Goal: Task Accomplishment & Management: Manage account settings

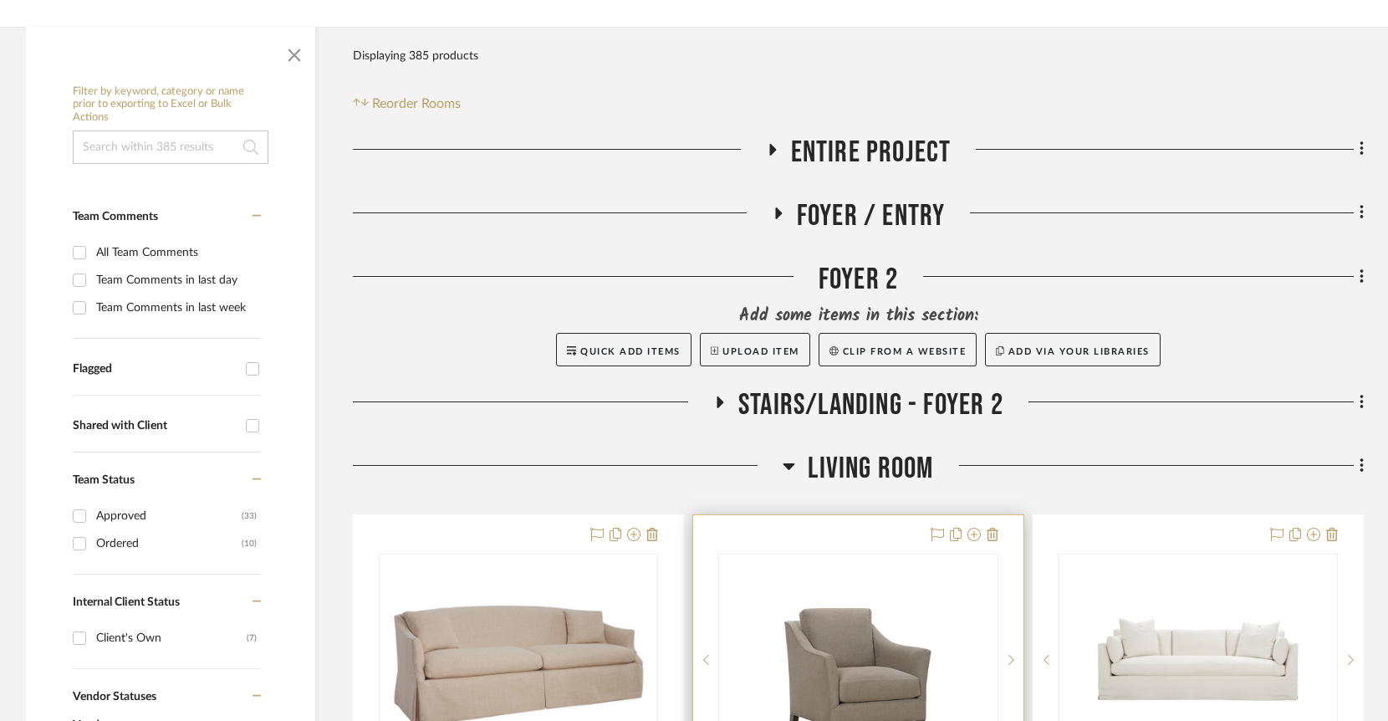
scroll to position [637, 0]
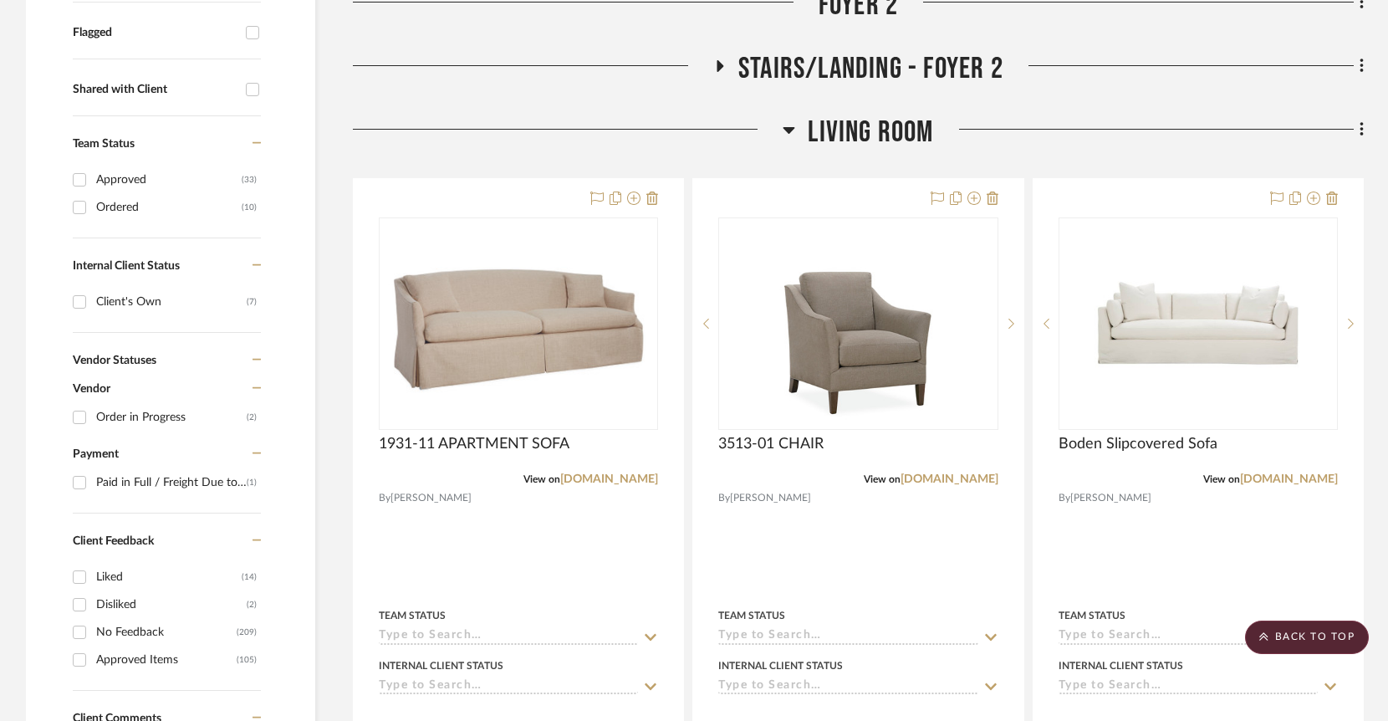
click at [787, 127] on icon at bounding box center [789, 130] width 12 height 7
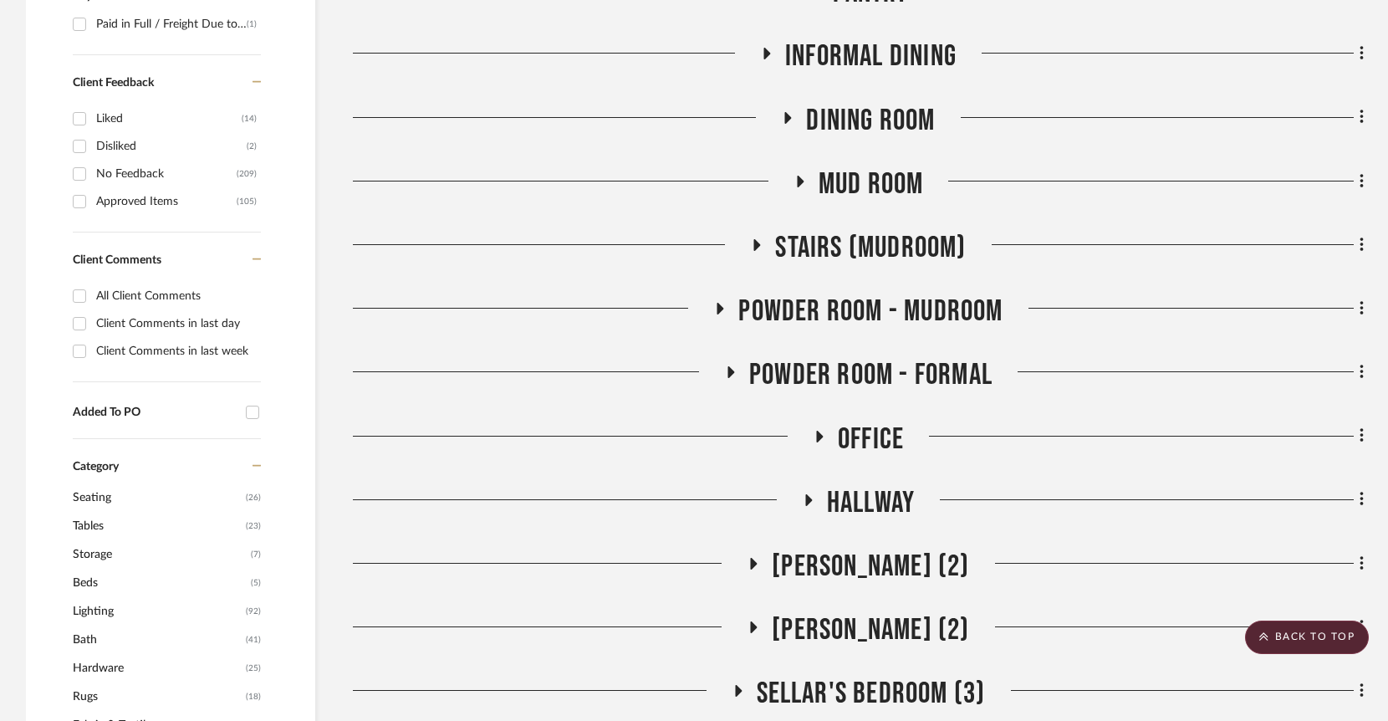
scroll to position [1098, 0]
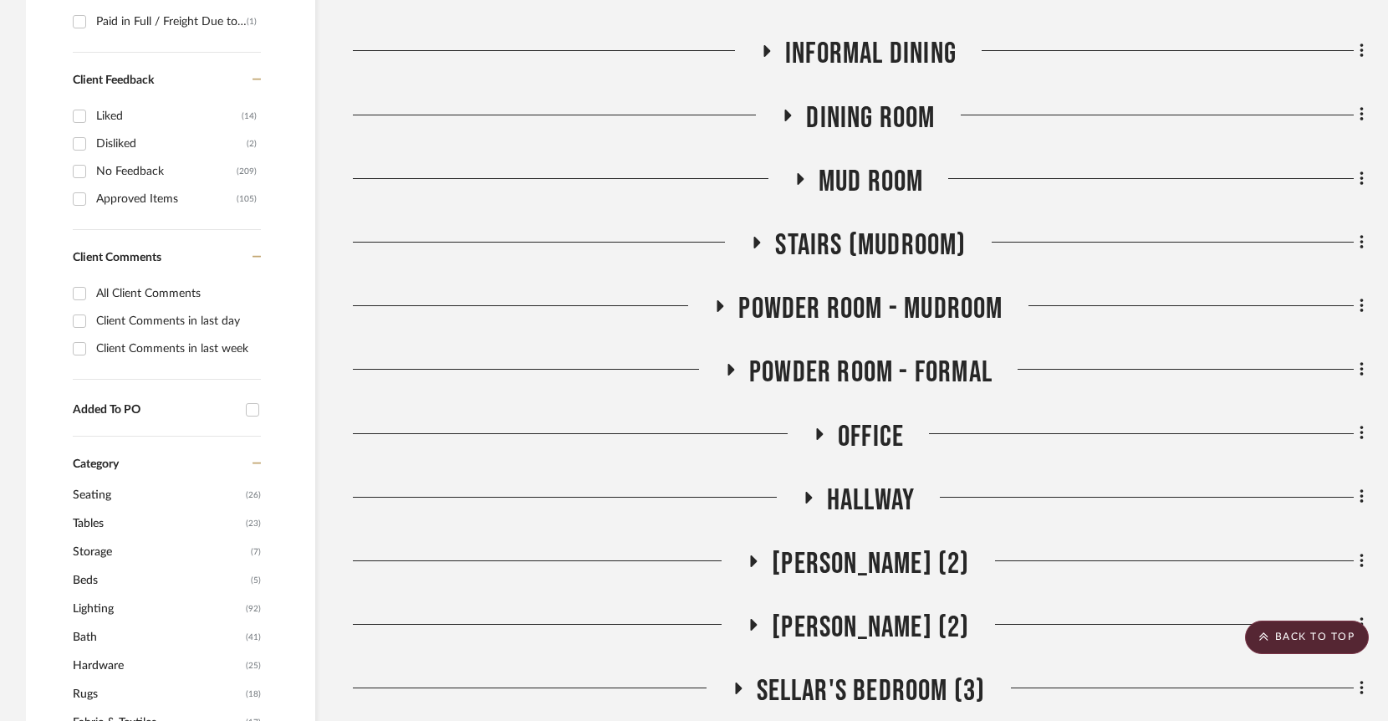
click at [719, 300] on icon at bounding box center [720, 306] width 7 height 12
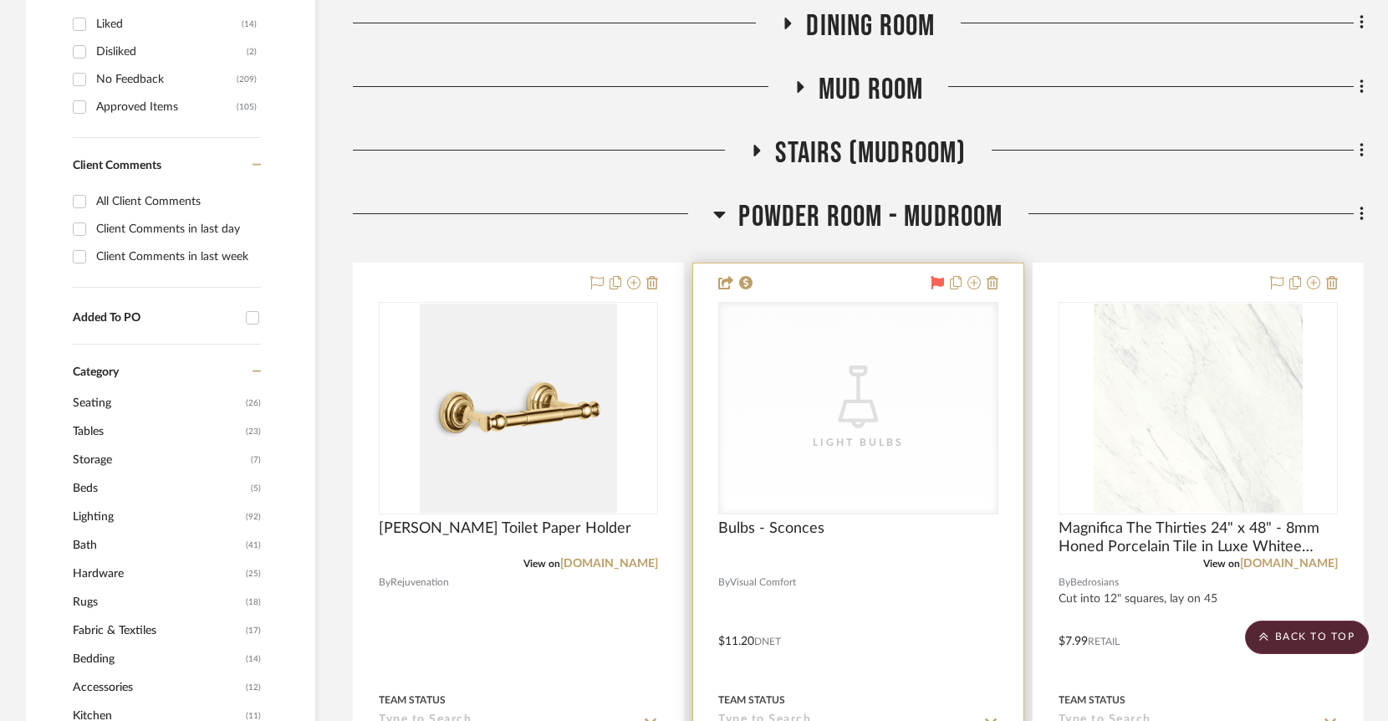
scroll to position [1399, 0]
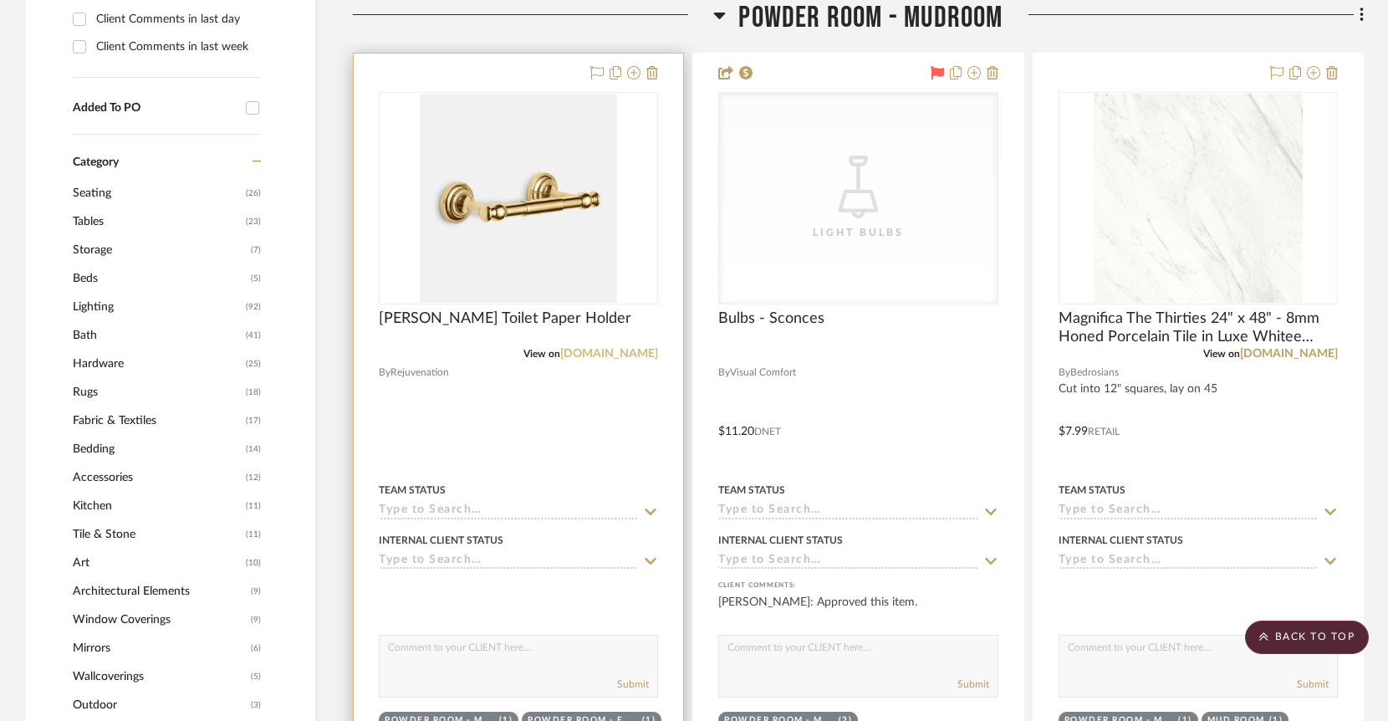
click at [625, 348] on link "[DOMAIN_NAME]" at bounding box center [609, 354] width 98 height 12
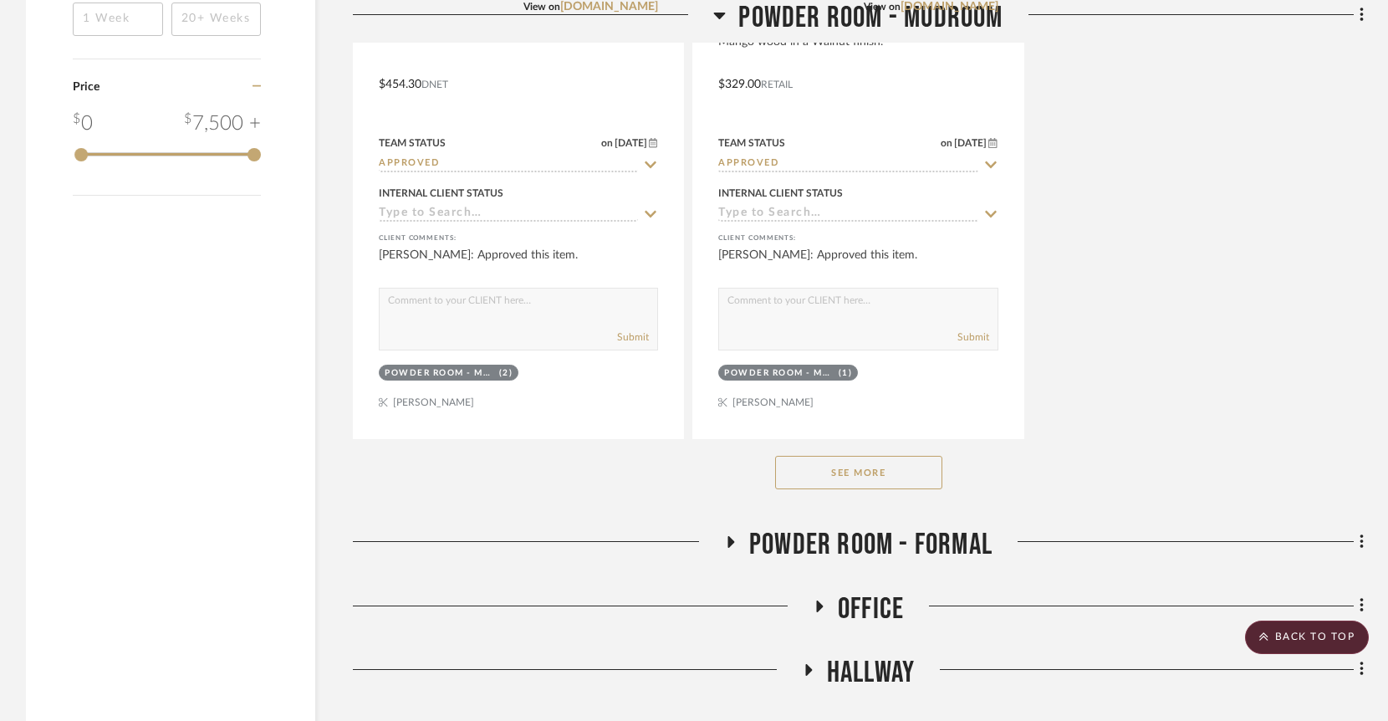
scroll to position [3272, 0]
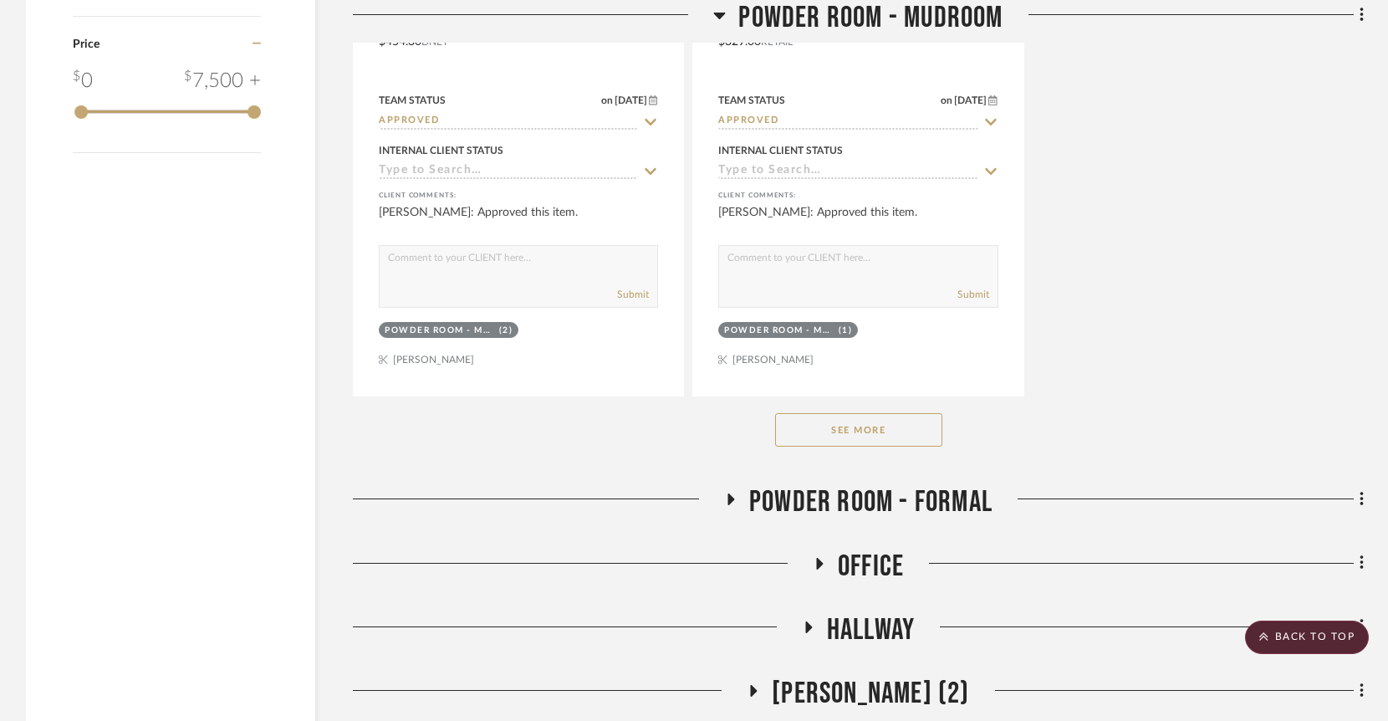
click at [883, 413] on button "See More" at bounding box center [858, 429] width 167 height 33
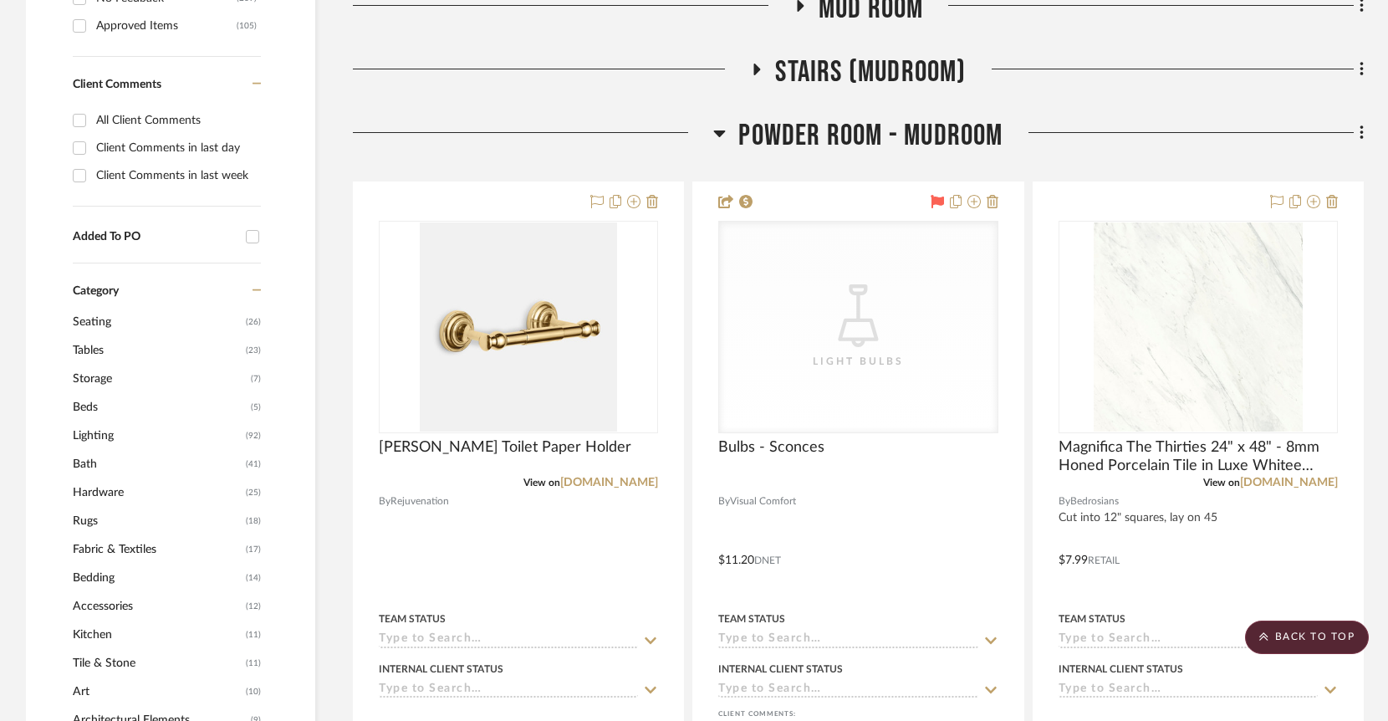
scroll to position [1216, 0]
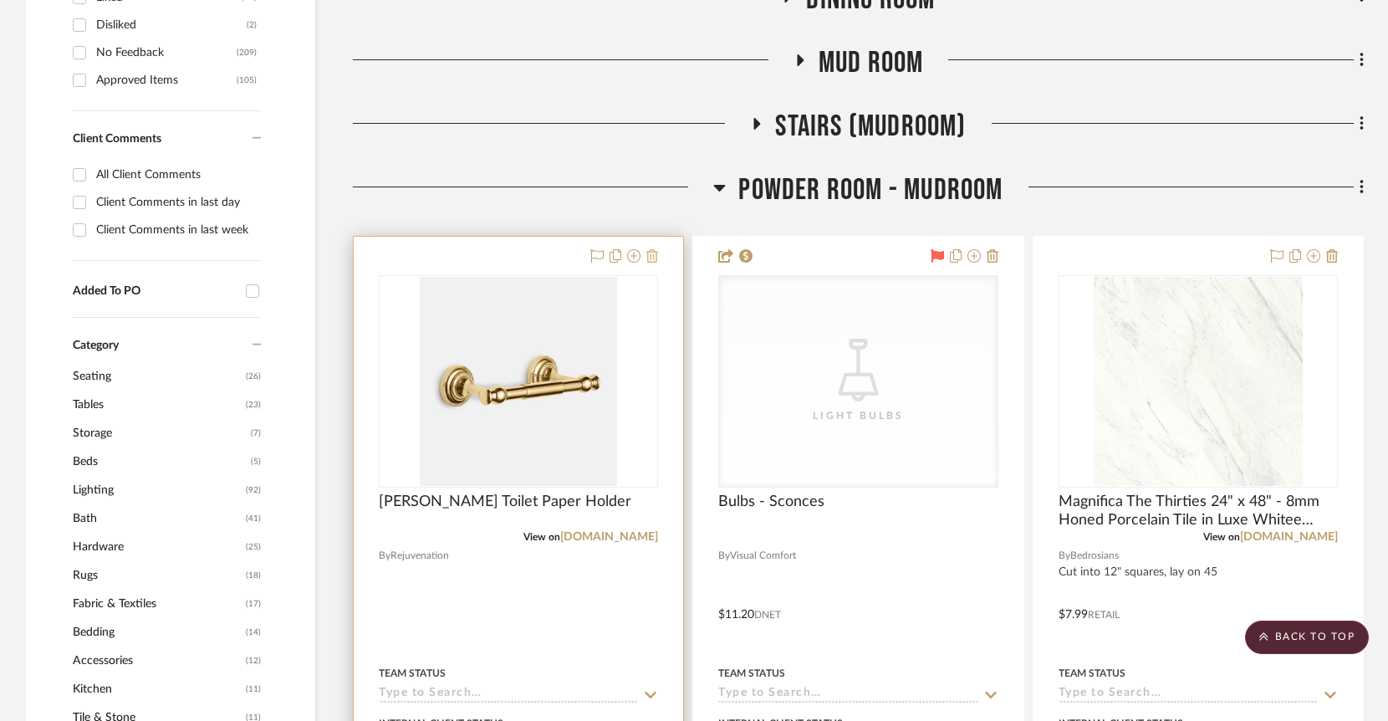
click at [652, 249] on icon at bounding box center [652, 255] width 12 height 13
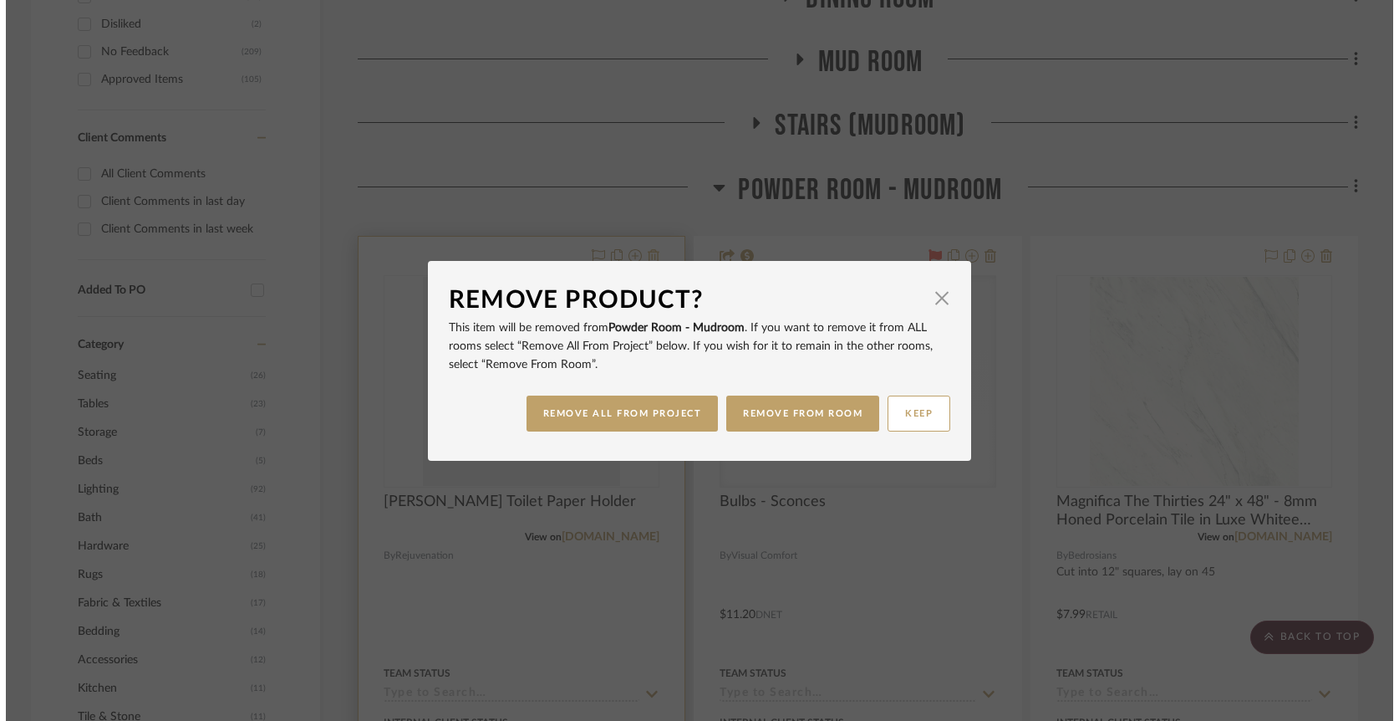
scroll to position [0, 0]
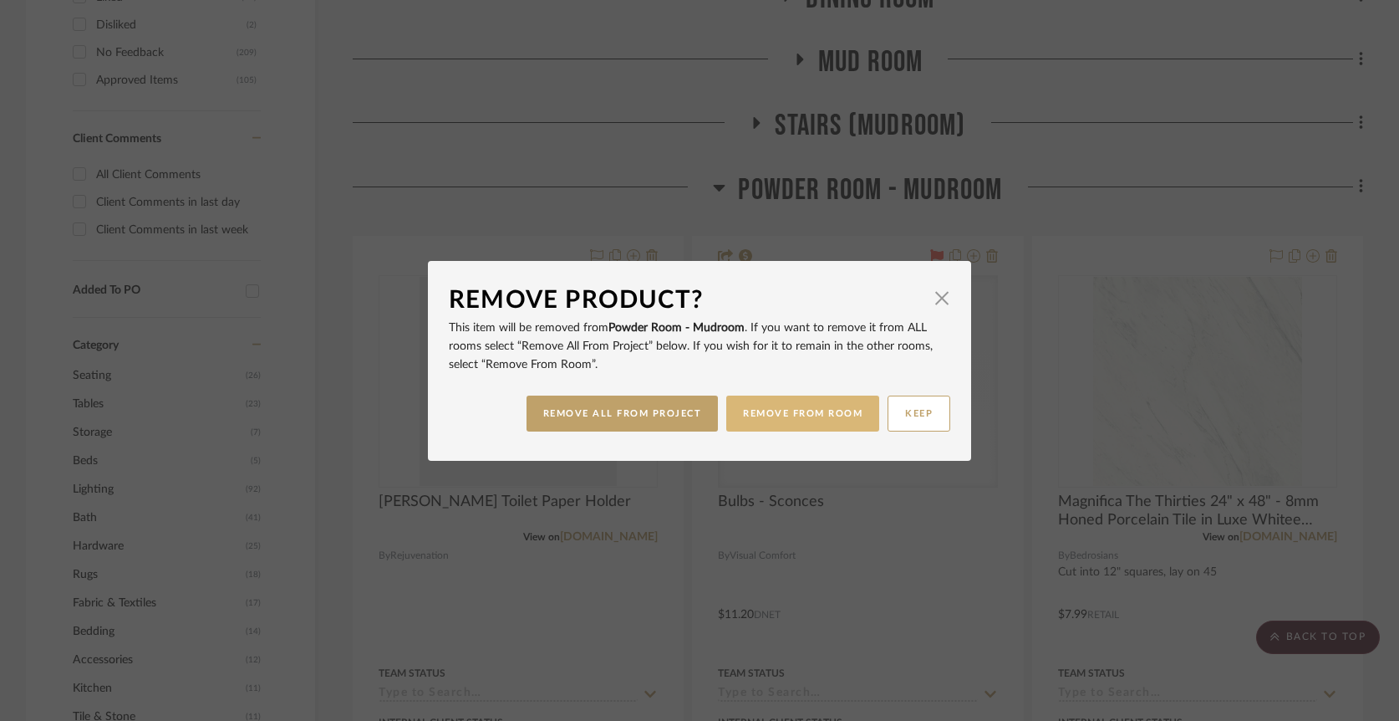
click at [776, 410] on button "REMOVE FROM ROOM" at bounding box center [802, 413] width 153 height 36
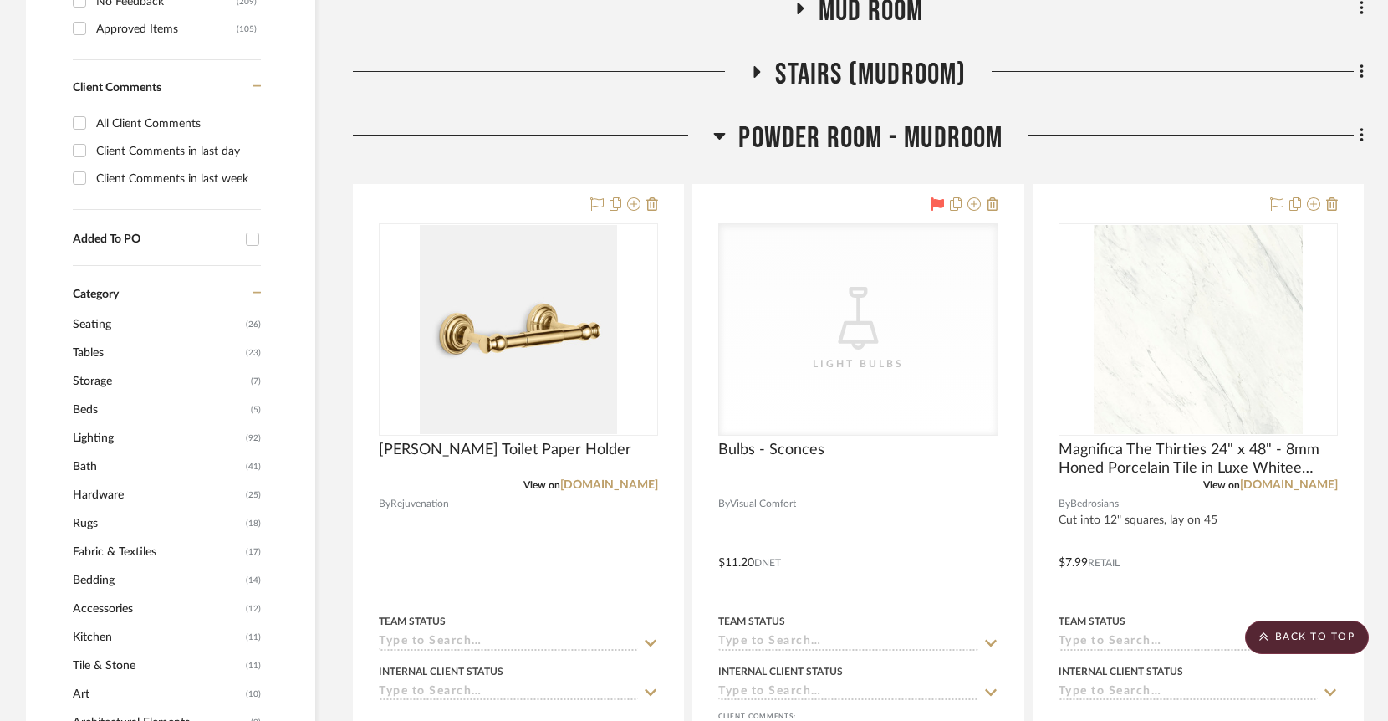
scroll to position [1164, 0]
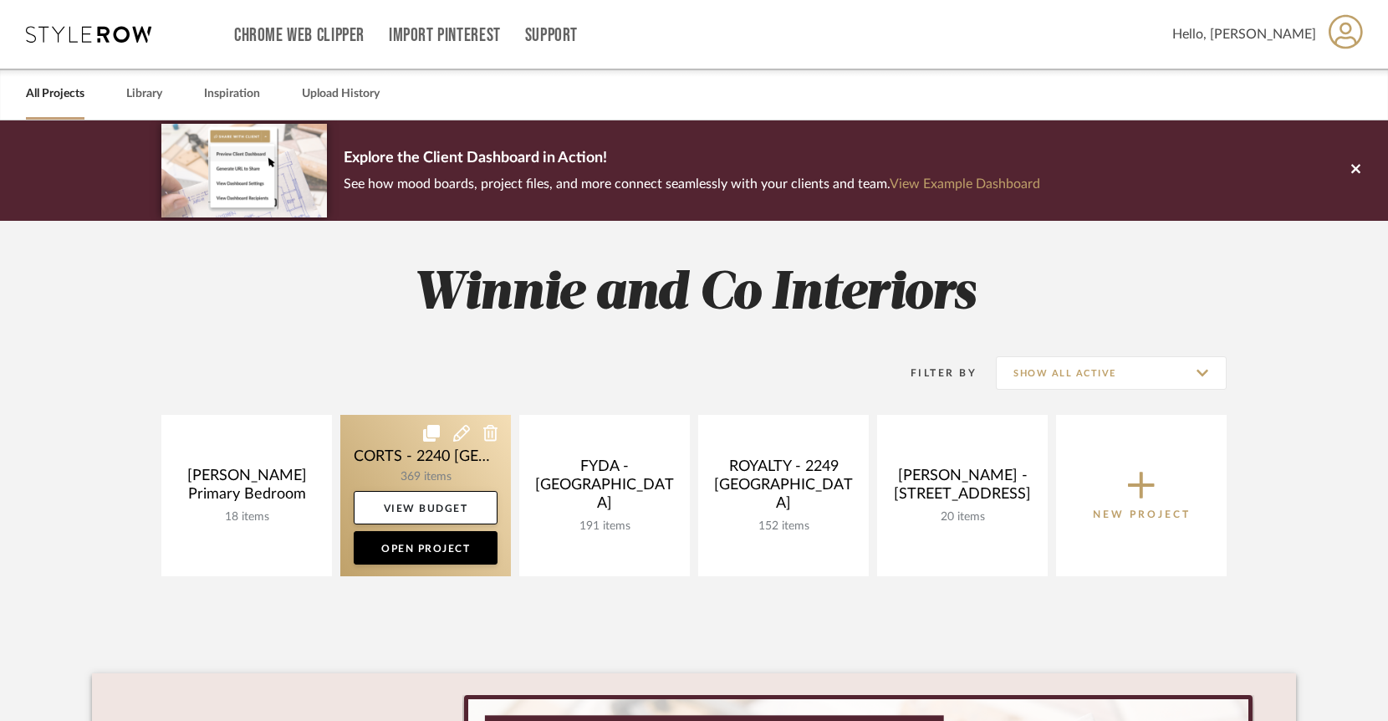
click at [492, 465] on link at bounding box center [425, 495] width 171 height 161
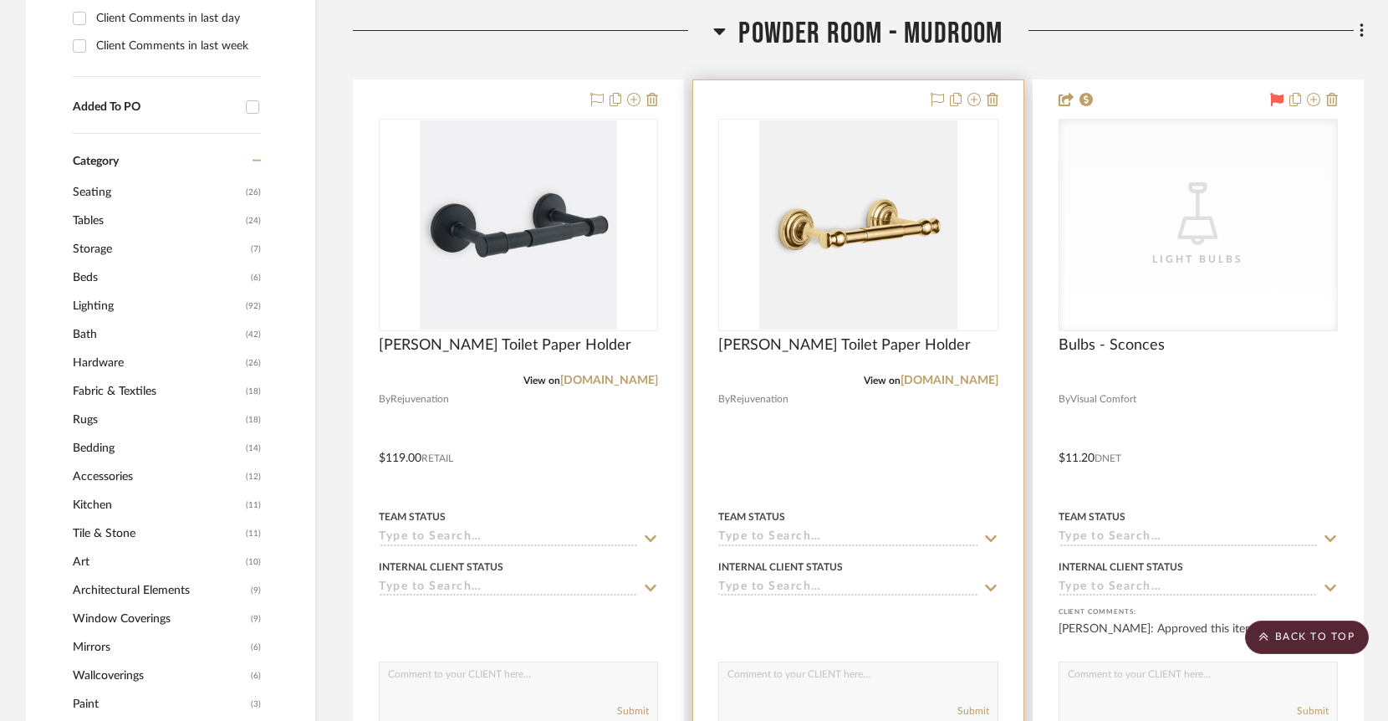
scroll to position [1278, 0]
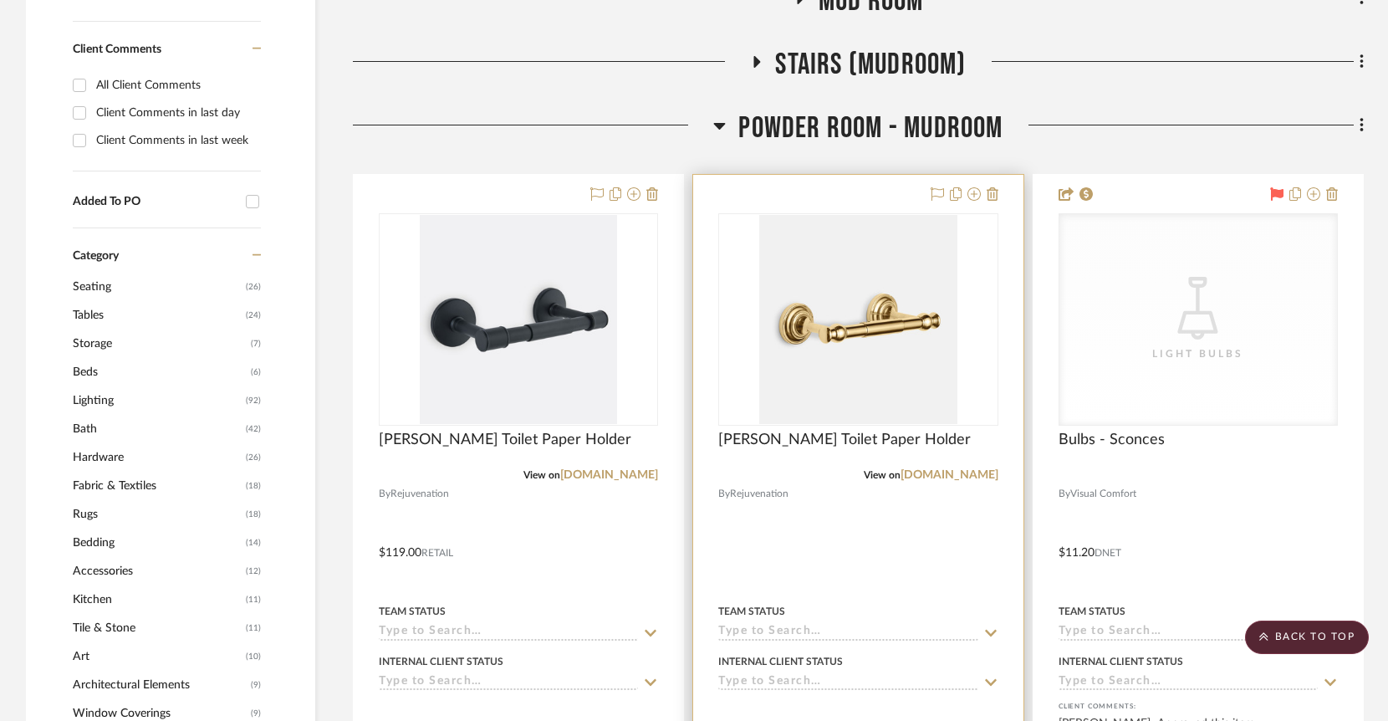
click at [998, 175] on div at bounding box center [857, 540] width 329 height 731
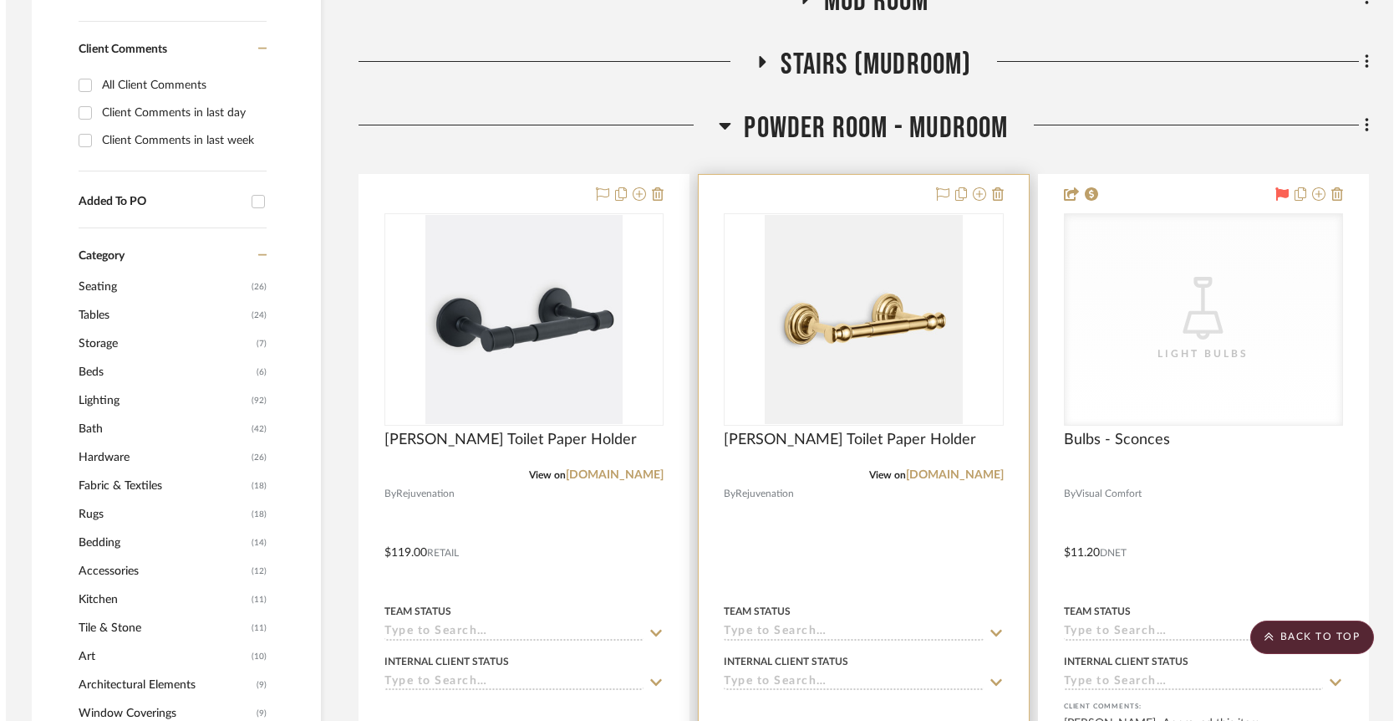
scroll to position [0, 0]
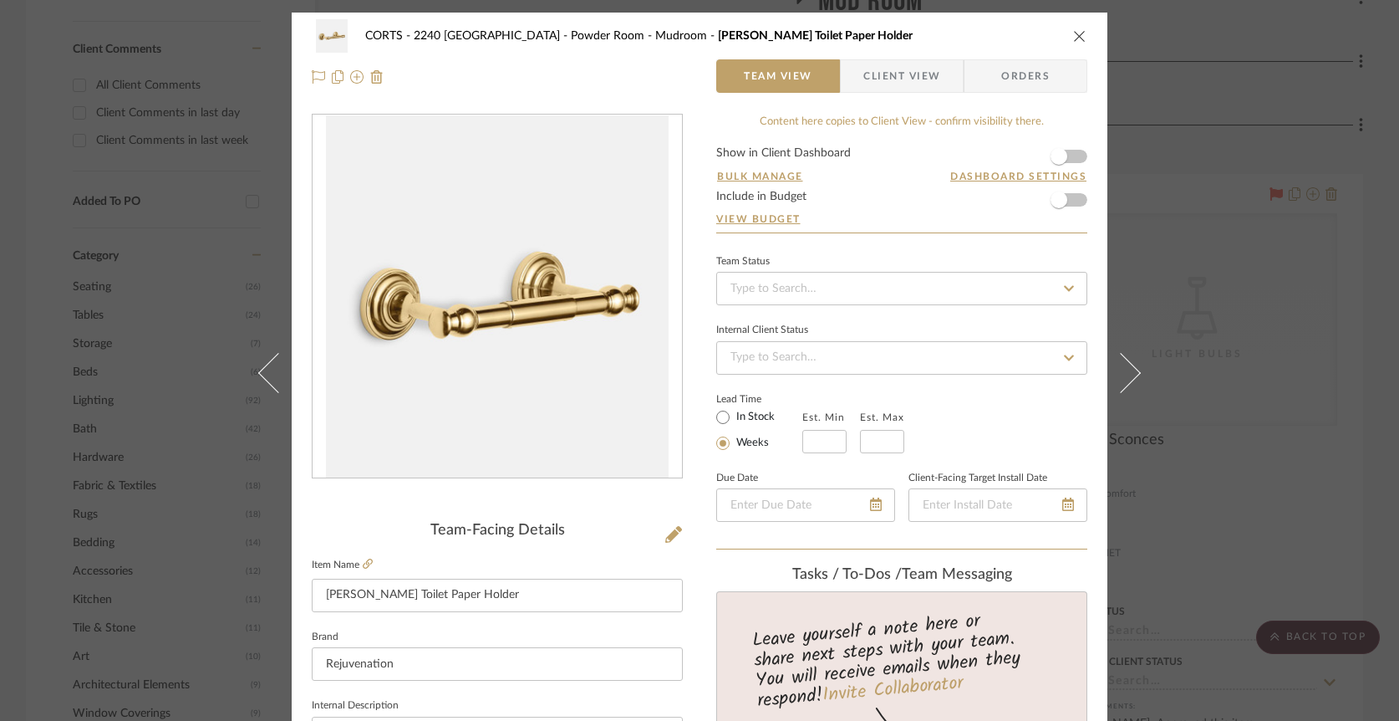
click at [1076, 34] on icon "close" at bounding box center [1079, 35] width 13 height 13
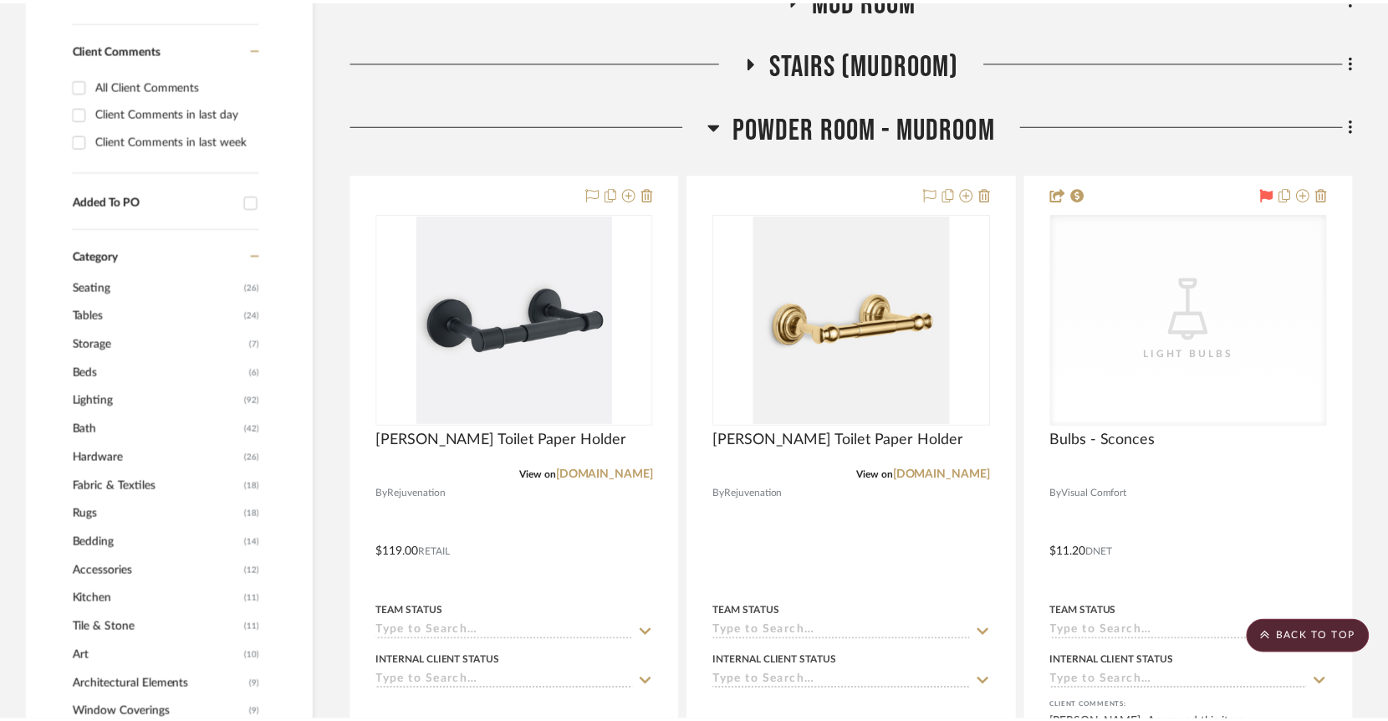
scroll to position [1278, 0]
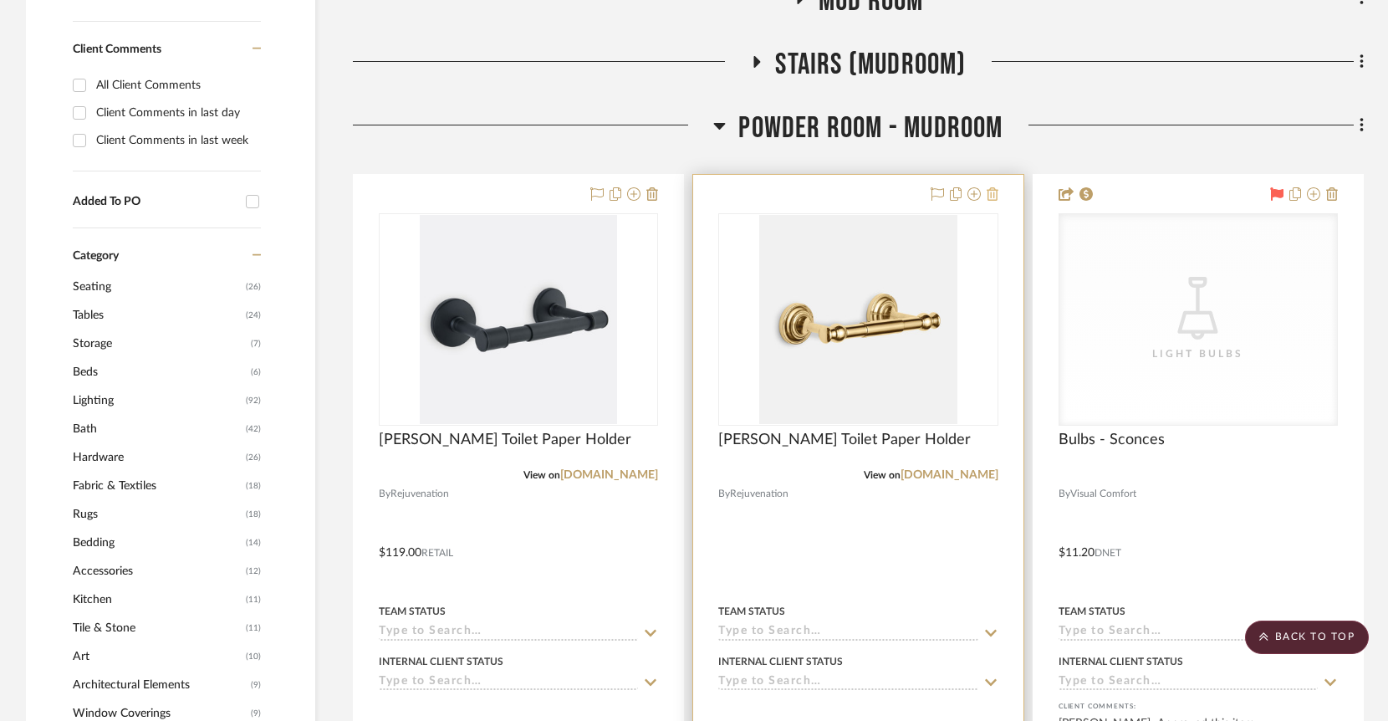
click at [996, 185] on button at bounding box center [992, 195] width 12 height 20
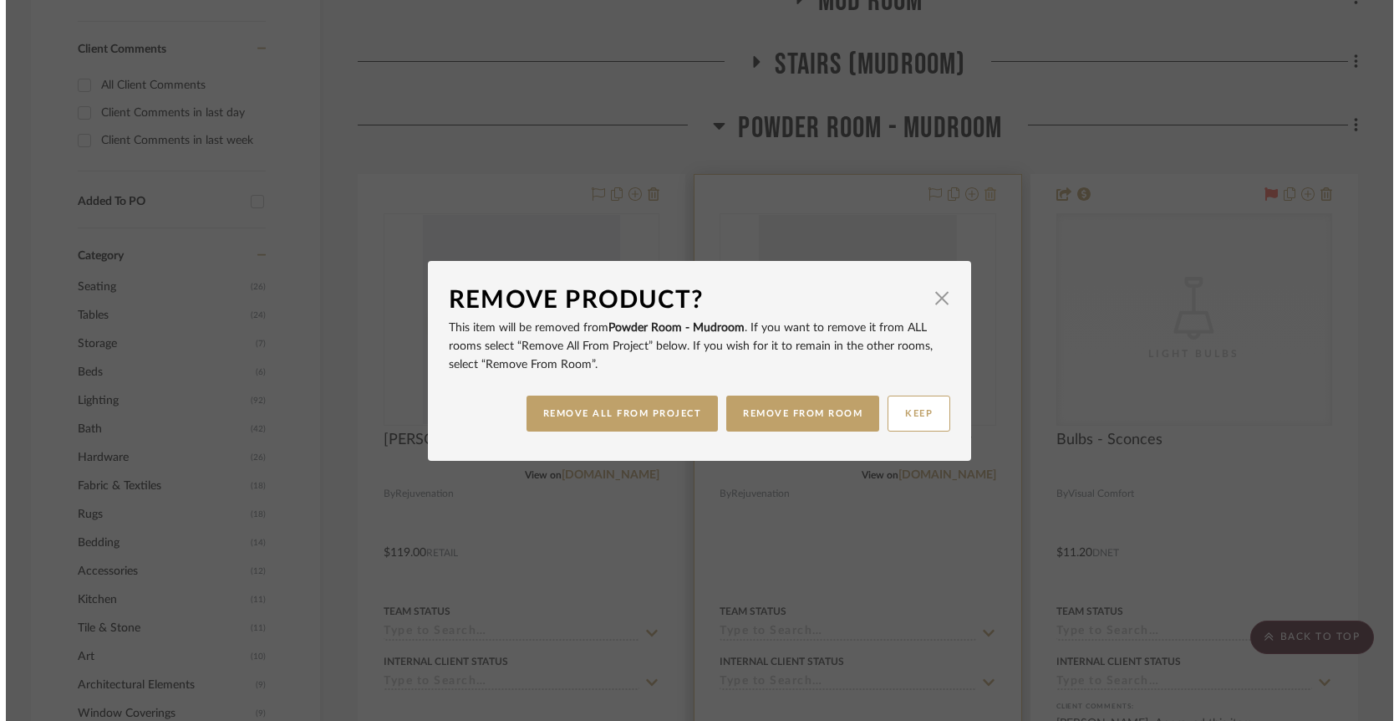
scroll to position [0, 0]
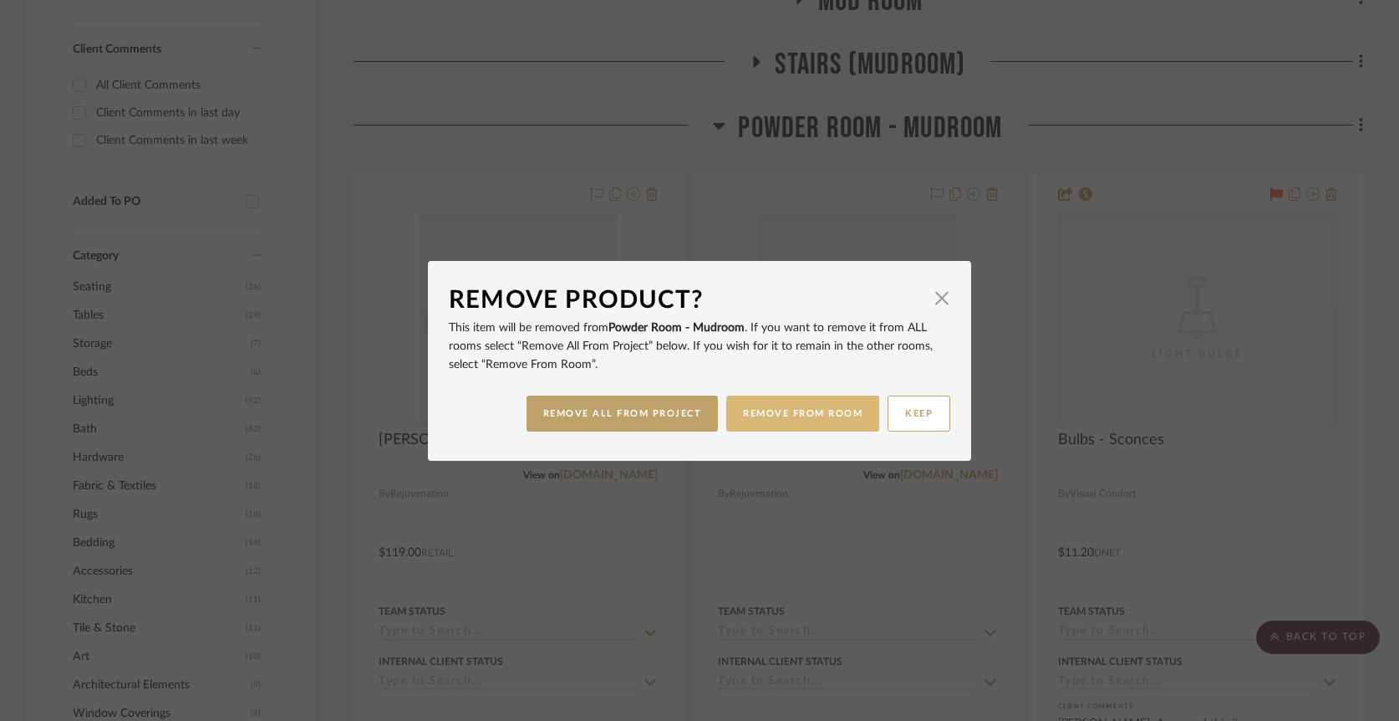
click at [823, 401] on button "REMOVE FROM ROOM" at bounding box center [802, 413] width 153 height 36
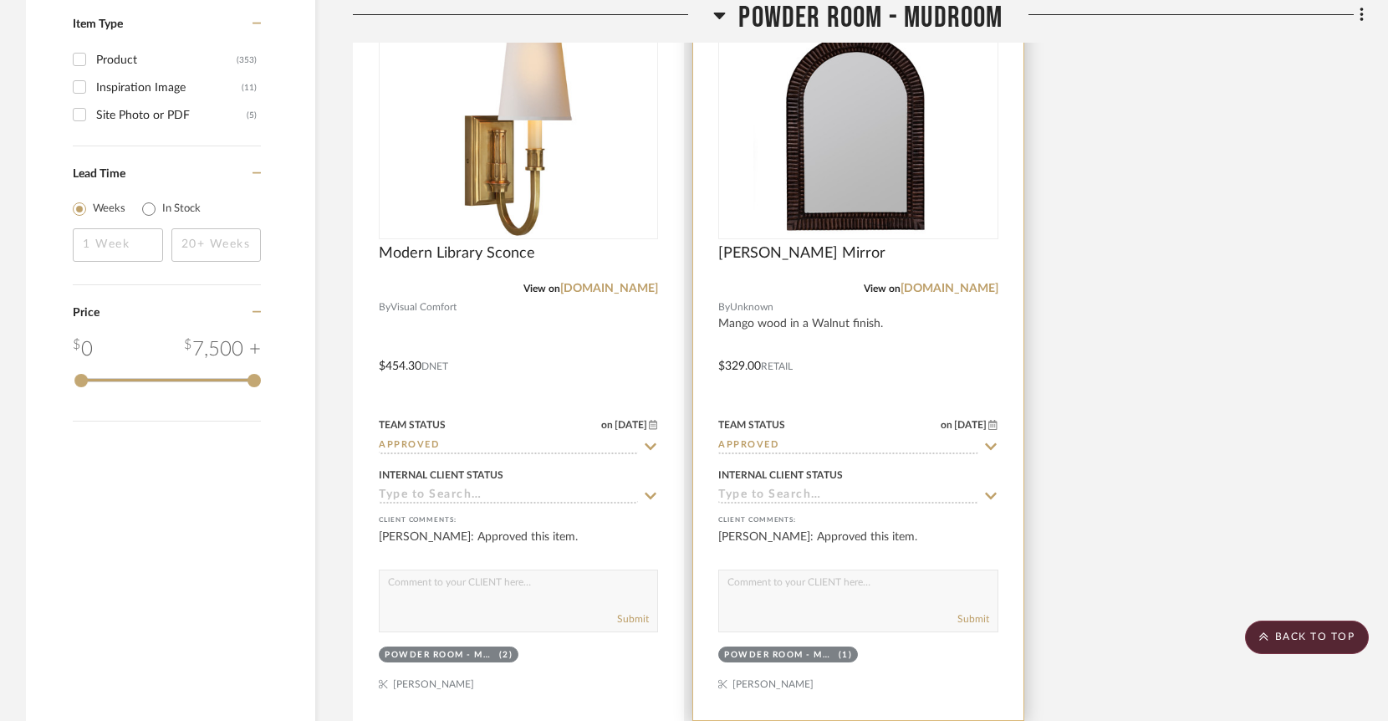
scroll to position [2867, 0]
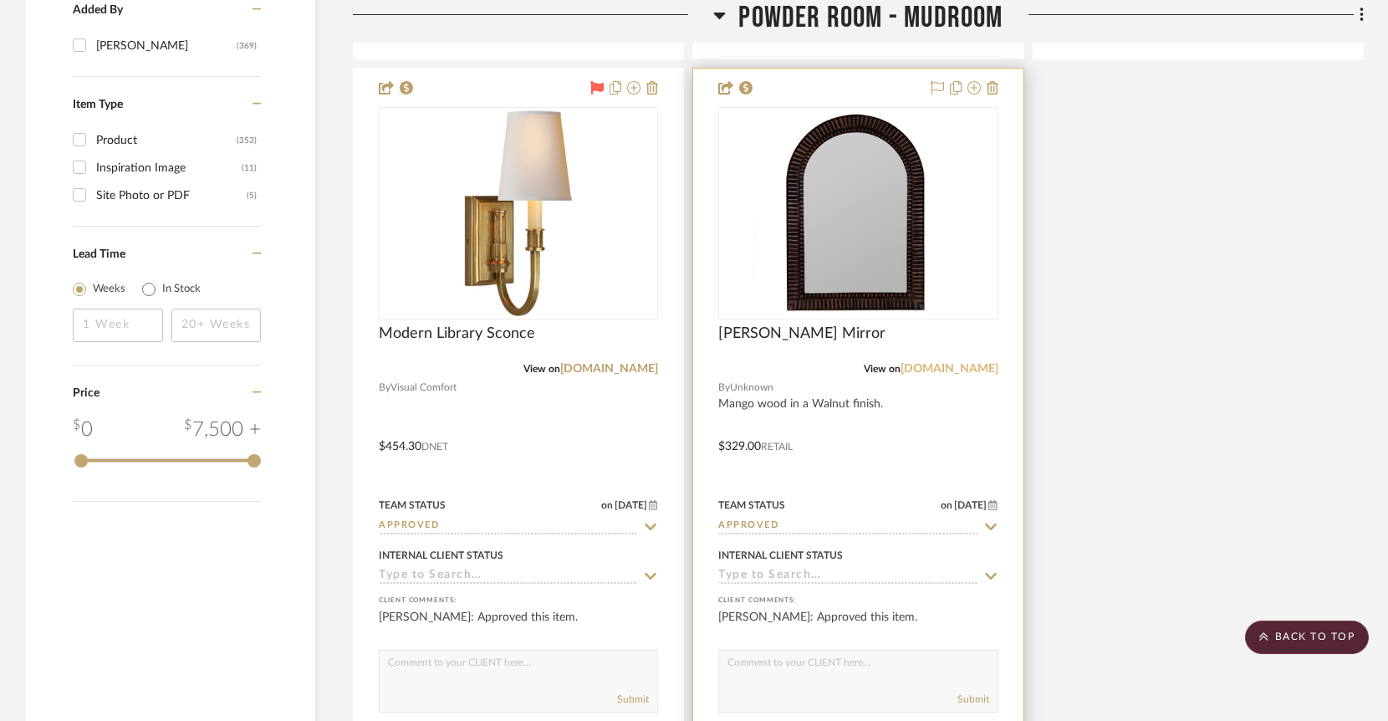
click at [968, 363] on link "westelm.com" at bounding box center [949, 369] width 98 height 12
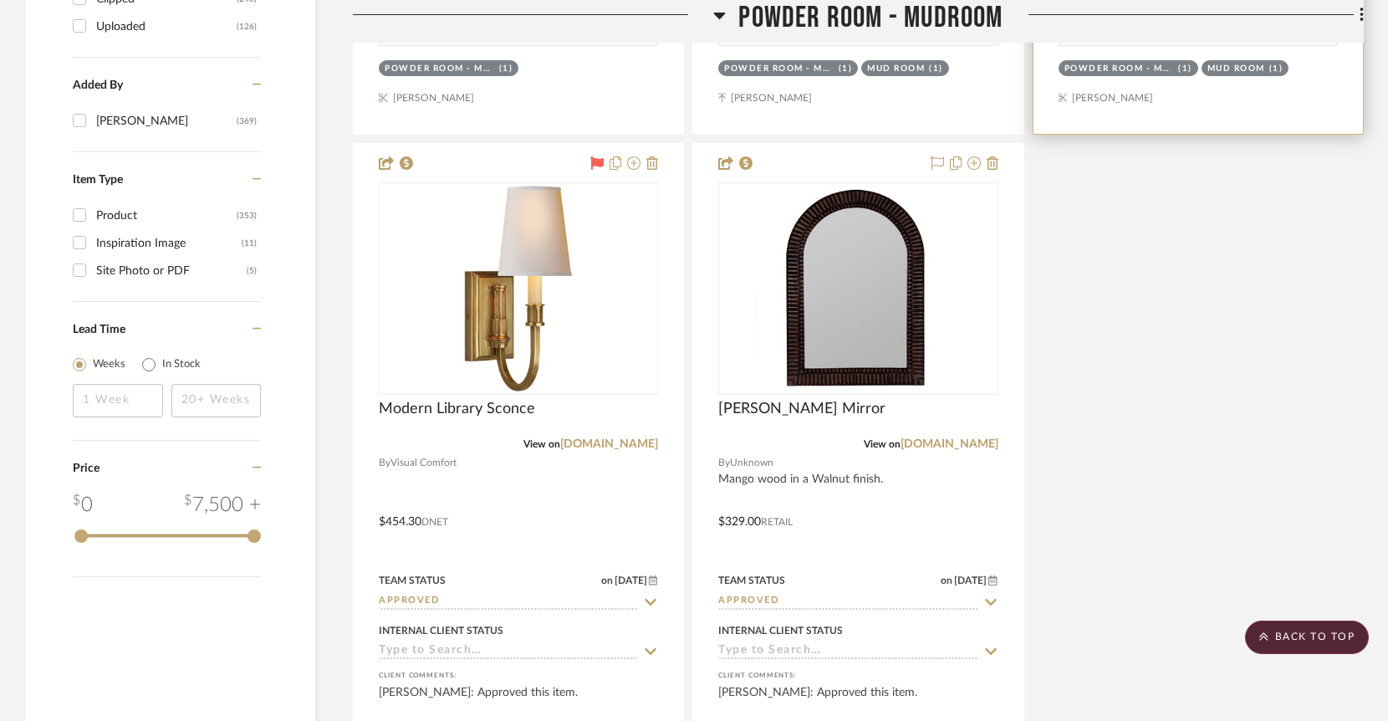
scroll to position [2796, 0]
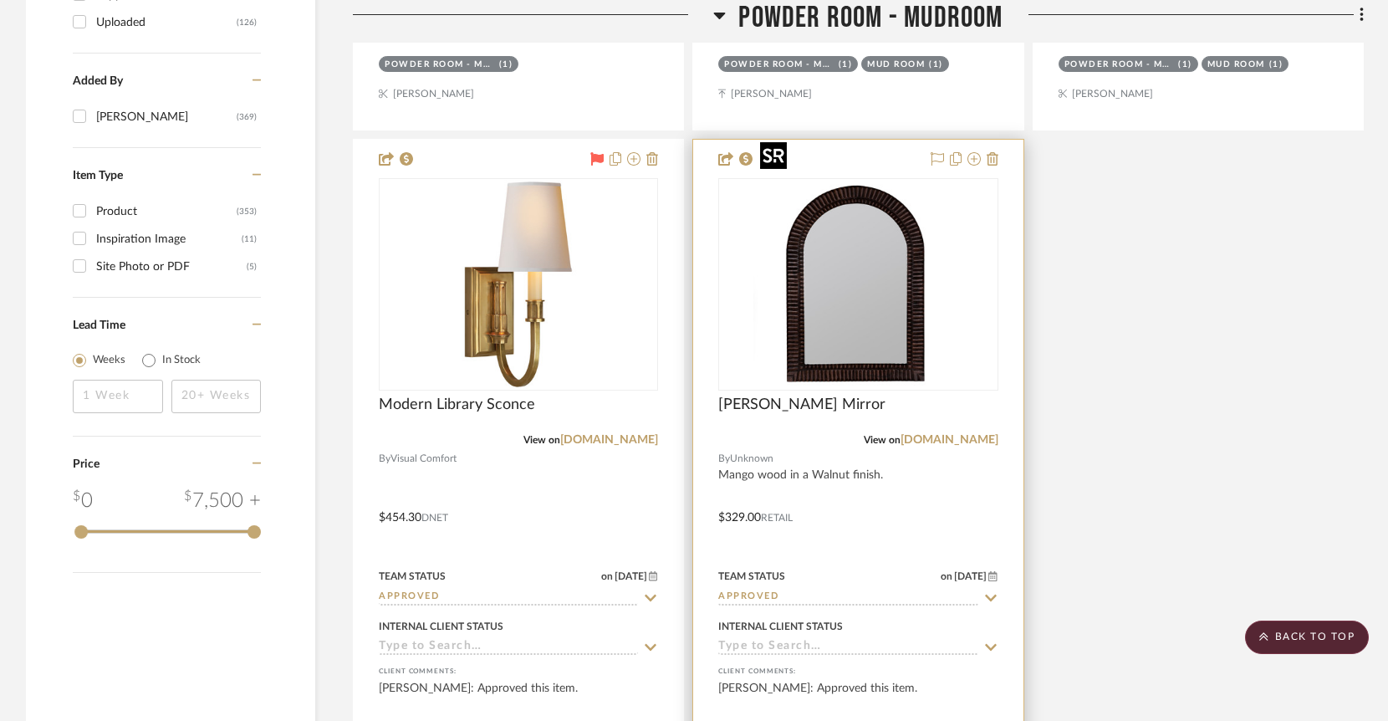
click at [876, 197] on img "0" at bounding box center [857, 284] width 209 height 209
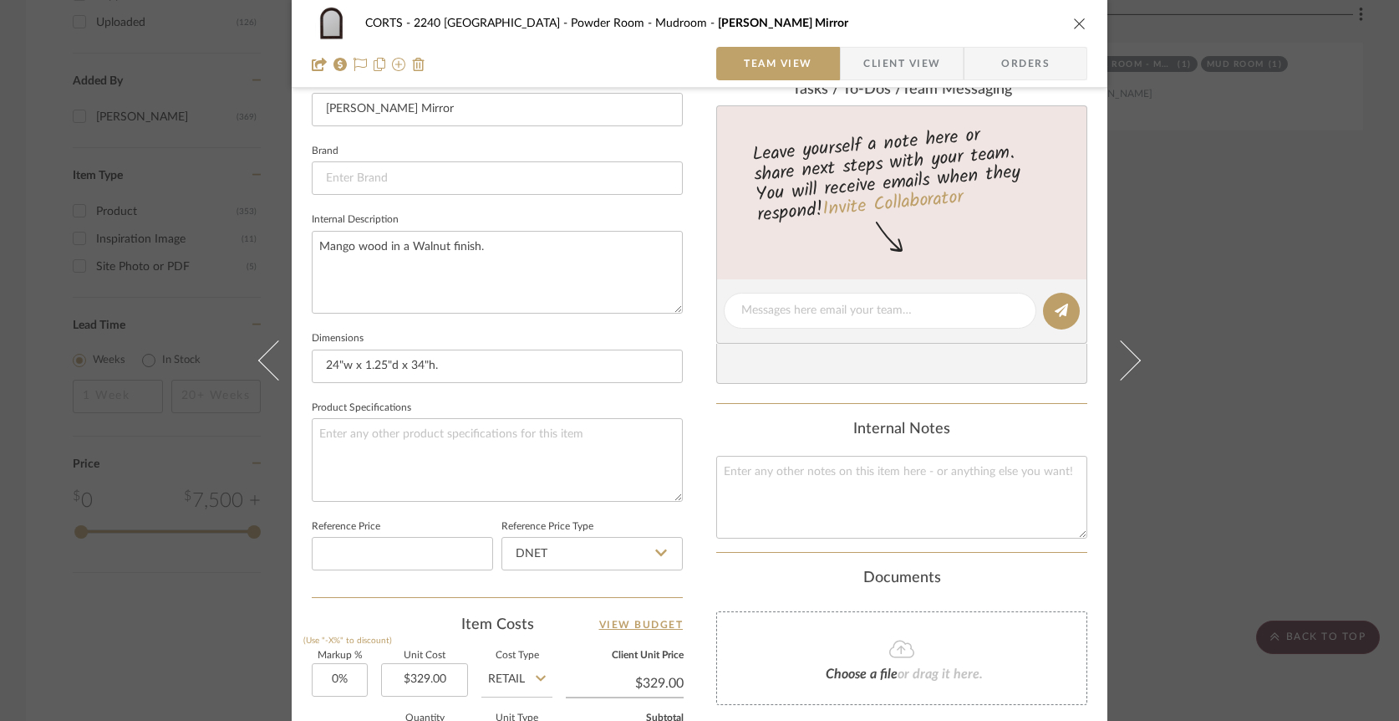
scroll to position [0, 0]
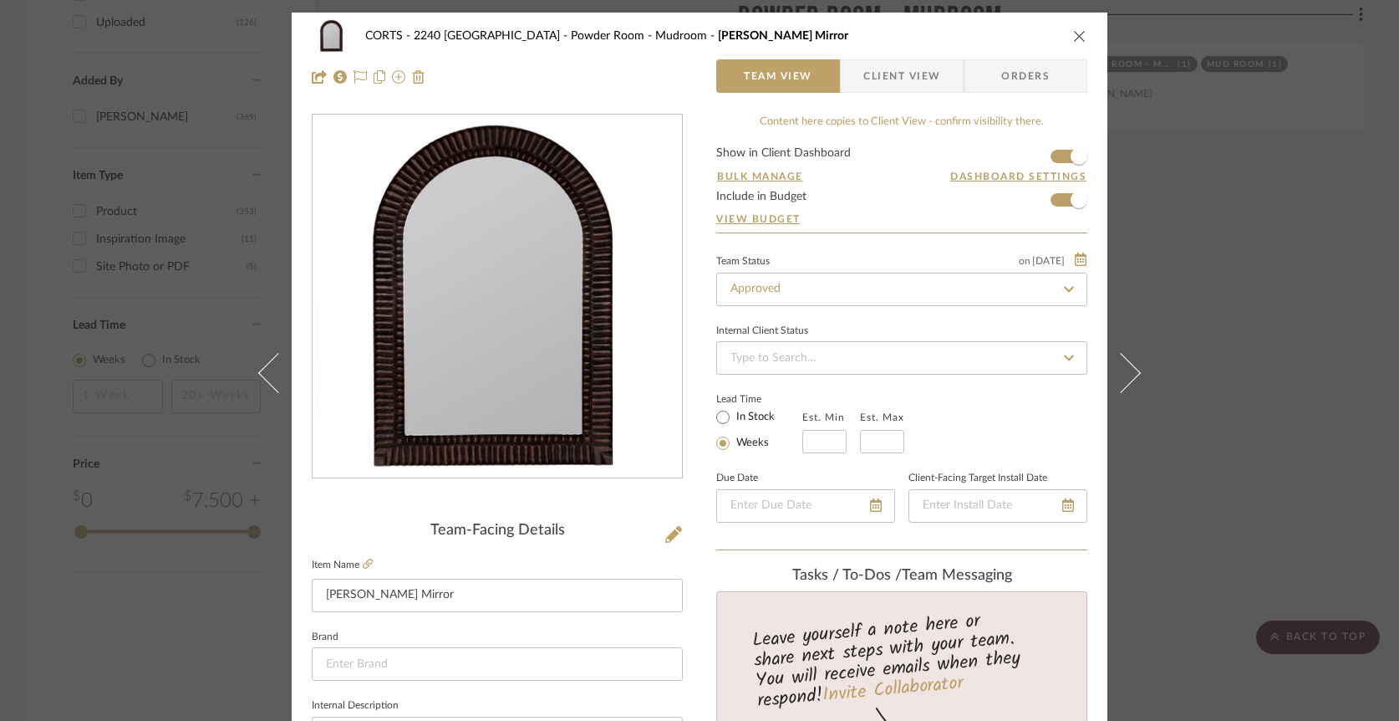
click at [1077, 38] on icon "close" at bounding box center [1079, 35] width 13 height 13
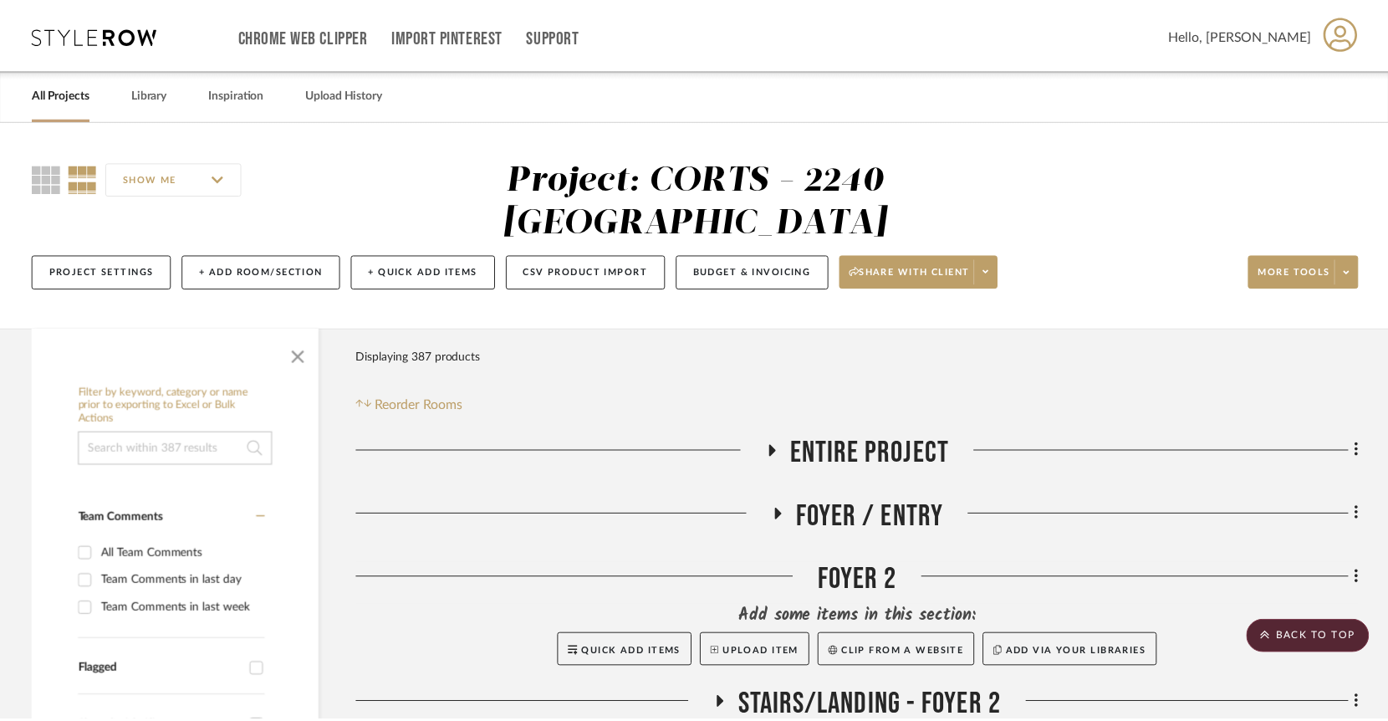
scroll to position [2796, 0]
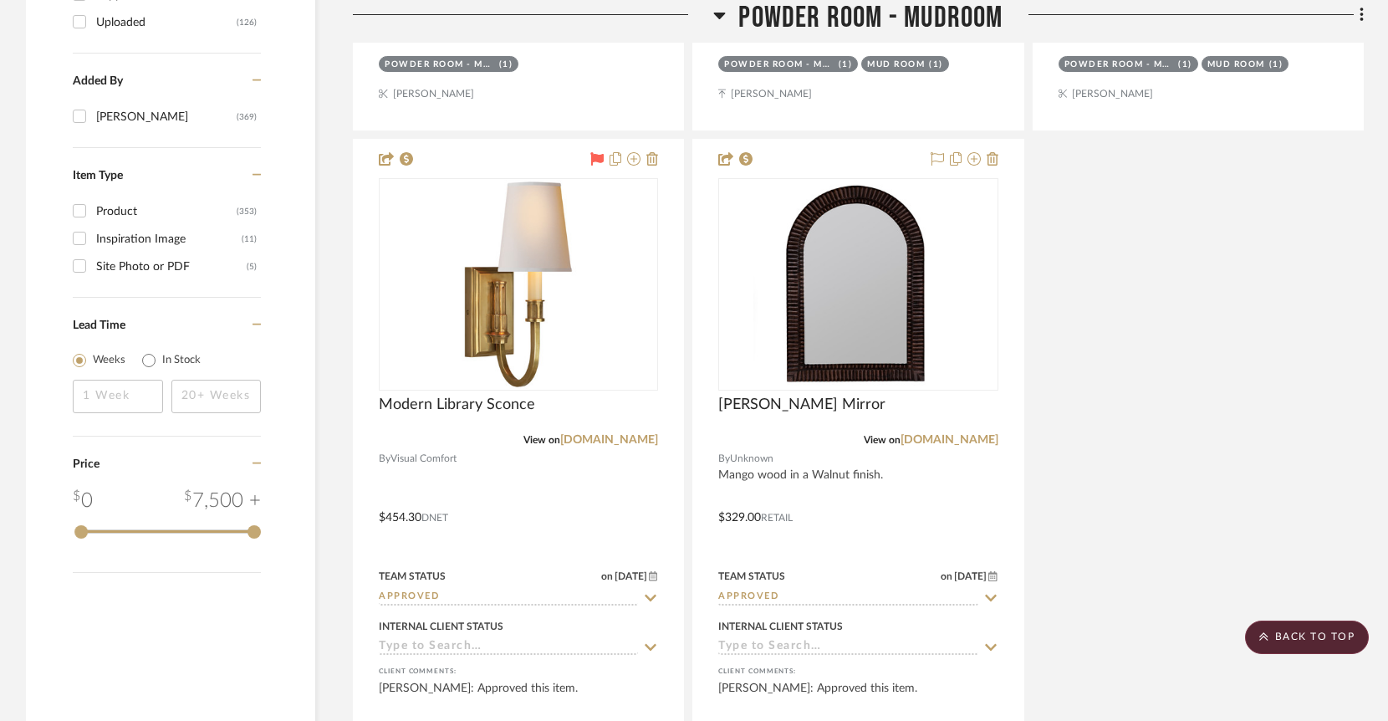
click at [717, 17] on icon at bounding box center [720, 16] width 12 height 7
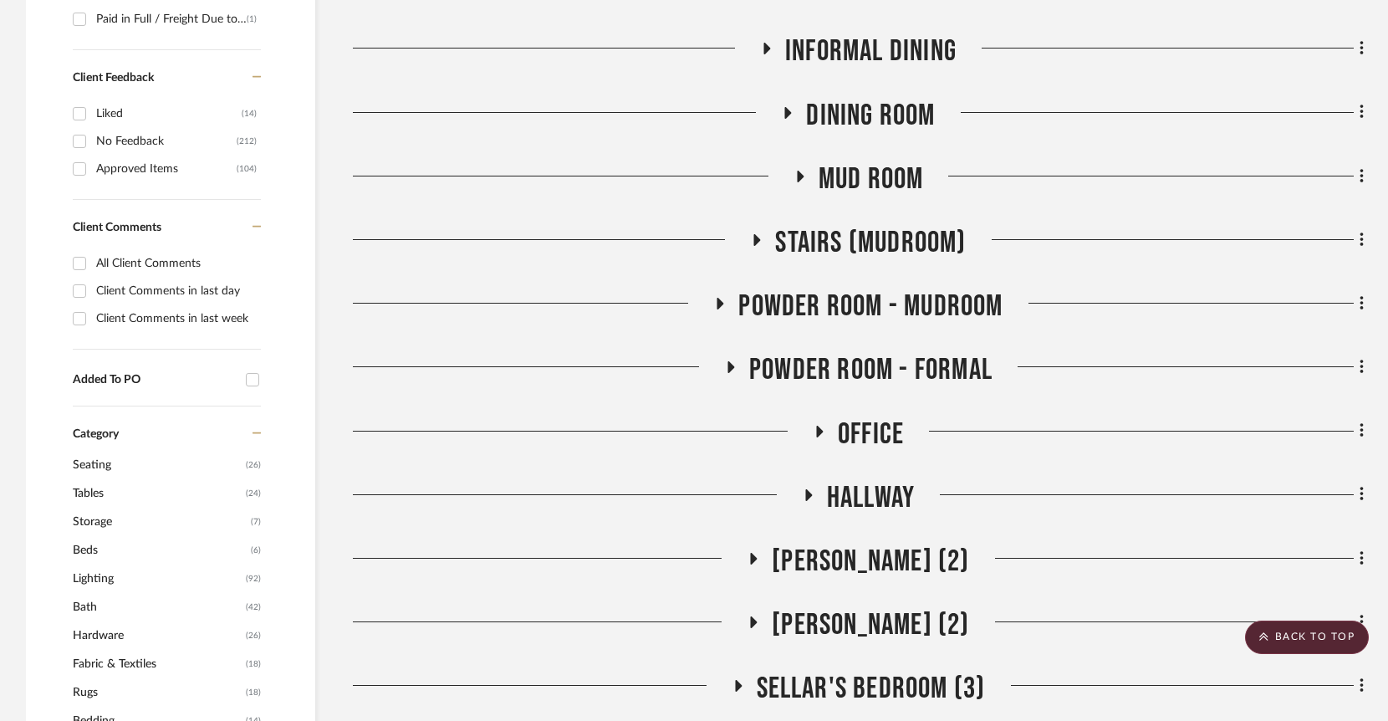
scroll to position [0, 0]
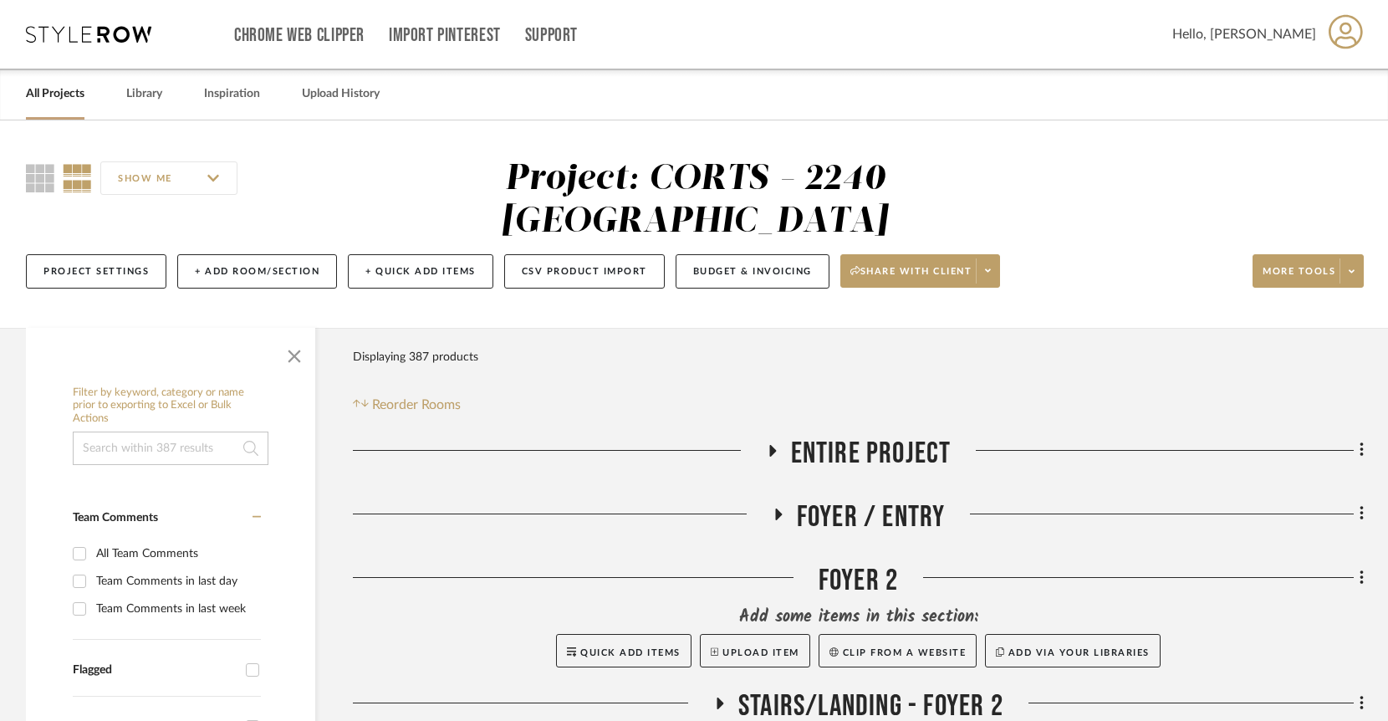
click at [775, 508] on icon at bounding box center [778, 514] width 7 height 12
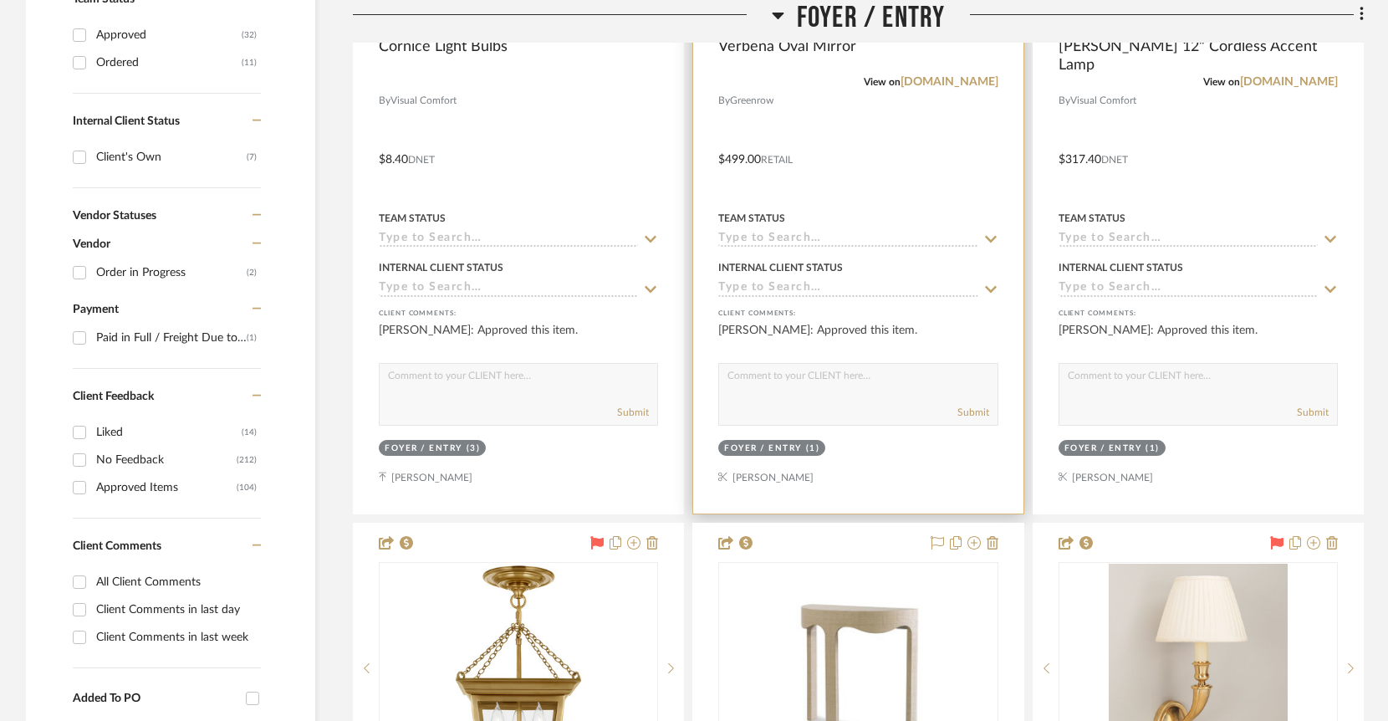
scroll to position [234, 0]
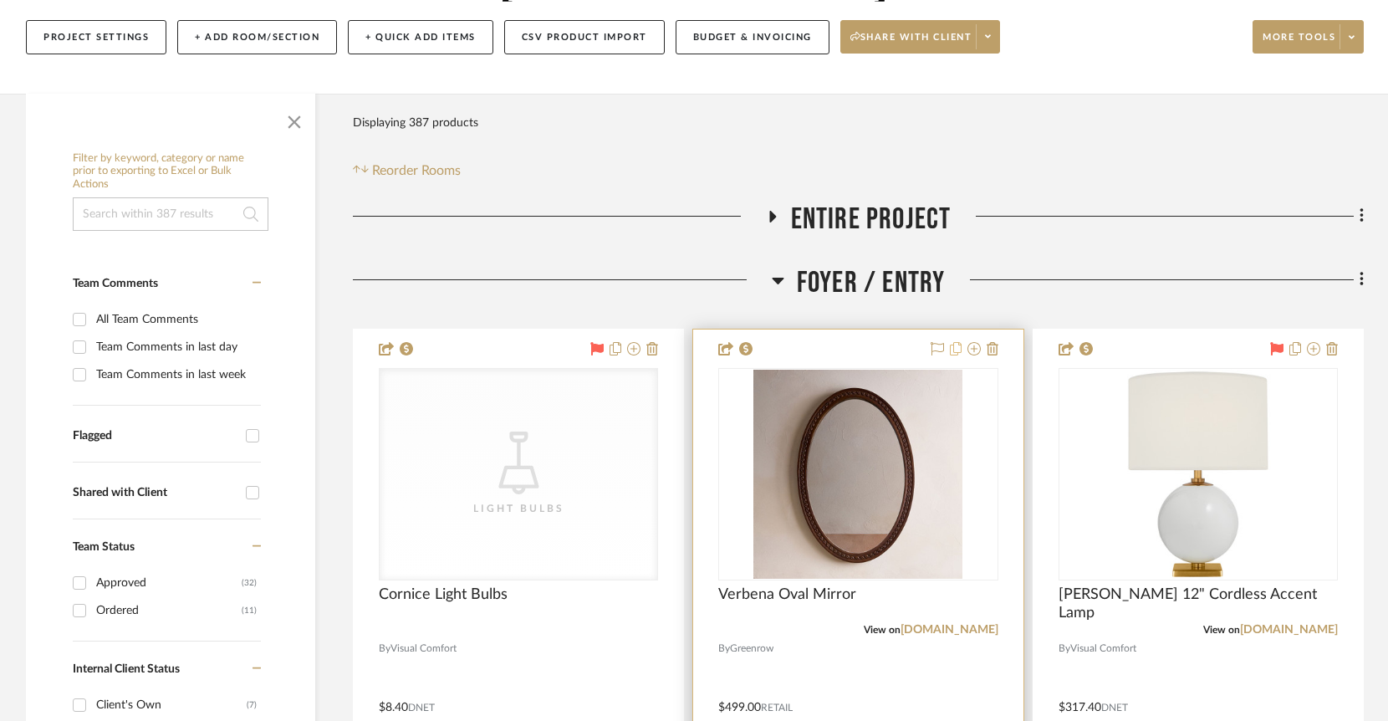
click at [960, 342] on icon at bounding box center [956, 348] width 12 height 13
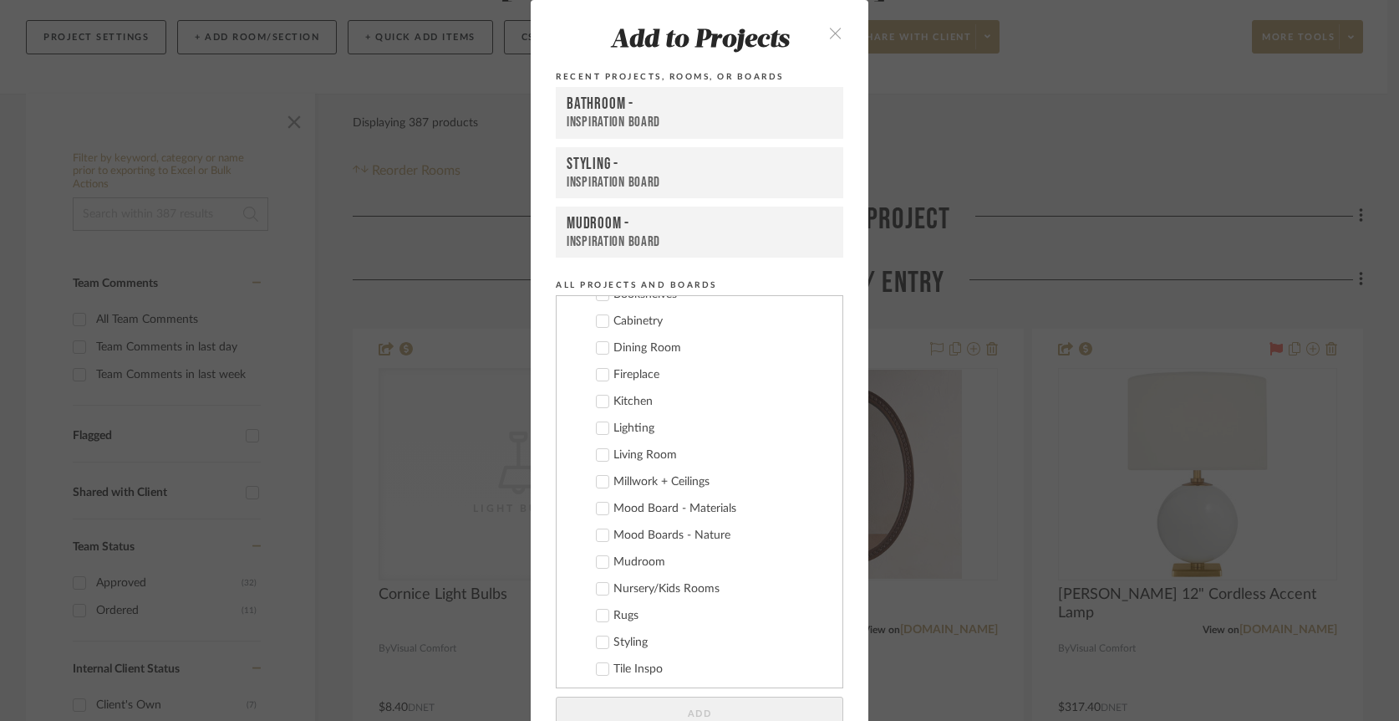
scroll to position [346, 0]
click at [833, 32] on icon "close" at bounding box center [835, 33] width 14 height 14
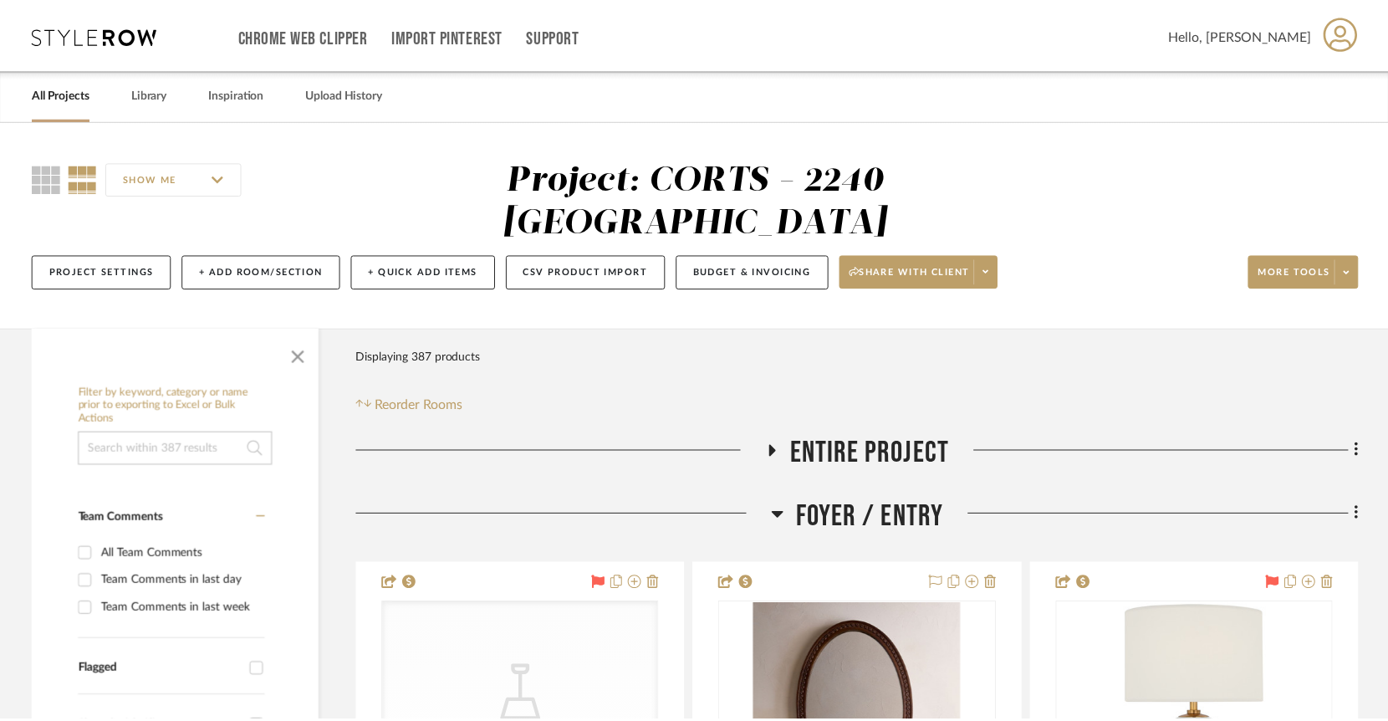
scroll to position [234, 0]
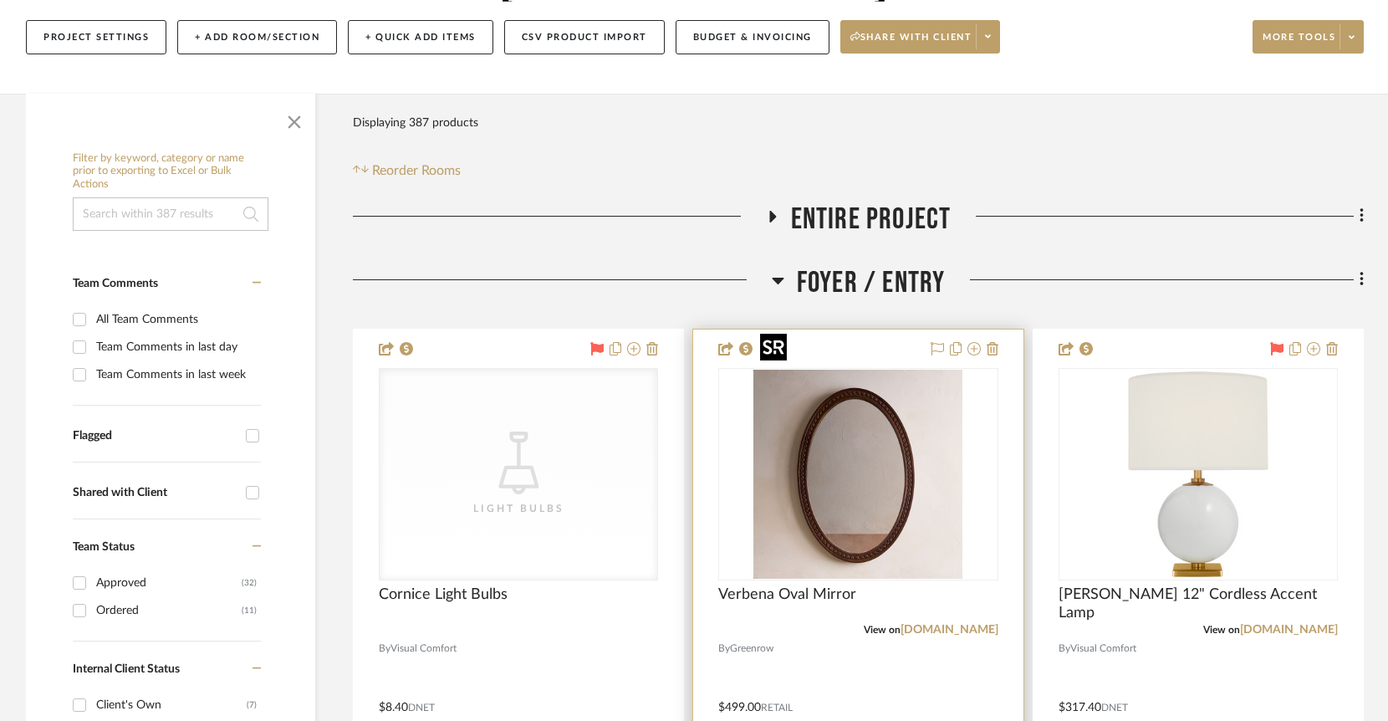
click at [947, 402] on img "0" at bounding box center [857, 473] width 209 height 209
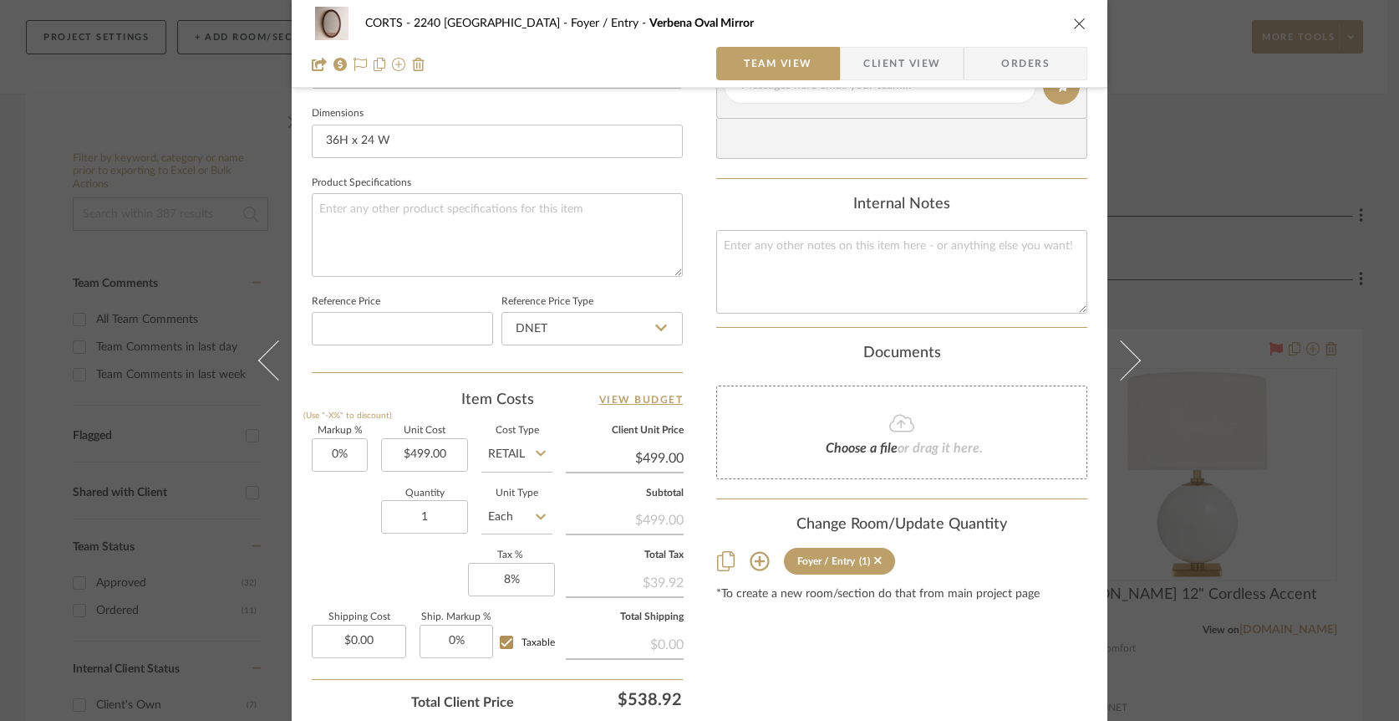
scroll to position [793, 0]
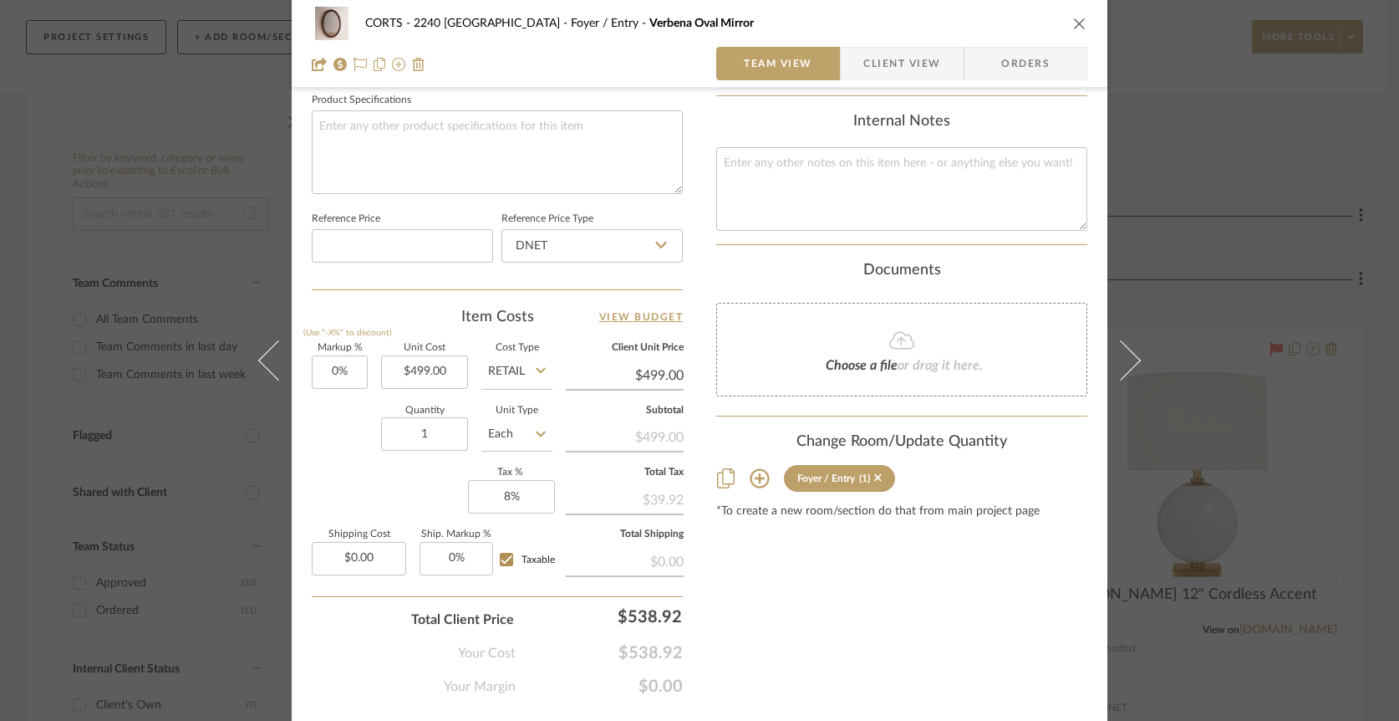
click at [752, 481] on icon at bounding box center [760, 478] width 20 height 20
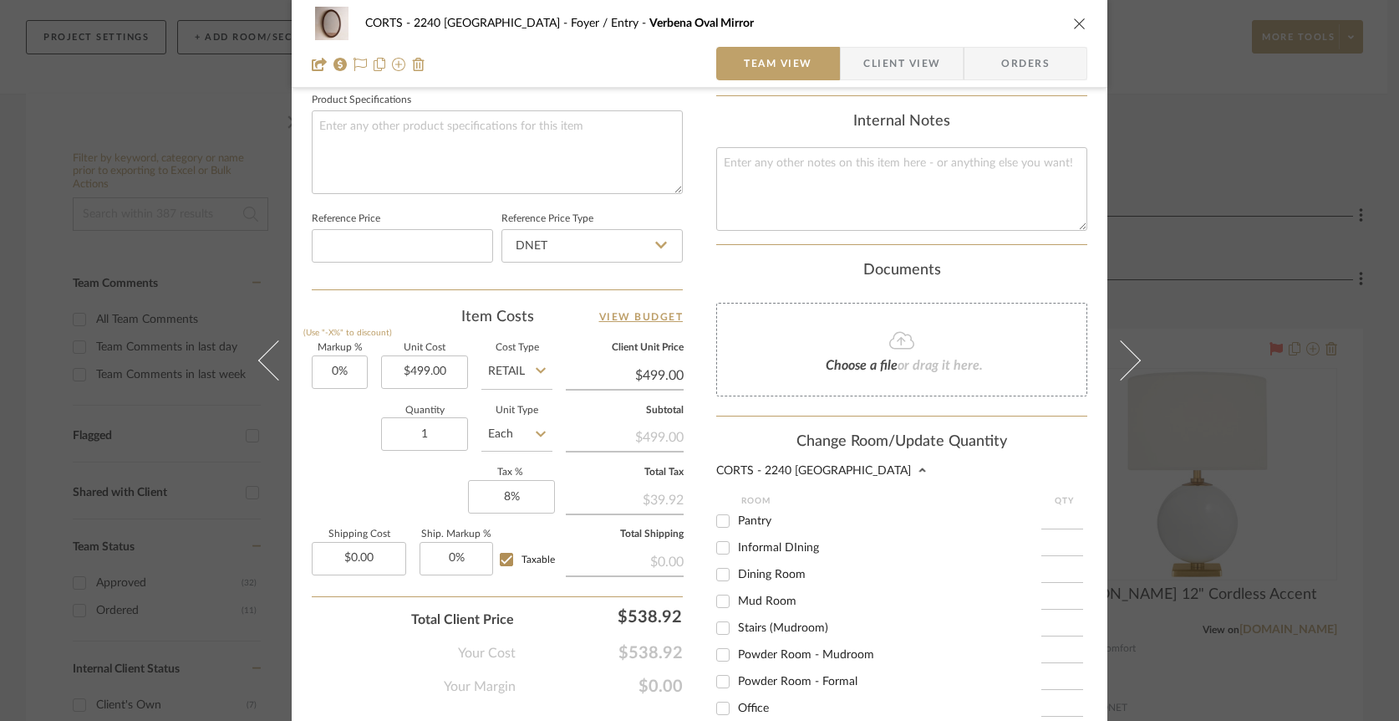
scroll to position [264, 0]
click at [722, 640] on input "Powder Room - Mudroom" at bounding box center [723, 629] width 27 height 27
checkbox input "true"
type input "1"
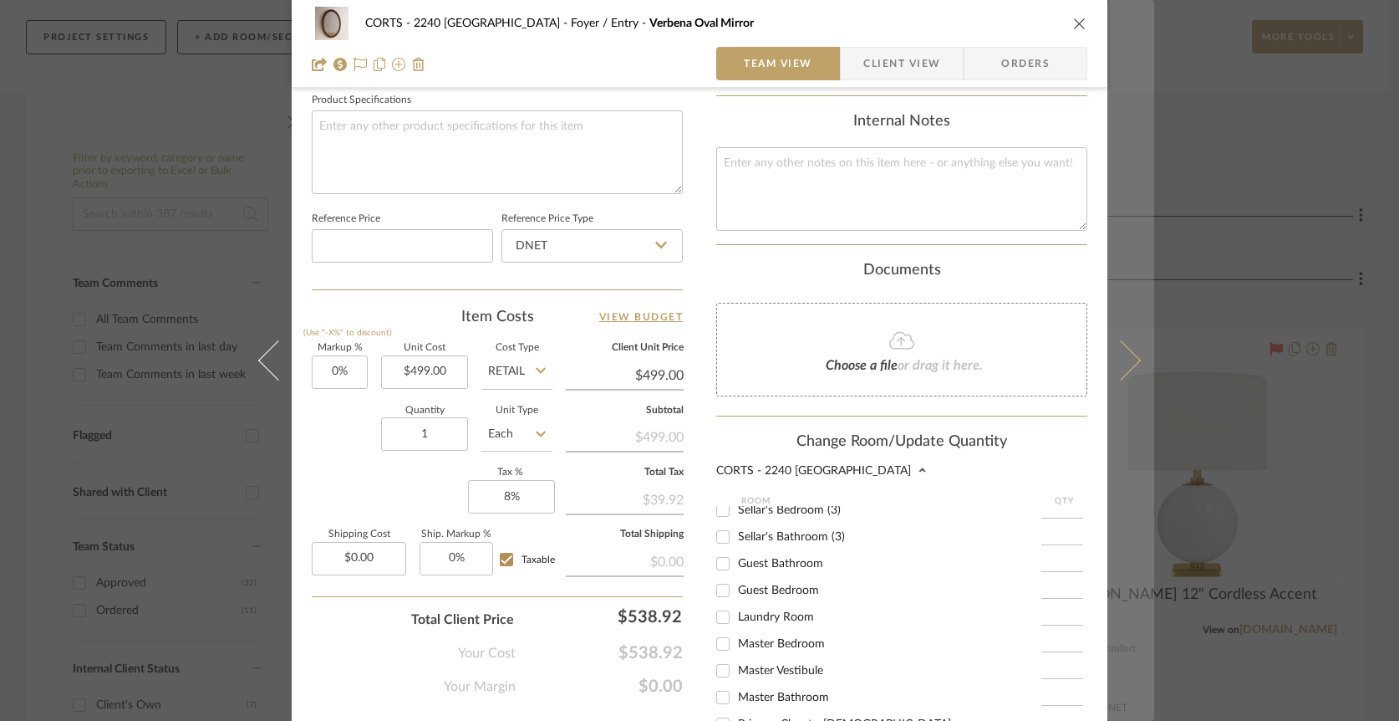
scroll to position [1062, 0]
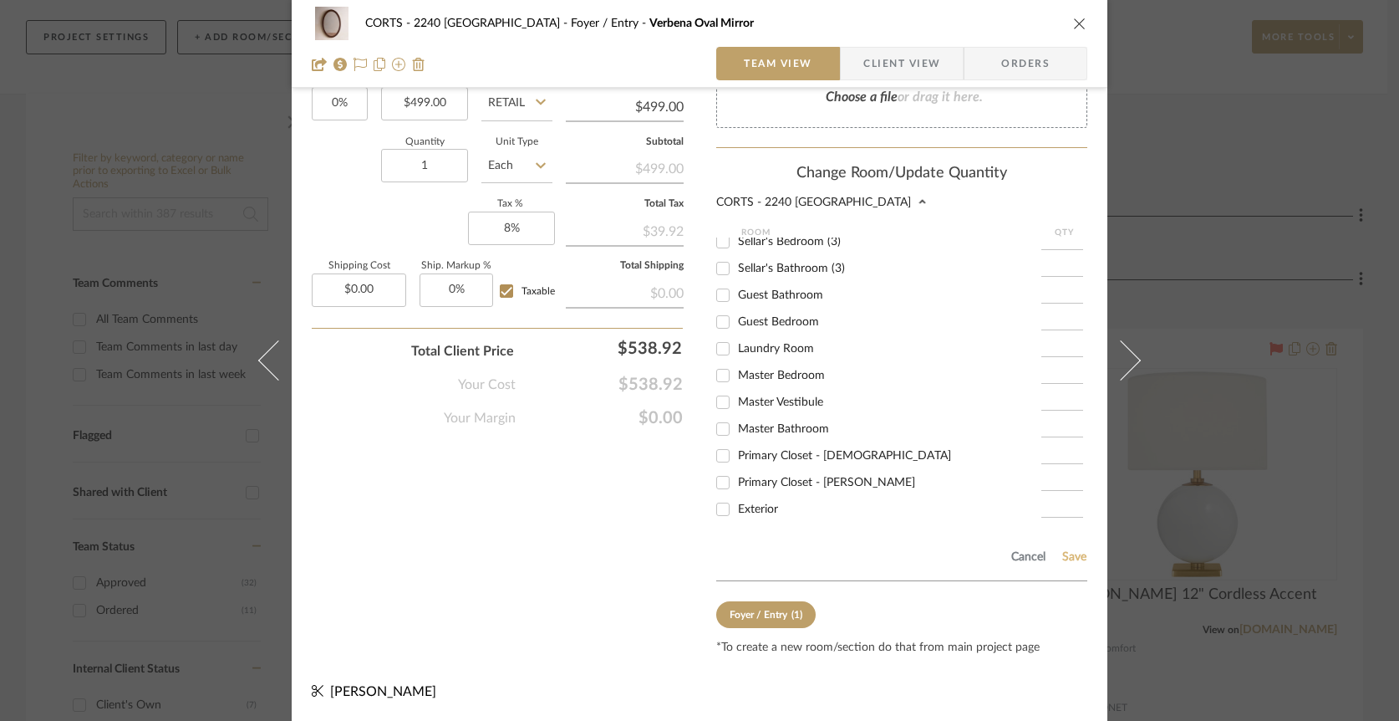
click at [1068, 554] on button "Save" at bounding box center [1075, 556] width 26 height 13
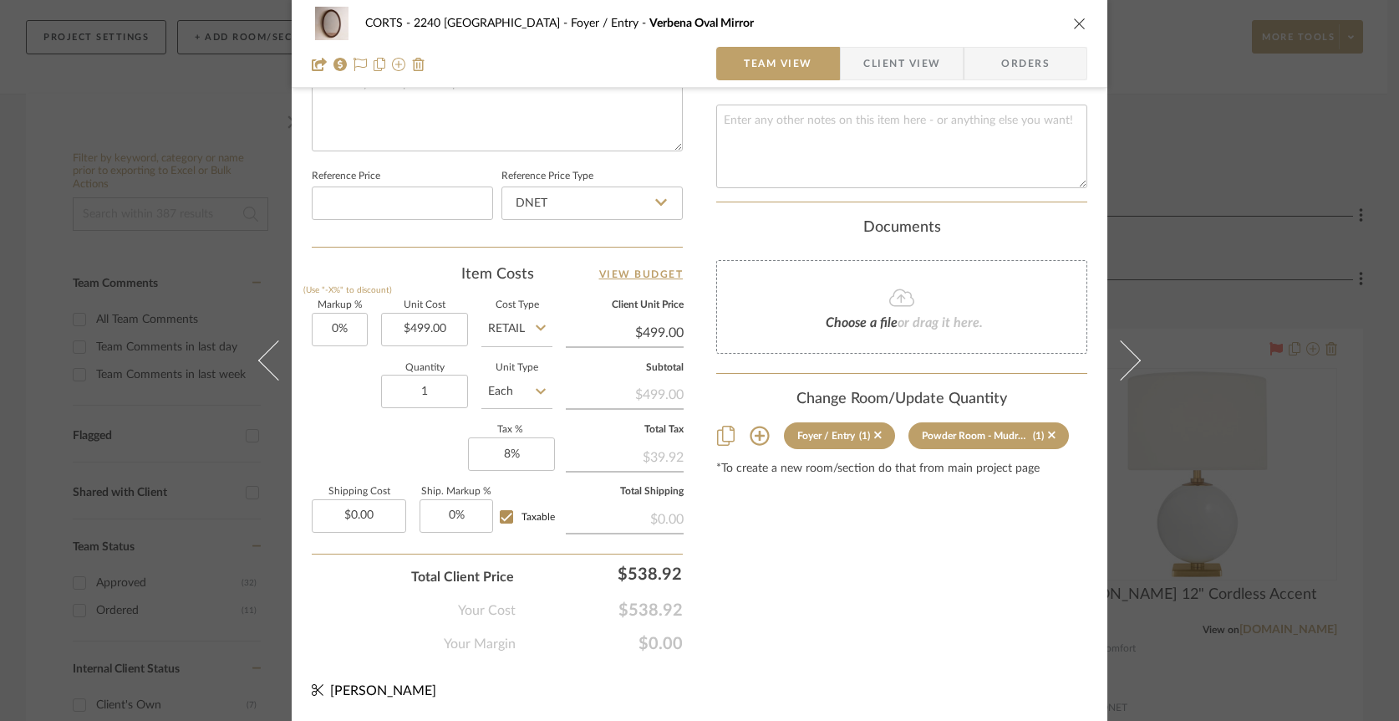
scroll to position [833, 0]
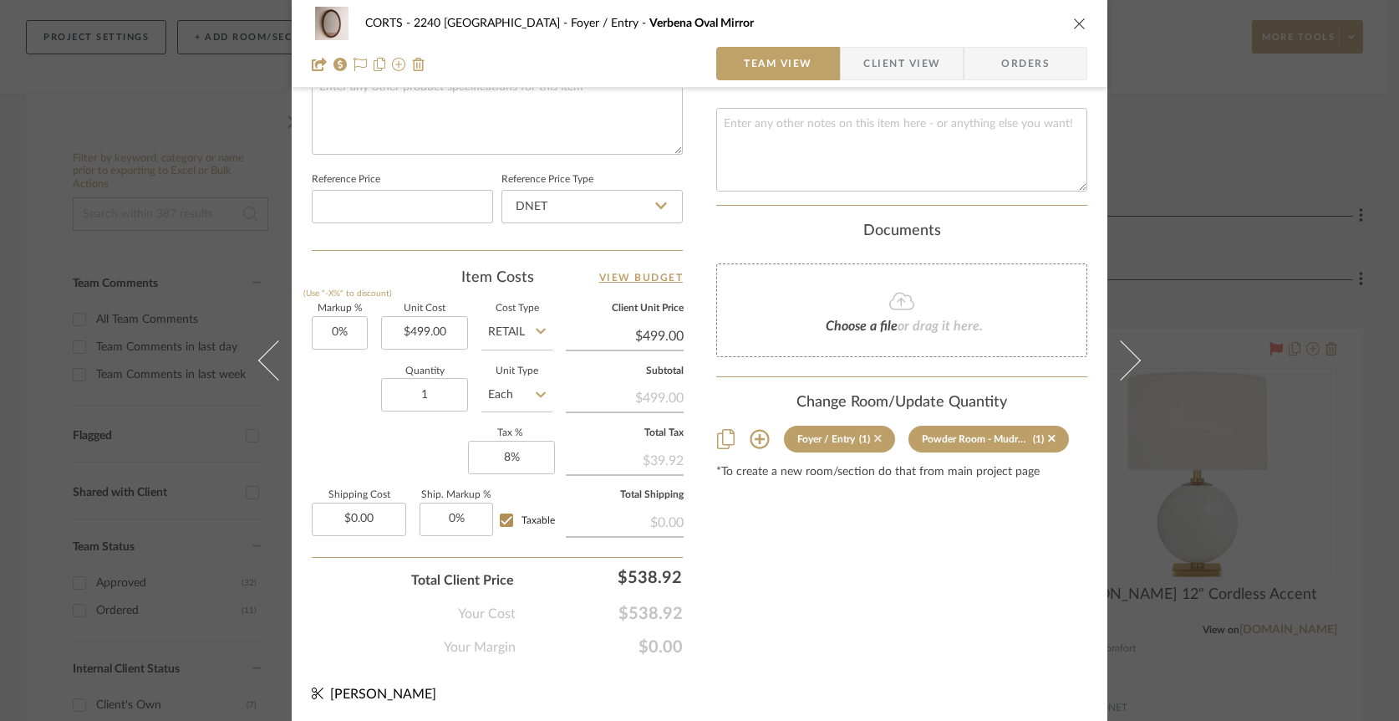
click at [874, 436] on icon at bounding box center [878, 438] width 8 height 8
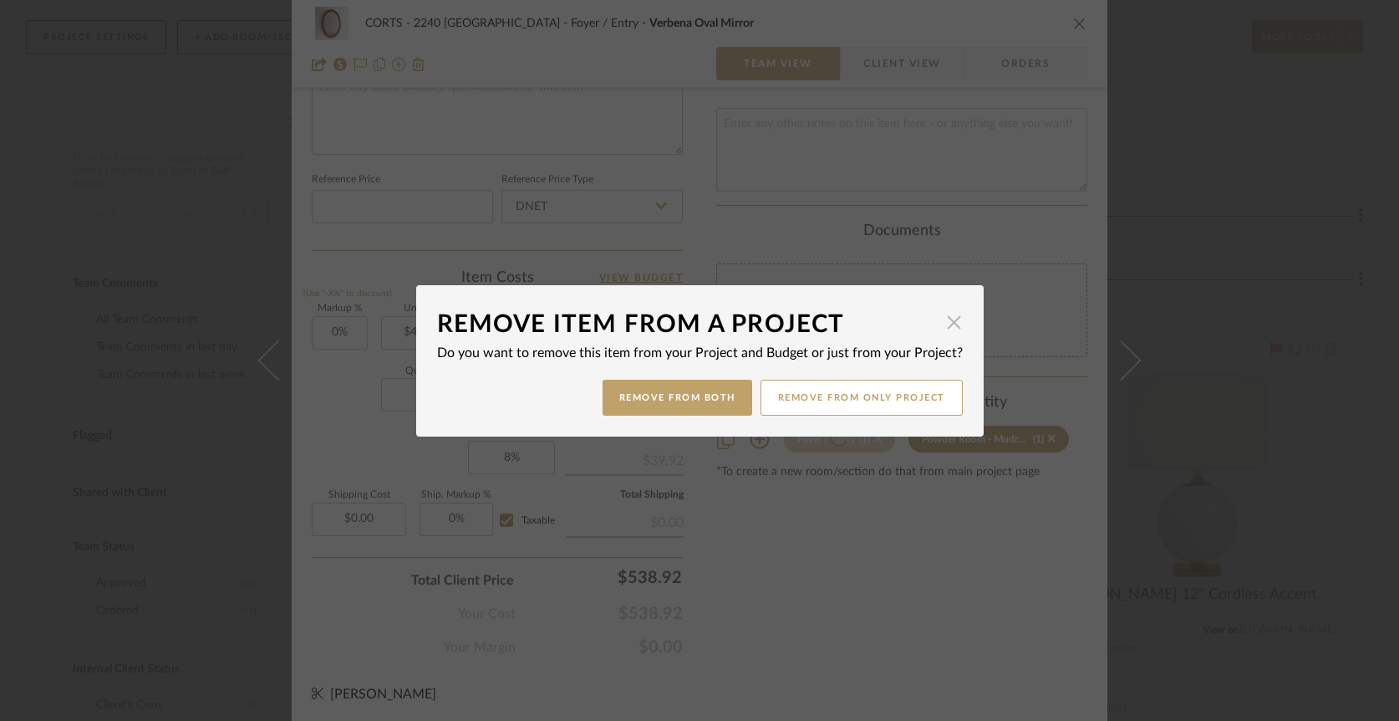
click at [944, 321] on span "button" at bounding box center [954, 322] width 33 height 33
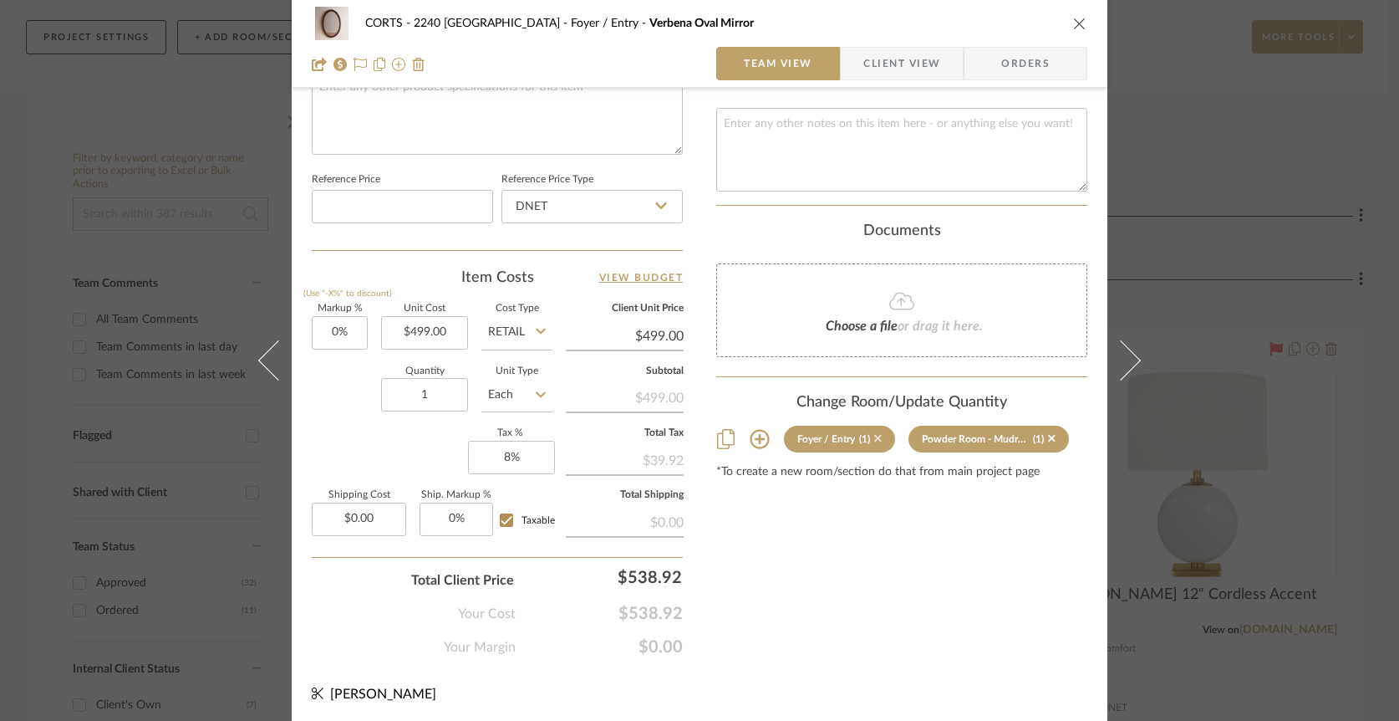
click at [874, 434] on icon at bounding box center [878, 438] width 8 height 12
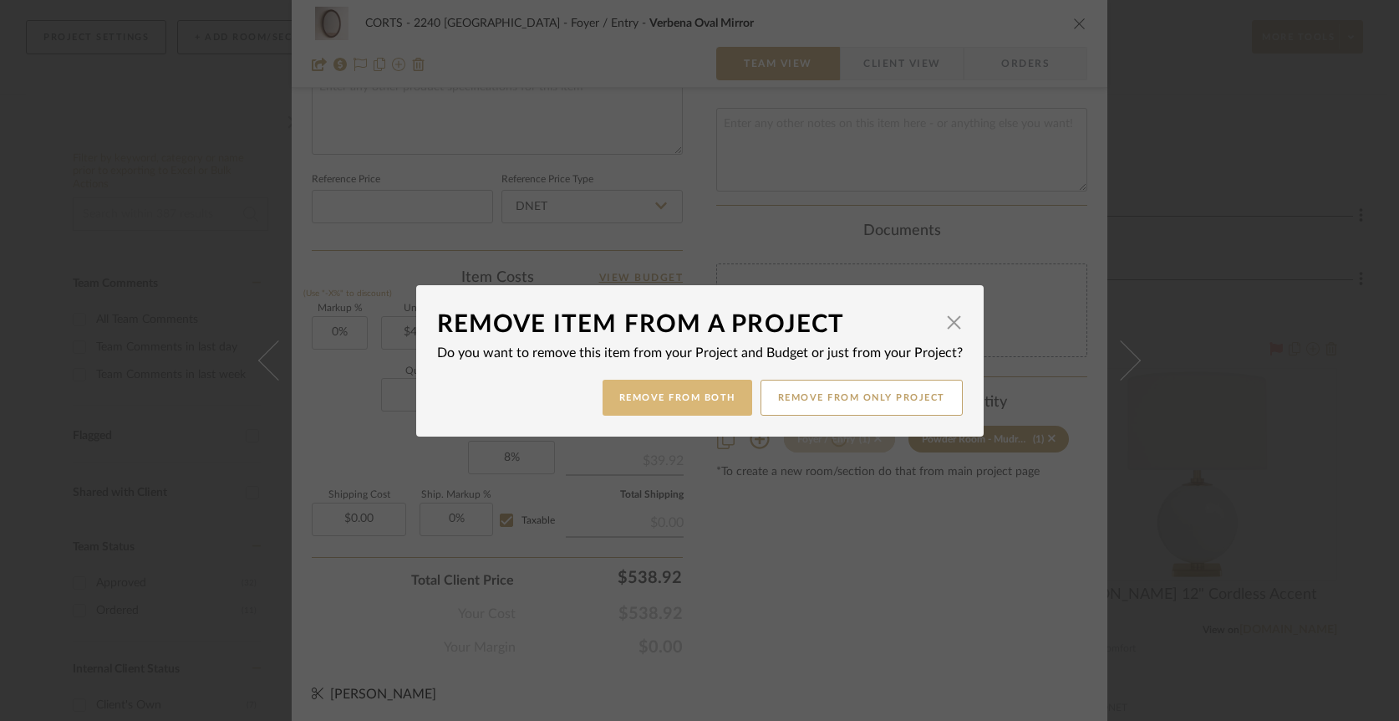
click at [716, 395] on button "Remove from Both" at bounding box center [678, 397] width 150 height 36
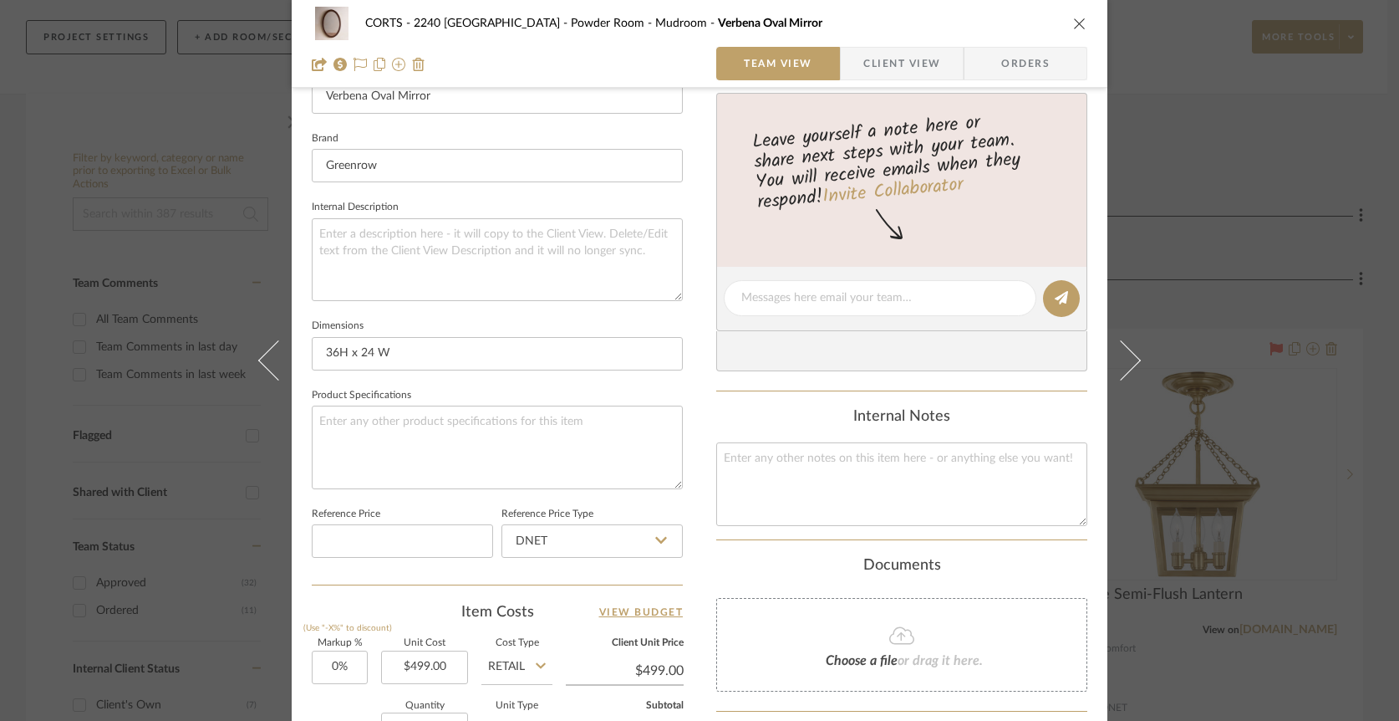
scroll to position [0, 0]
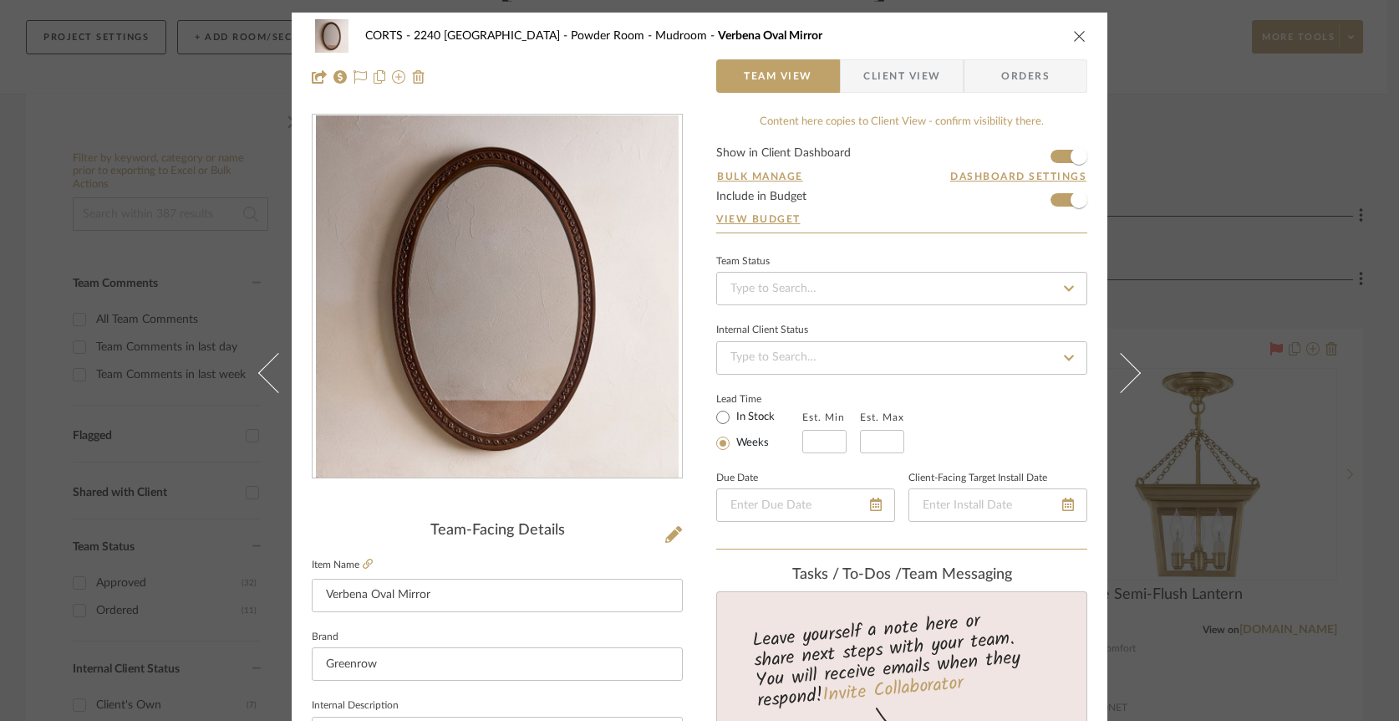
click at [1075, 36] on icon "close" at bounding box center [1079, 35] width 13 height 13
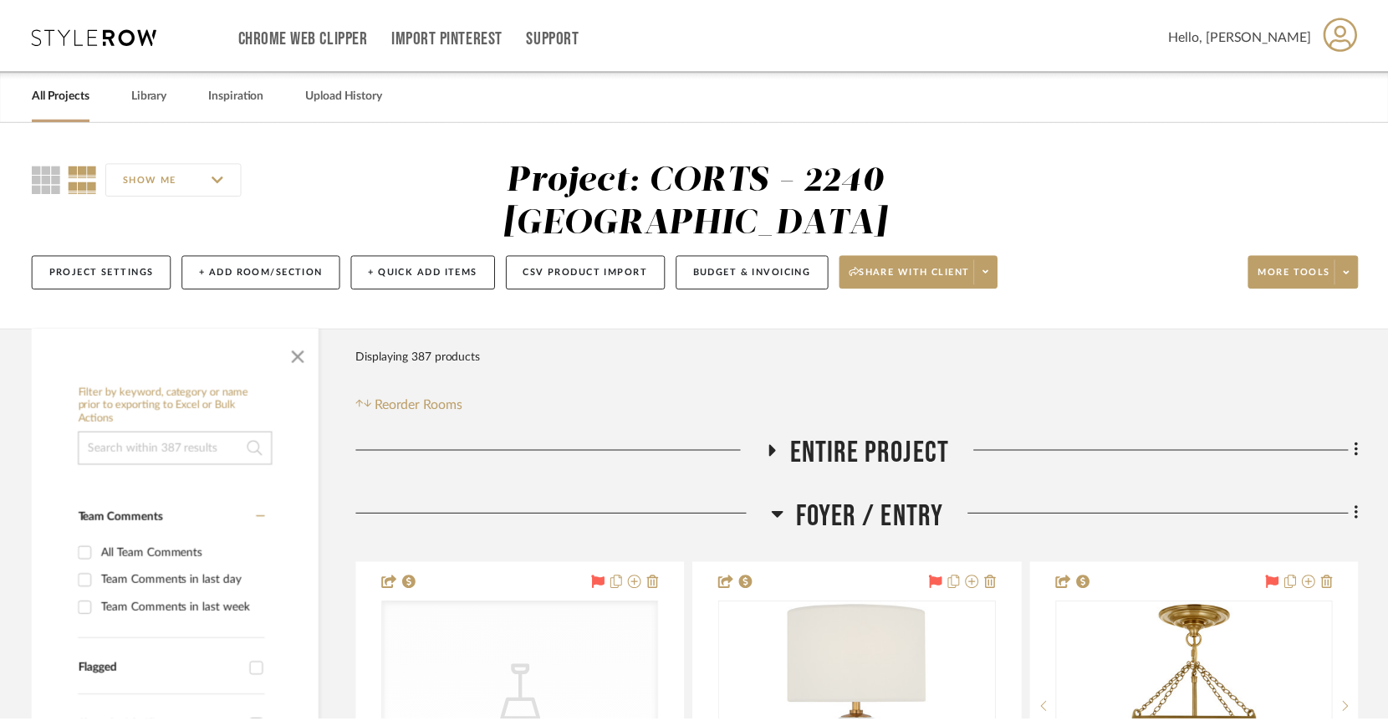
scroll to position [234, 0]
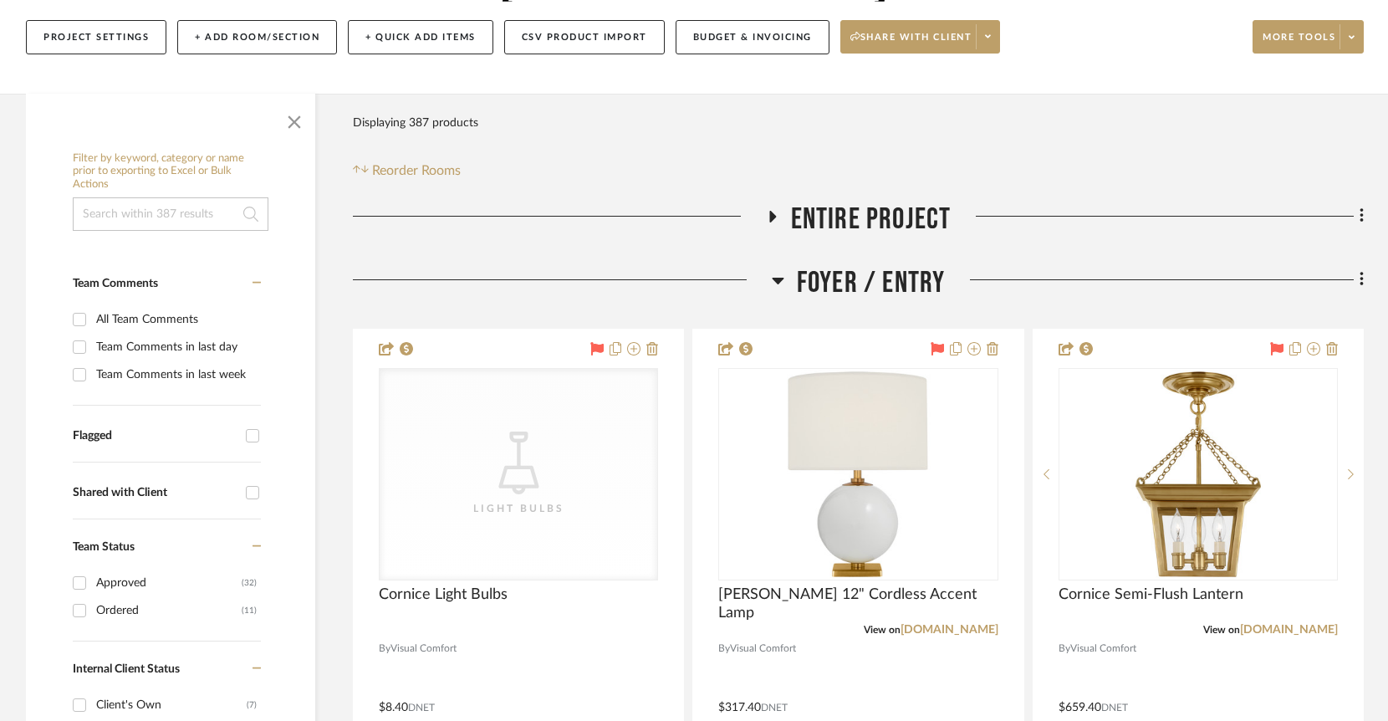
click at [780, 278] on icon at bounding box center [778, 281] width 12 height 7
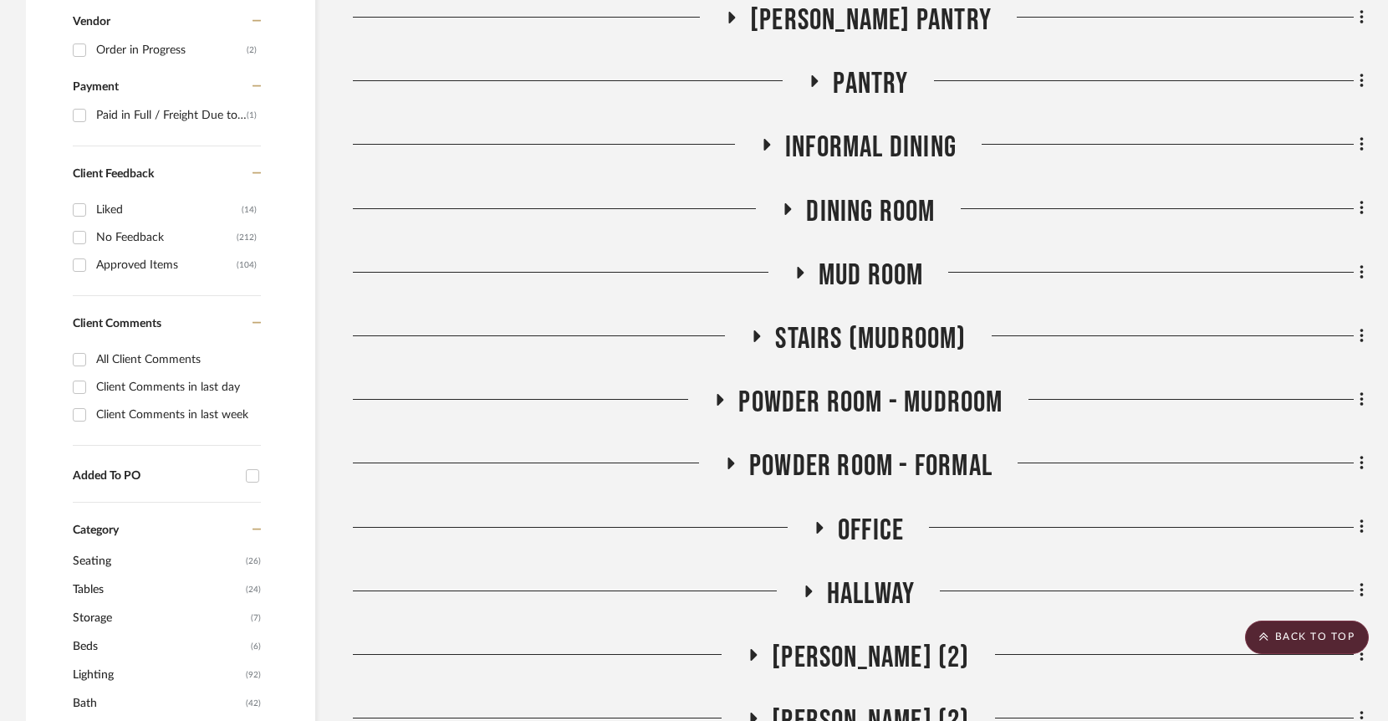
scroll to position [1154, 0]
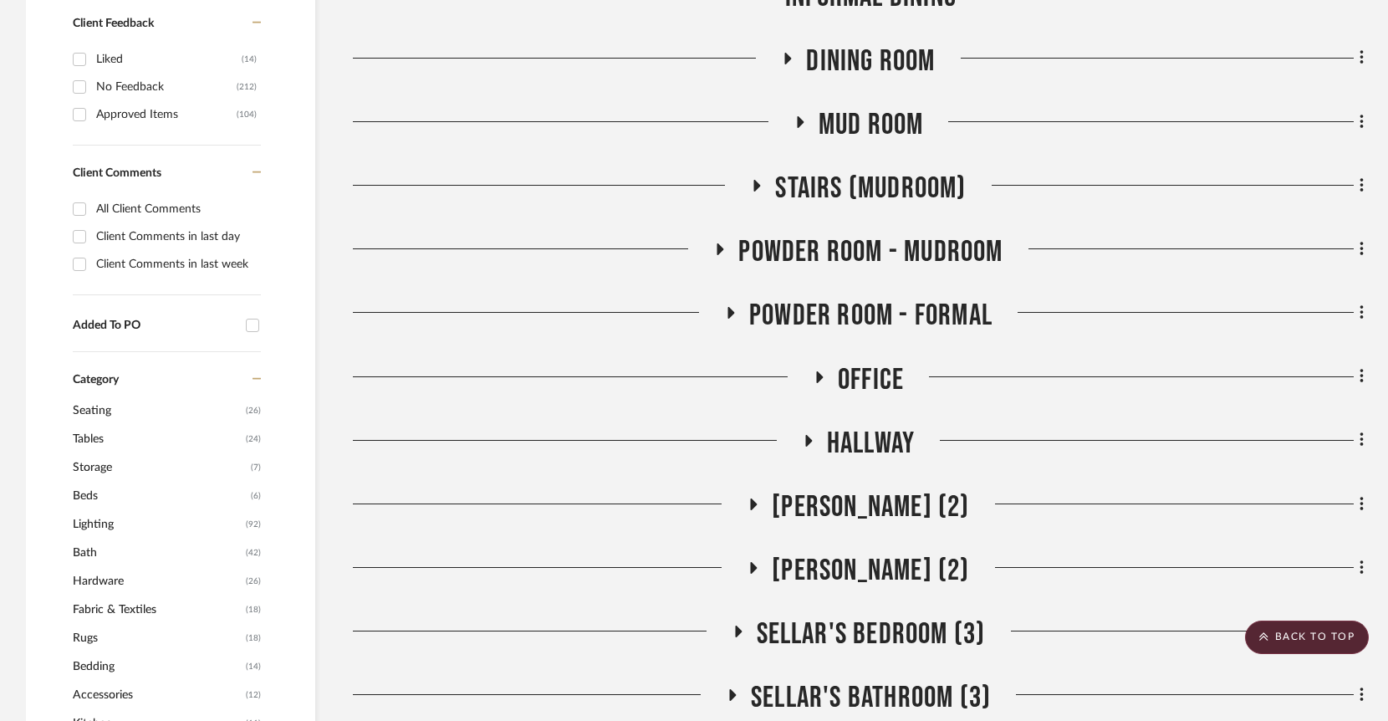
click at [730, 307] on icon at bounding box center [731, 313] width 20 height 13
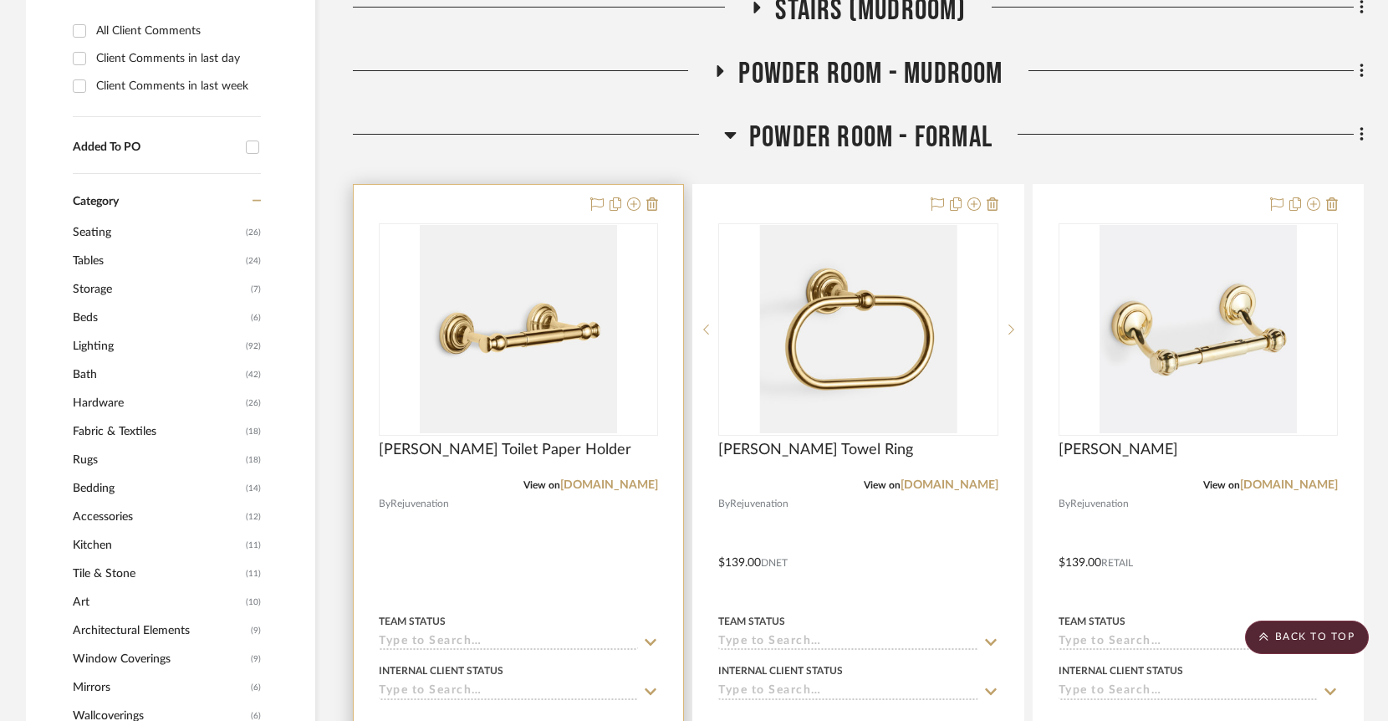
scroll to position [1332, 0]
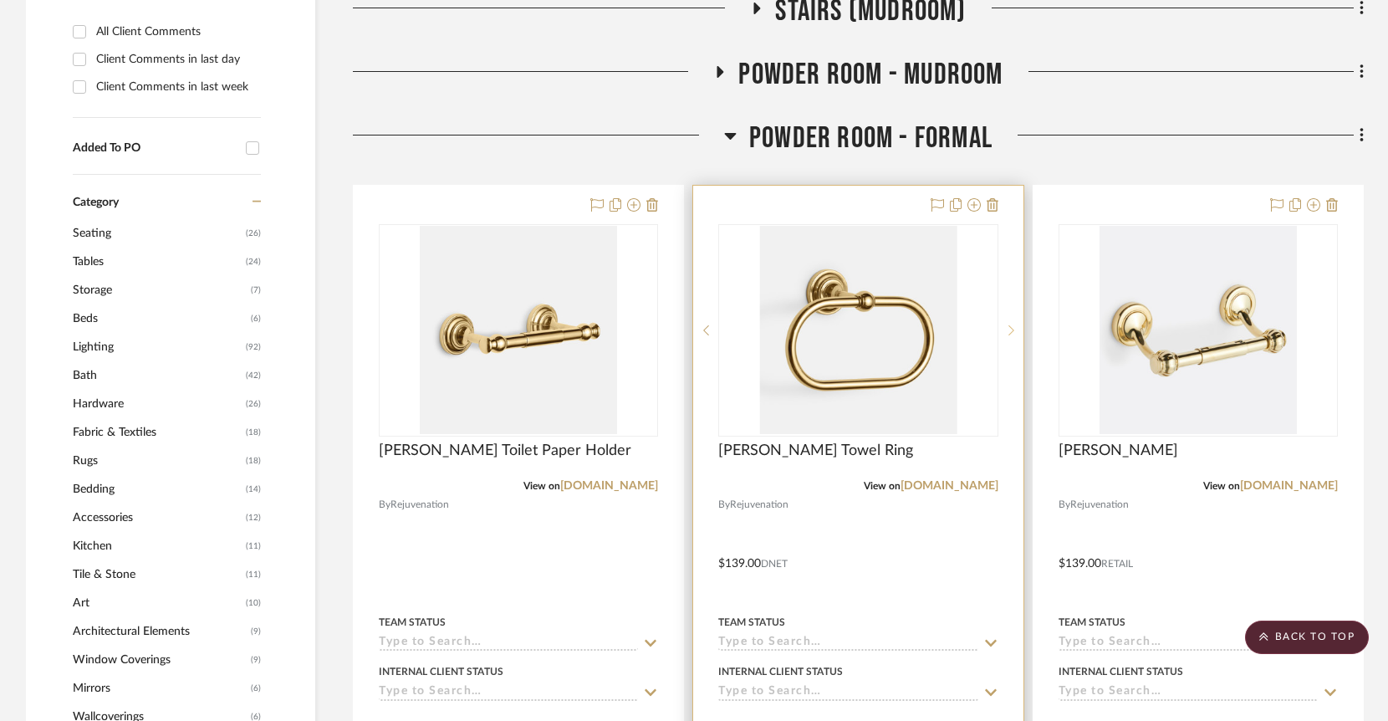
click at [1011, 324] on icon at bounding box center [1011, 330] width 6 height 12
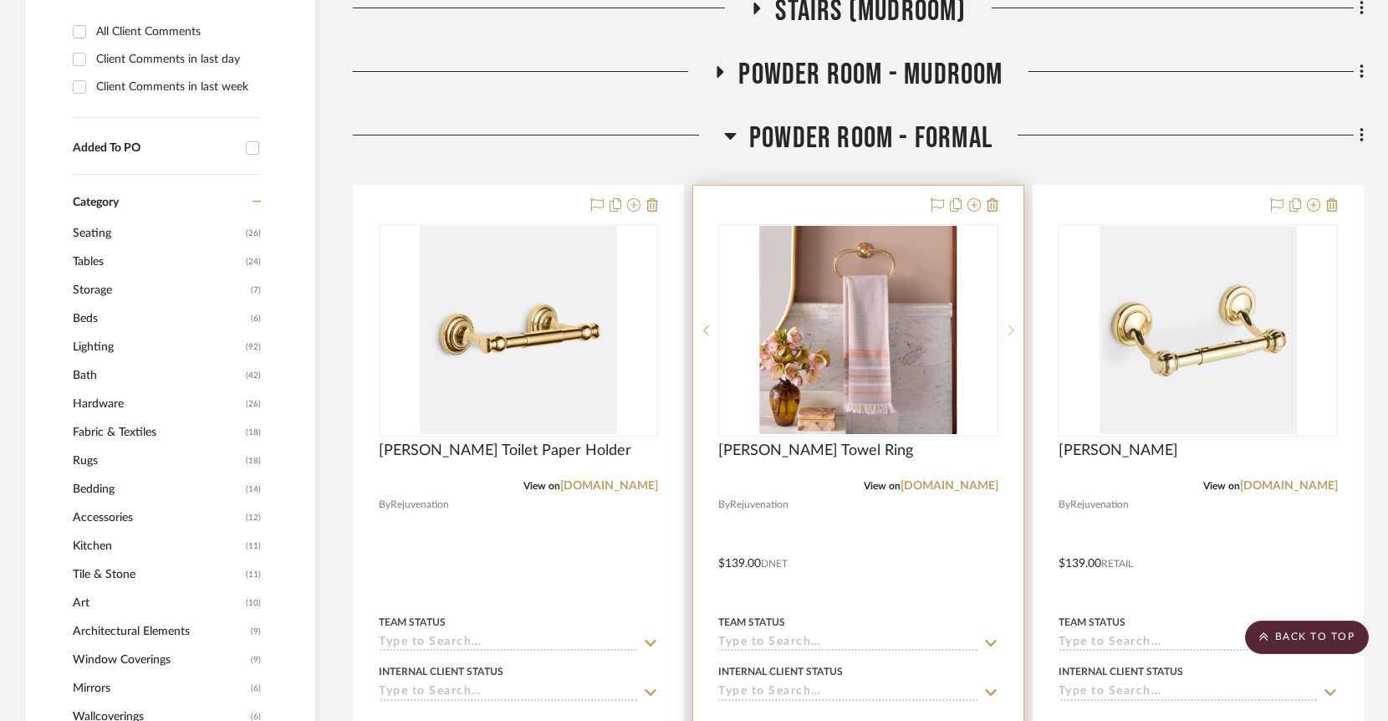
click at [1011, 324] on icon at bounding box center [1011, 330] width 6 height 12
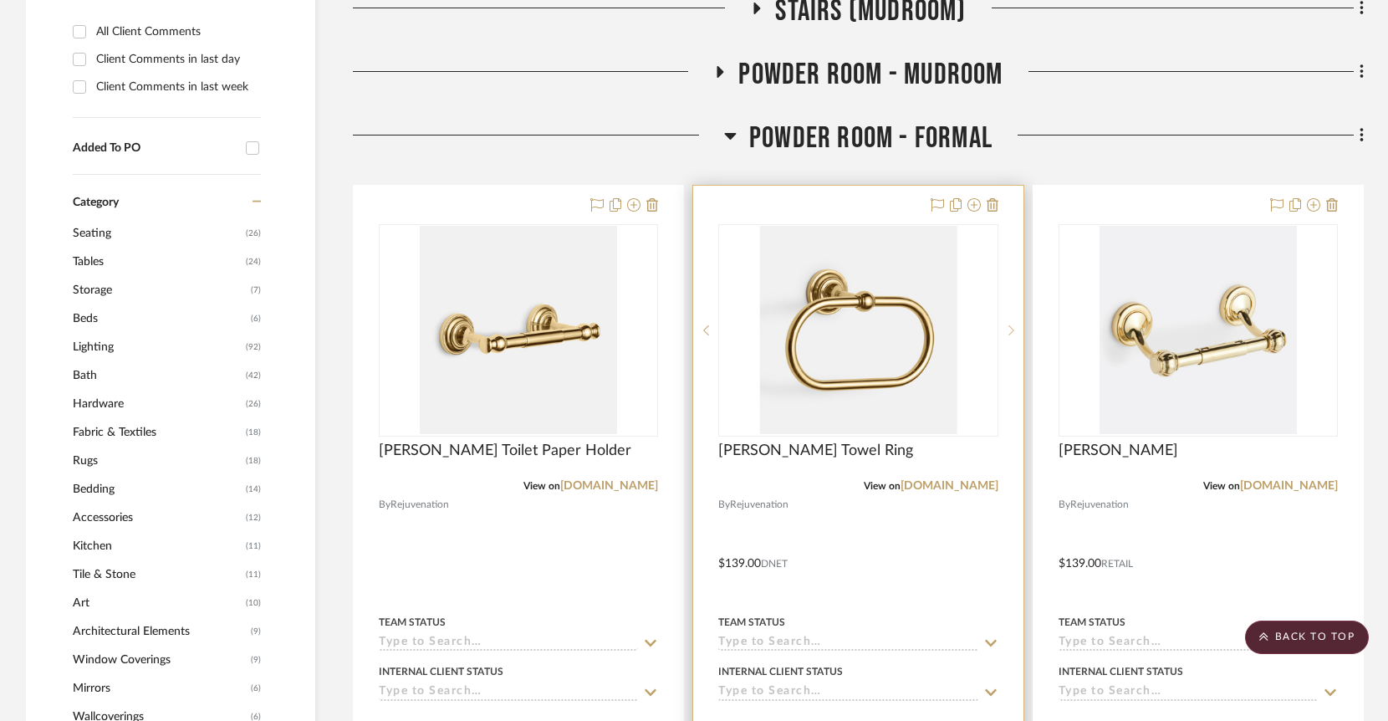
click at [1011, 324] on icon at bounding box center [1011, 330] width 6 height 12
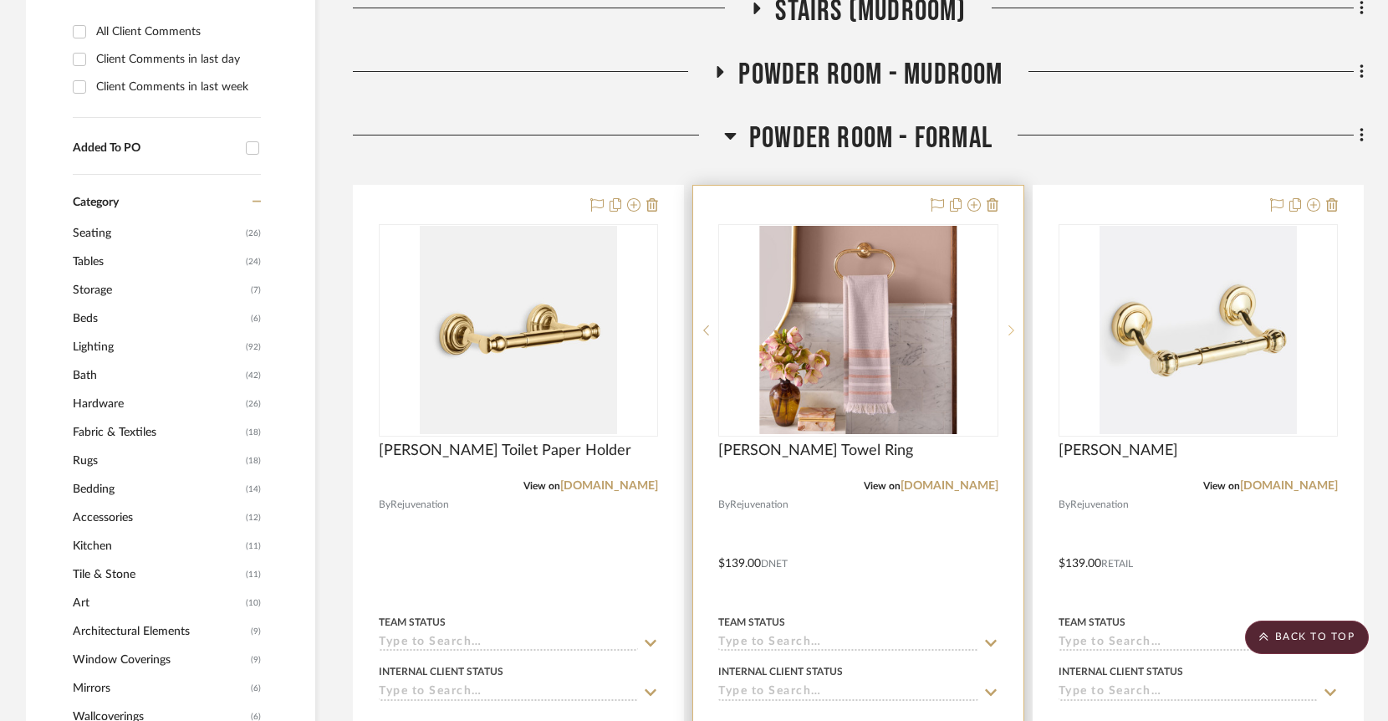
click at [1009, 324] on icon at bounding box center [1011, 330] width 6 height 12
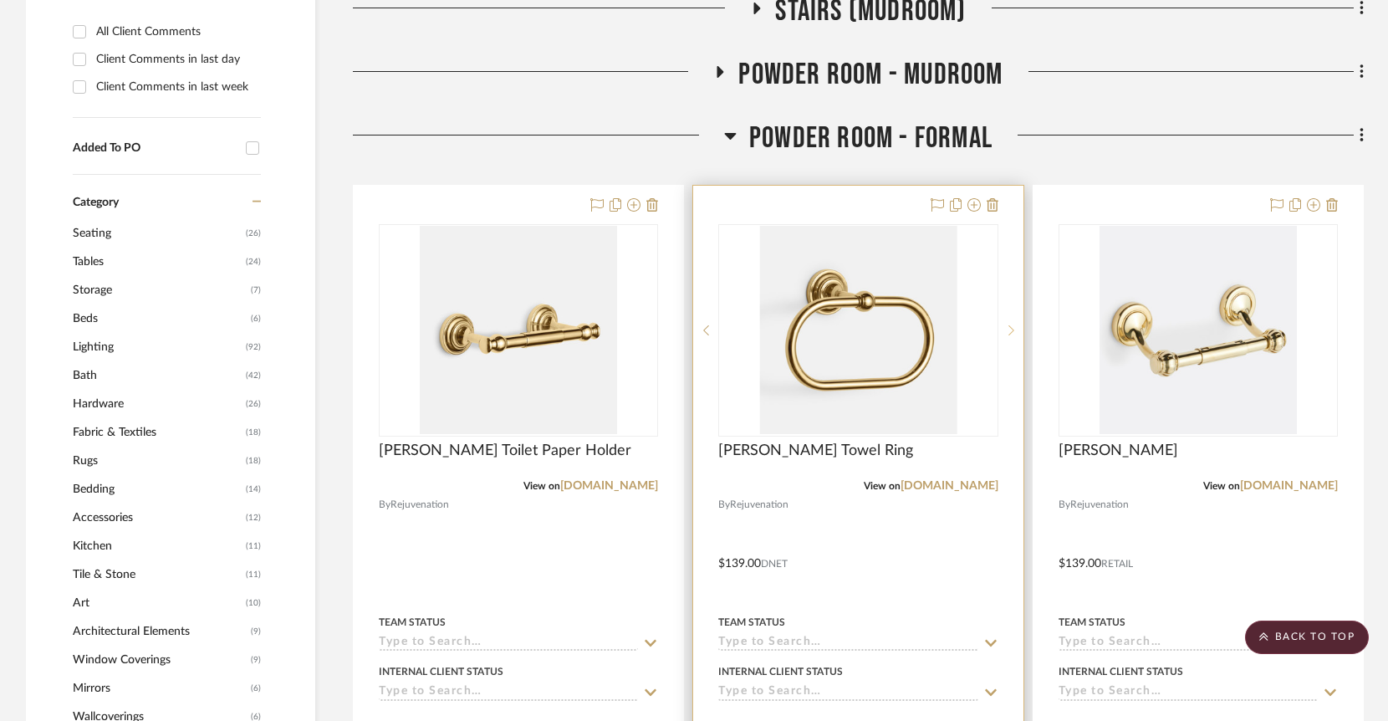
click at [1009, 324] on icon at bounding box center [1011, 330] width 6 height 12
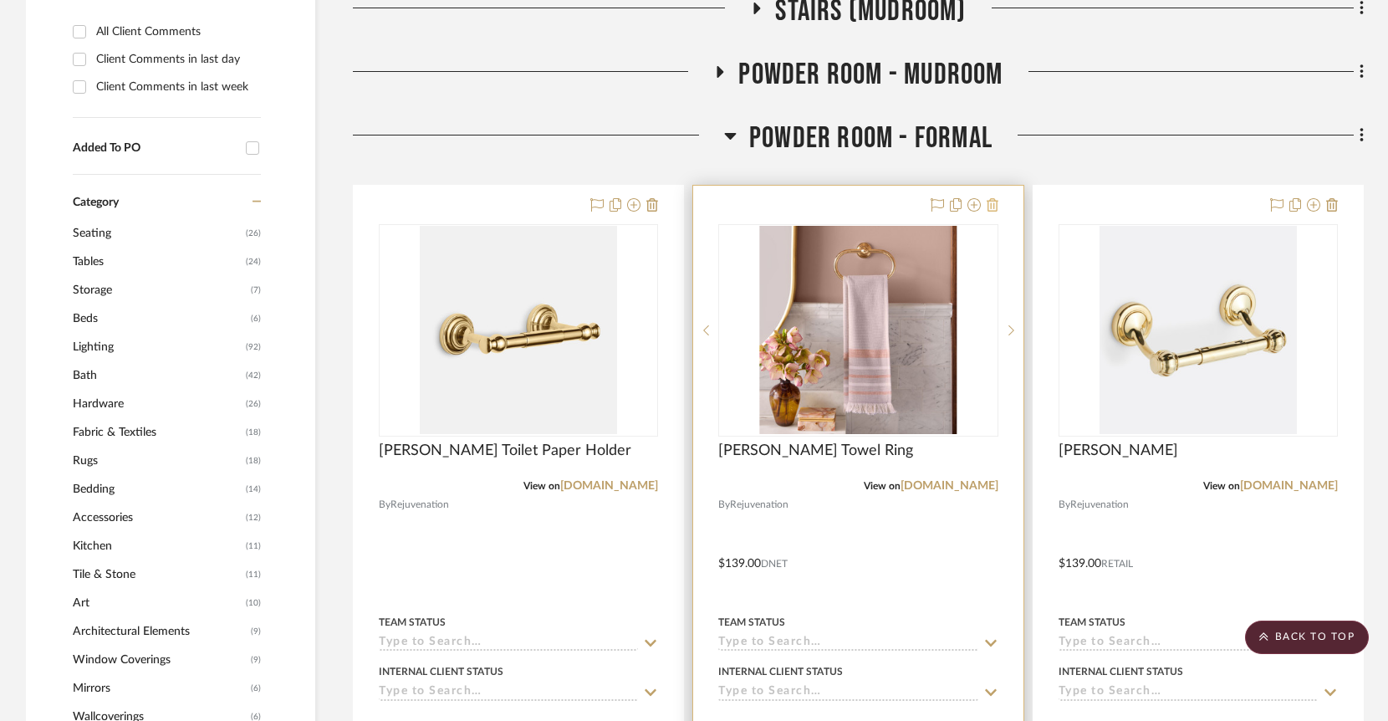
click at [993, 198] on icon at bounding box center [992, 204] width 12 height 13
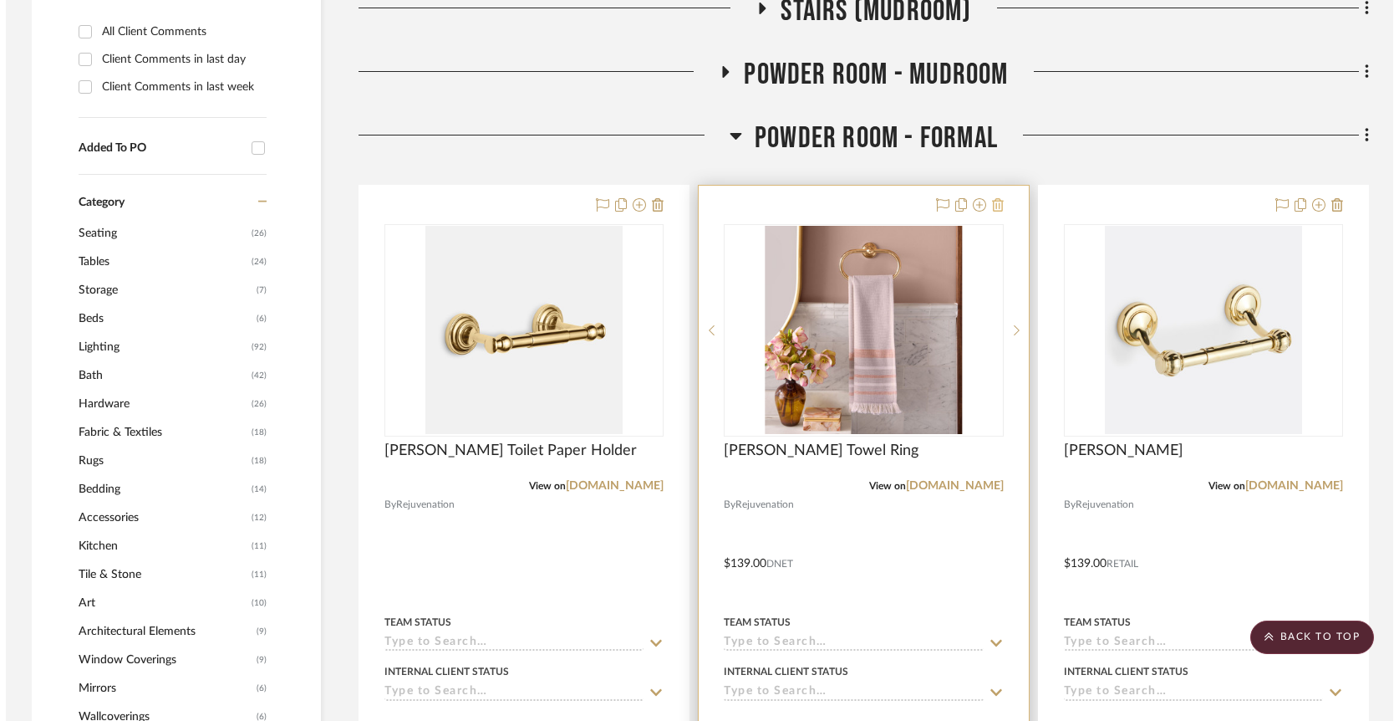
scroll to position [0, 0]
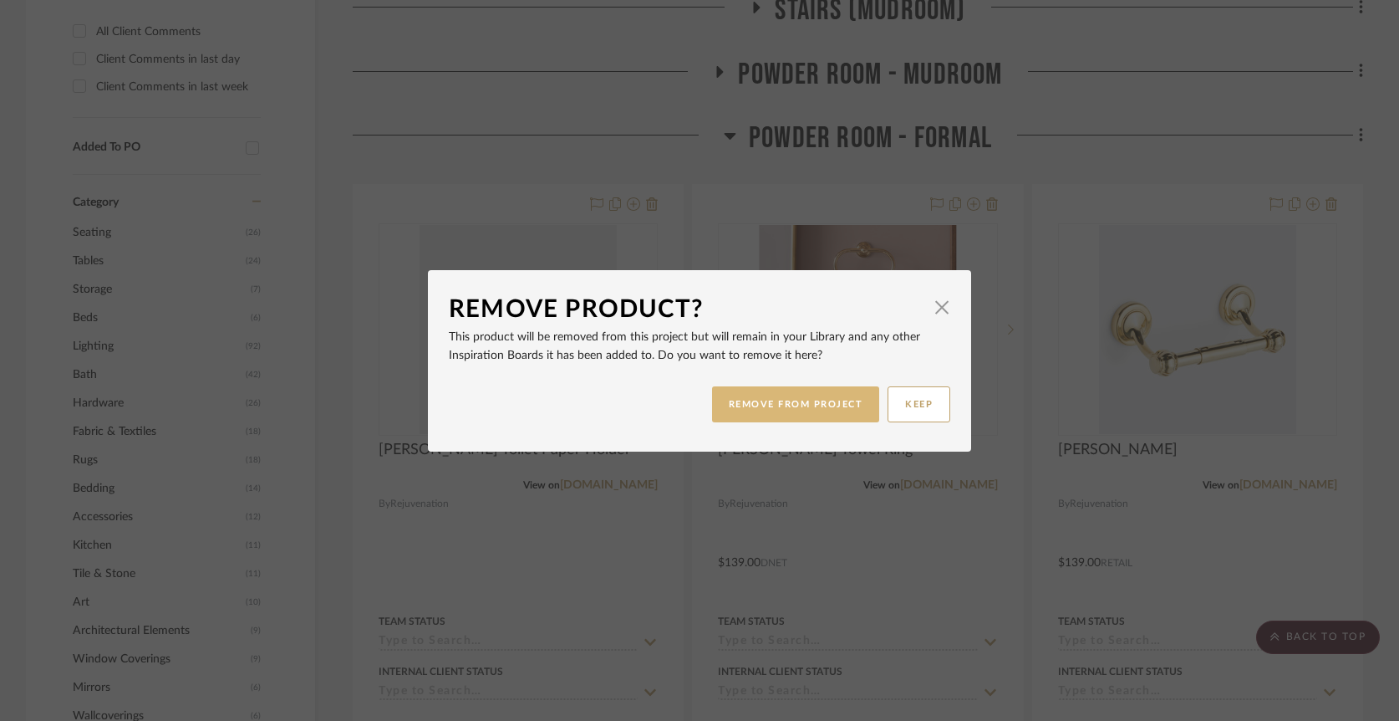
click at [814, 403] on button "REMOVE FROM PROJECT" at bounding box center [796, 404] width 168 height 36
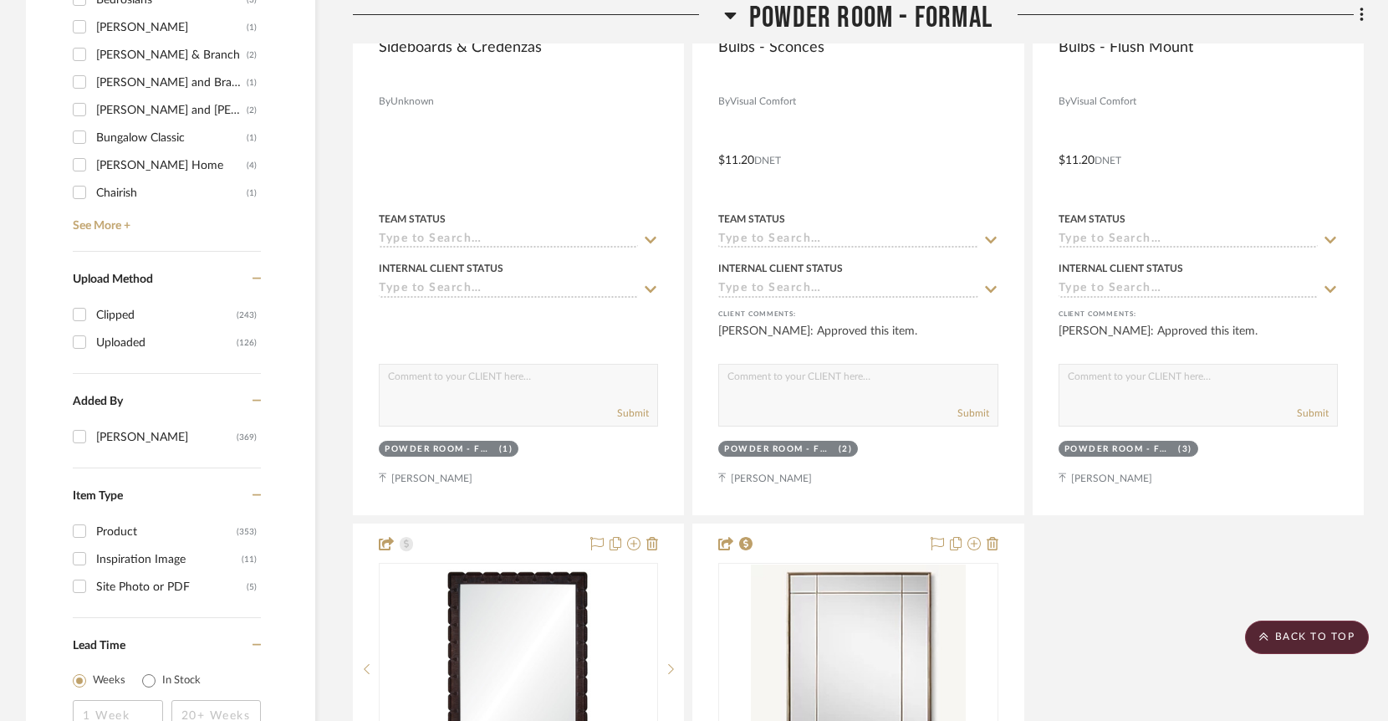
scroll to position [3210, 0]
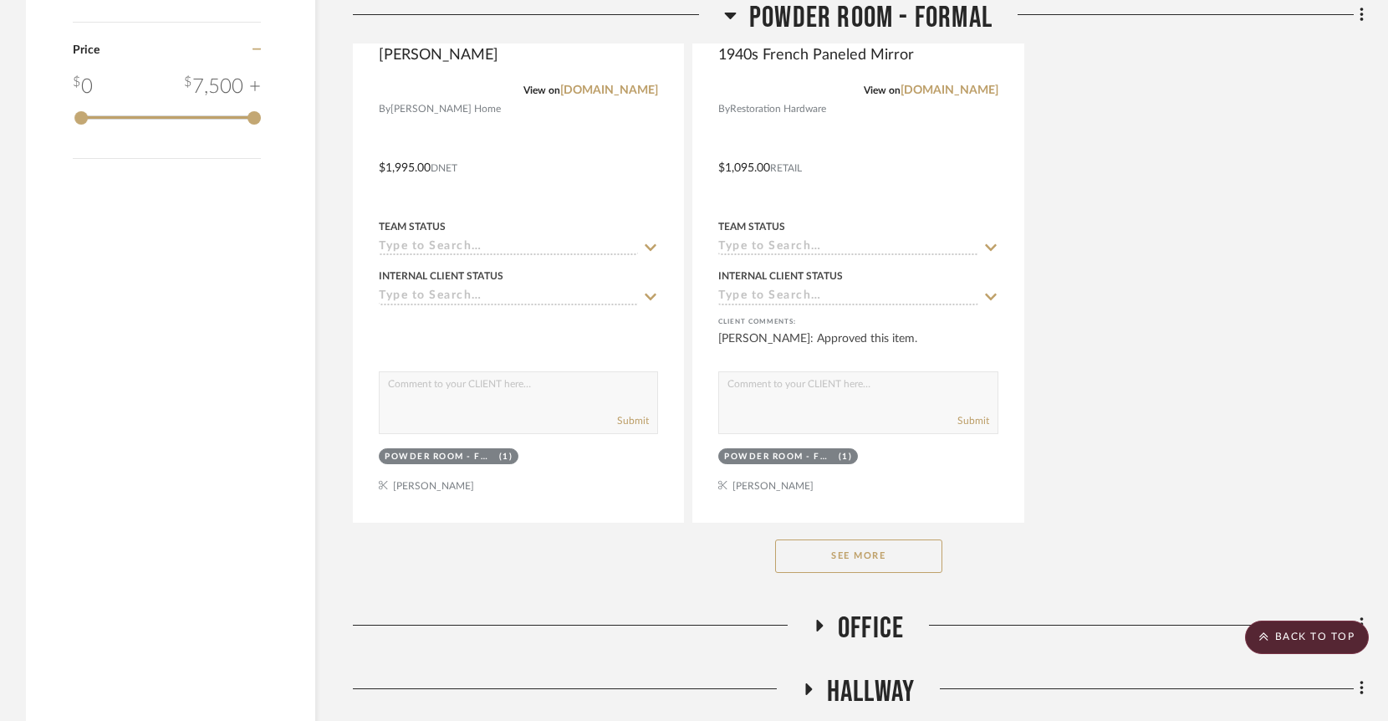
click at [855, 539] on button "See More" at bounding box center [858, 555] width 167 height 33
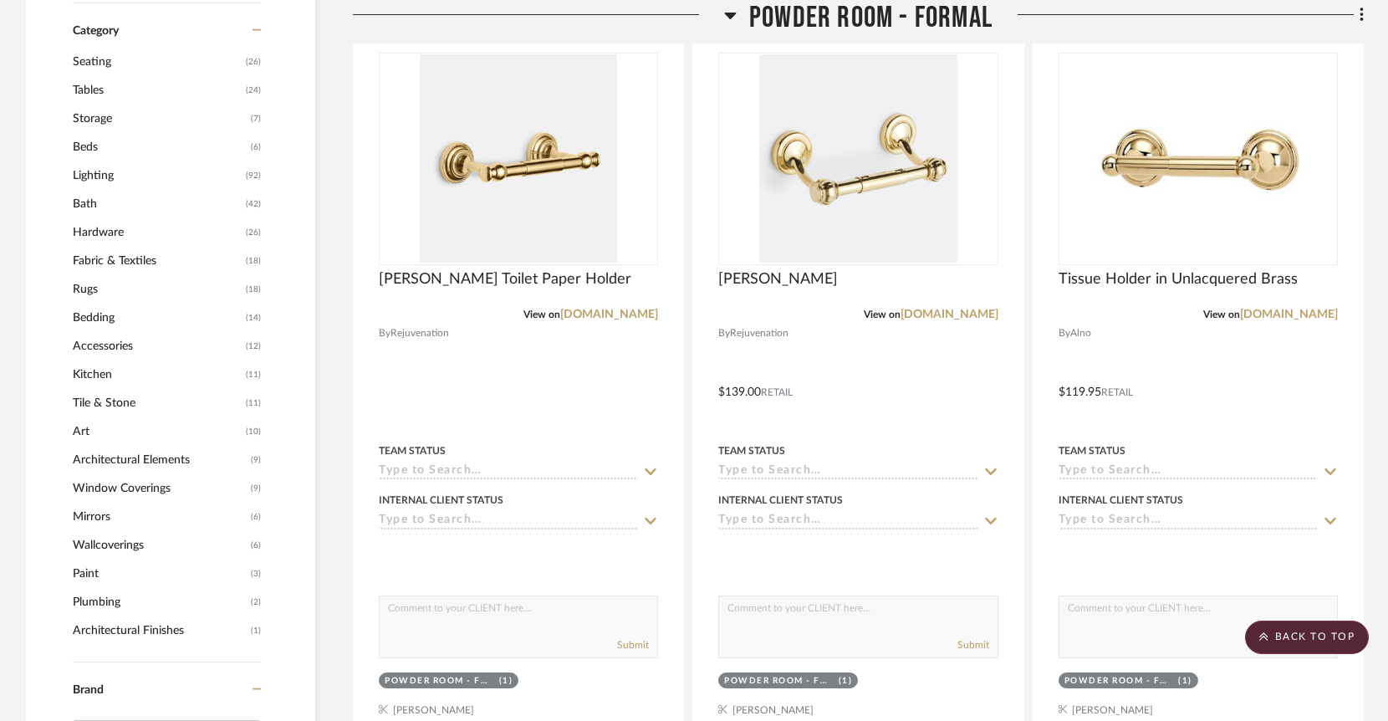
scroll to position [1393, 0]
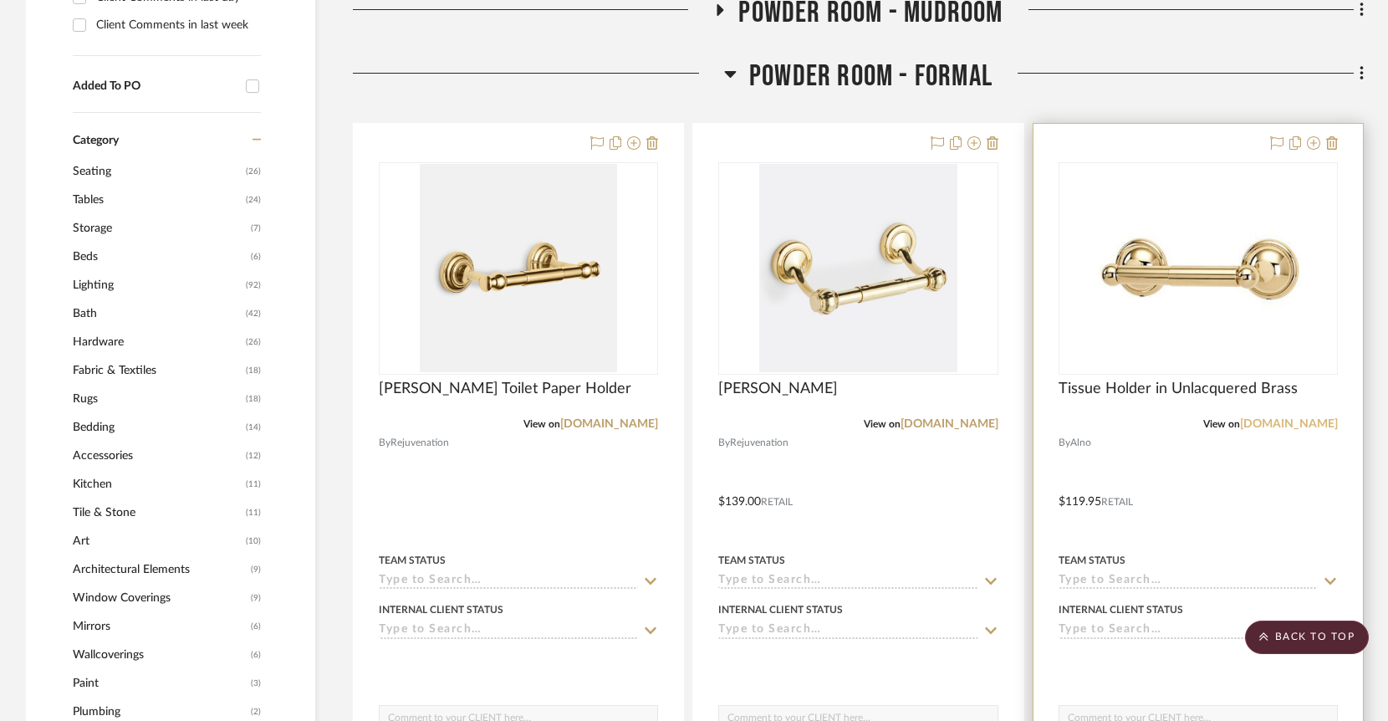
click at [1296, 418] on link "myknobs.com" at bounding box center [1289, 424] width 98 height 12
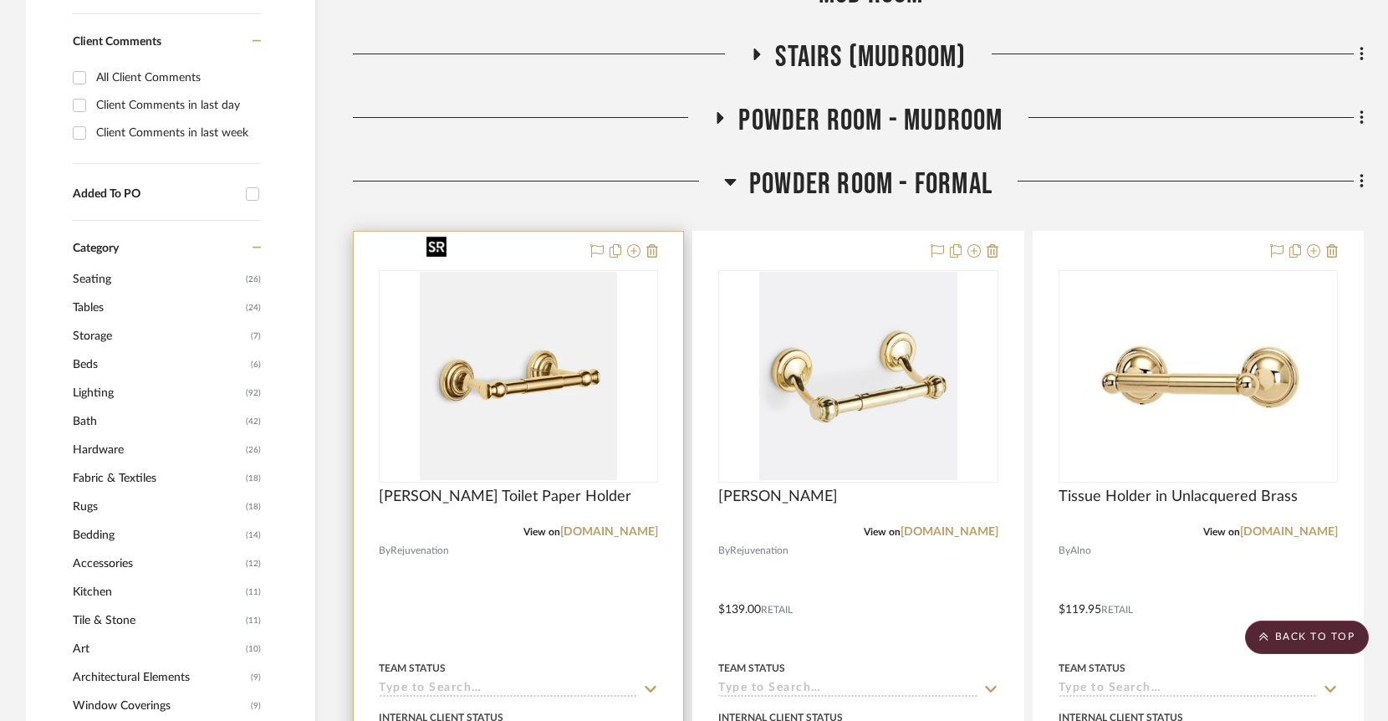
scroll to position [1285, 0]
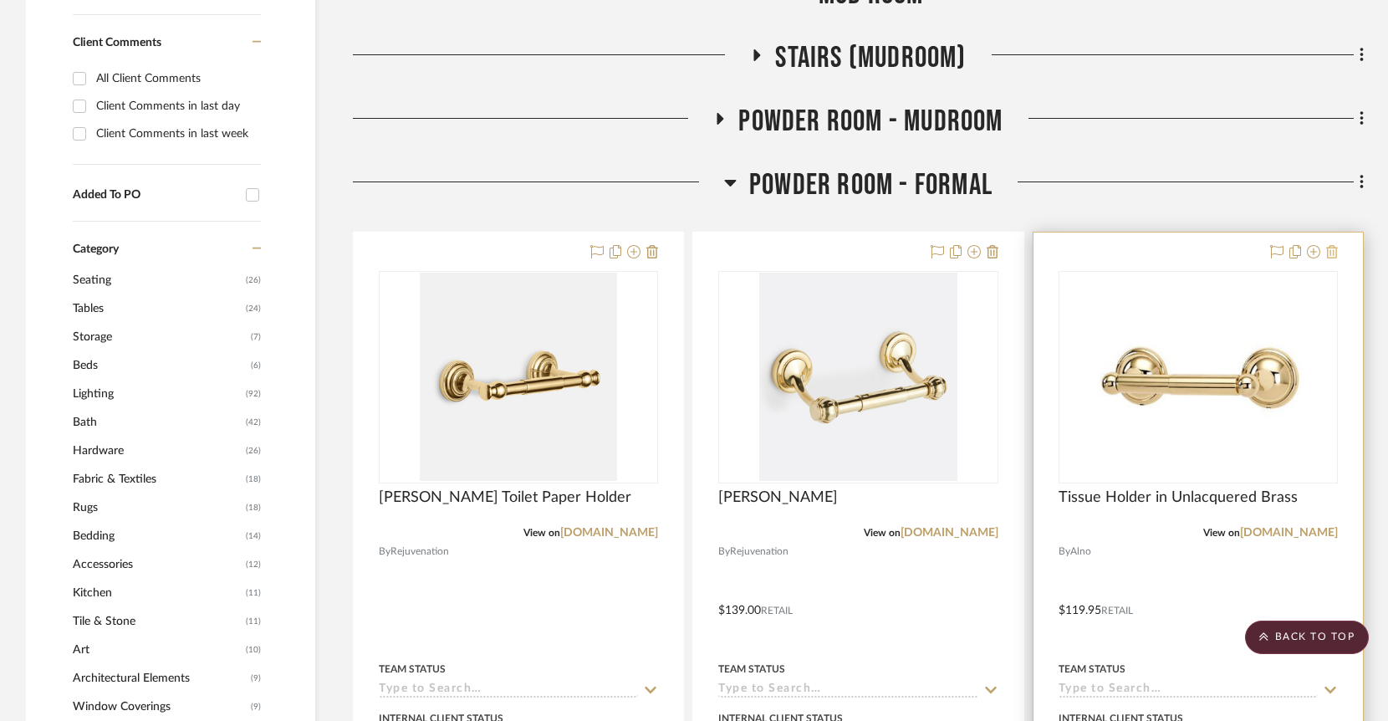
click at [1330, 245] on icon at bounding box center [1332, 251] width 12 height 13
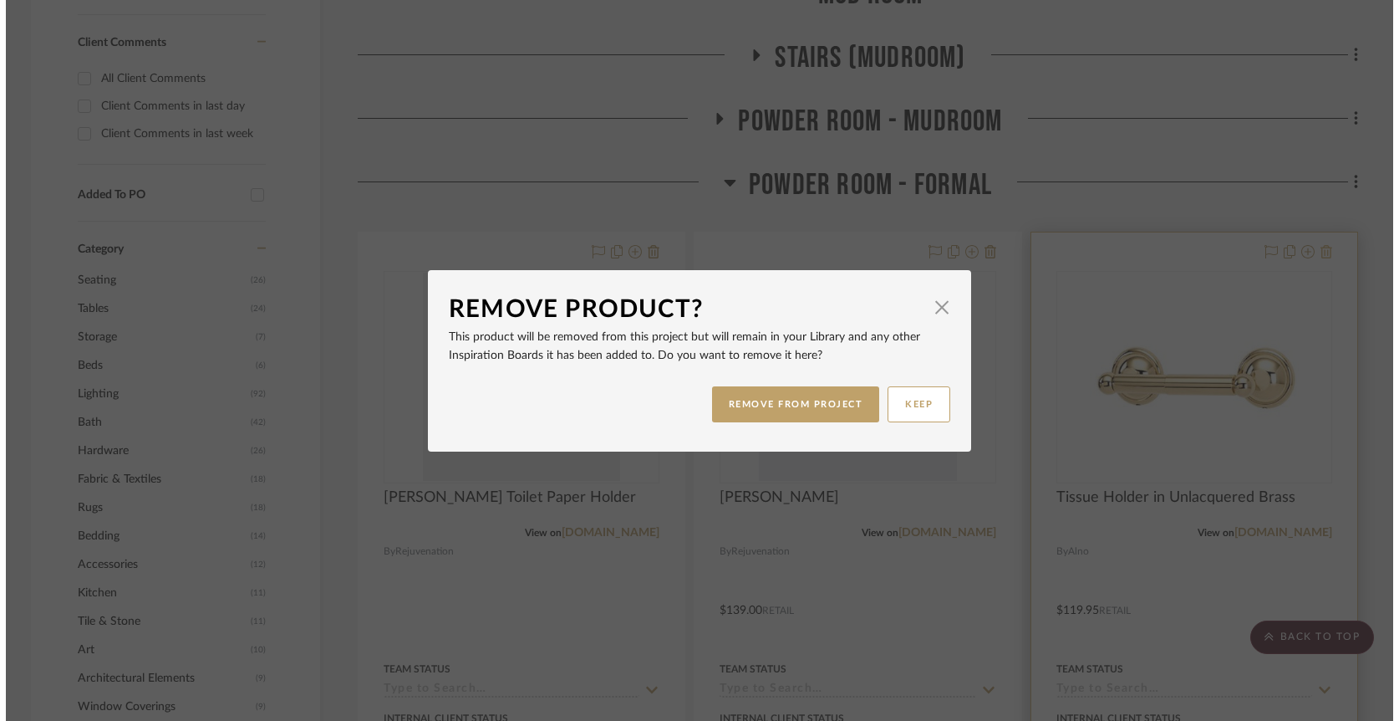
scroll to position [0, 0]
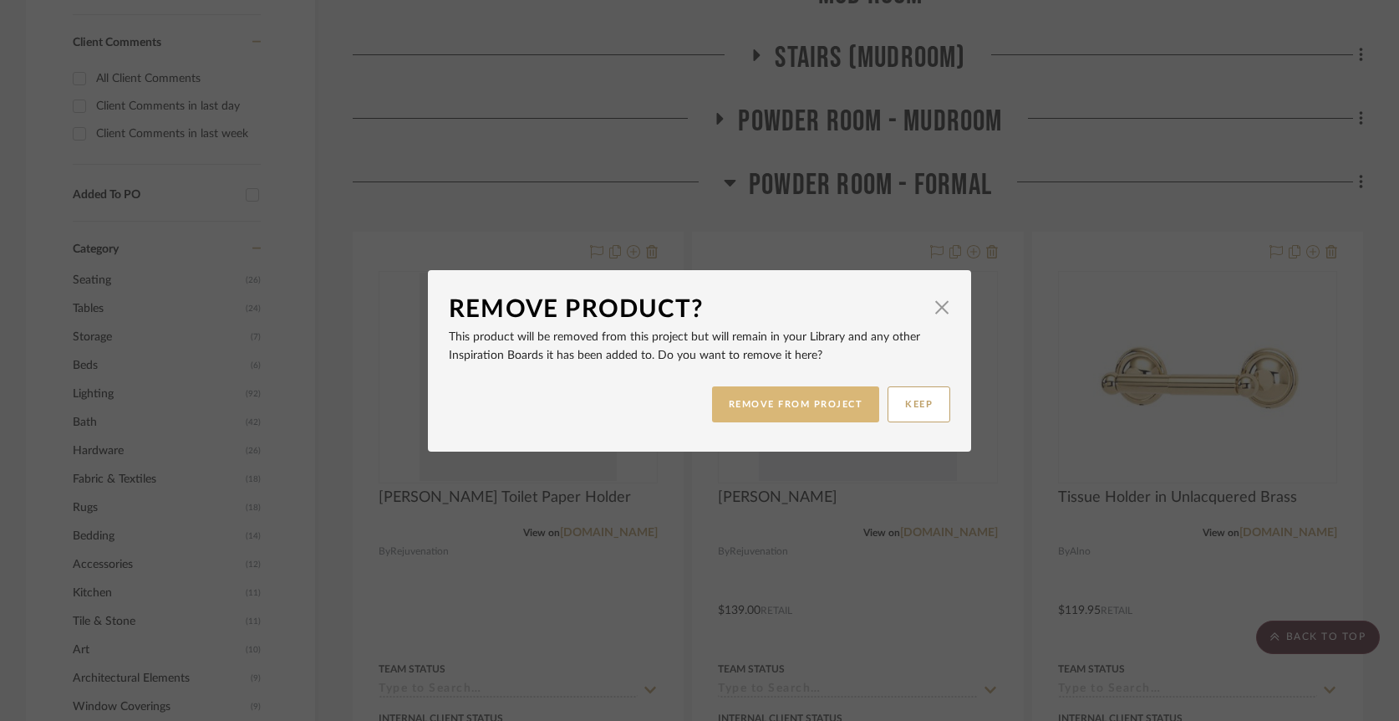
click at [821, 401] on button "REMOVE FROM PROJECT" at bounding box center [796, 404] width 168 height 36
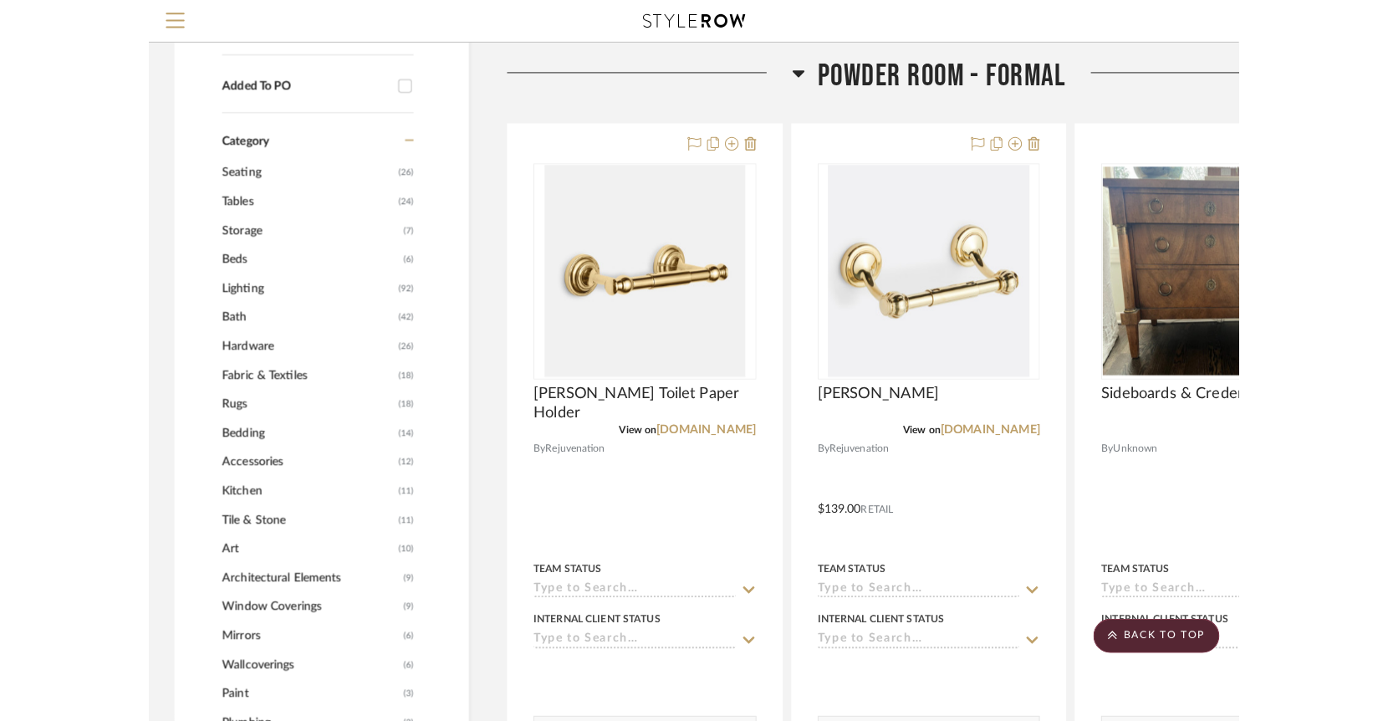
scroll to position [1274, 0]
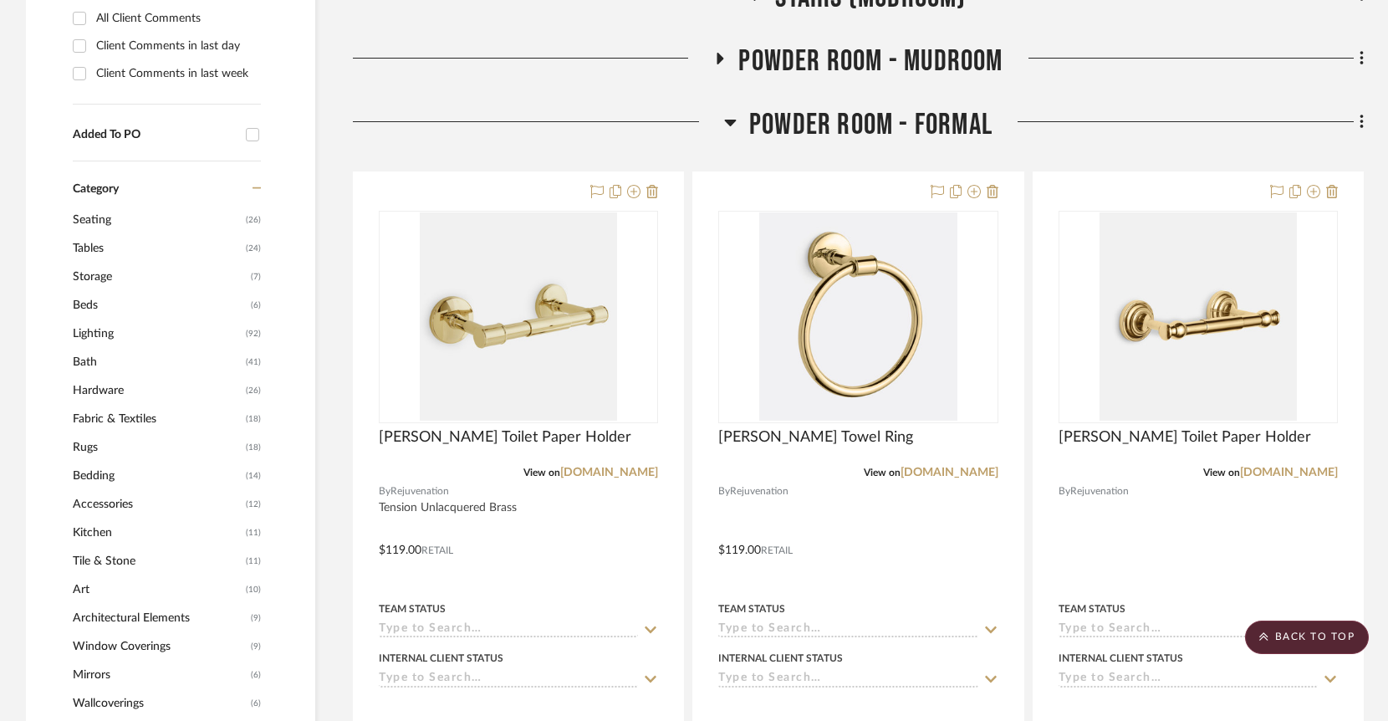
scroll to position [1357, 0]
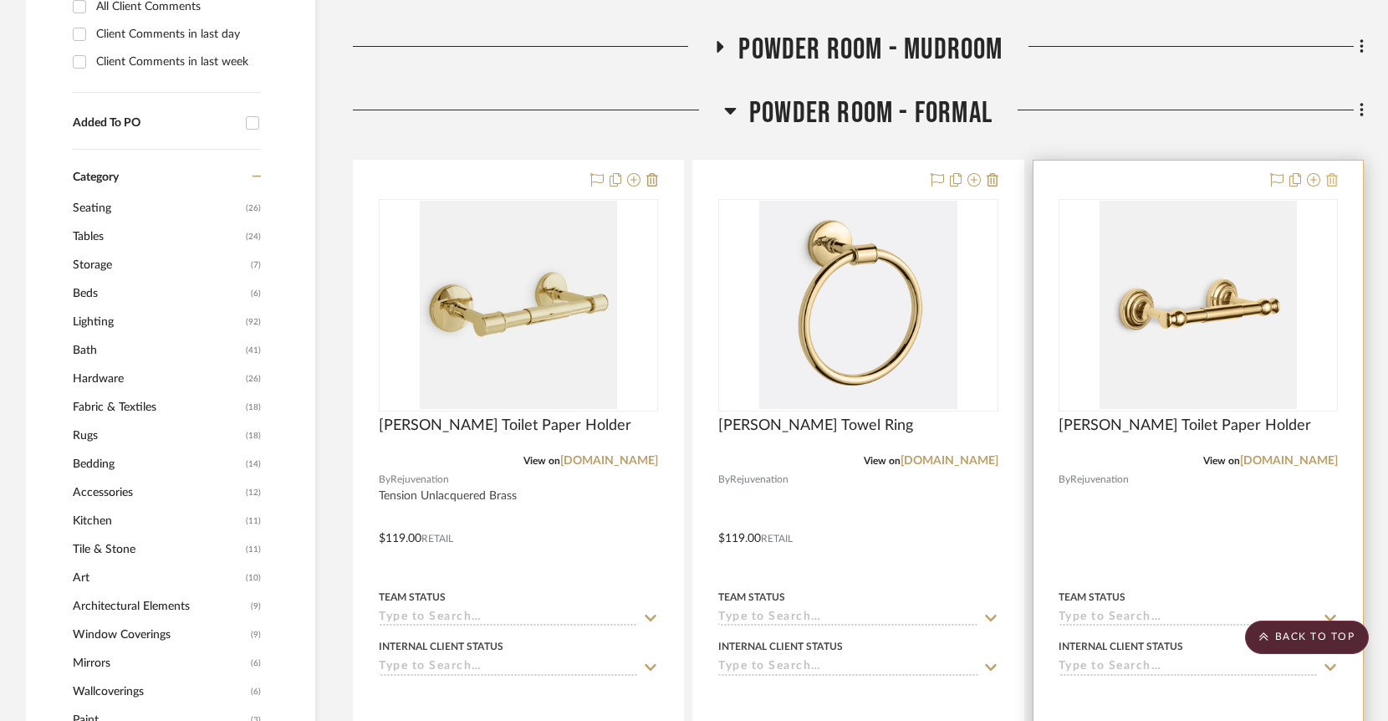
click at [1332, 173] on icon at bounding box center [1332, 179] width 12 height 13
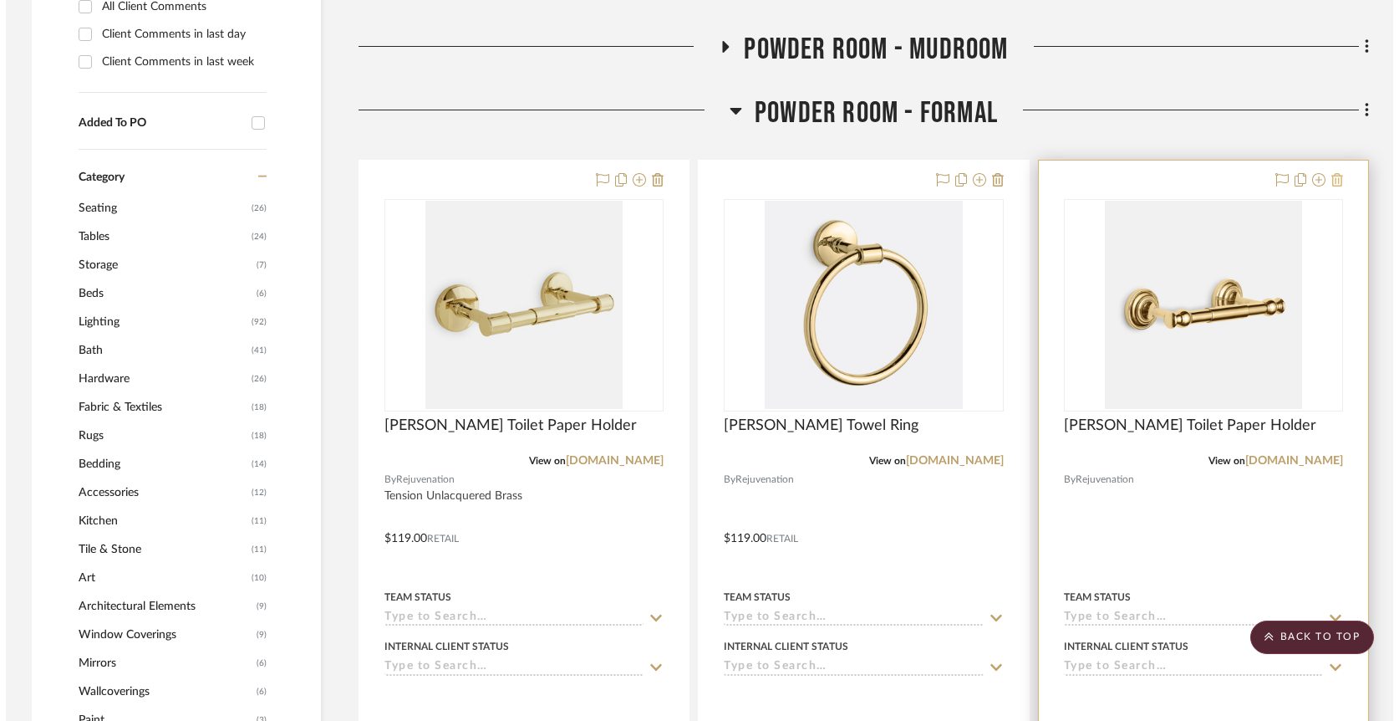
scroll to position [0, 0]
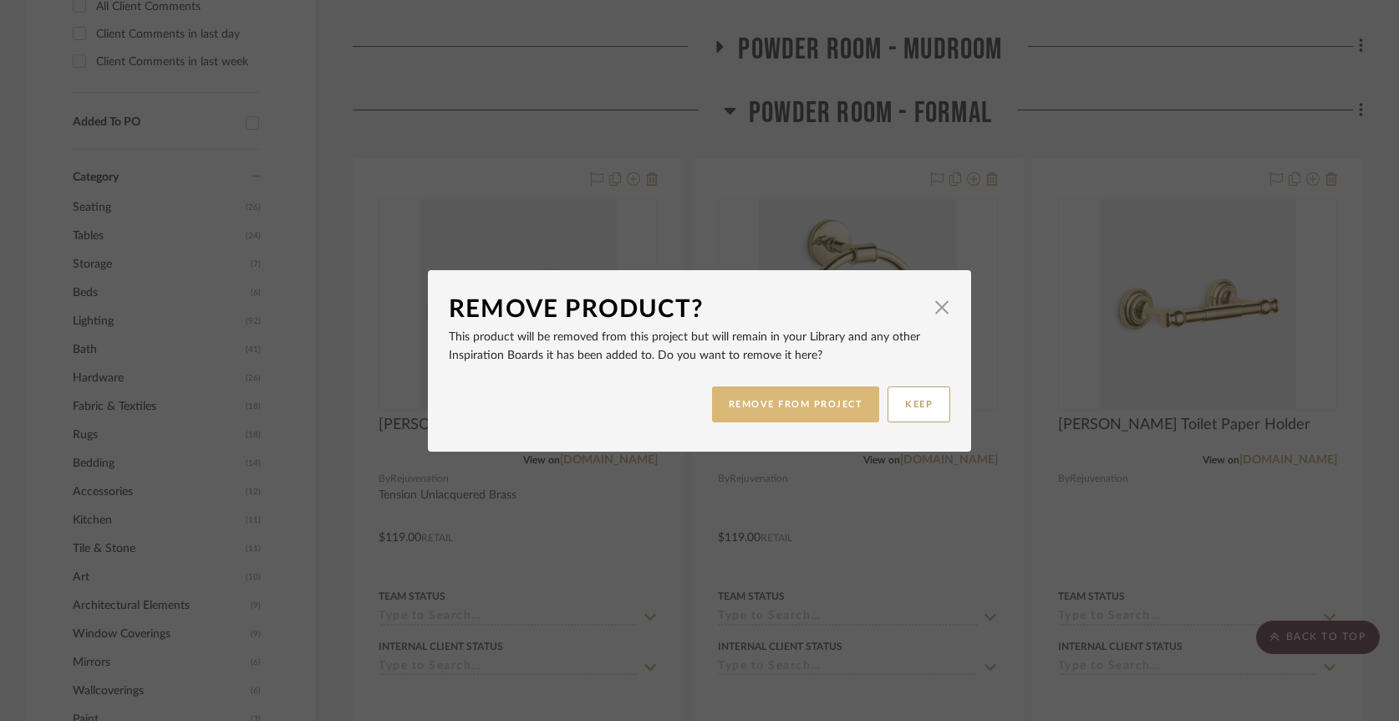
click at [805, 405] on button "REMOVE FROM PROJECT" at bounding box center [796, 404] width 168 height 36
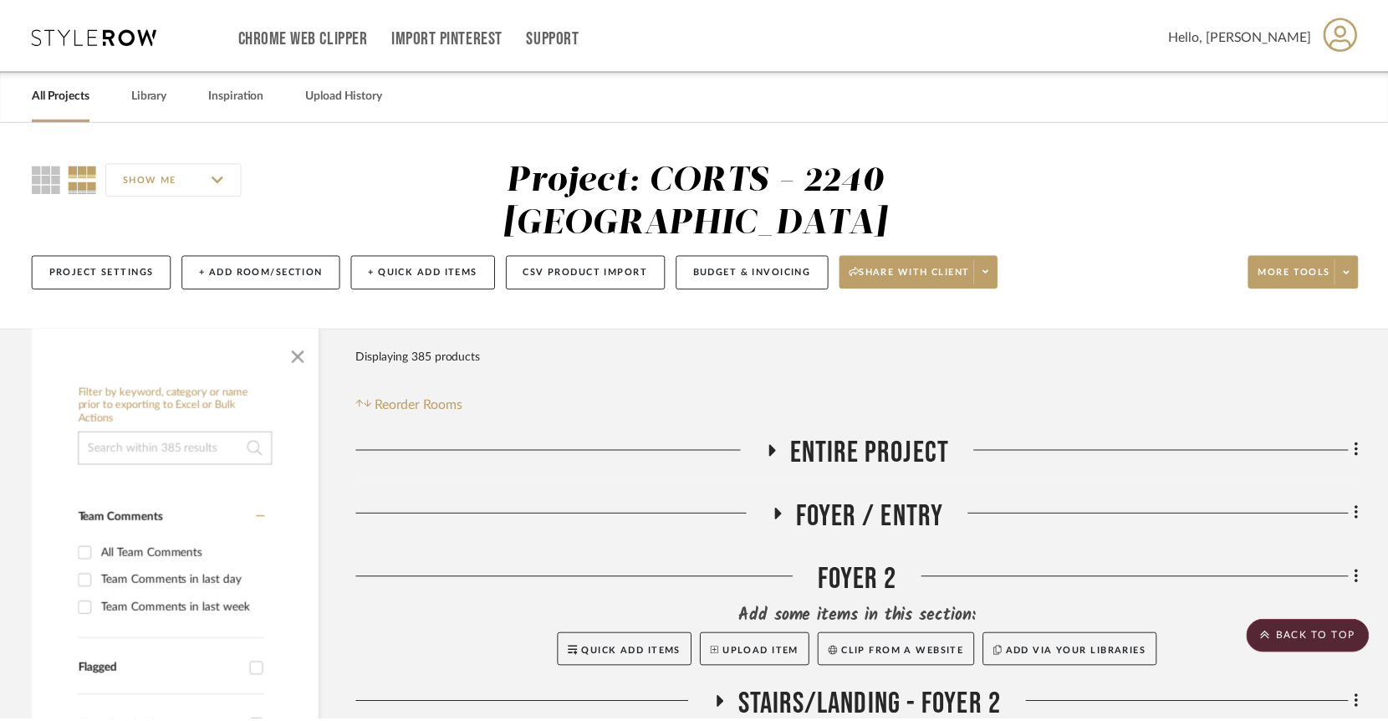
scroll to position [1357, 0]
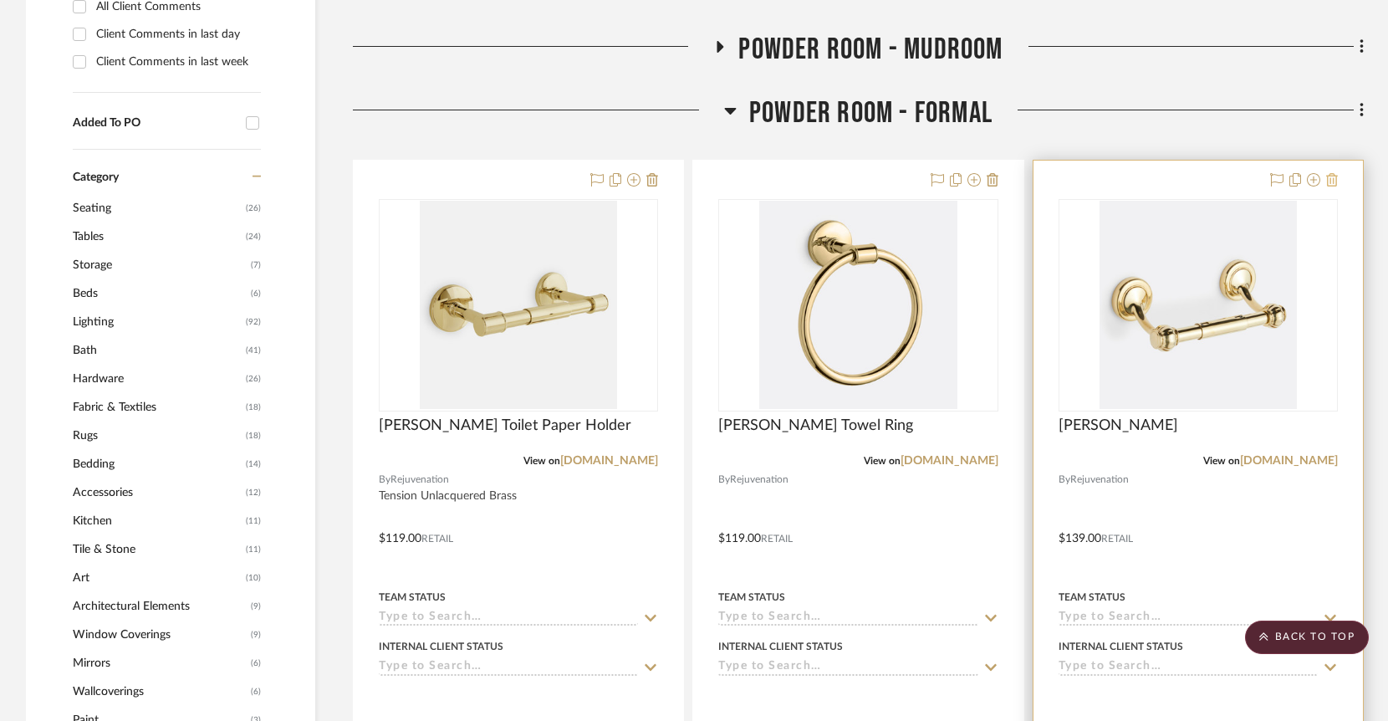
click at [1332, 174] on fa-icon at bounding box center [1332, 180] width 12 height 13
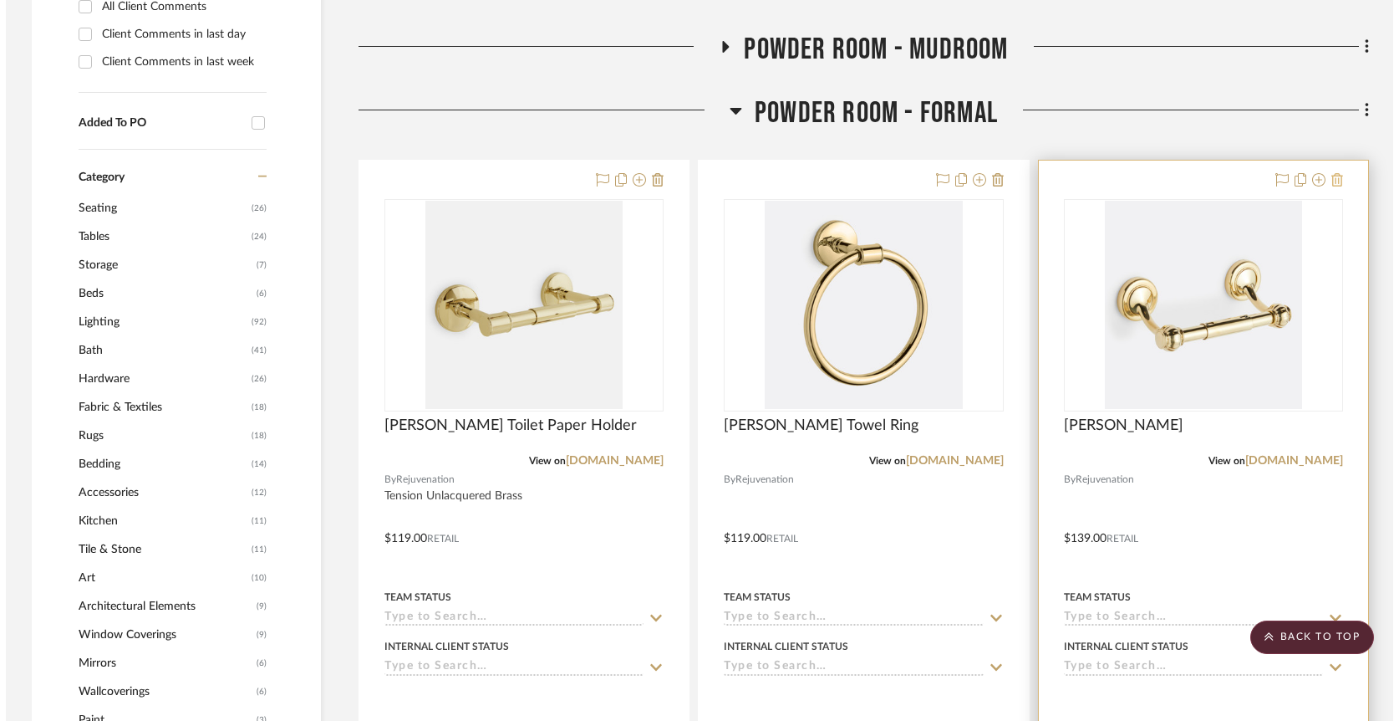
scroll to position [0, 0]
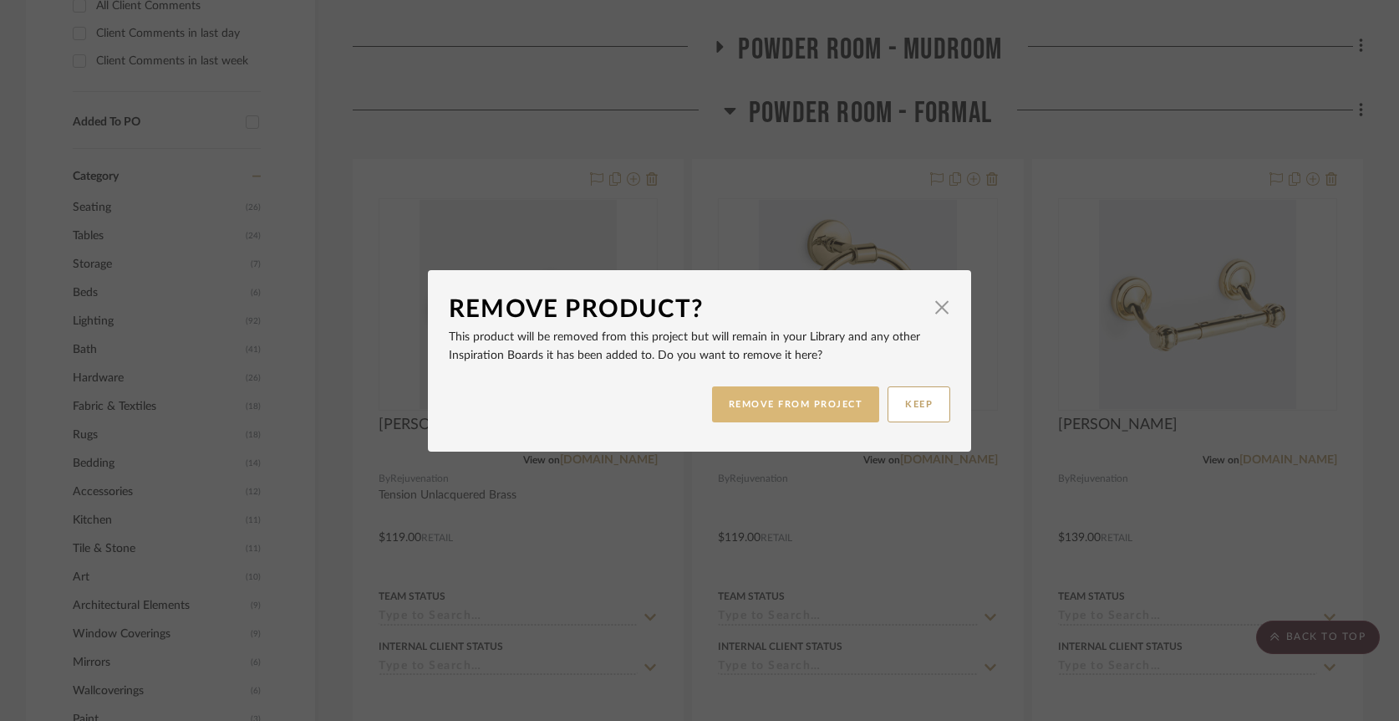
click at [770, 405] on button "REMOVE FROM PROJECT" at bounding box center [796, 404] width 168 height 36
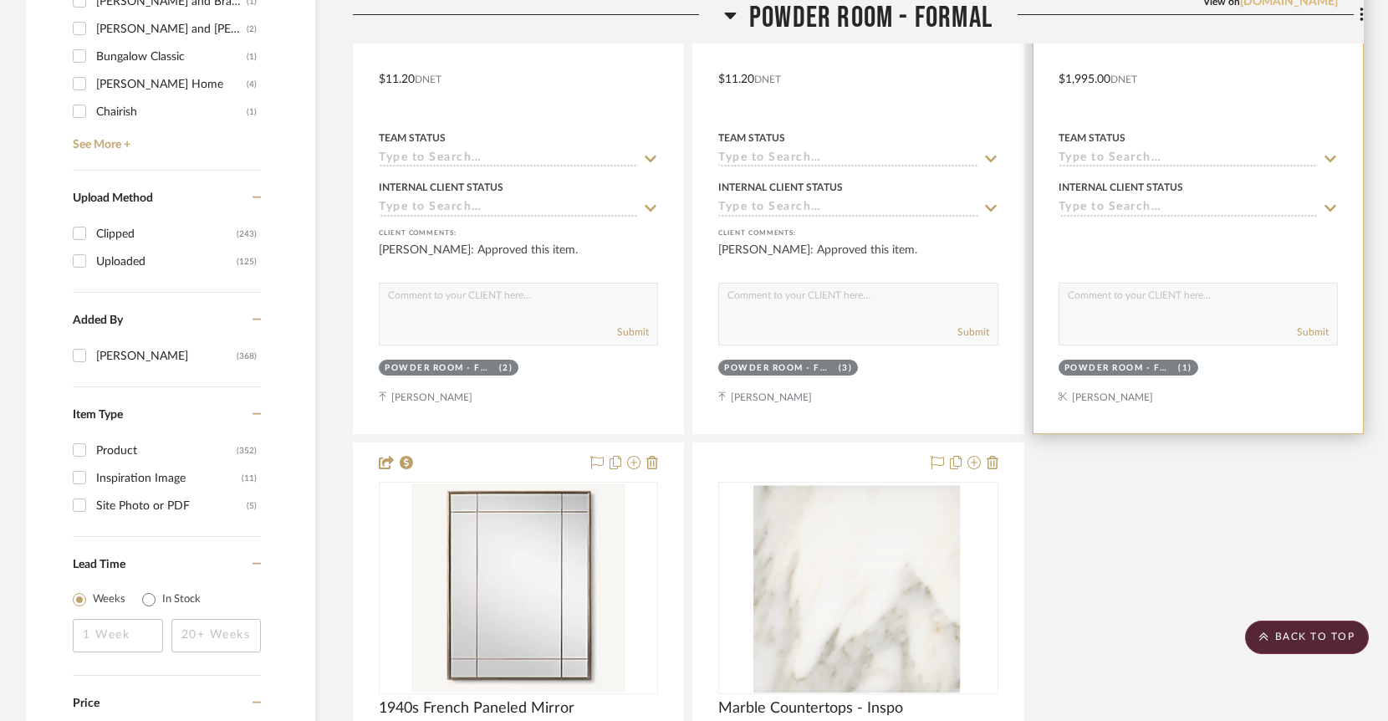
scroll to position [2553, 0]
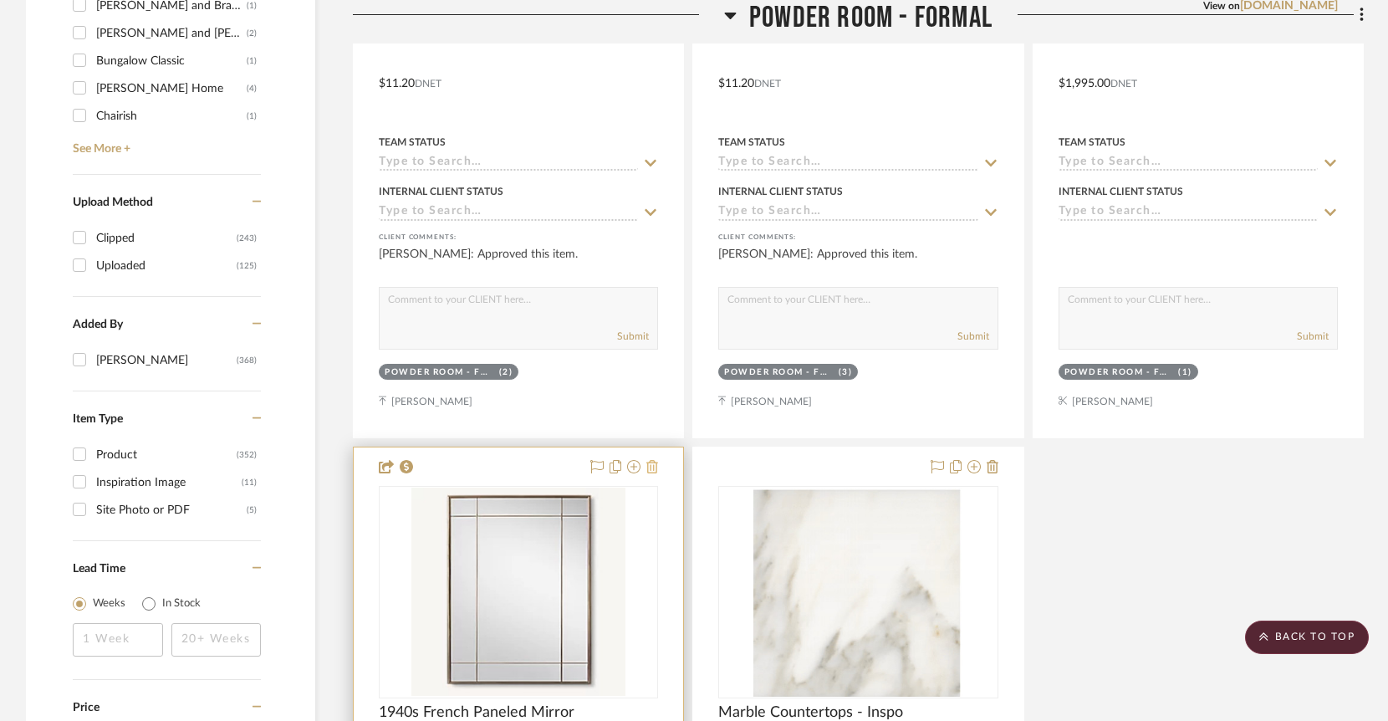
click at [653, 460] on icon at bounding box center [652, 466] width 12 height 13
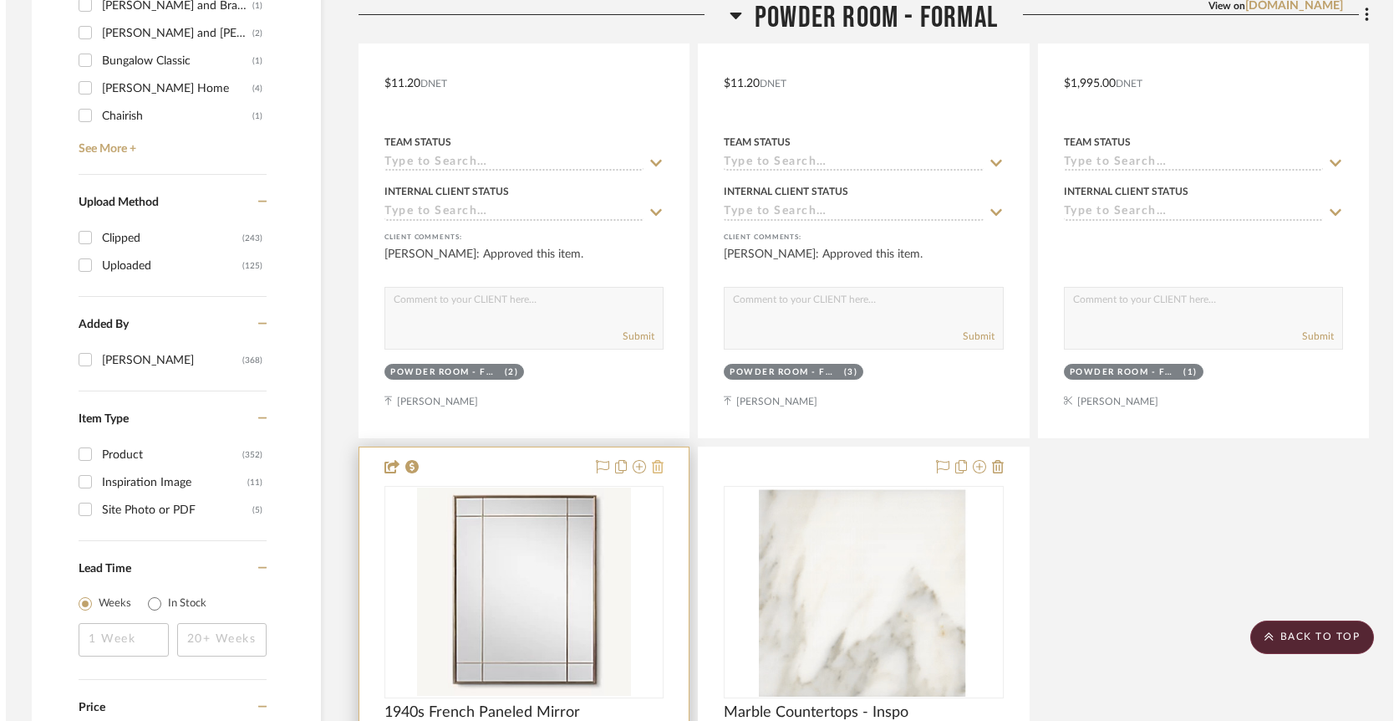
scroll to position [0, 0]
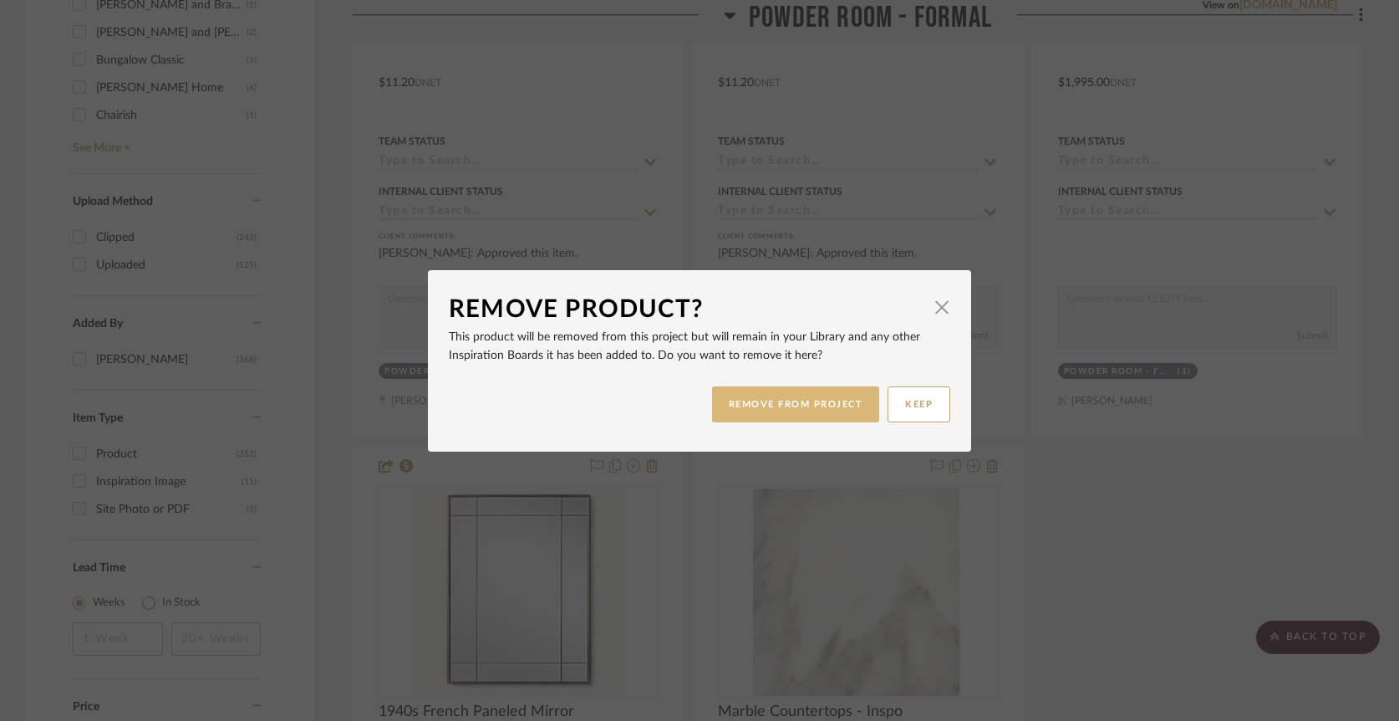
click at [822, 407] on button "REMOVE FROM PROJECT" at bounding box center [796, 404] width 168 height 36
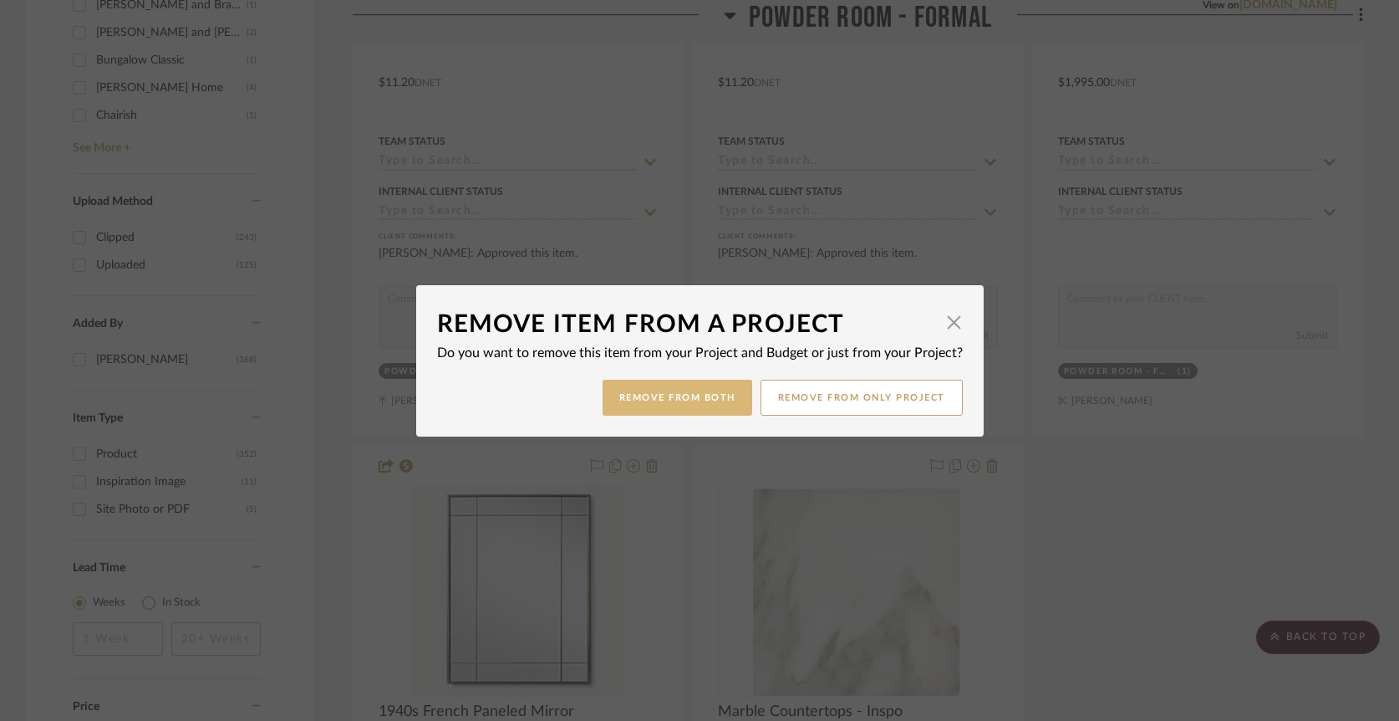
click at [705, 393] on button "Remove from Both" at bounding box center [678, 397] width 150 height 36
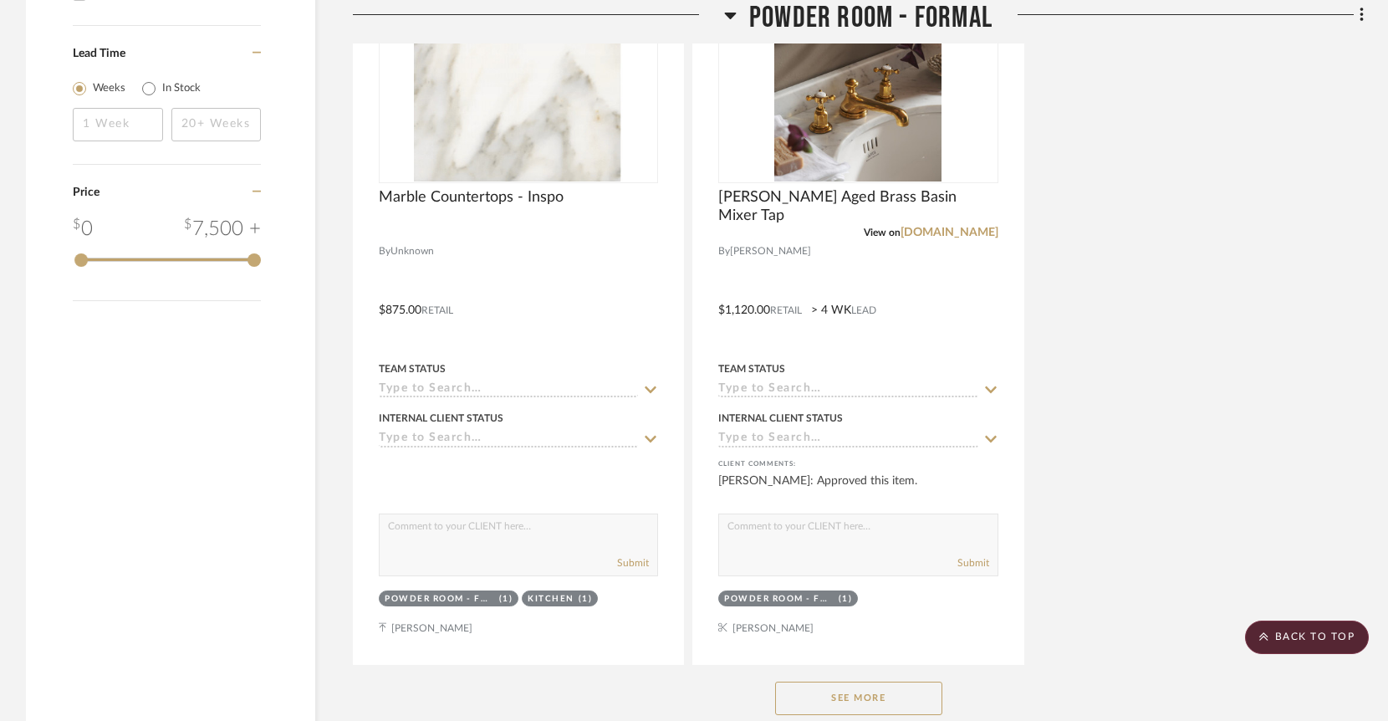
scroll to position [3389, 0]
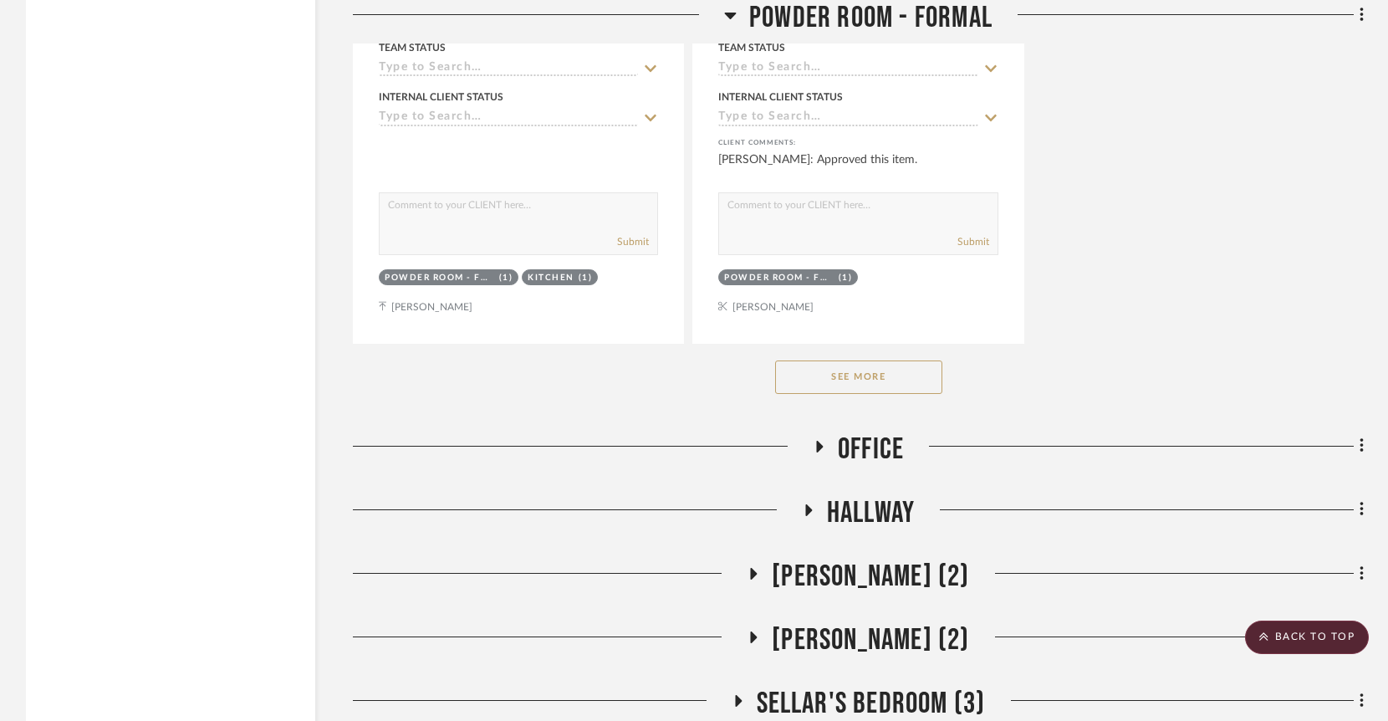
click at [887, 360] on button "See More" at bounding box center [858, 376] width 167 height 33
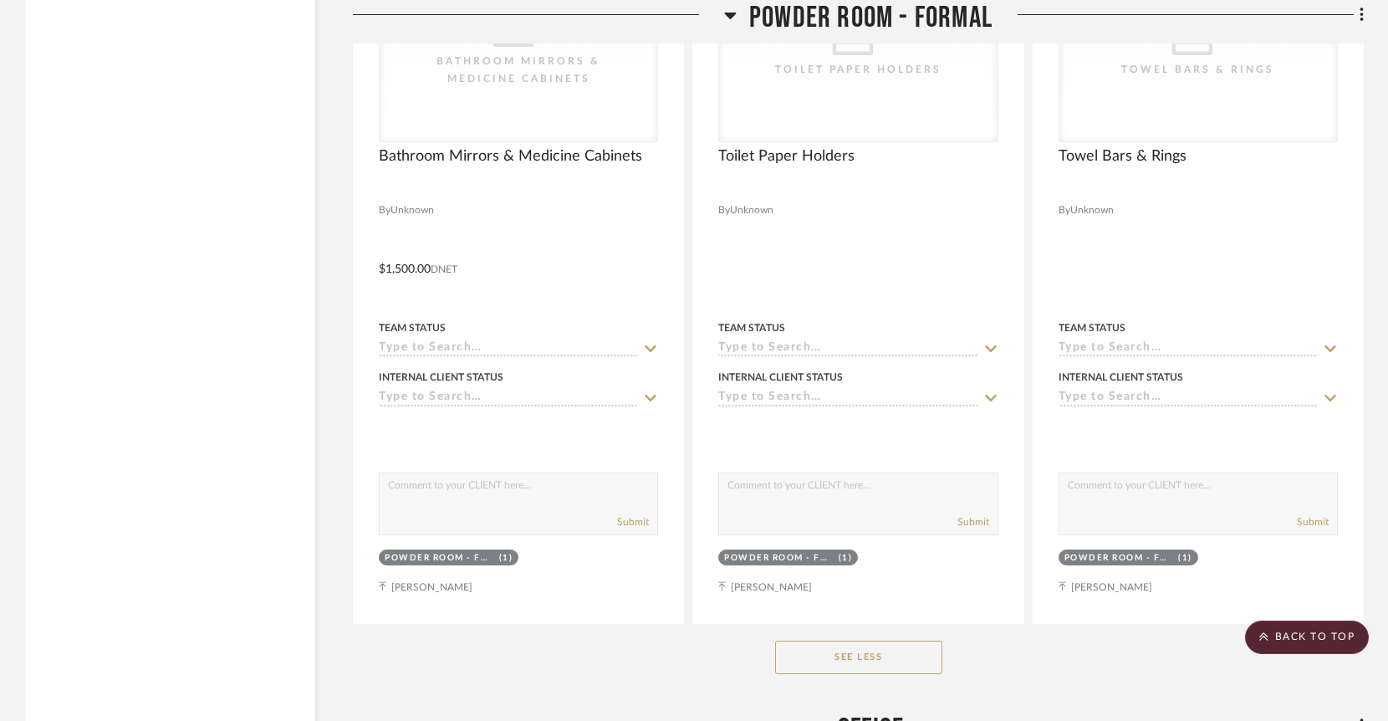
scroll to position [5869, 0]
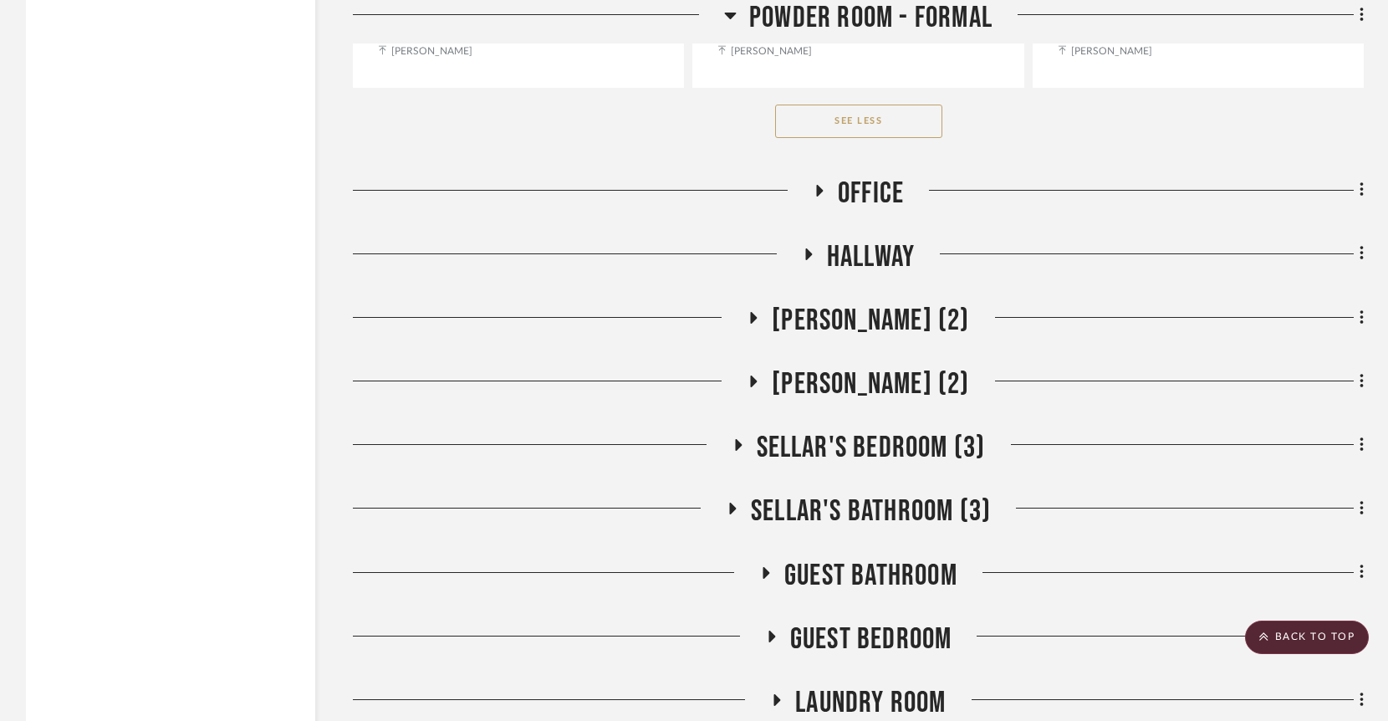
click at [790, 303] on span "[PERSON_NAME] (2)" at bounding box center [870, 321] width 197 height 36
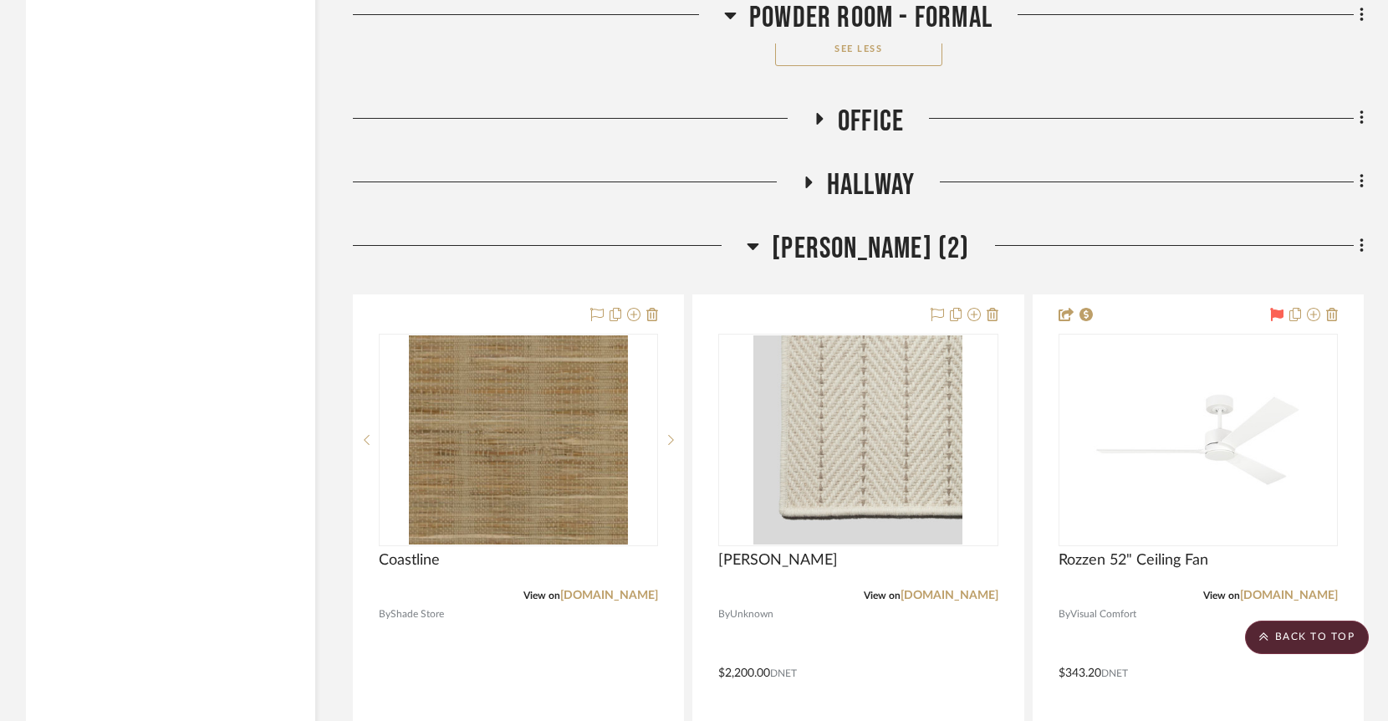
scroll to position [6304, 0]
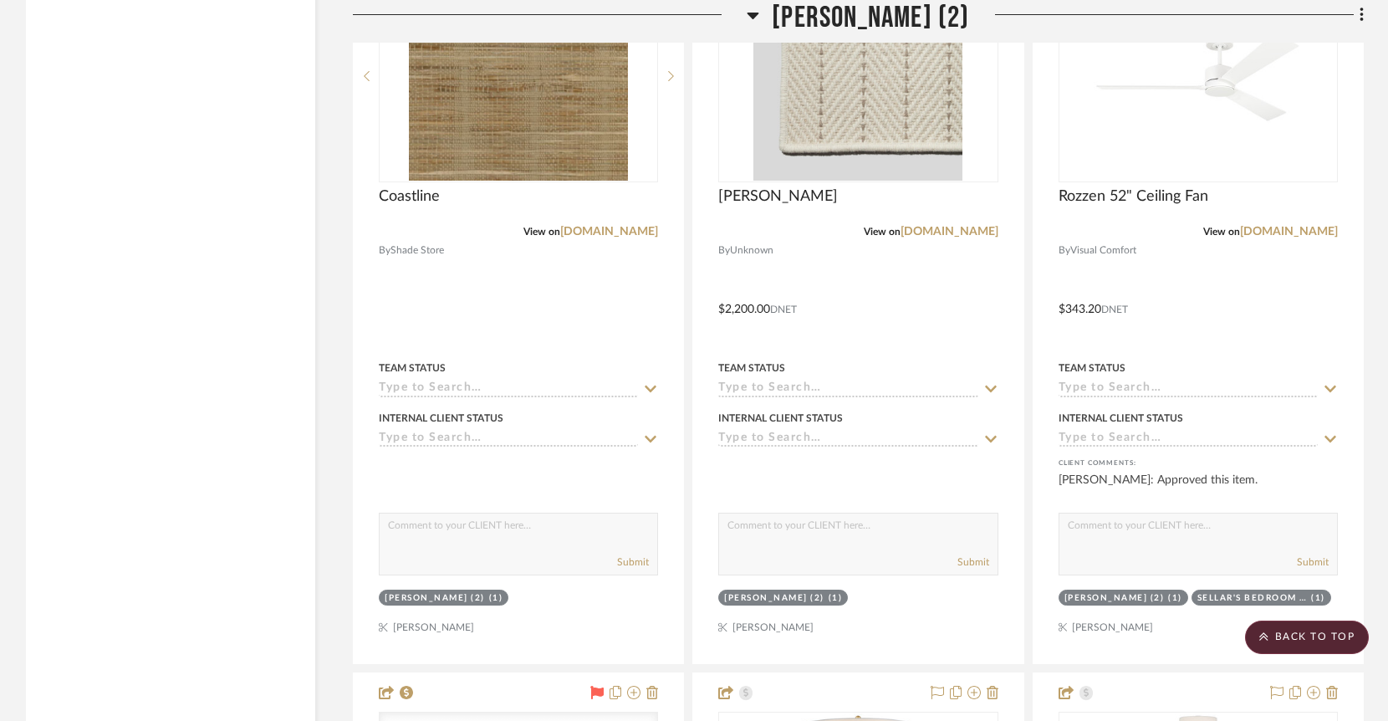
click at [747, 14] on icon at bounding box center [753, 16] width 12 height 7
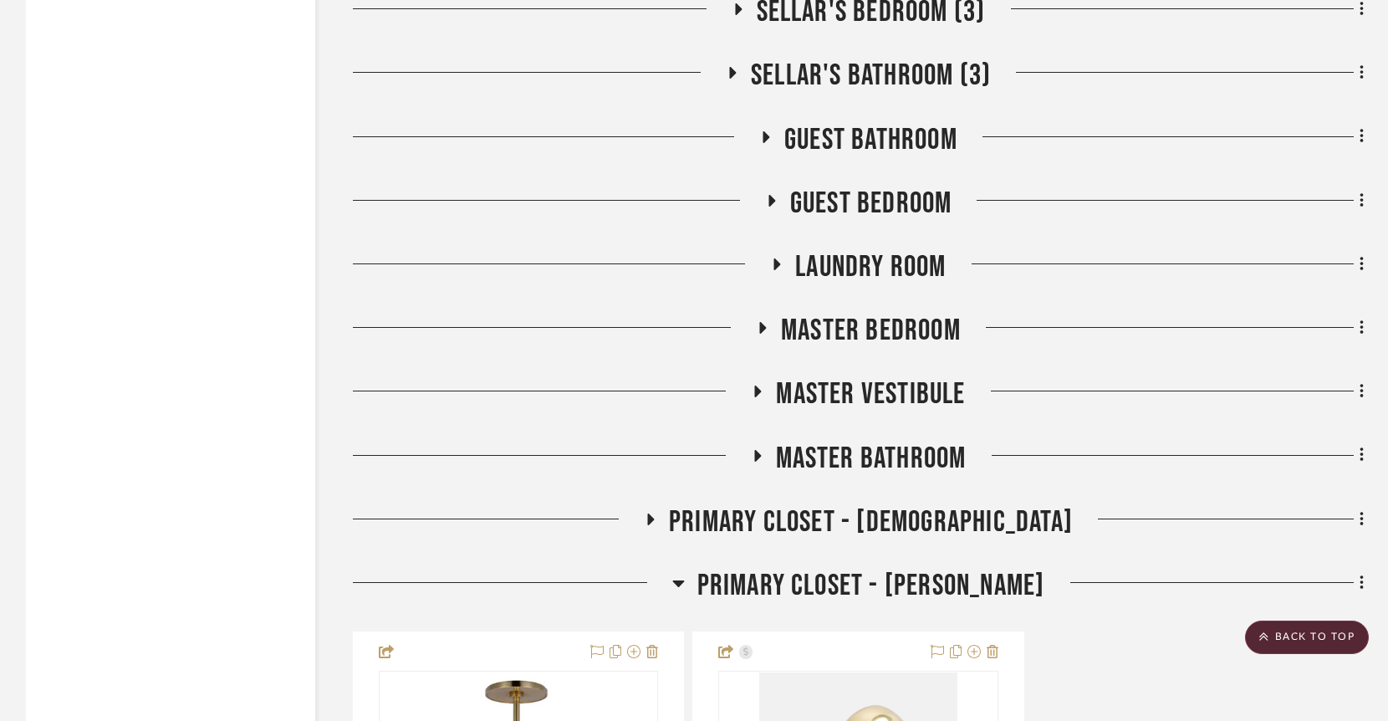
scroll to position [6015, 0]
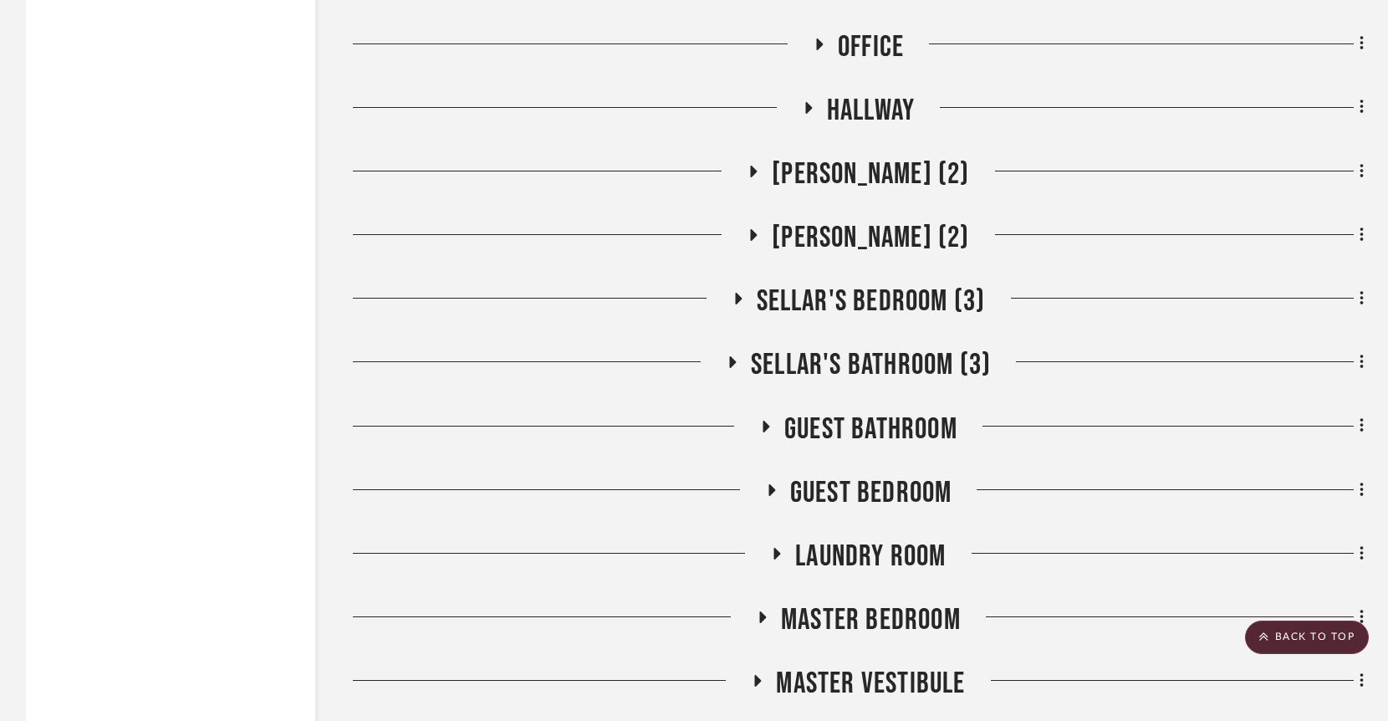
click at [750, 220] on h3 "[PERSON_NAME] (2)" at bounding box center [857, 238] width 222 height 36
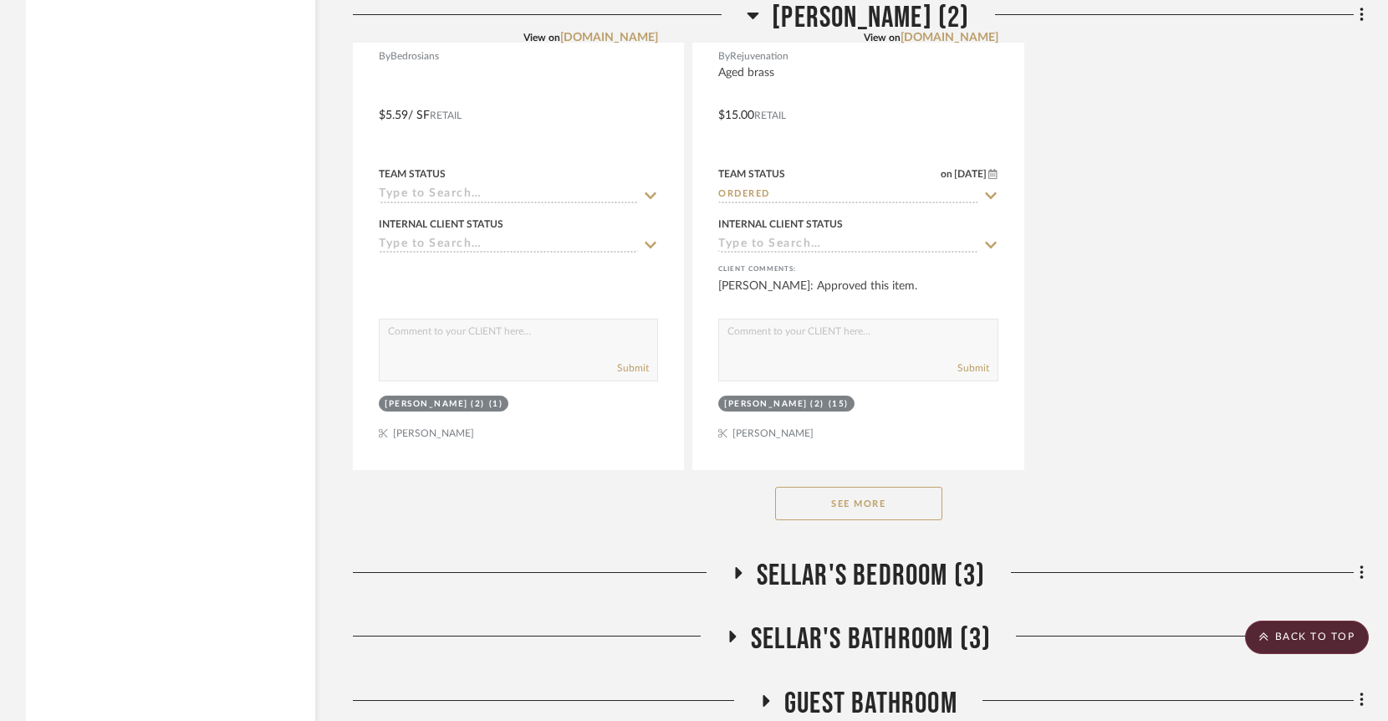
scroll to position [8310, 0]
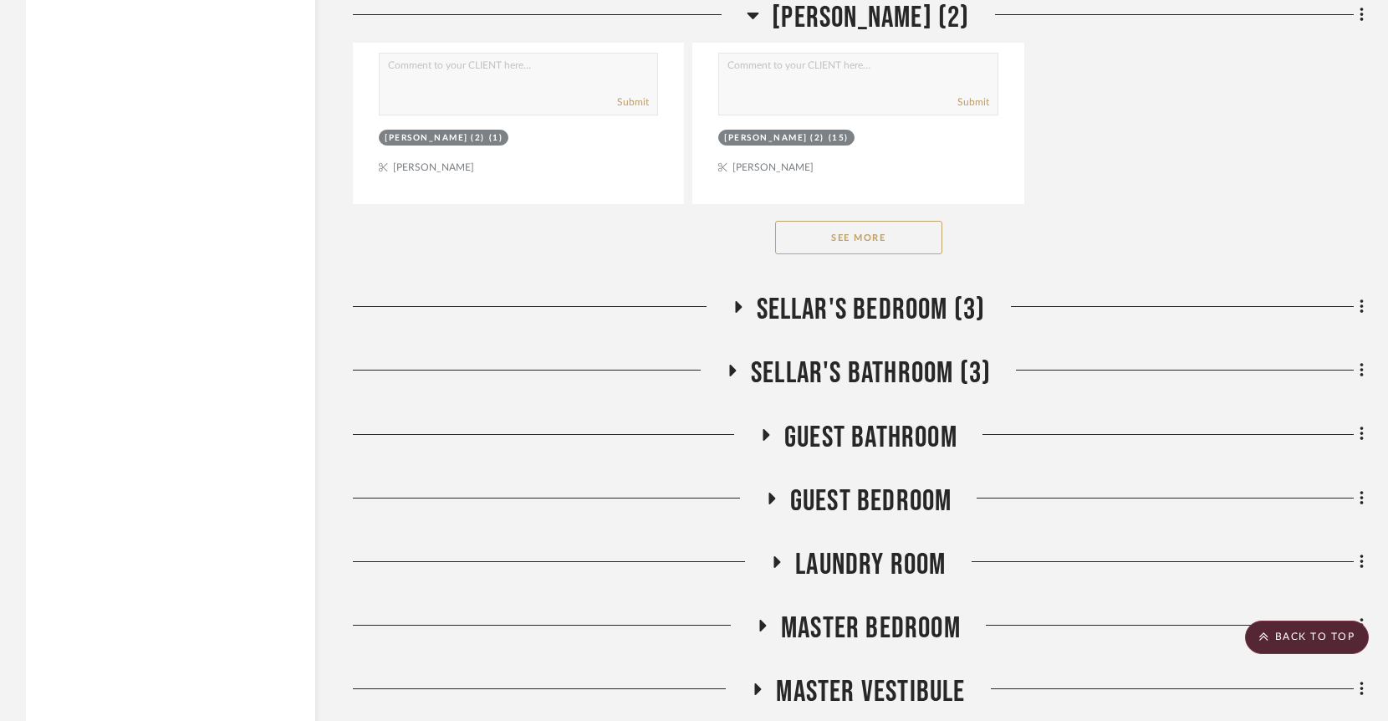
click at [726, 355] on h3 "Sellar's Bathroom (3)" at bounding box center [858, 373] width 265 height 36
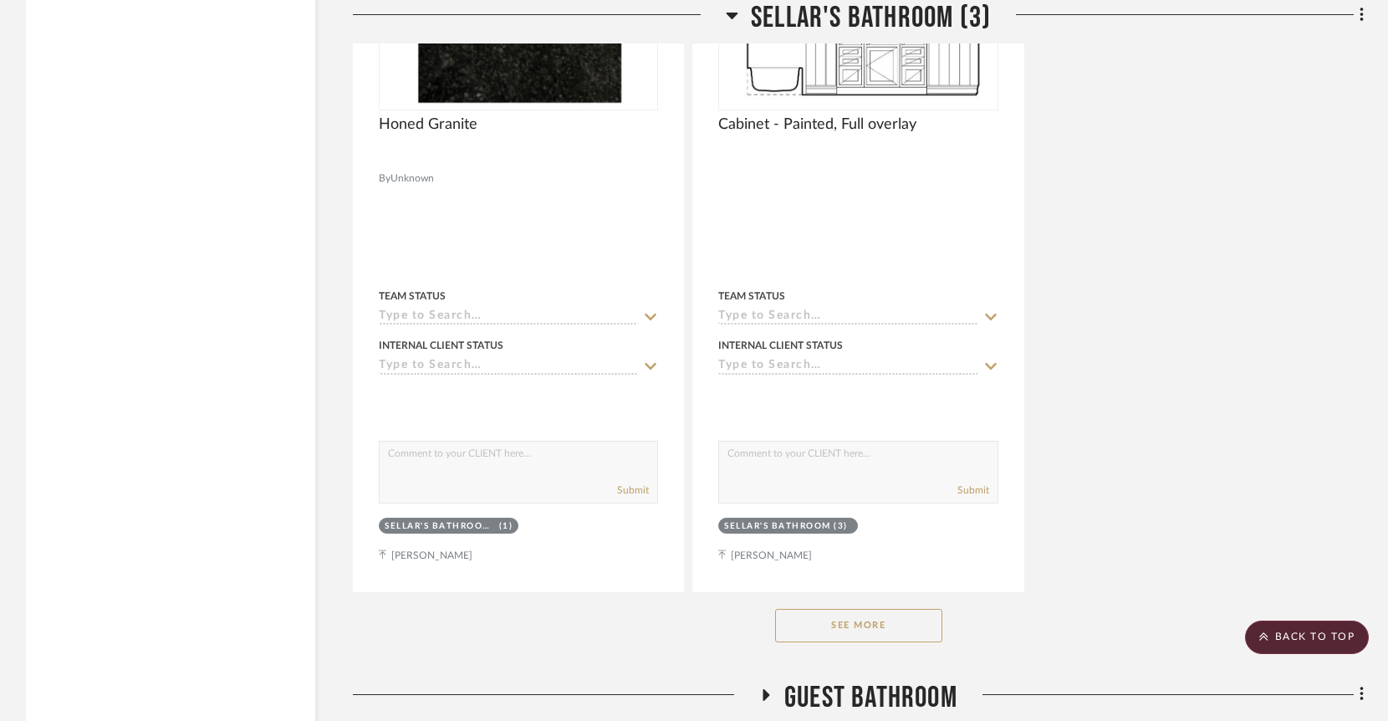
scroll to position [10566, 0]
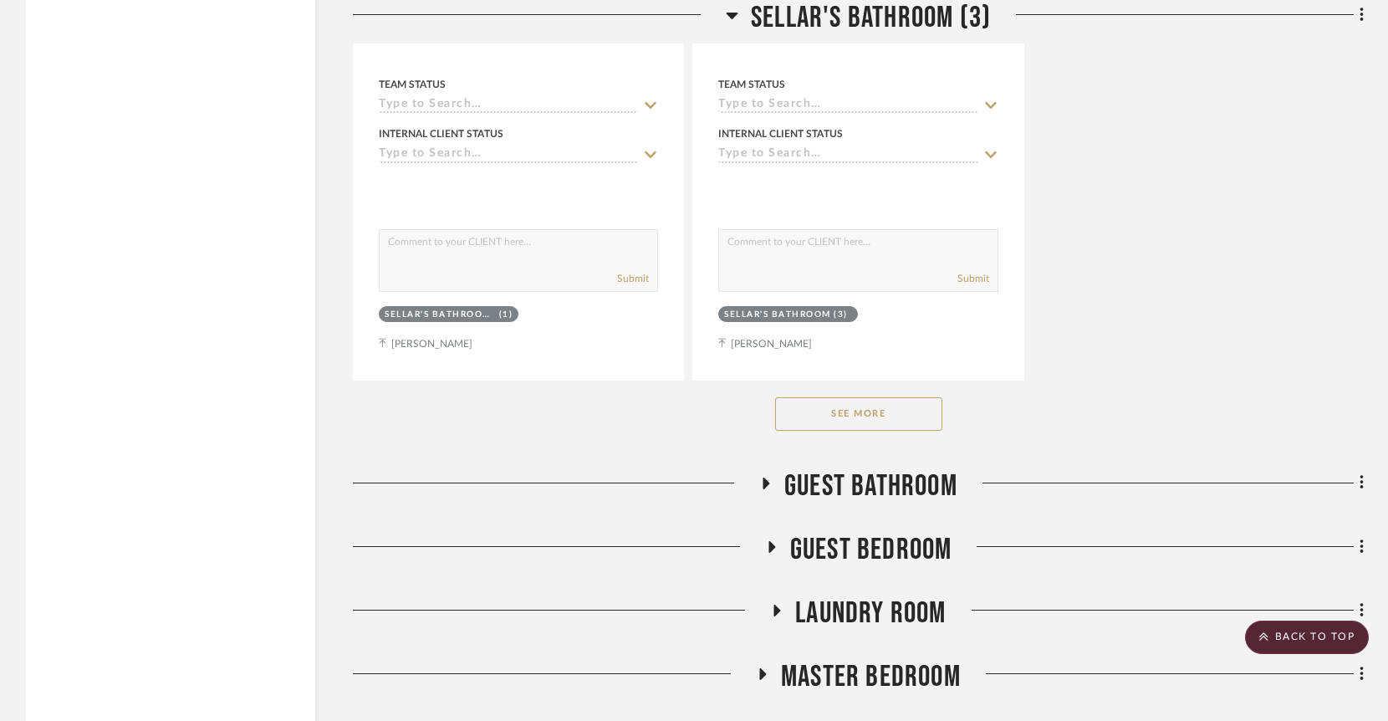
click at [759, 476] on icon at bounding box center [766, 482] width 20 height 13
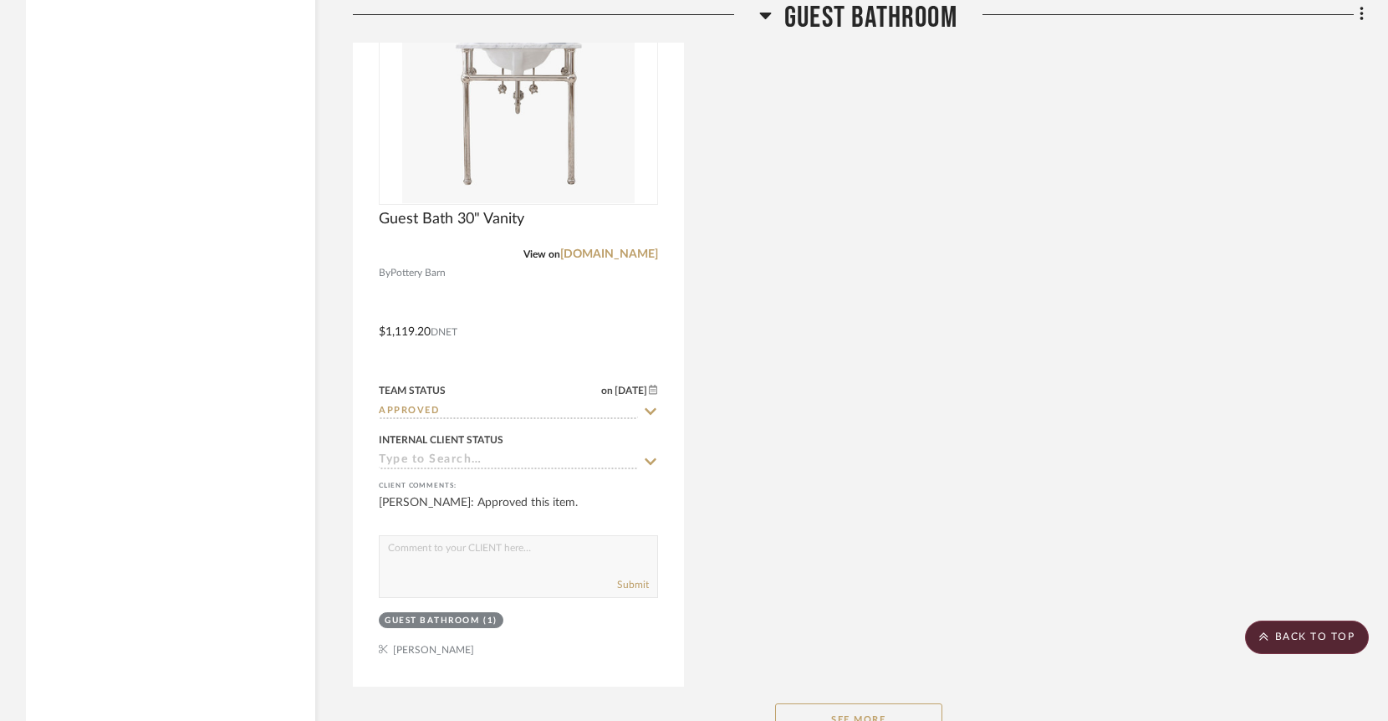
scroll to position [12626, 0]
click at [828, 704] on button "See More" at bounding box center [858, 720] width 167 height 33
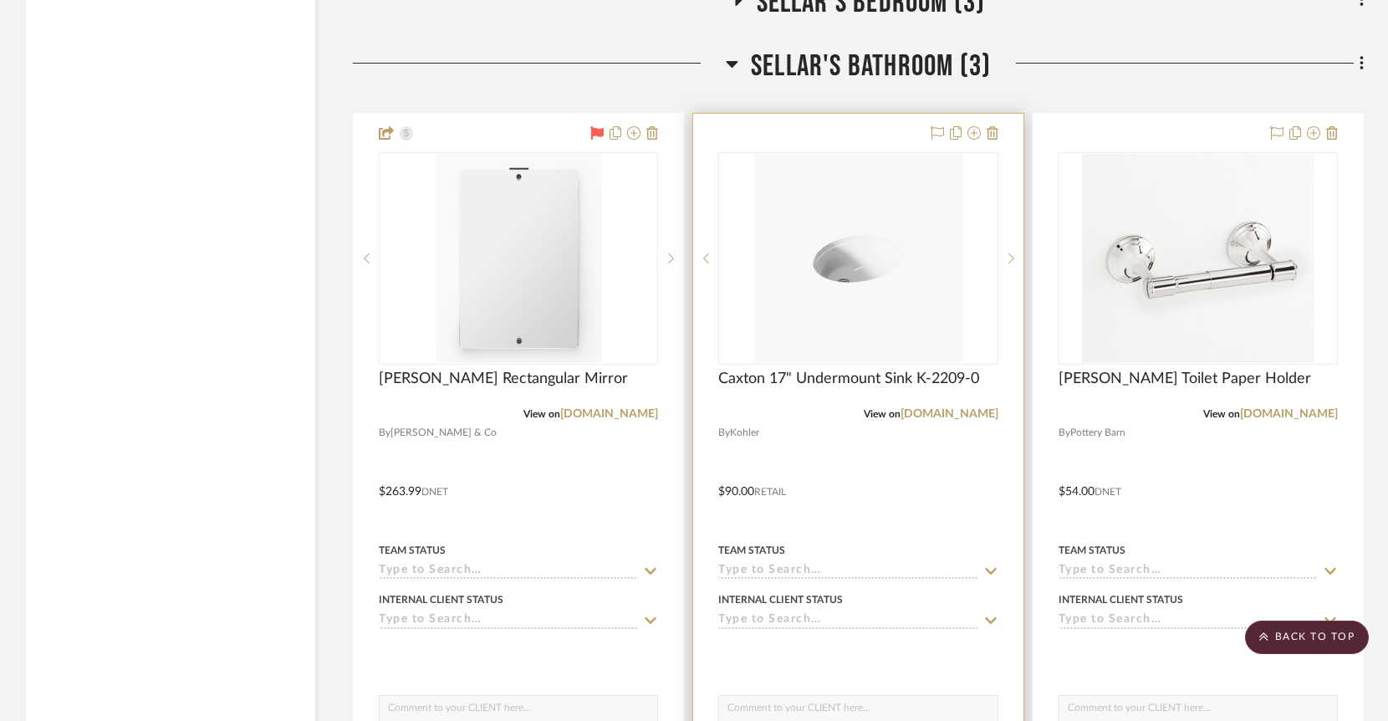
scroll to position [8534, 0]
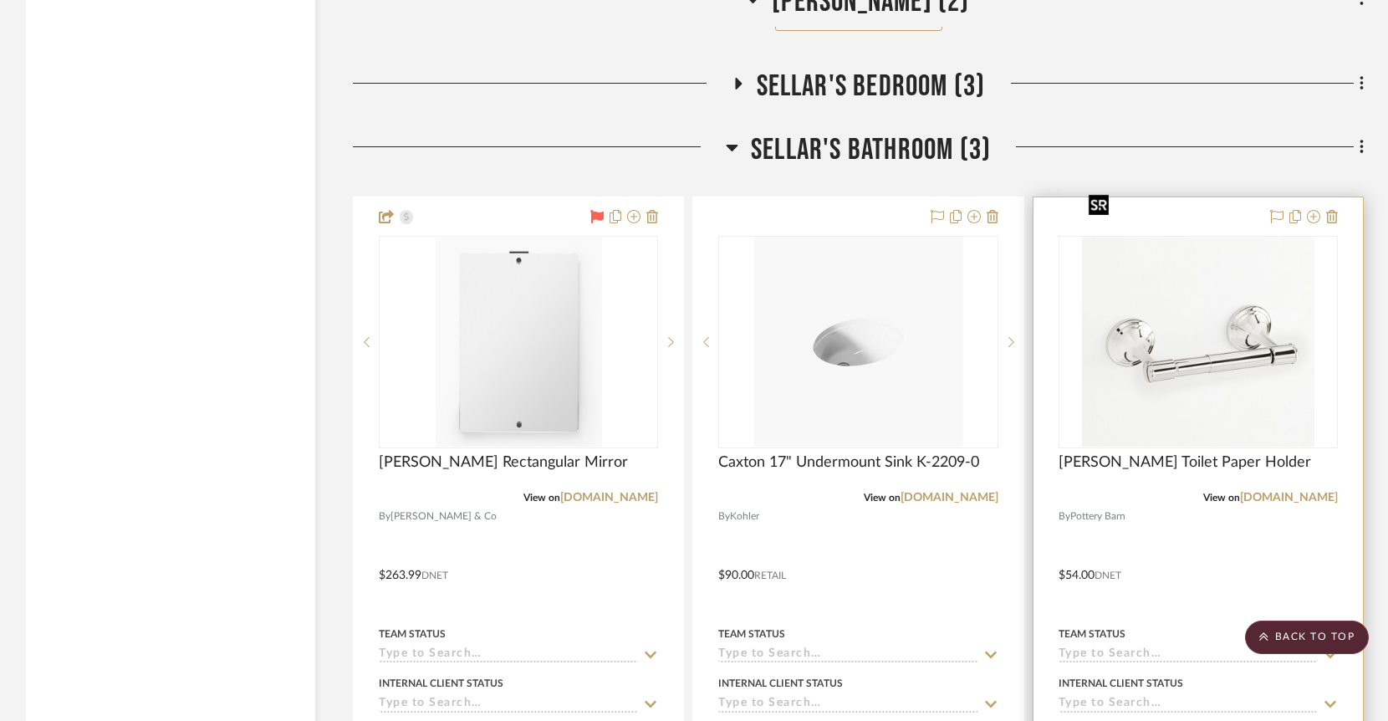
click at [1194, 249] on img "0" at bounding box center [1198, 341] width 232 height 209
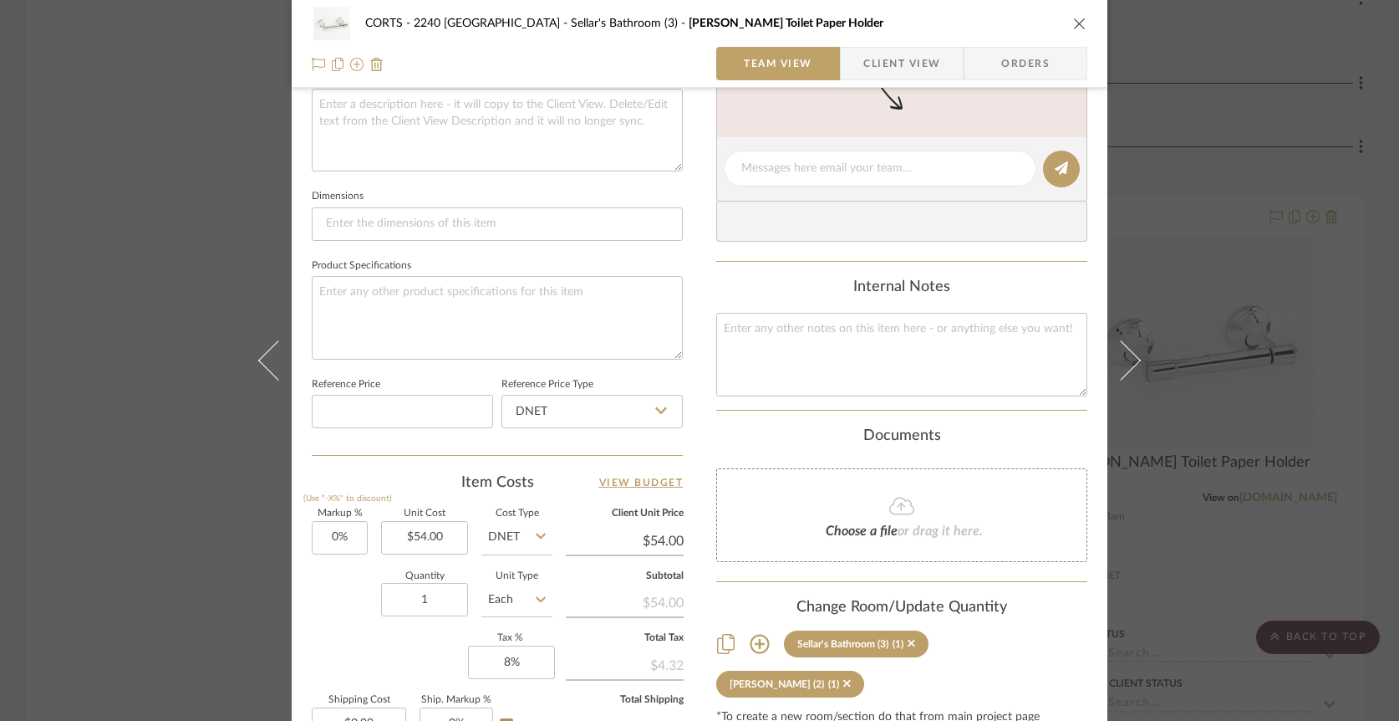
scroll to position [833, 0]
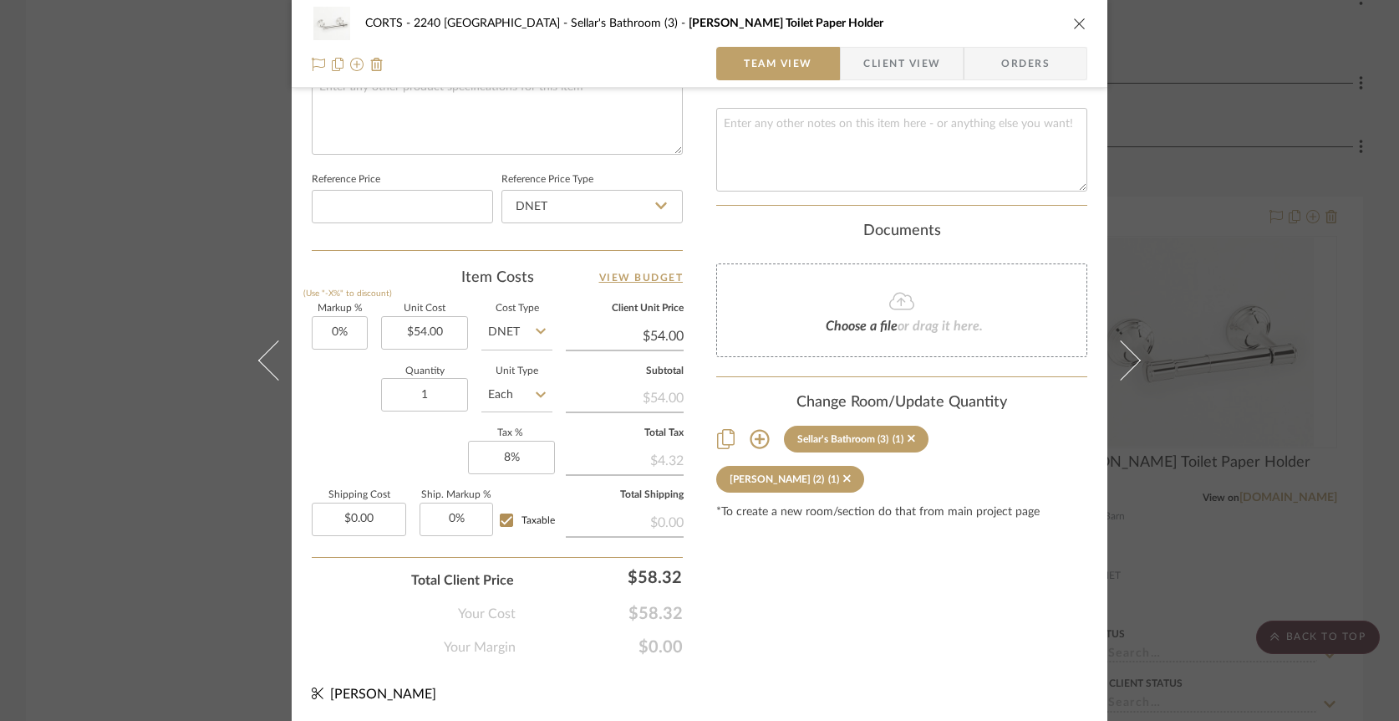
click at [751, 437] on icon at bounding box center [760, 439] width 20 height 20
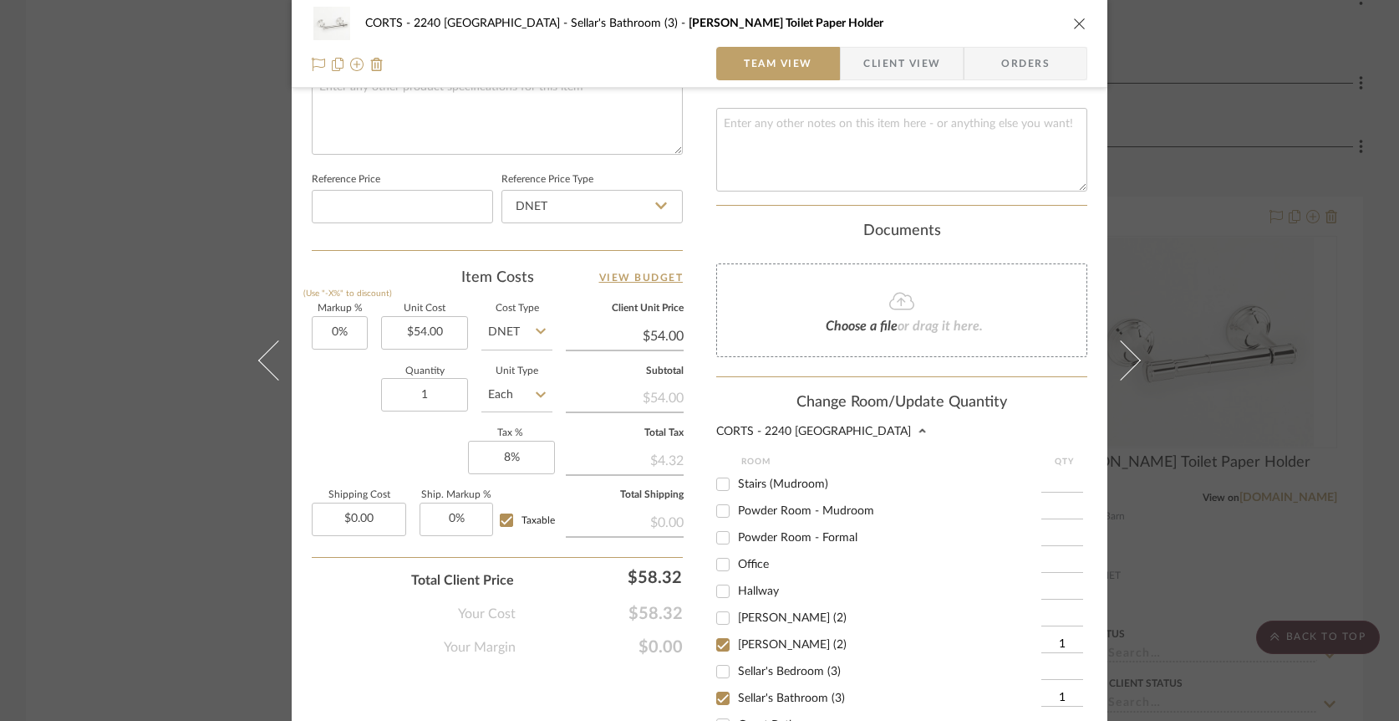
scroll to position [569, 0]
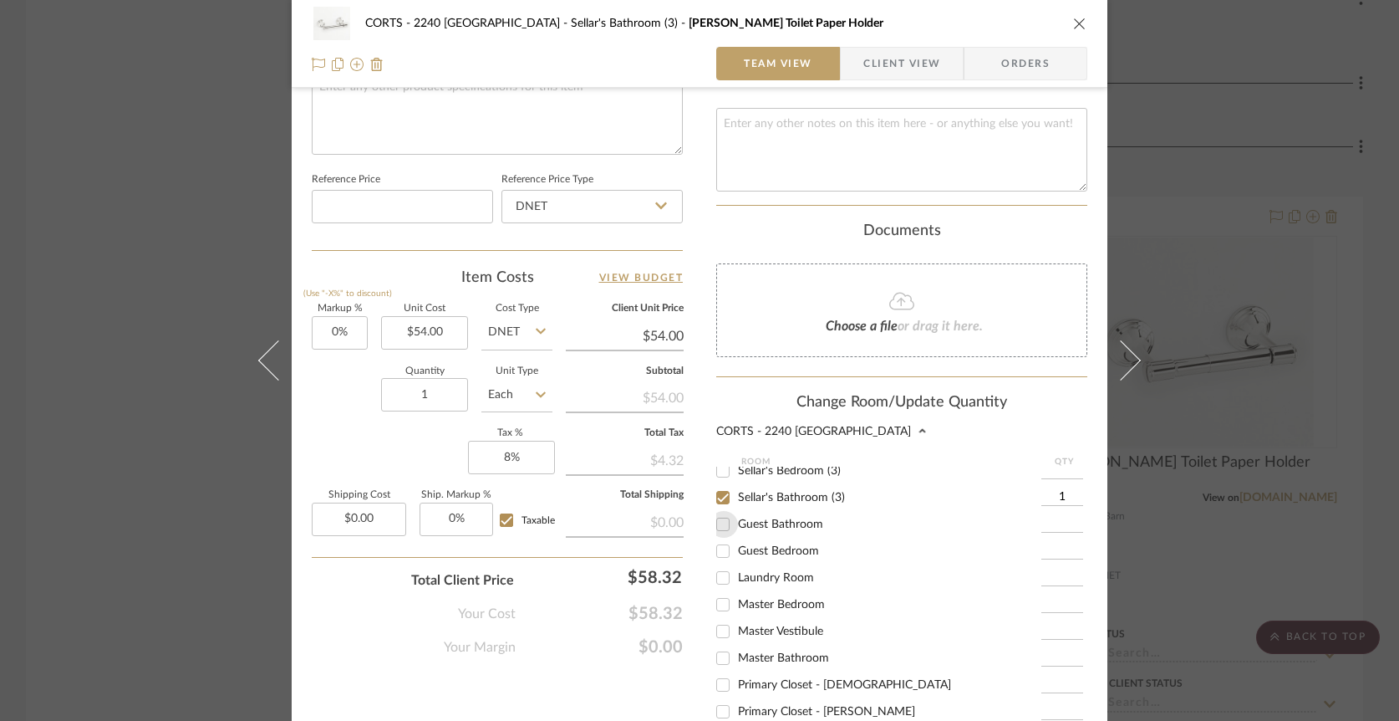
click at [719, 517] on input "Guest Bathroom" at bounding box center [723, 524] width 27 height 27
checkbox input "true"
type input "1"
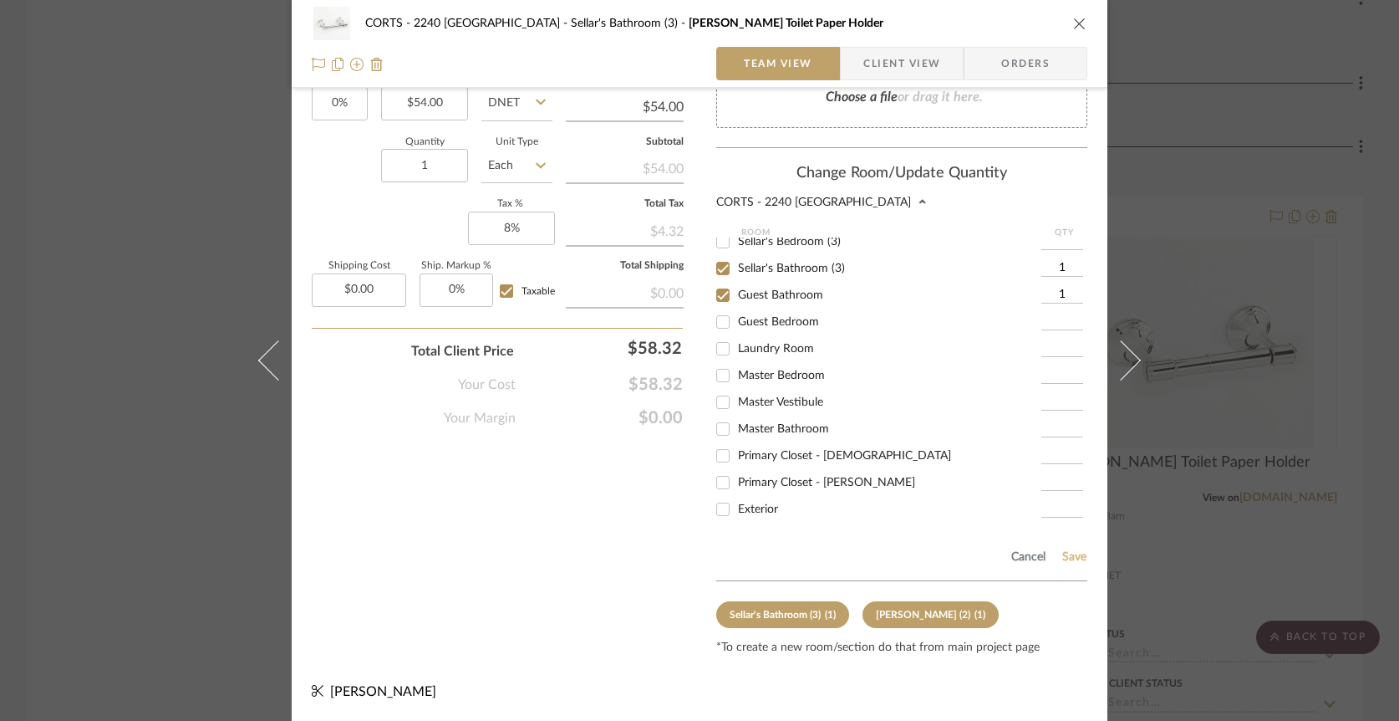
click at [1072, 554] on button "Save" at bounding box center [1075, 556] width 26 height 13
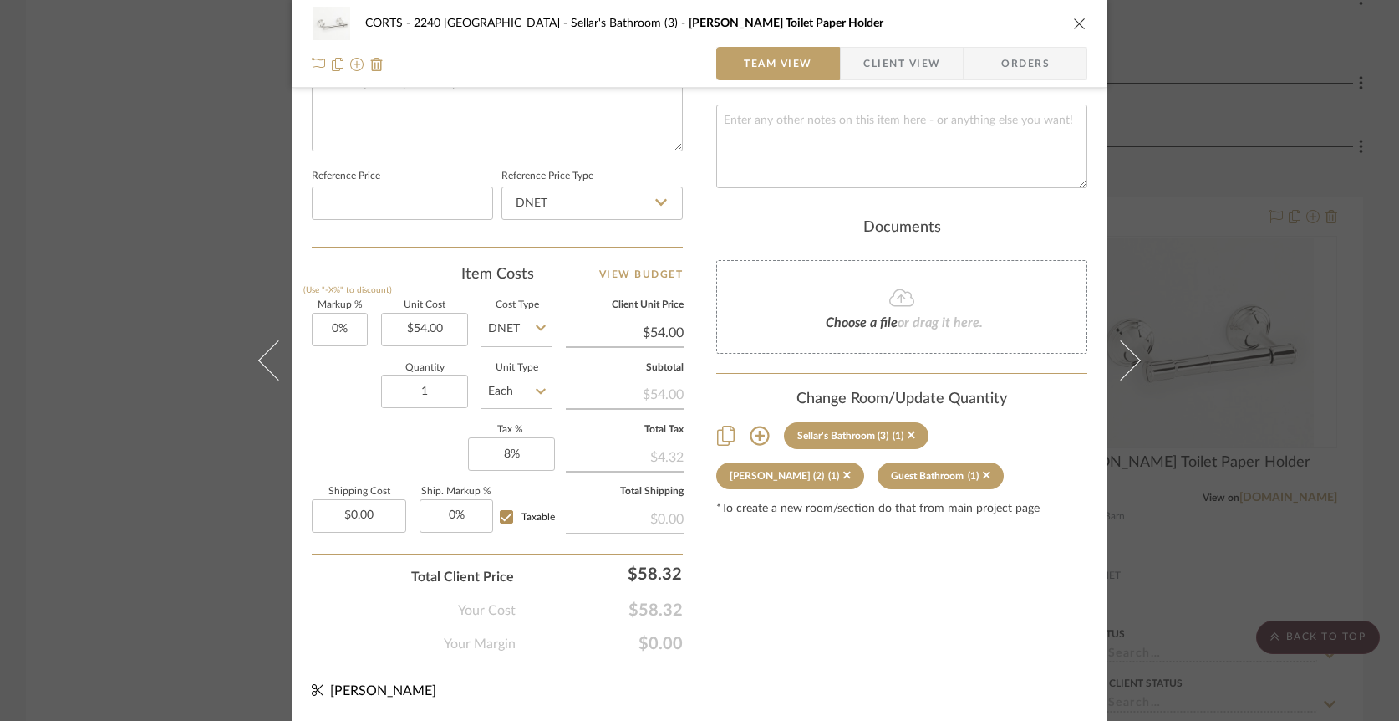
scroll to position [833, 0]
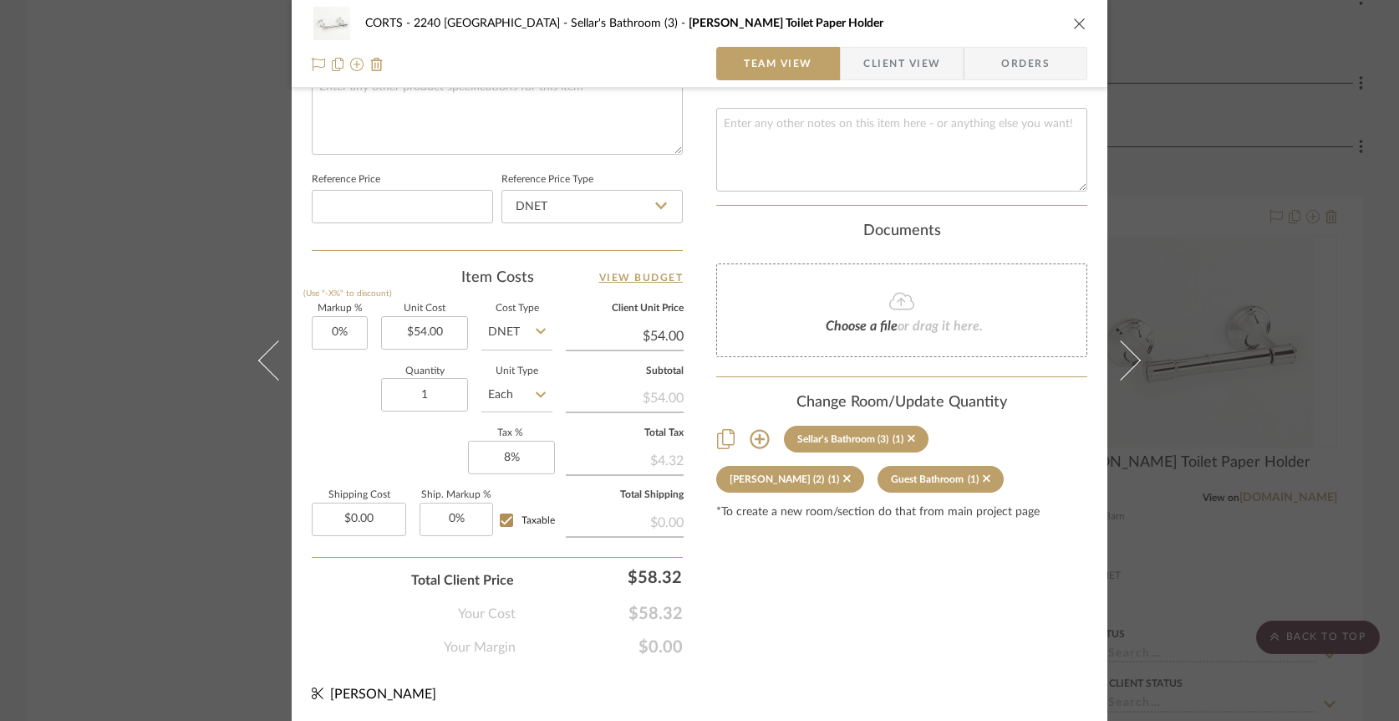
click at [1076, 19] on icon "close" at bounding box center [1079, 23] width 13 height 13
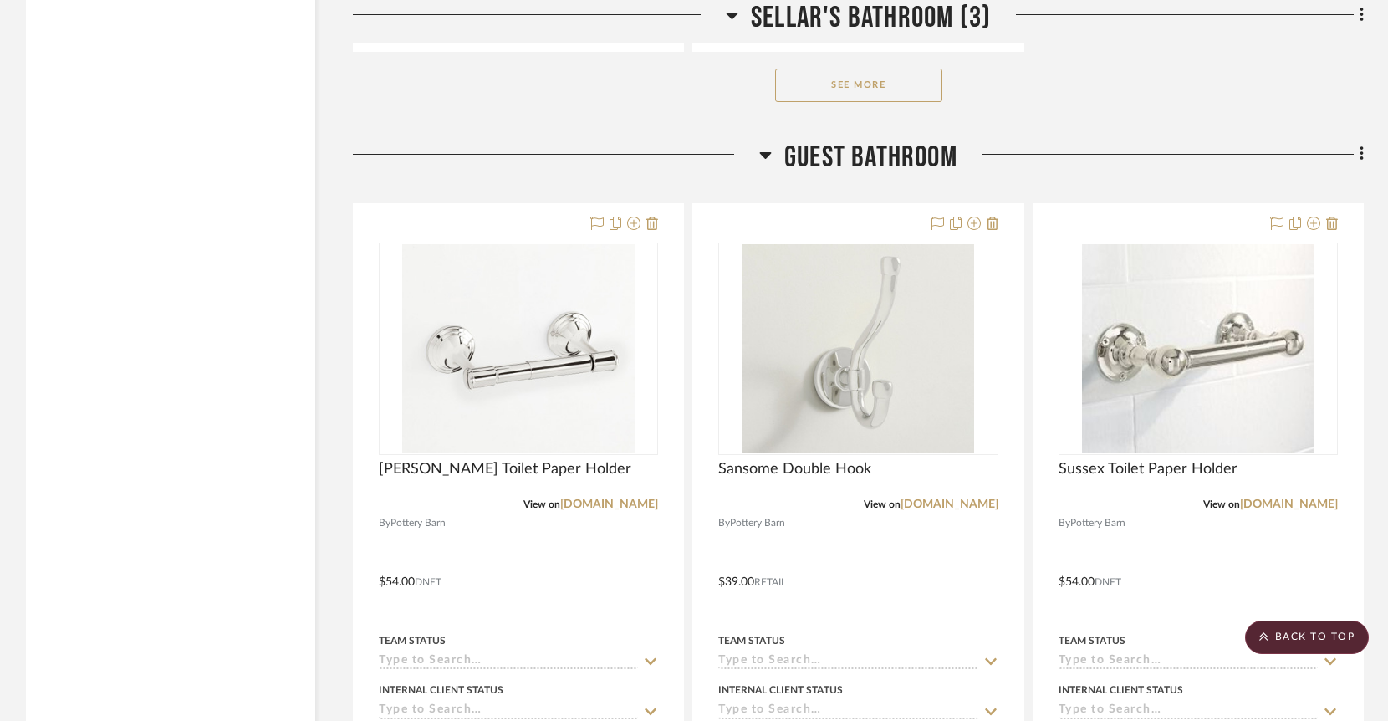
scroll to position [10885, 0]
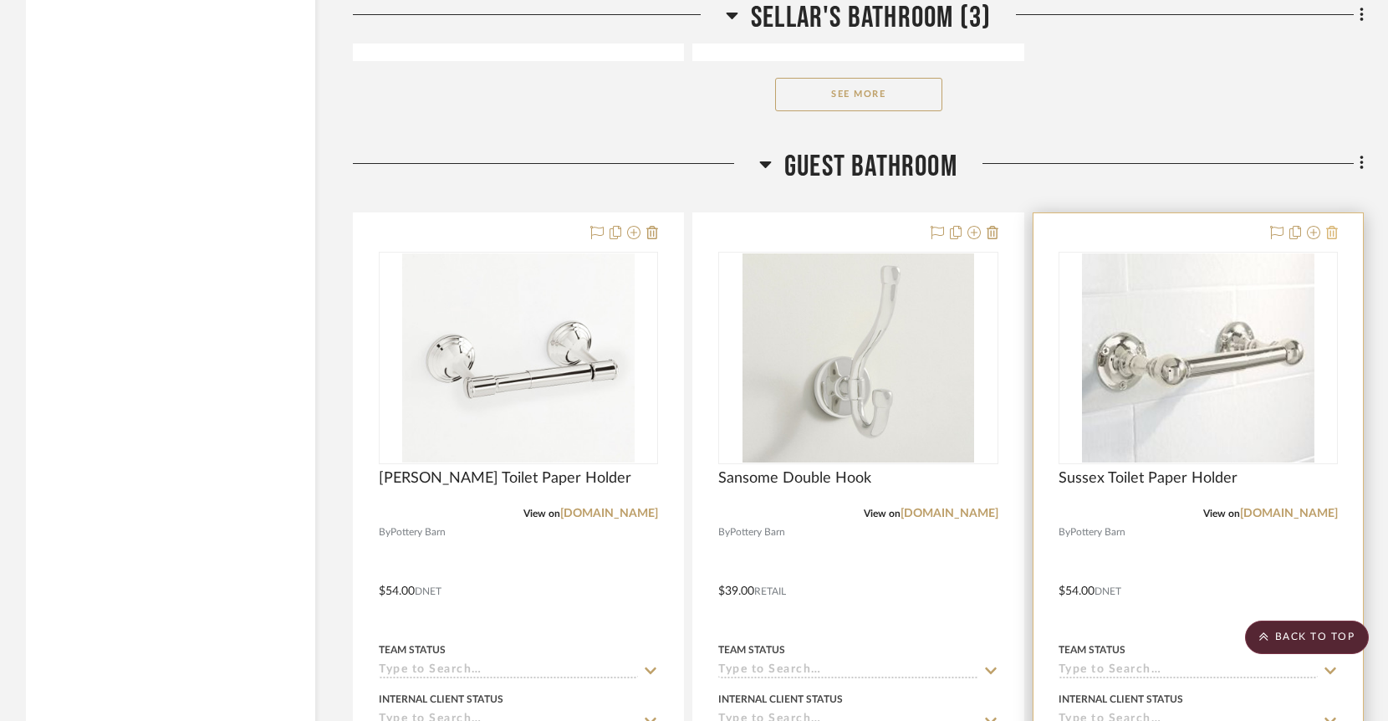
click at [1336, 226] on icon at bounding box center [1332, 232] width 12 height 13
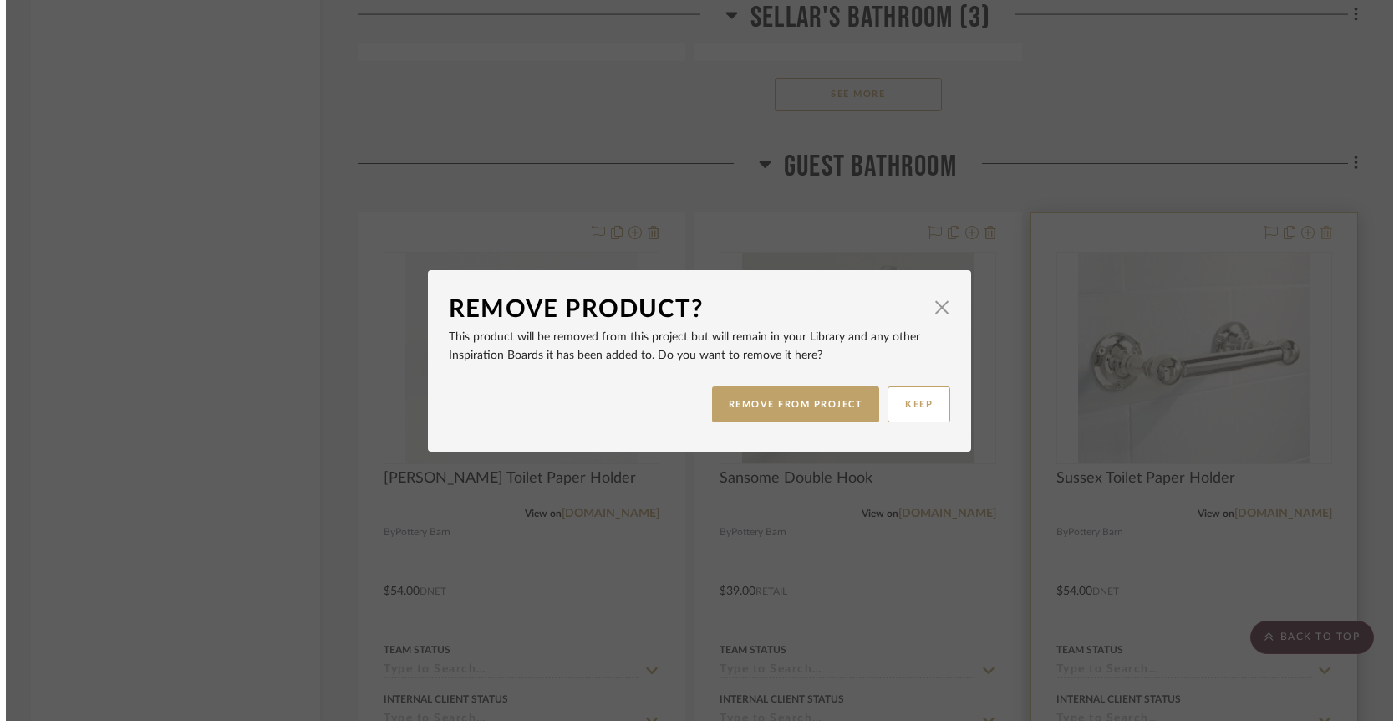
scroll to position [0, 0]
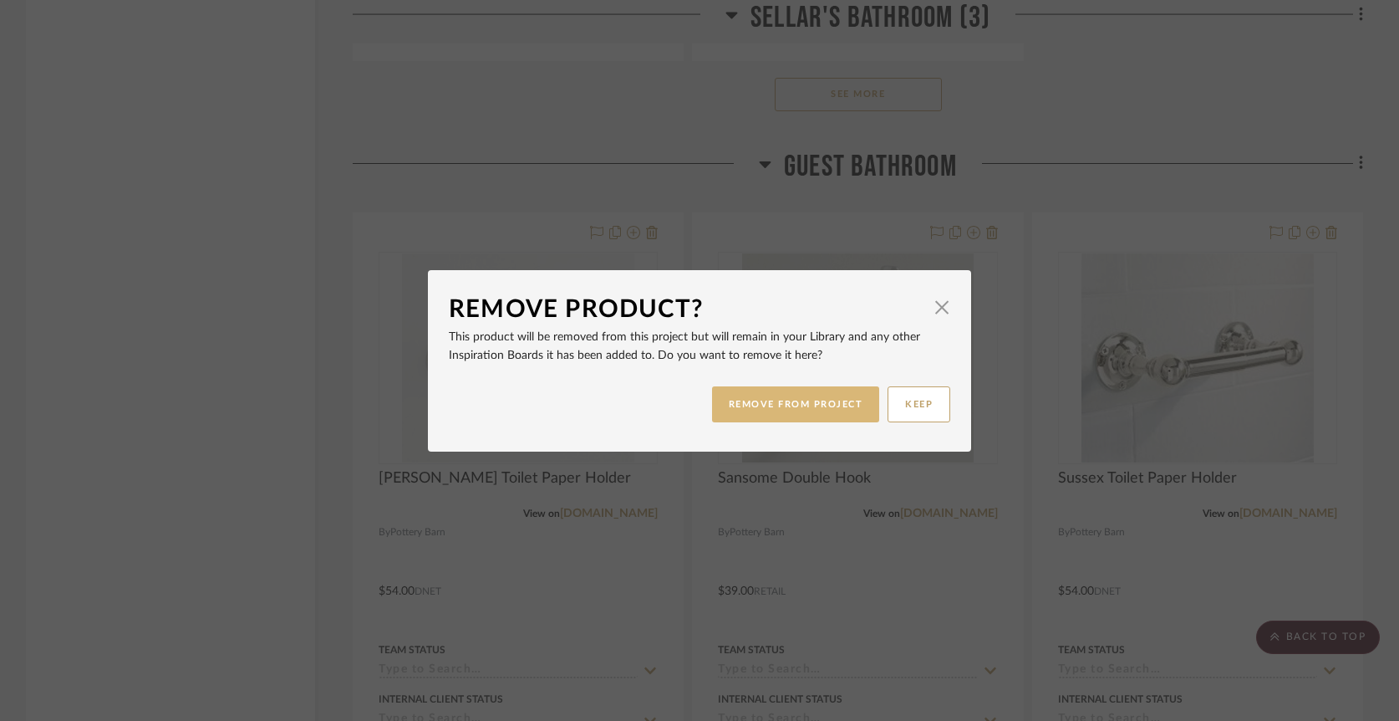
click at [829, 405] on button "REMOVE FROM PROJECT" at bounding box center [796, 404] width 168 height 36
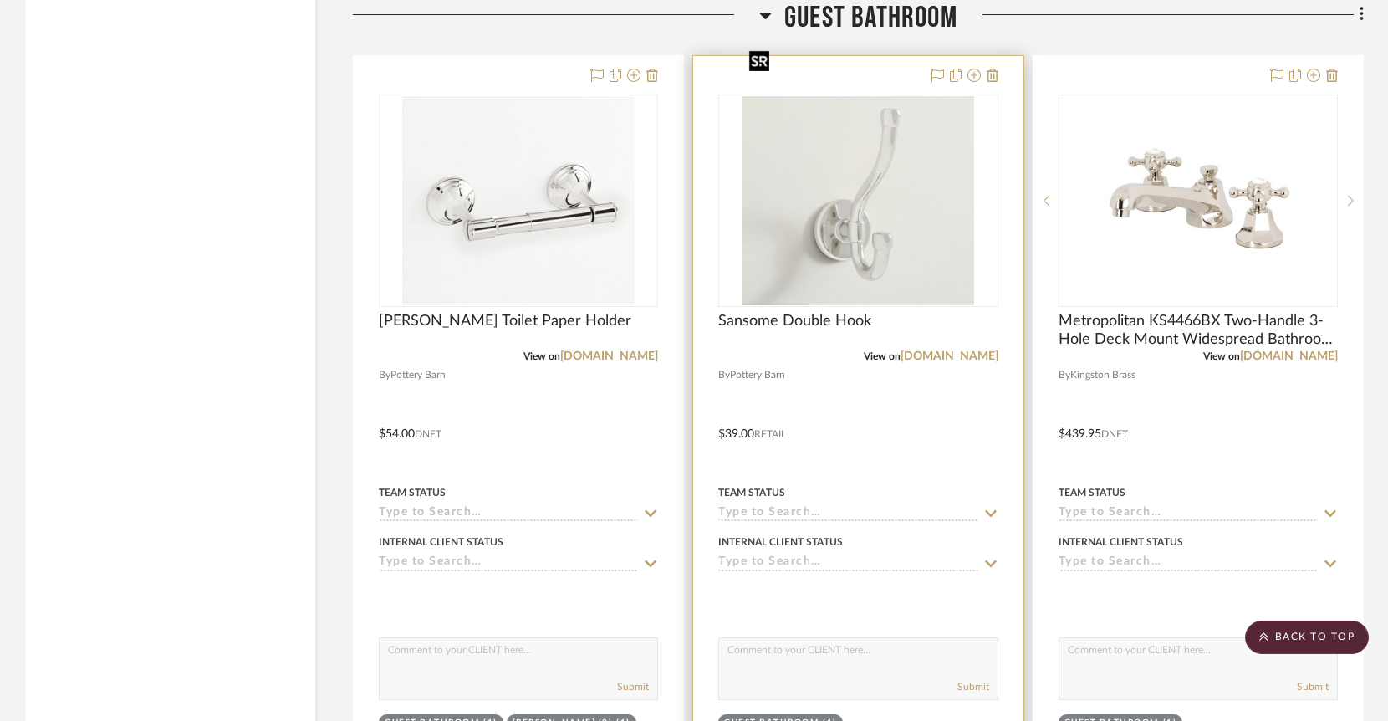
scroll to position [10959, 0]
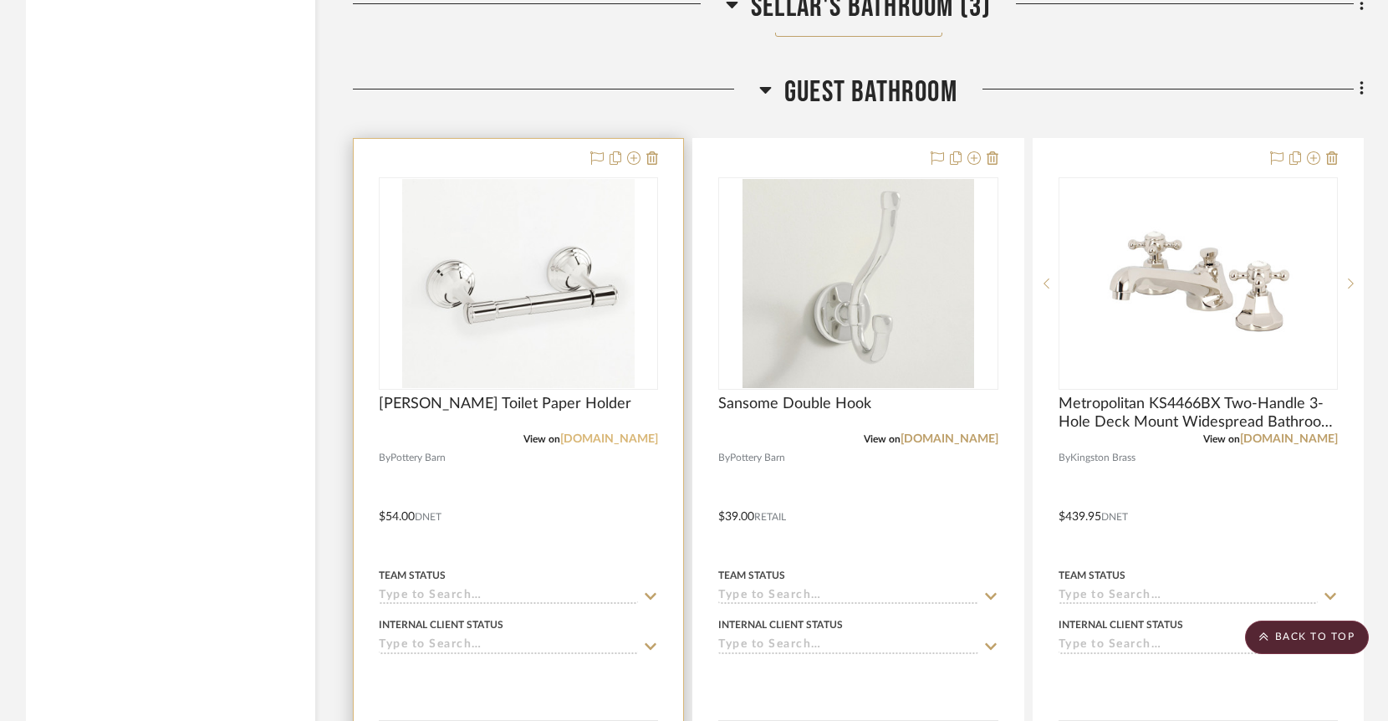
click at [642, 433] on link "[DOMAIN_NAME]" at bounding box center [609, 439] width 98 height 12
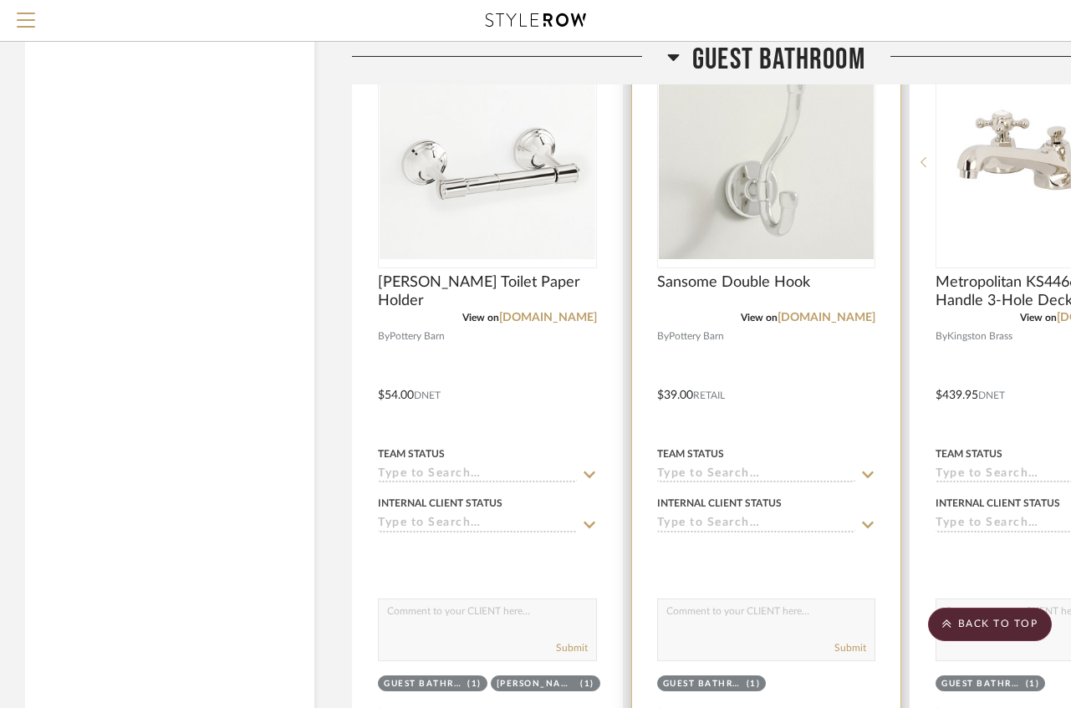
scroll to position [10716, 0]
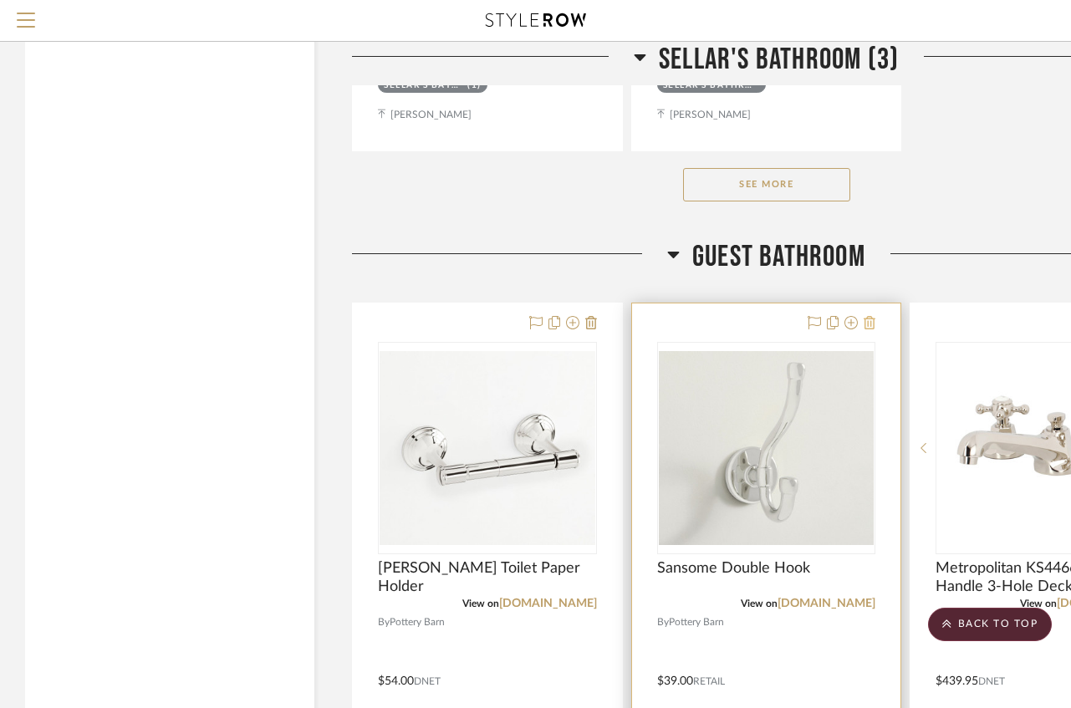
click at [871, 316] on icon at bounding box center [869, 322] width 12 height 13
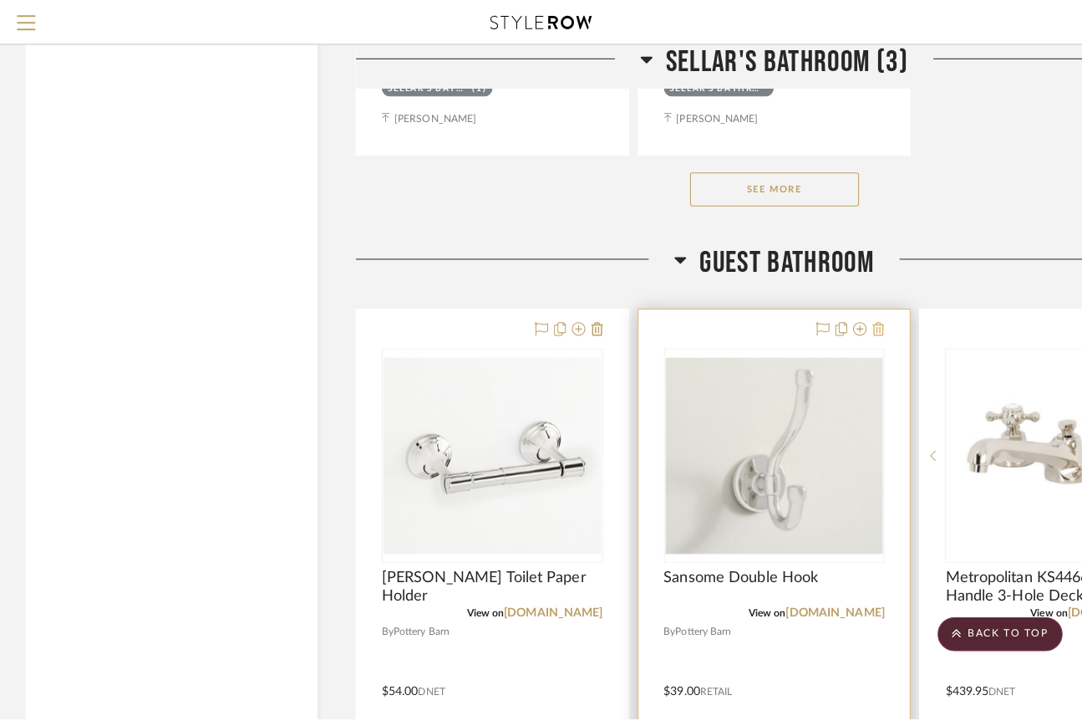
scroll to position [0, 0]
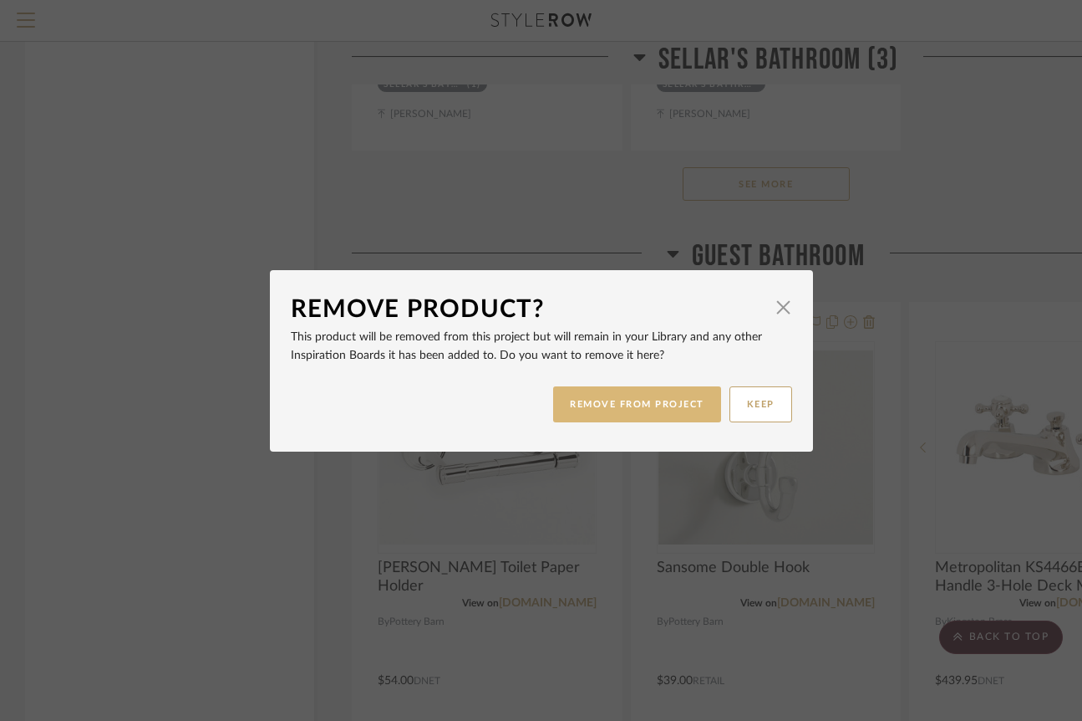
click at [649, 405] on button "REMOVE FROM PROJECT" at bounding box center [637, 404] width 168 height 36
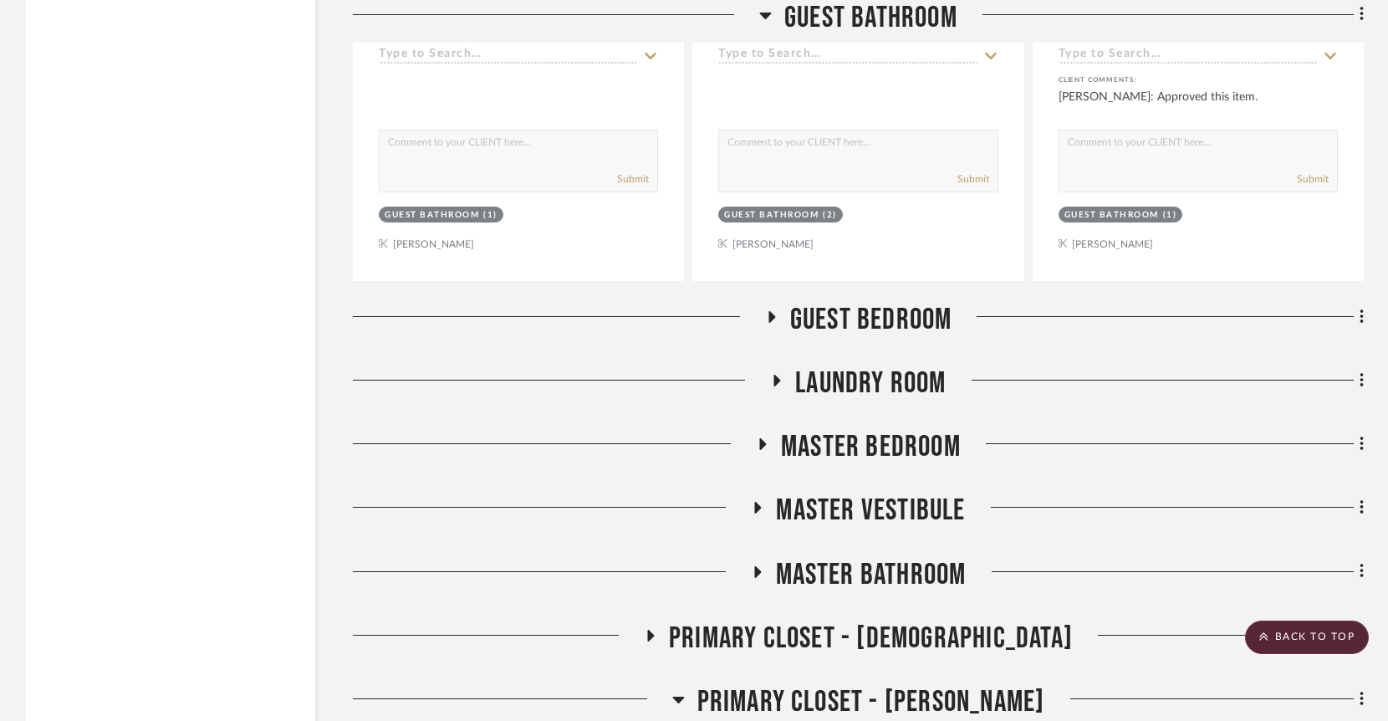
scroll to position [12292, 0]
click at [767, 556] on h3 "Master Bathroom" at bounding box center [859, 574] width 216 height 36
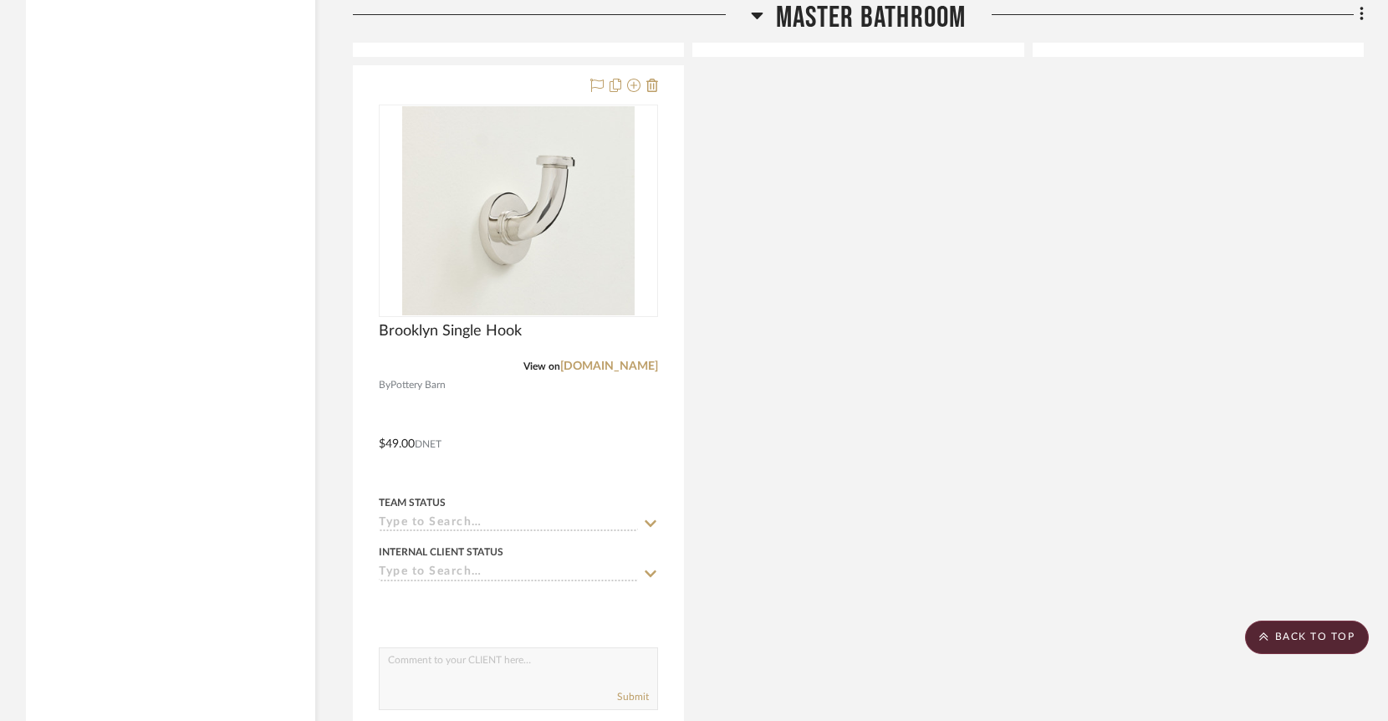
scroll to position [14545, 0]
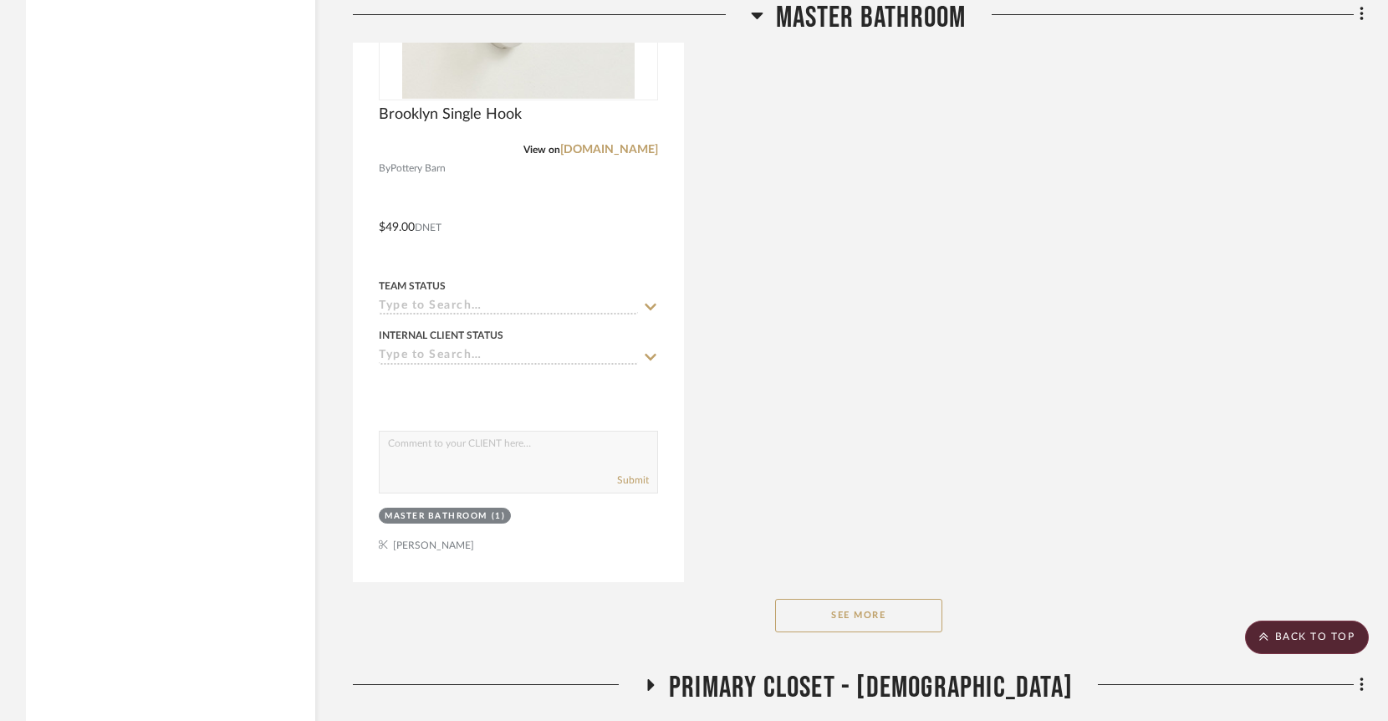
click at [862, 598] on button "See More" at bounding box center [858, 614] width 167 height 33
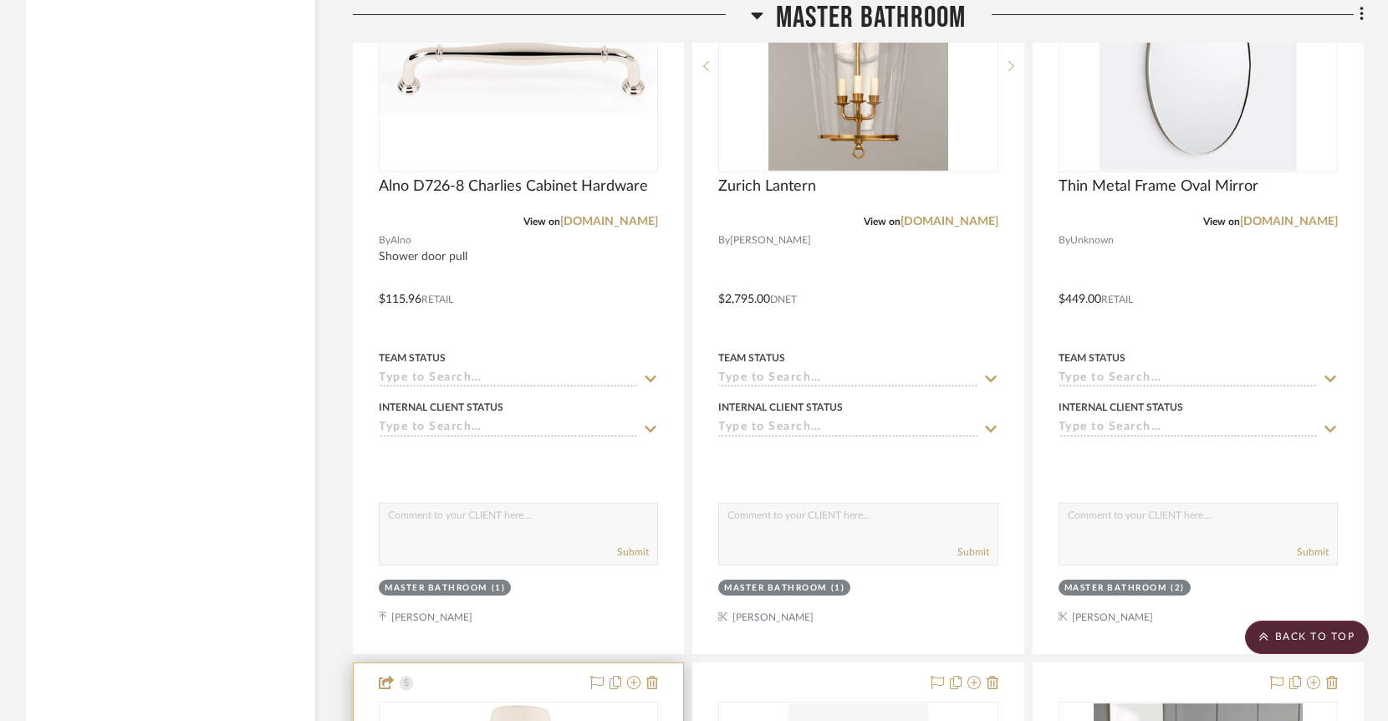
scroll to position [12937, 0]
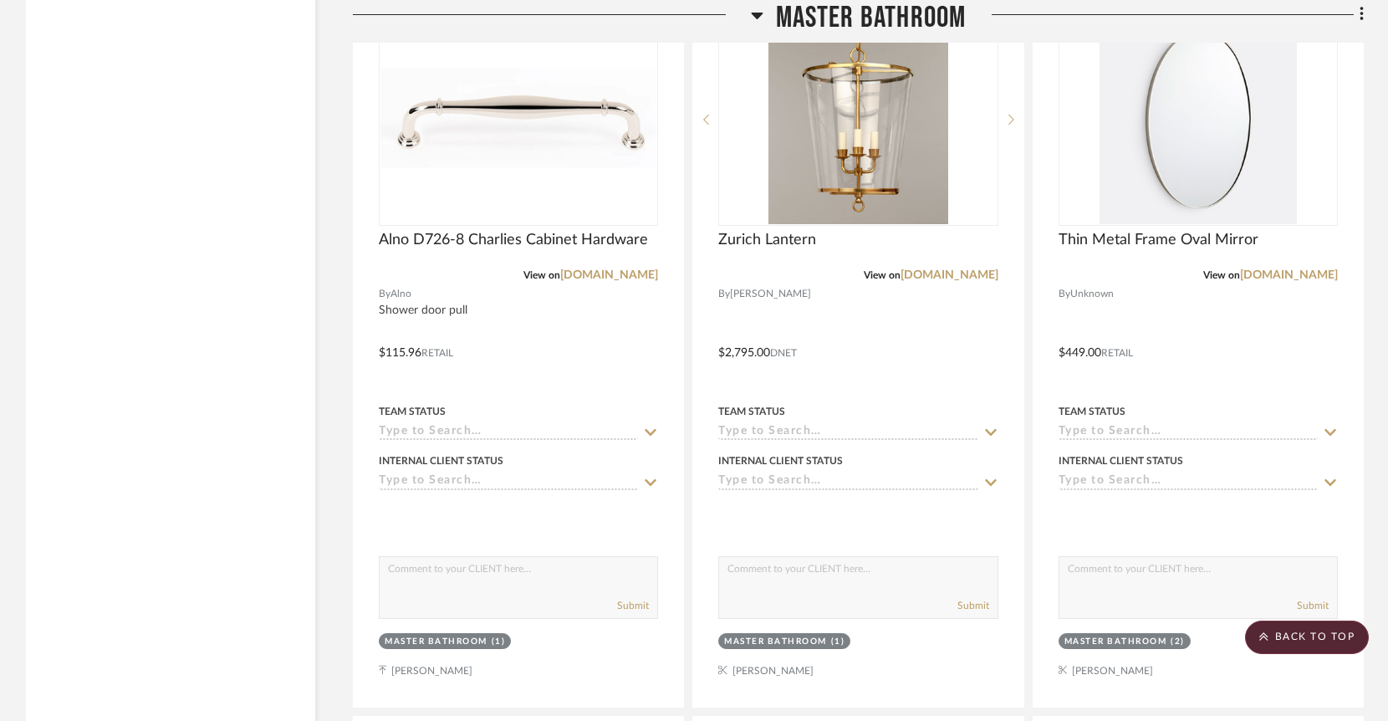
click at [756, 18] on icon at bounding box center [757, 15] width 13 height 20
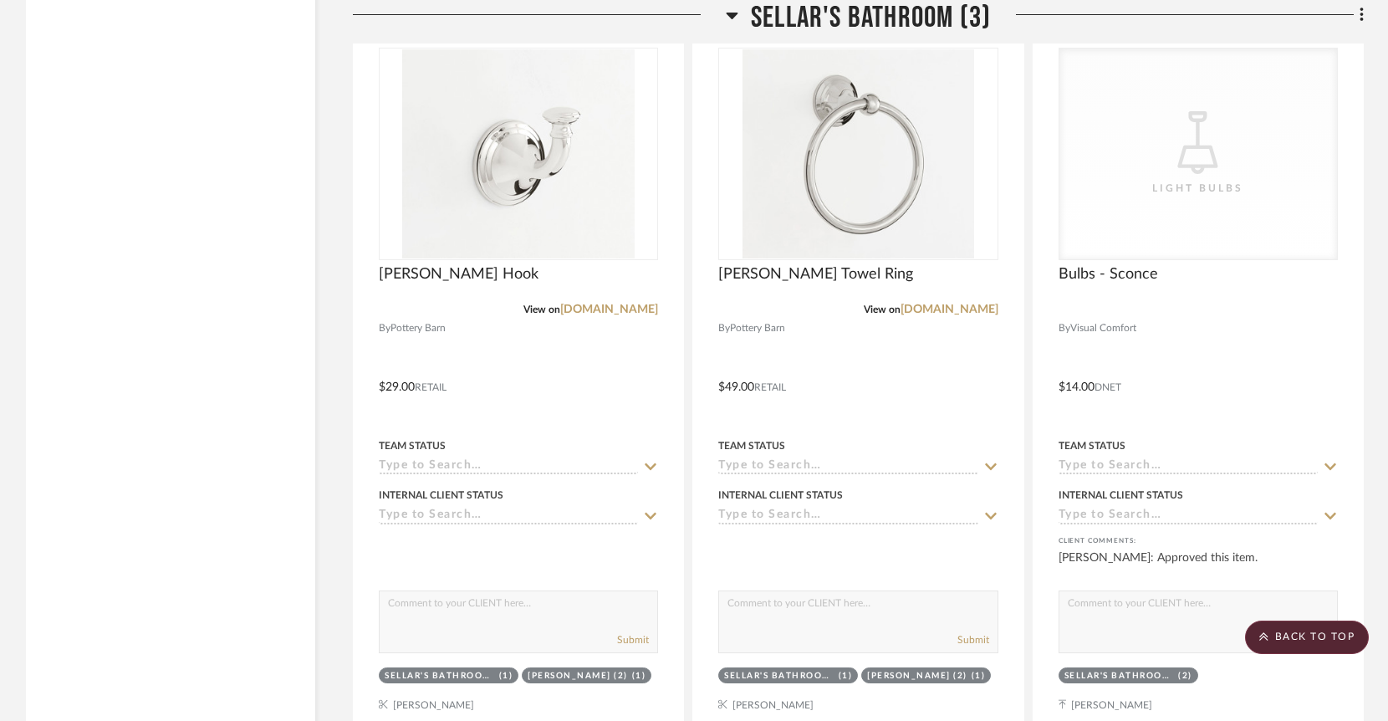
scroll to position [9311, 0]
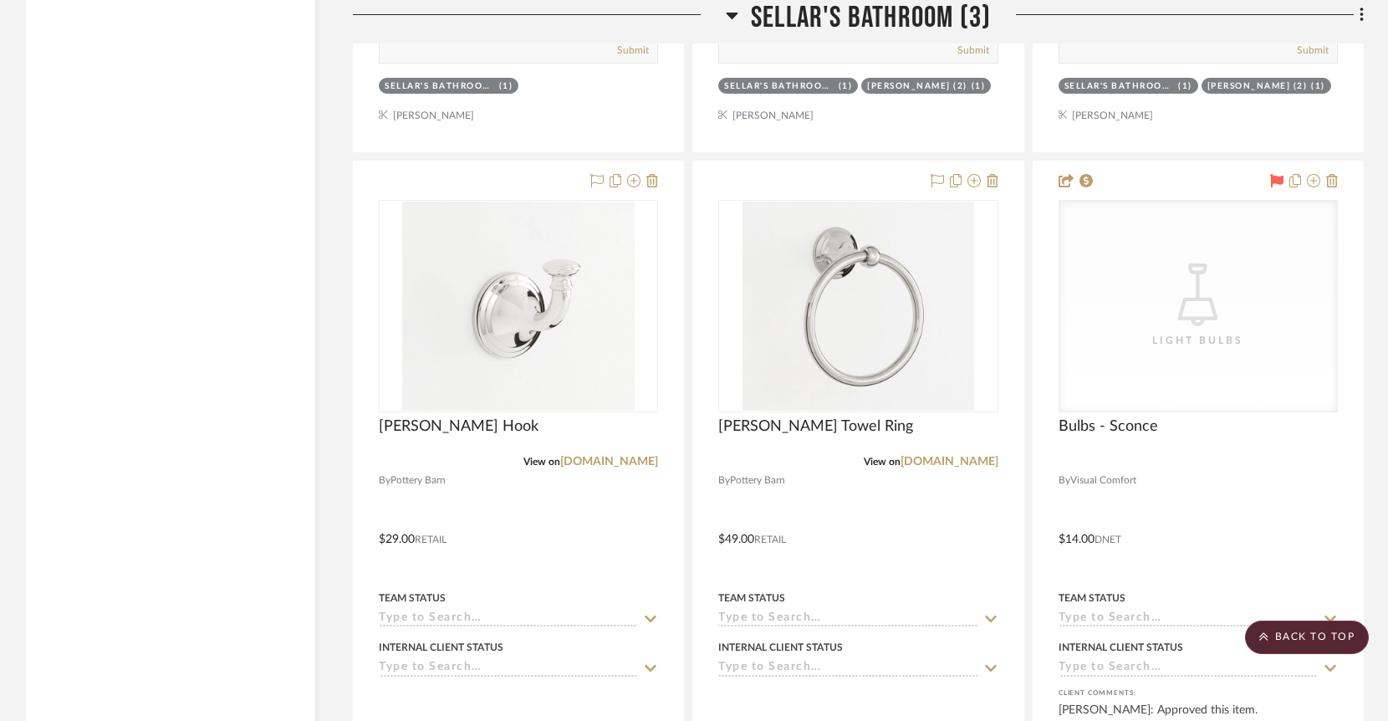
click at [734, 15] on icon at bounding box center [732, 16] width 12 height 7
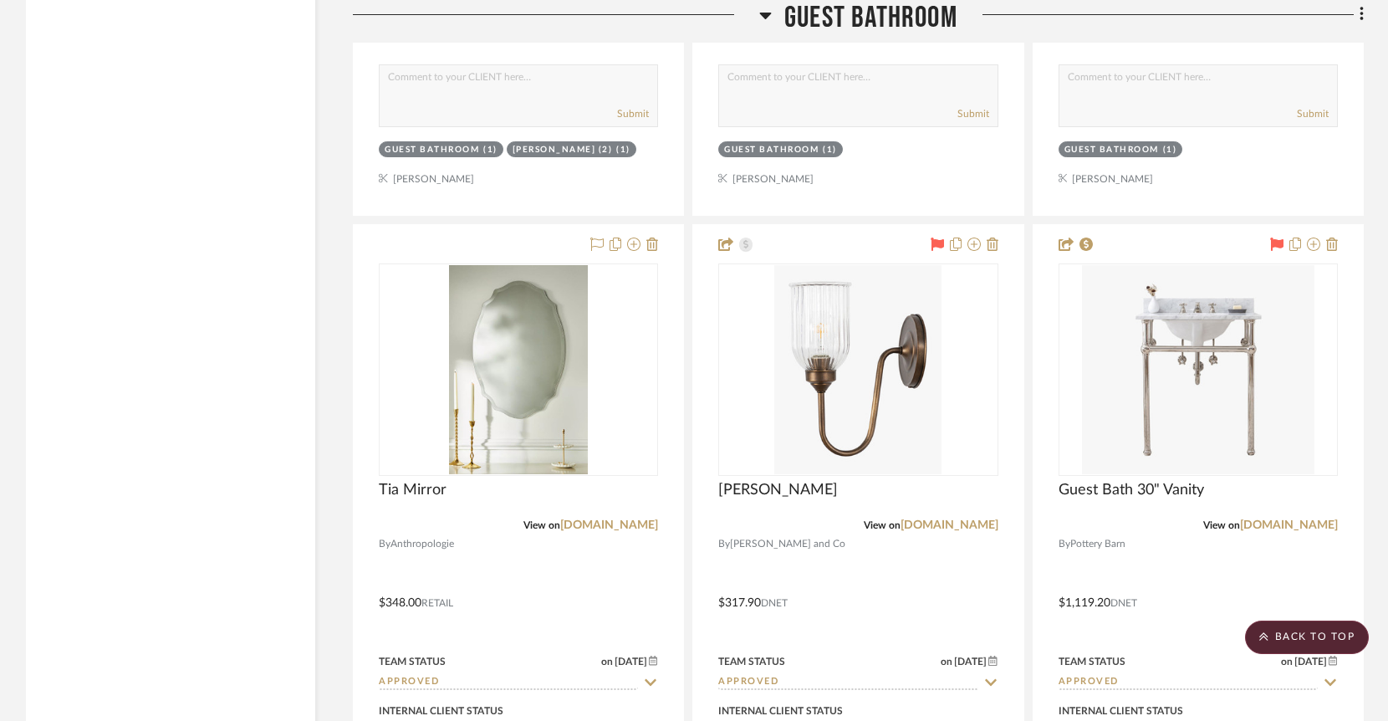
click at [761, 15] on icon at bounding box center [766, 16] width 12 height 7
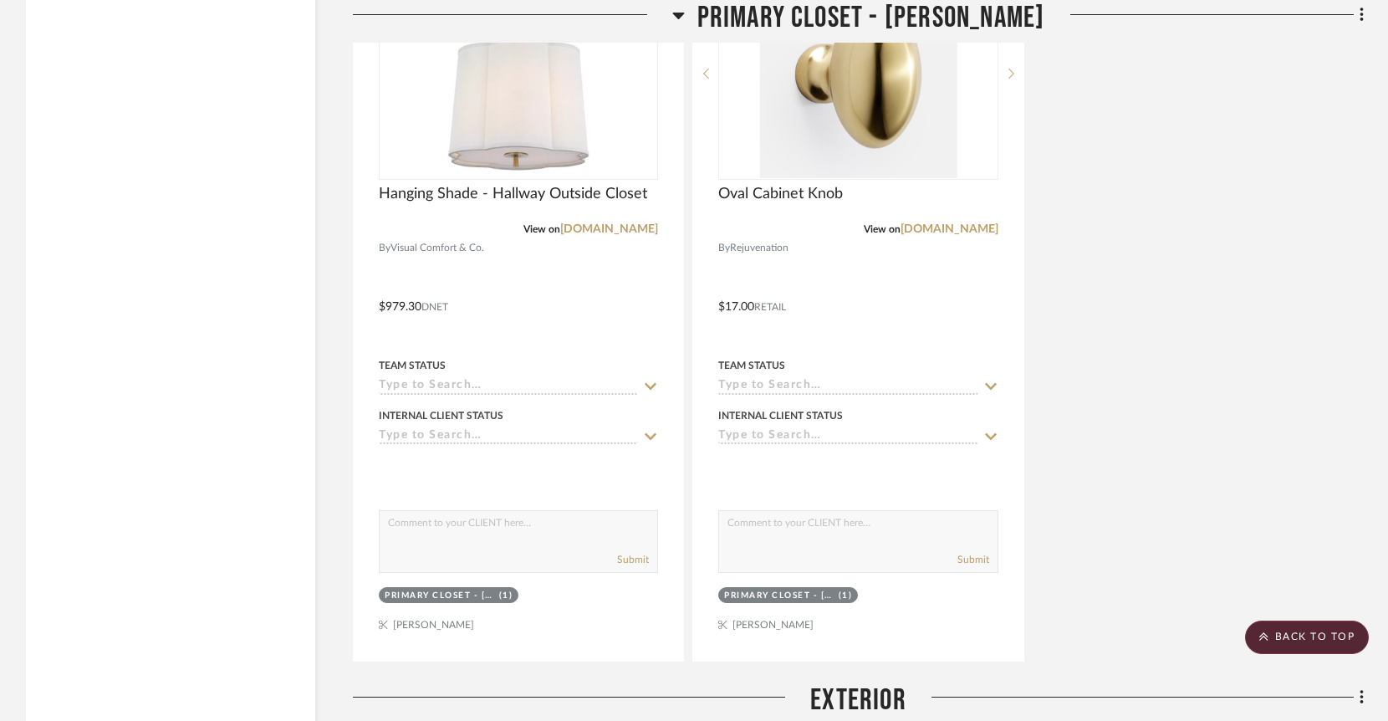
click at [684, 14] on icon at bounding box center [678, 16] width 12 height 7
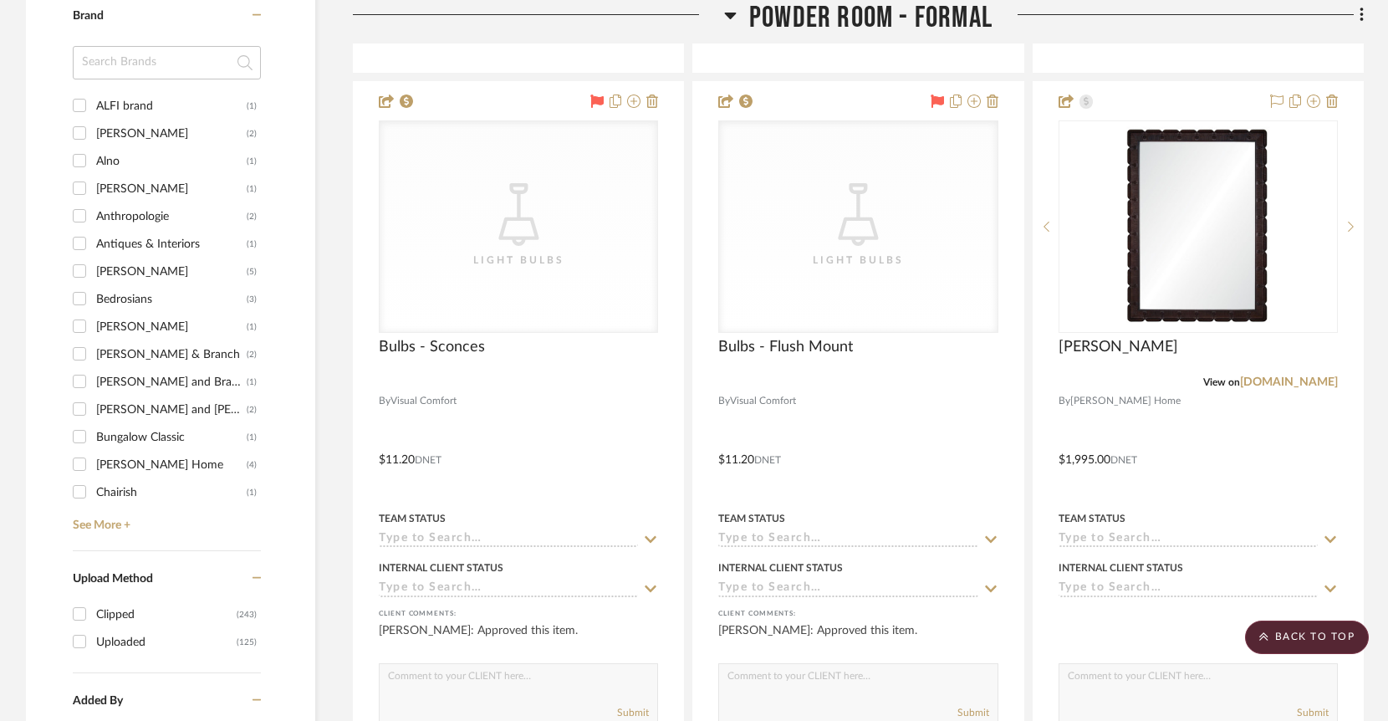
scroll to position [2175, 0]
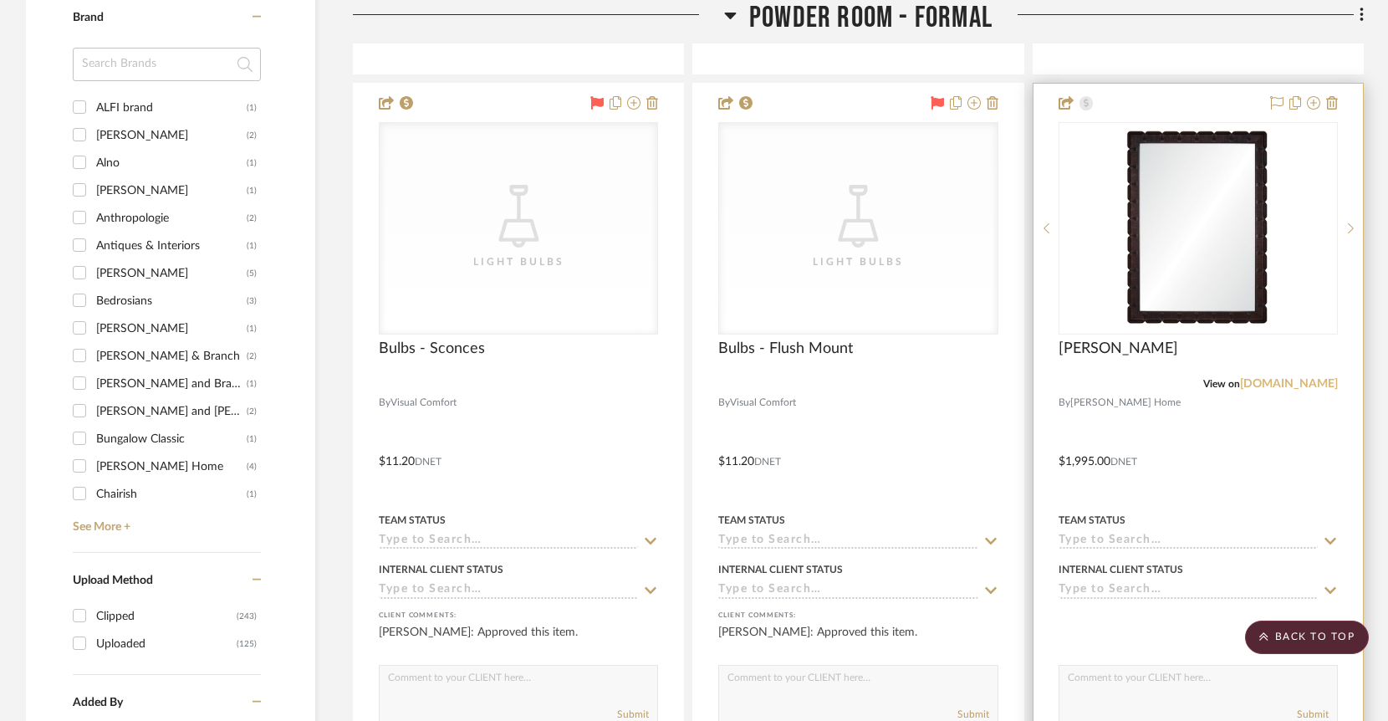
click at [1296, 378] on link "[DOMAIN_NAME]" at bounding box center [1289, 384] width 98 height 12
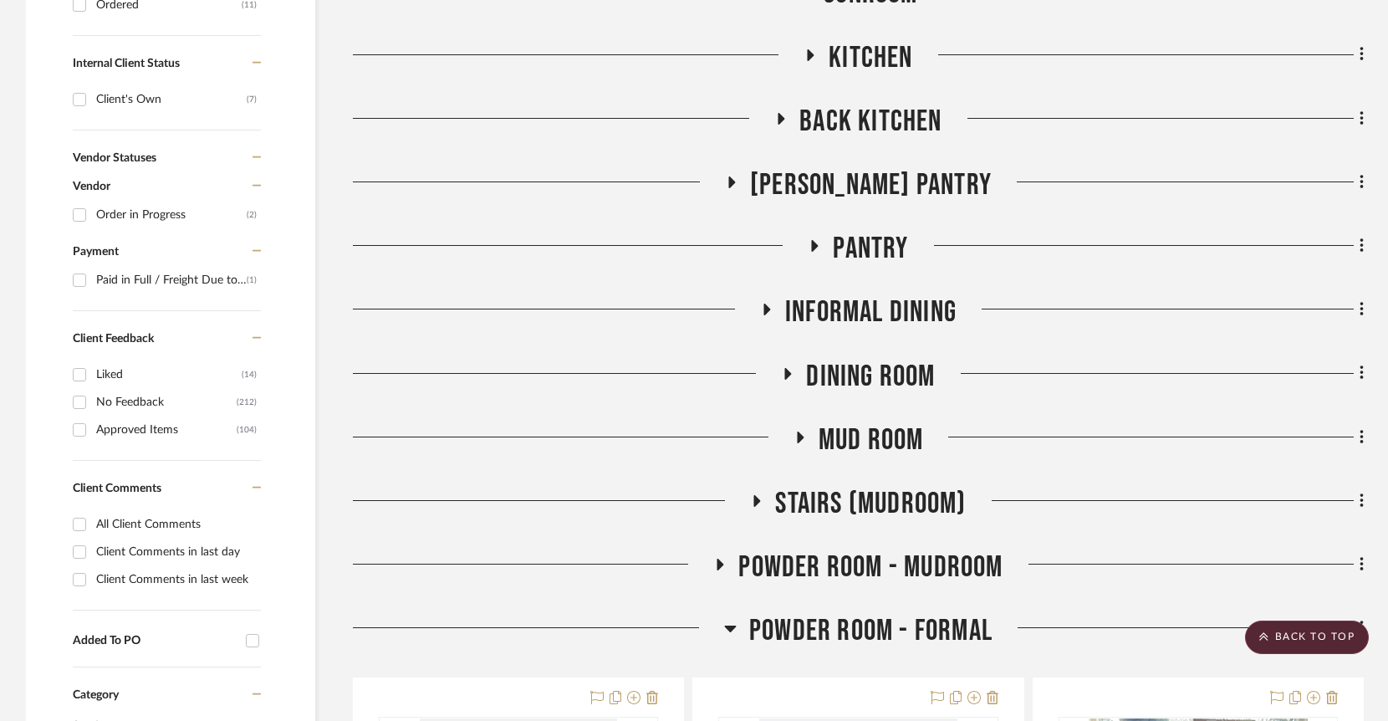
scroll to position [0, 0]
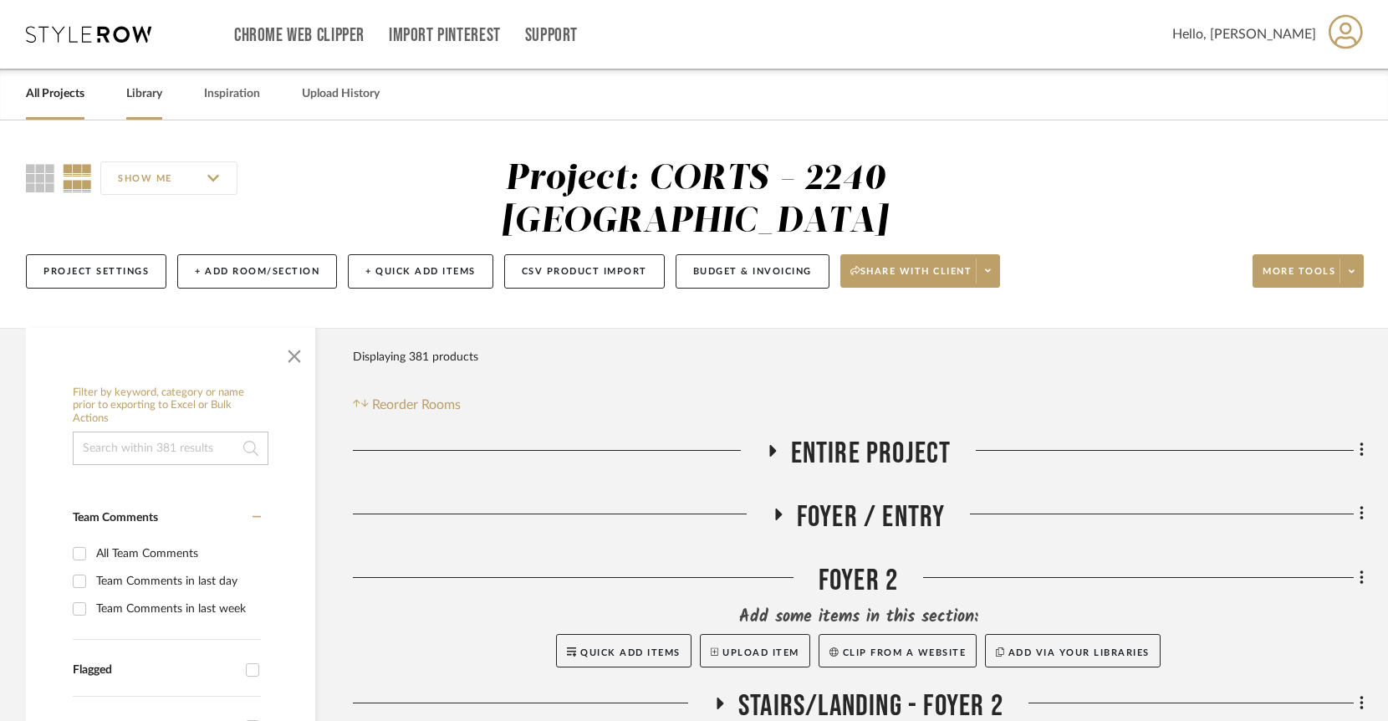
click at [150, 98] on link "Library" at bounding box center [144, 94] width 36 height 23
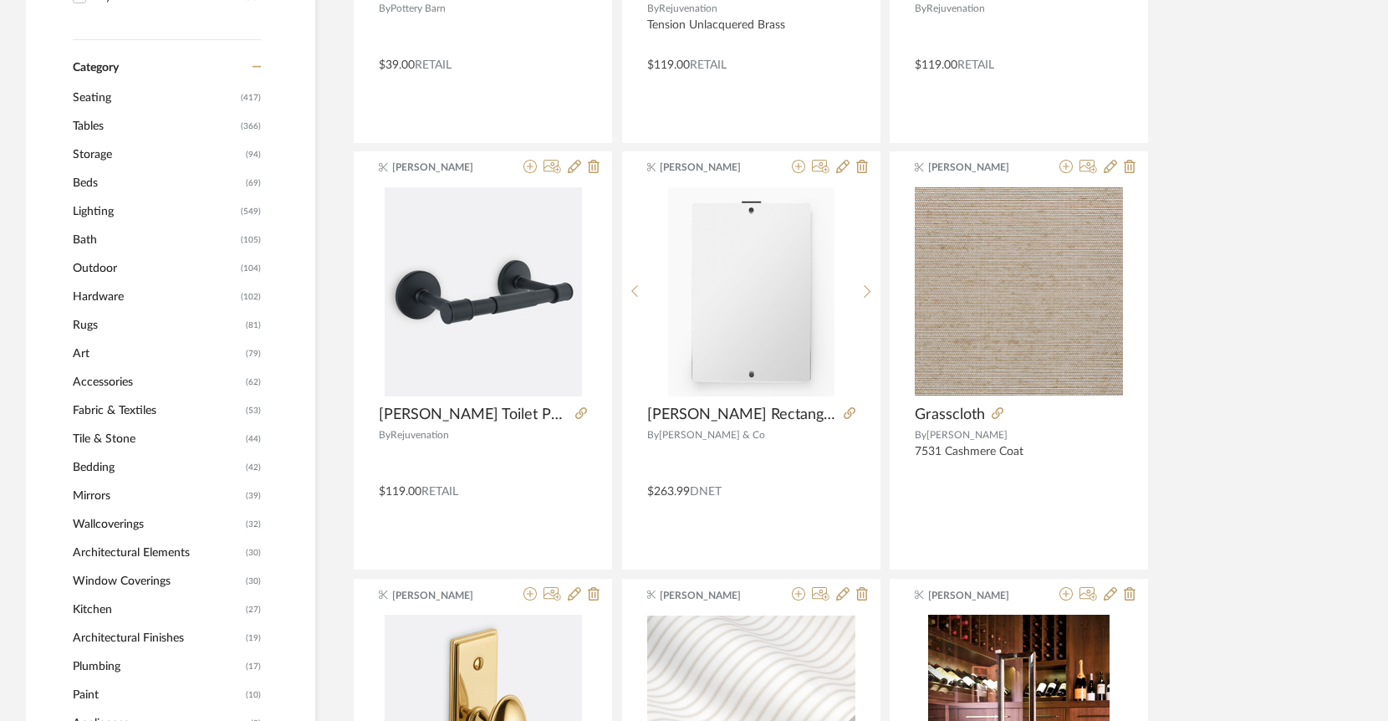
scroll to position [594, 0]
click at [102, 496] on span "Mirrors" at bounding box center [157, 496] width 169 height 28
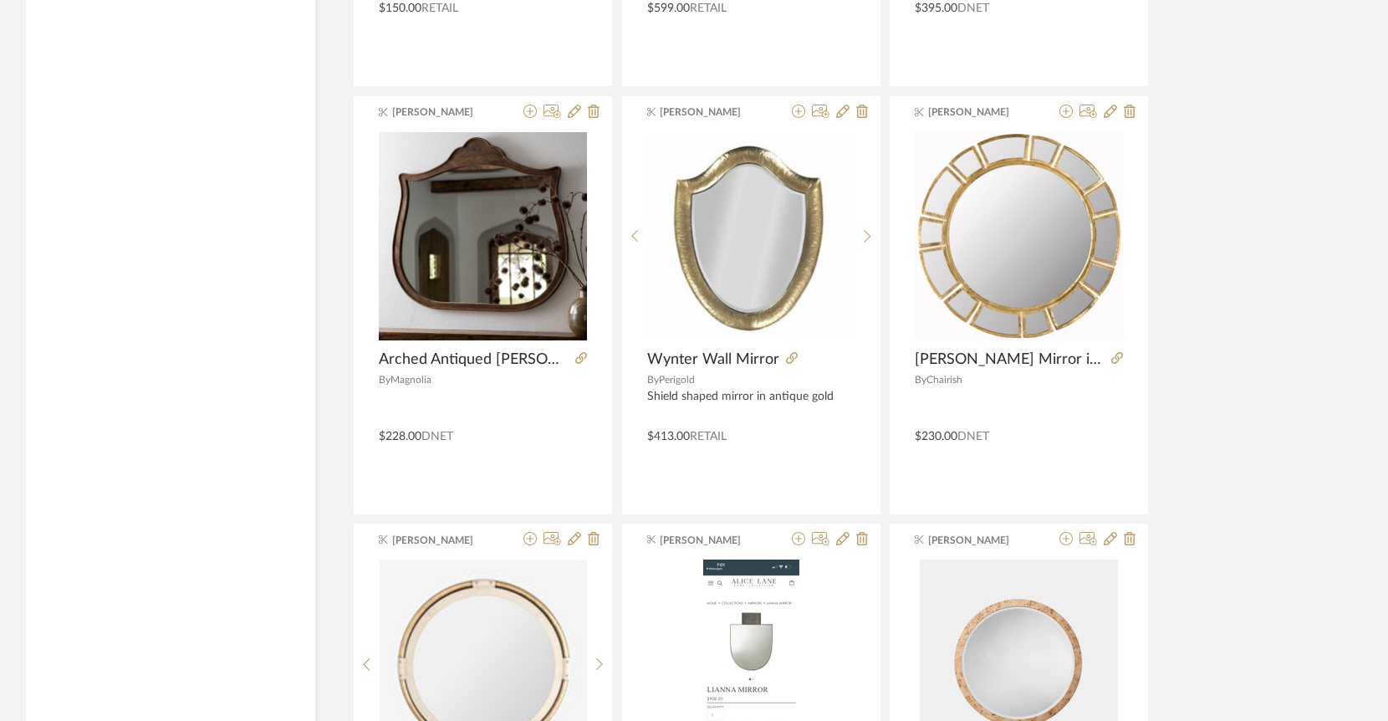
scroll to position [4011, 0]
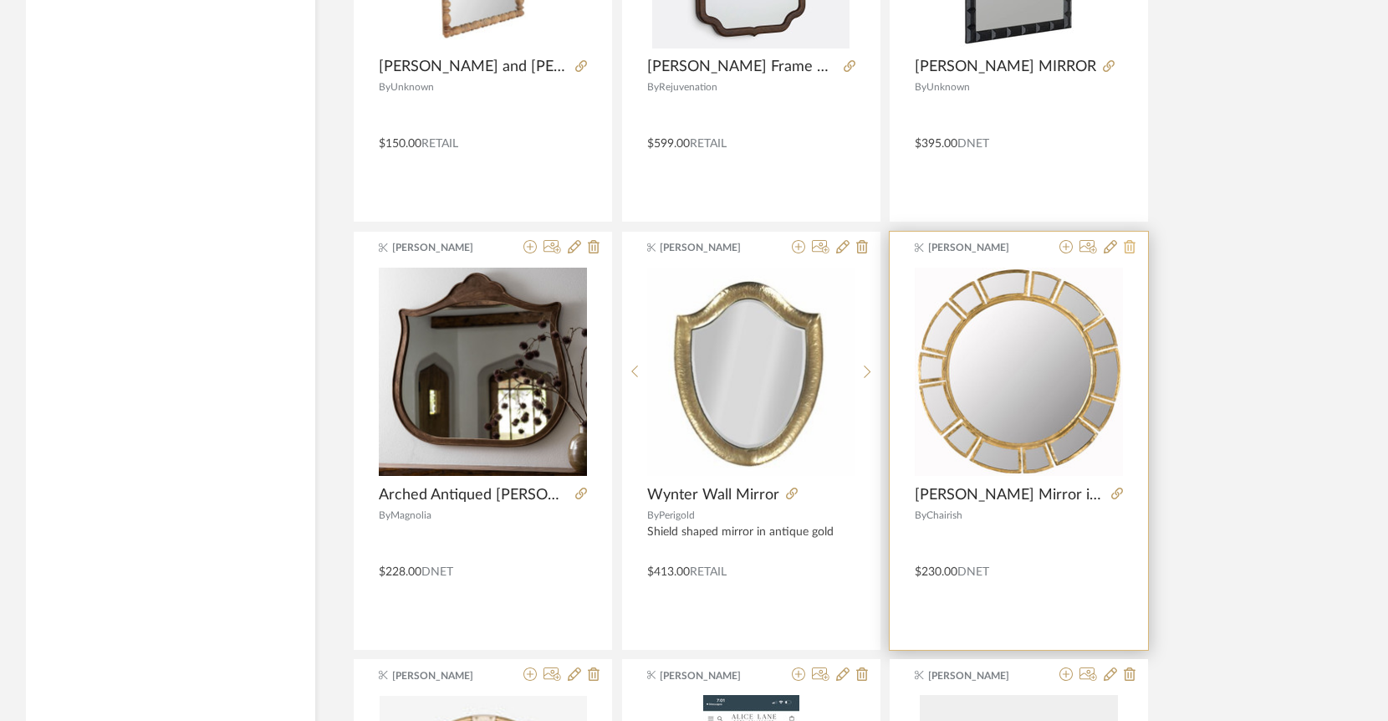
click at [1130, 247] on icon at bounding box center [1129, 246] width 12 height 13
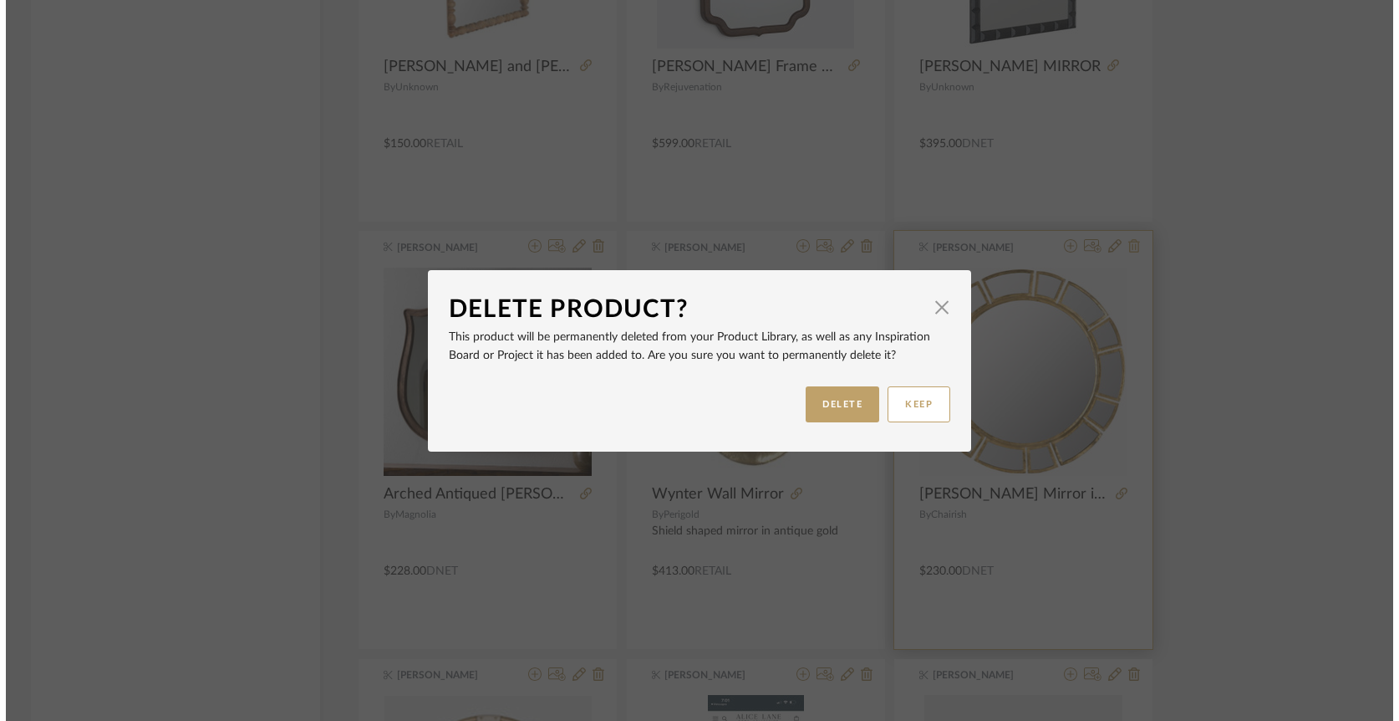
scroll to position [0, 0]
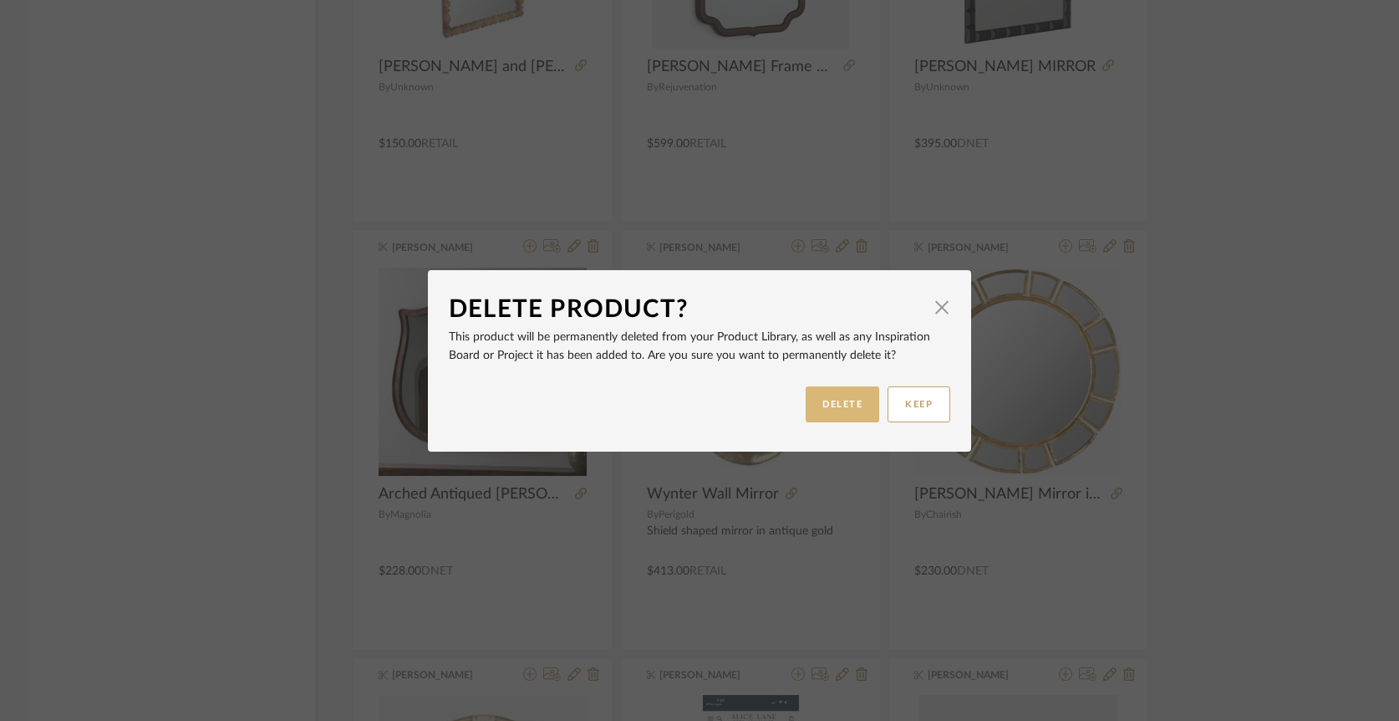
click at [839, 405] on button "DELETE" at bounding box center [843, 404] width 74 height 36
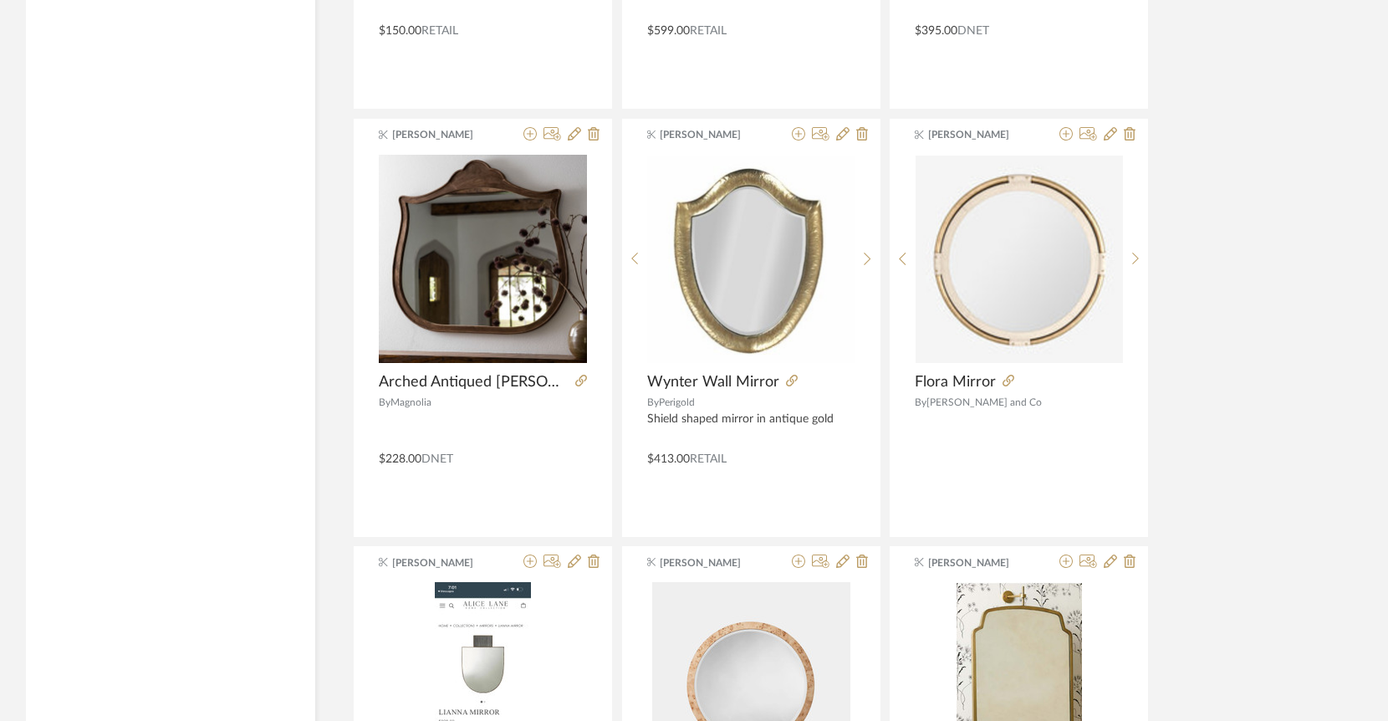
scroll to position [4134, 0]
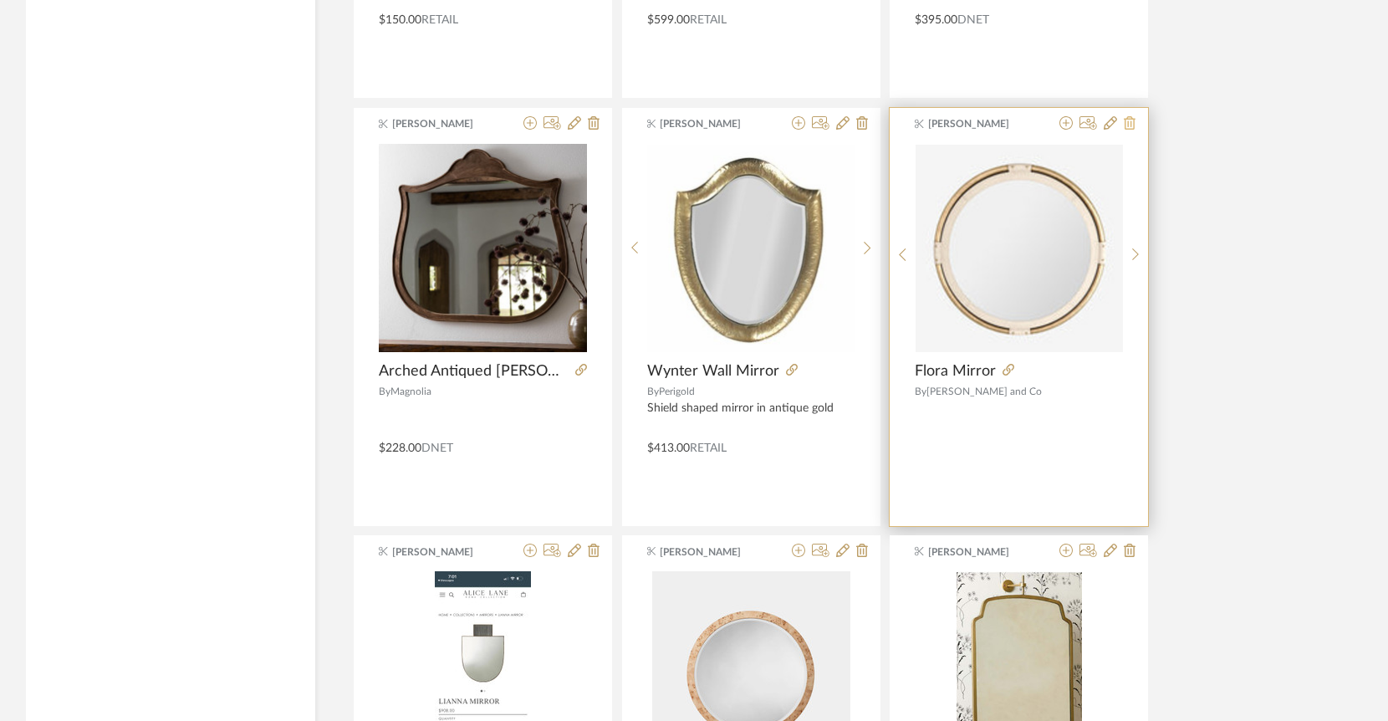
click at [1130, 123] on icon at bounding box center [1129, 122] width 12 height 13
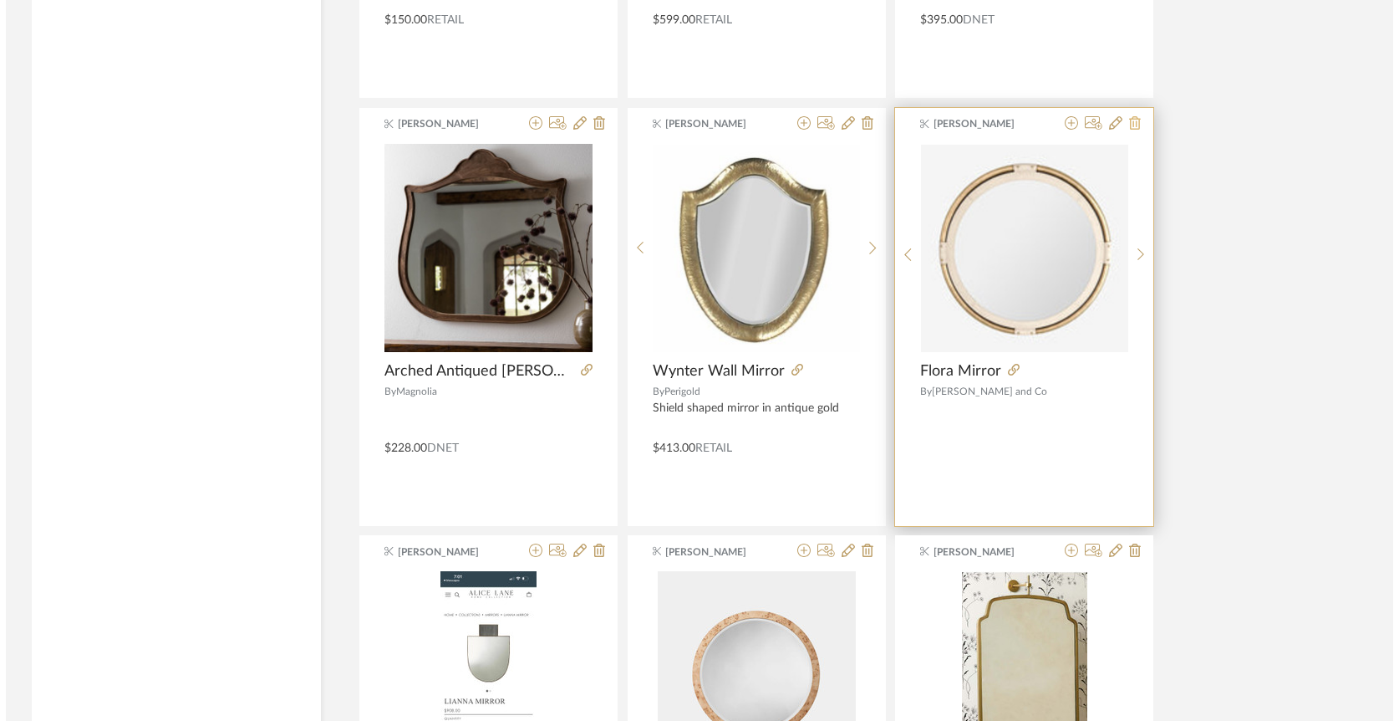
scroll to position [0, 0]
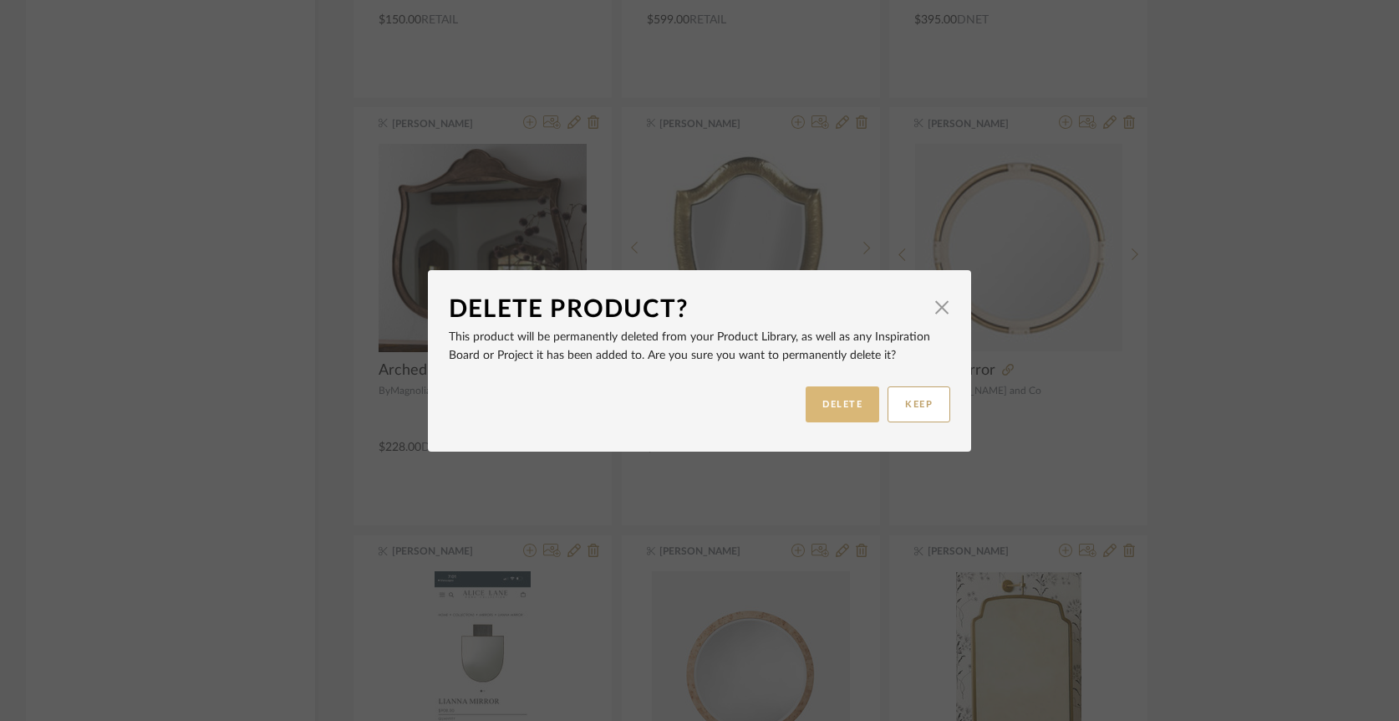
click at [829, 405] on button "DELETE" at bounding box center [843, 404] width 74 height 36
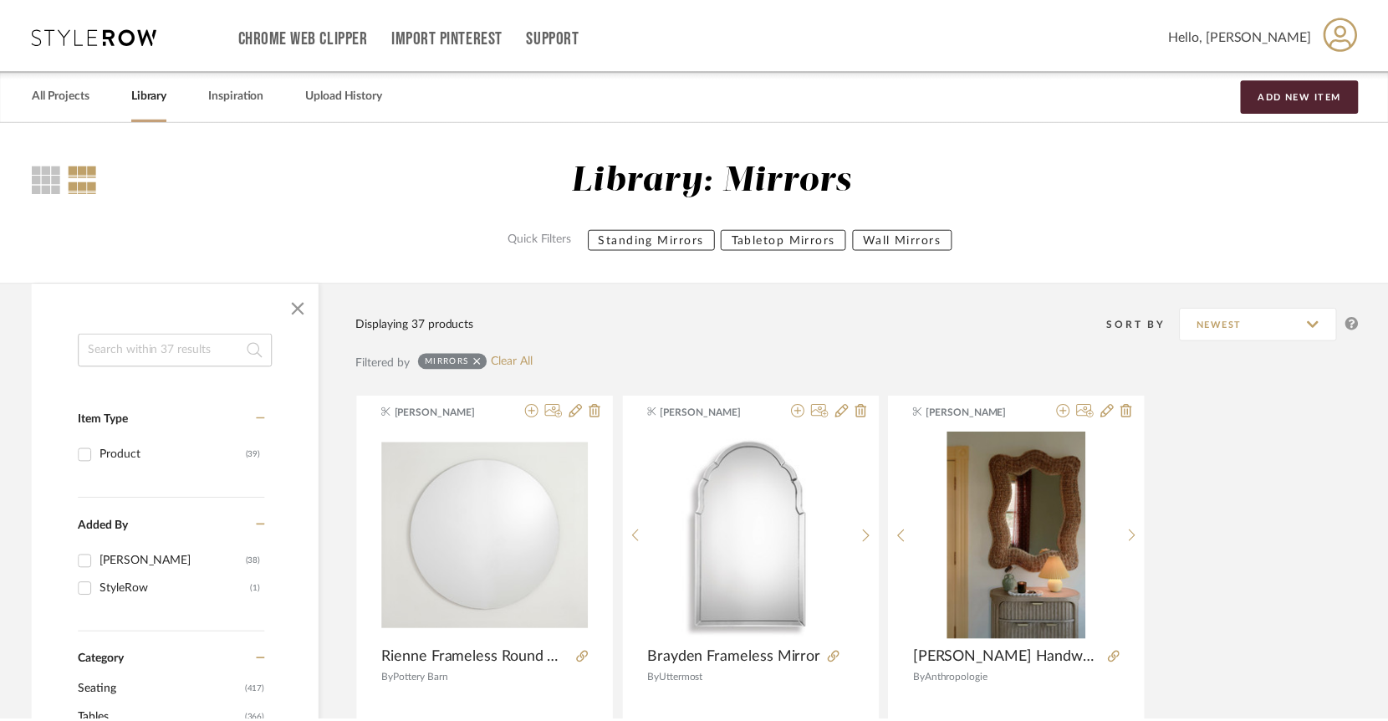
scroll to position [4134, 0]
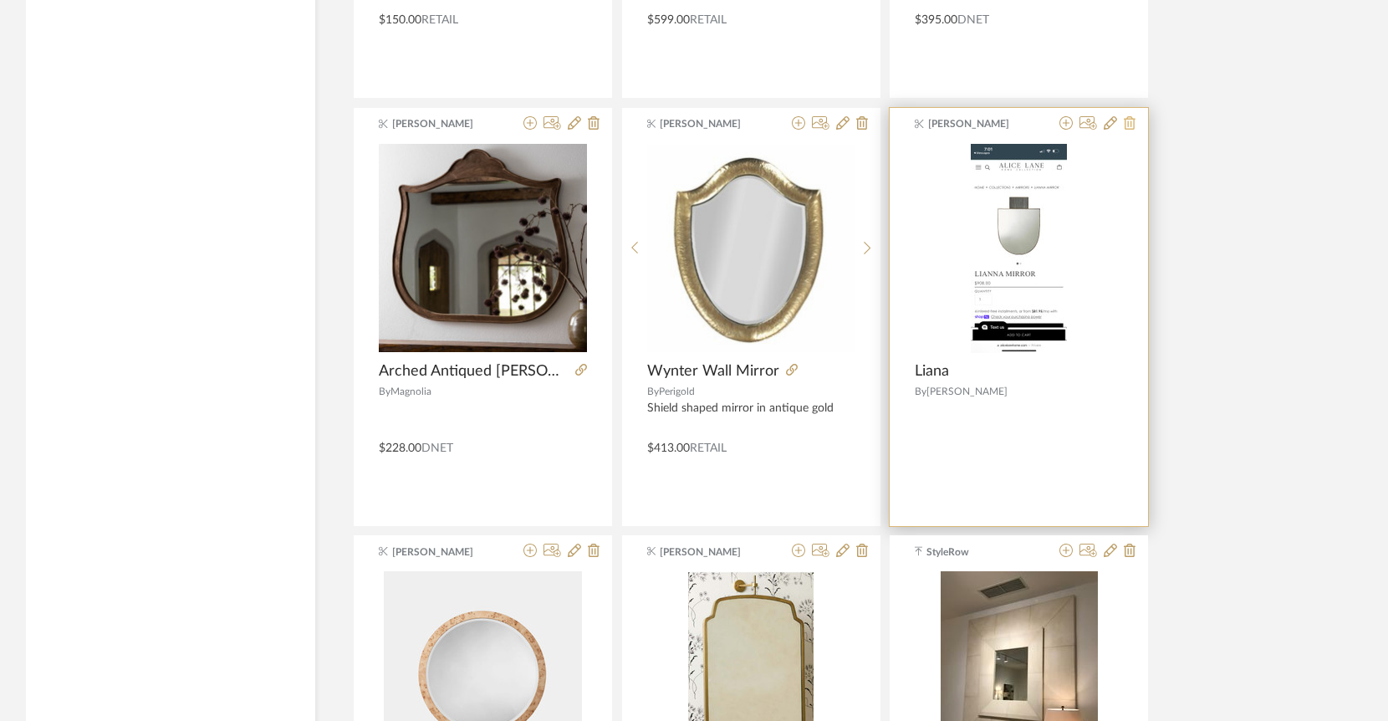
click at [1128, 120] on icon at bounding box center [1129, 122] width 12 height 13
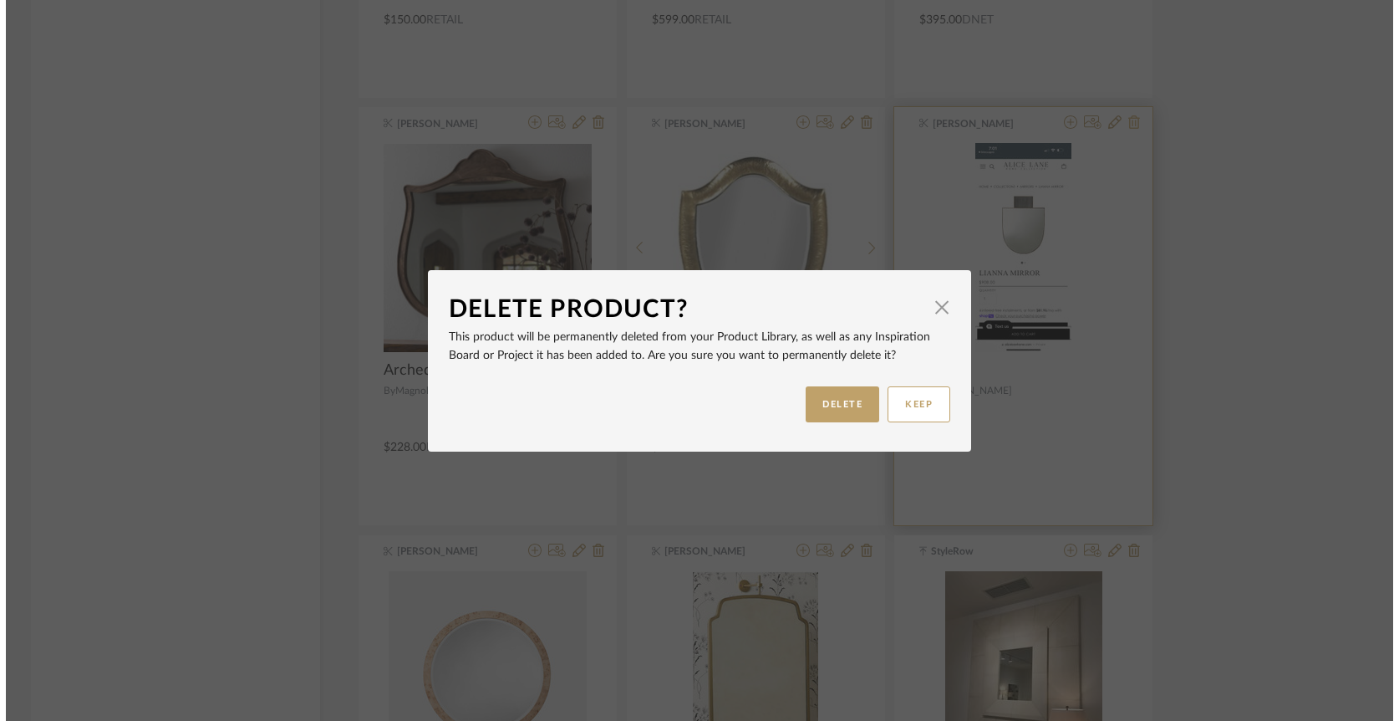
scroll to position [0, 0]
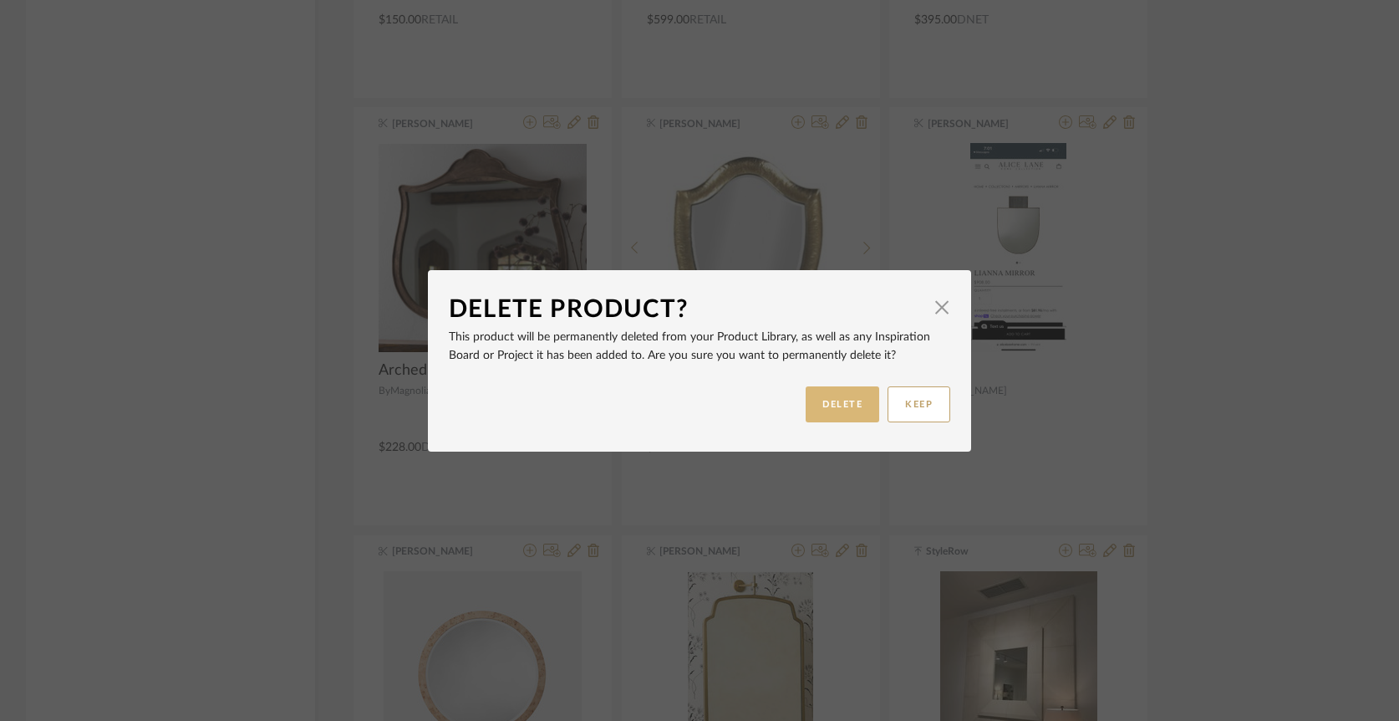
click at [836, 408] on button "DELETE" at bounding box center [843, 404] width 74 height 36
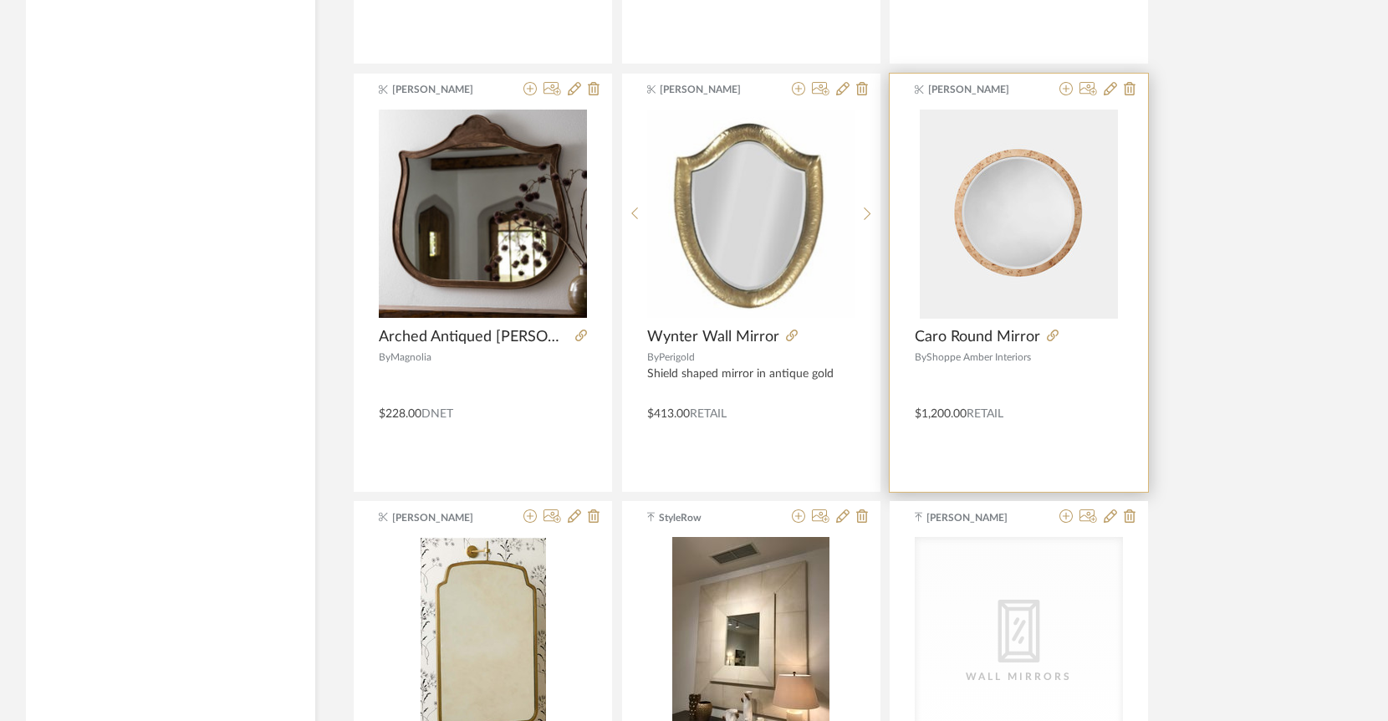
scroll to position [4258, 0]
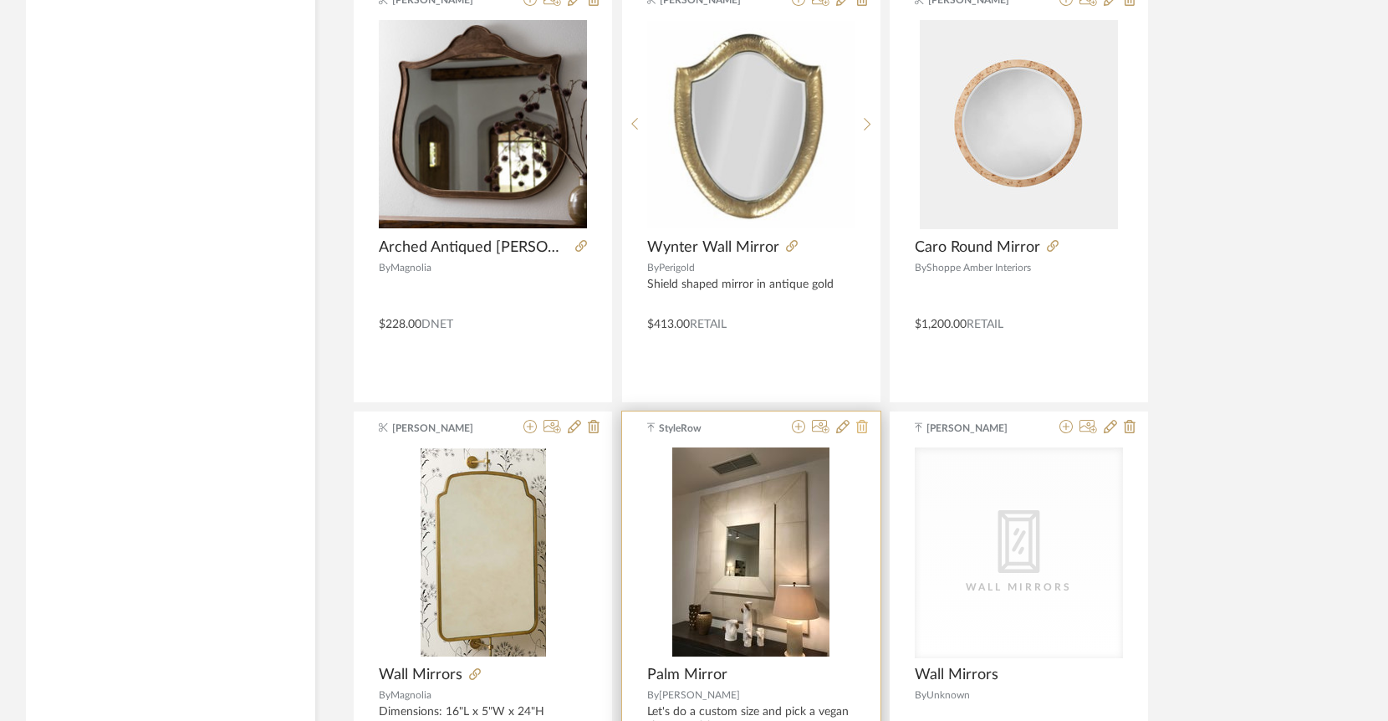
click at [864, 426] on icon at bounding box center [862, 426] width 12 height 13
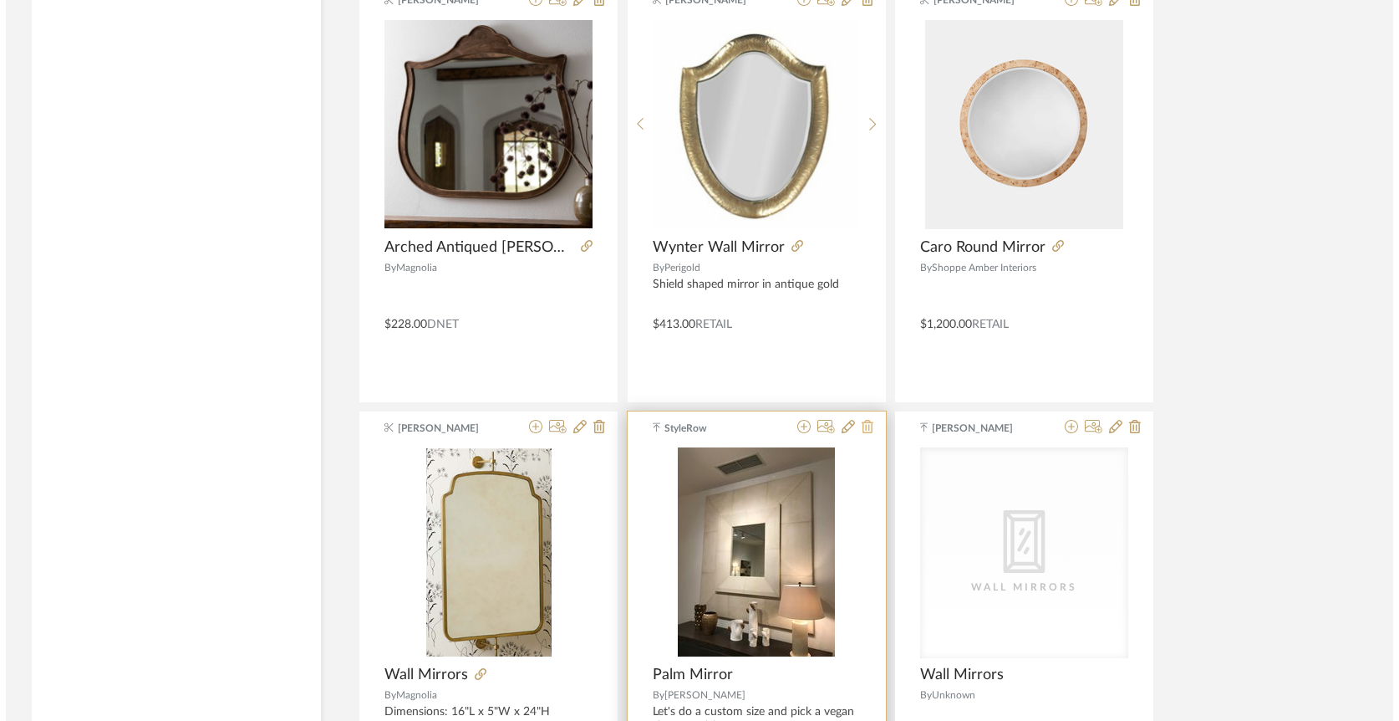
scroll to position [0, 0]
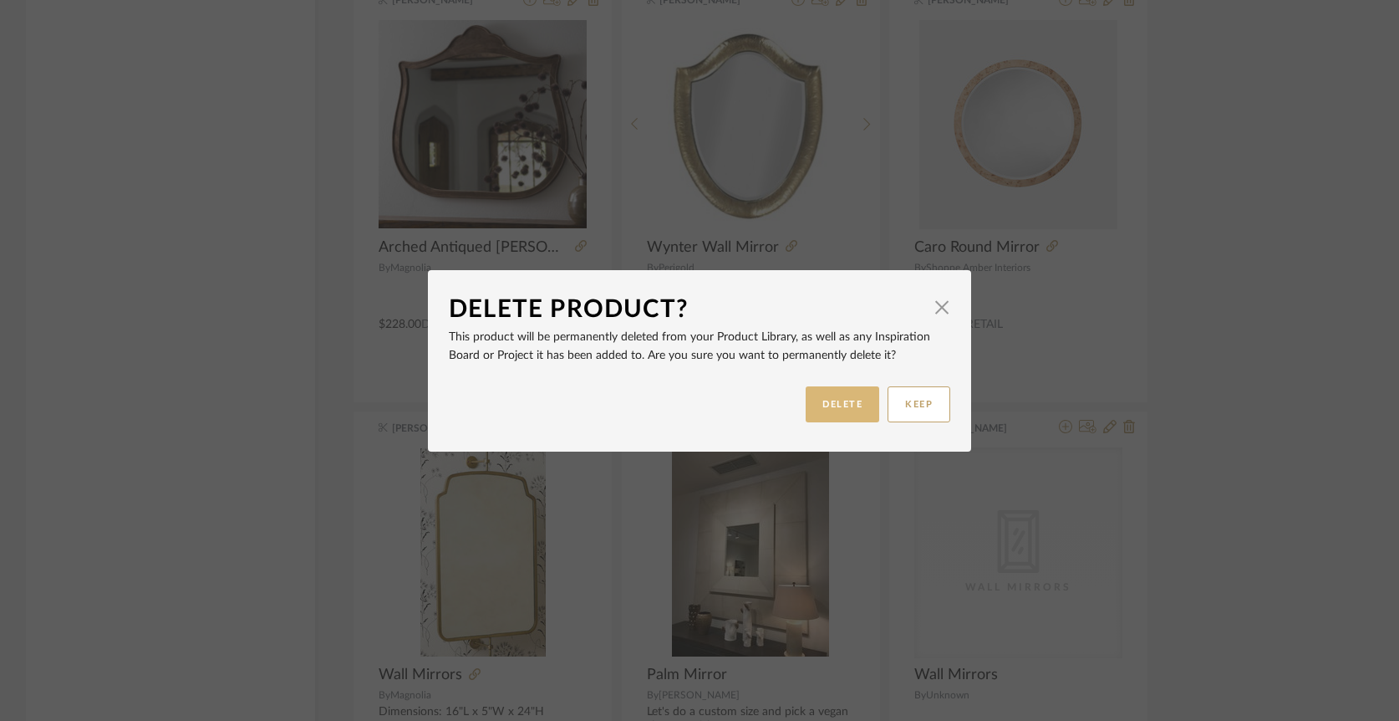
click at [862, 396] on button "DELETE" at bounding box center [843, 404] width 74 height 36
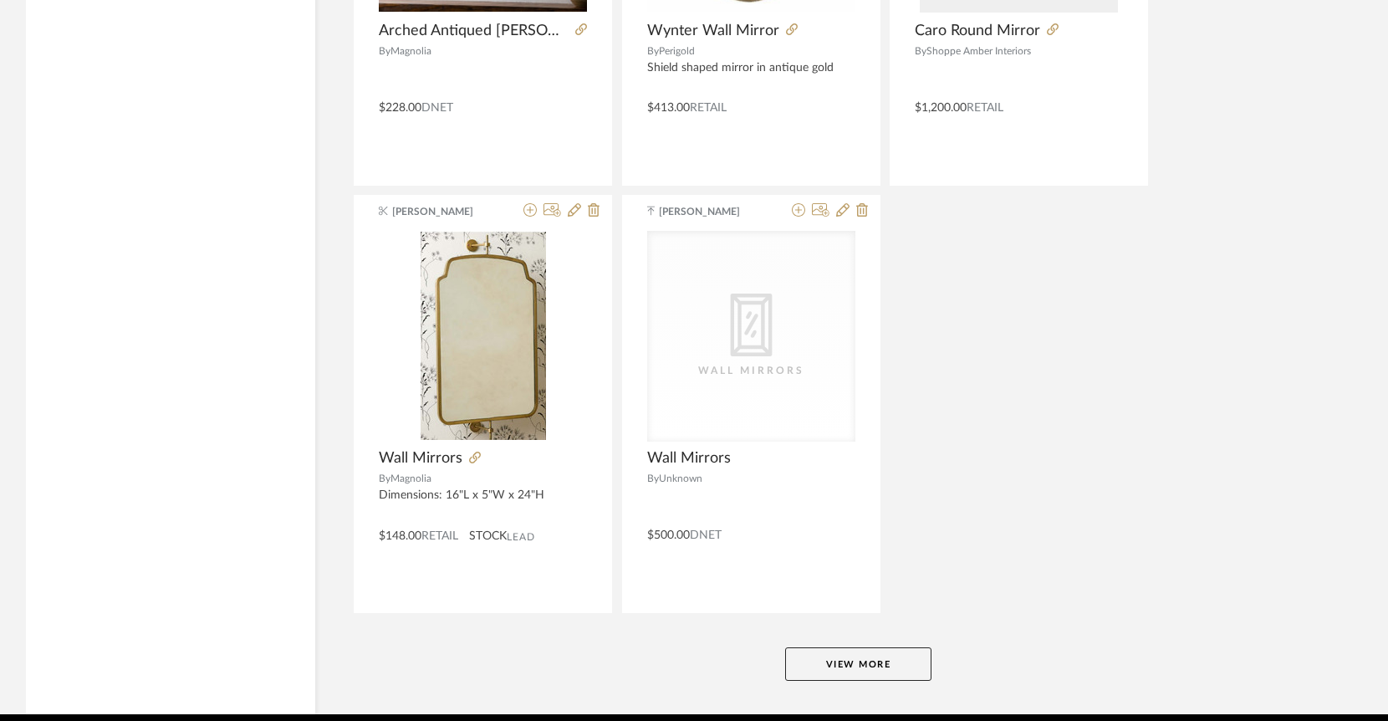
scroll to position [4545, 0]
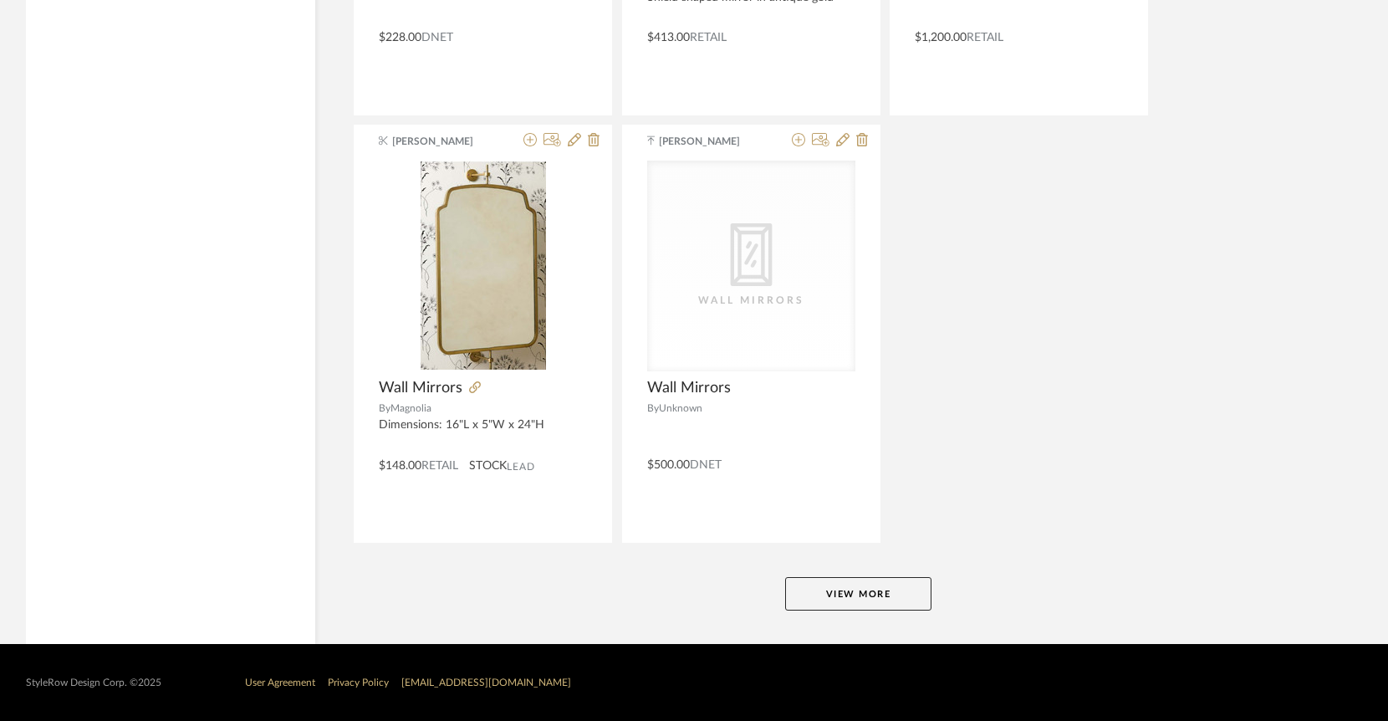
click at [892, 583] on button "View More" at bounding box center [858, 593] width 146 height 33
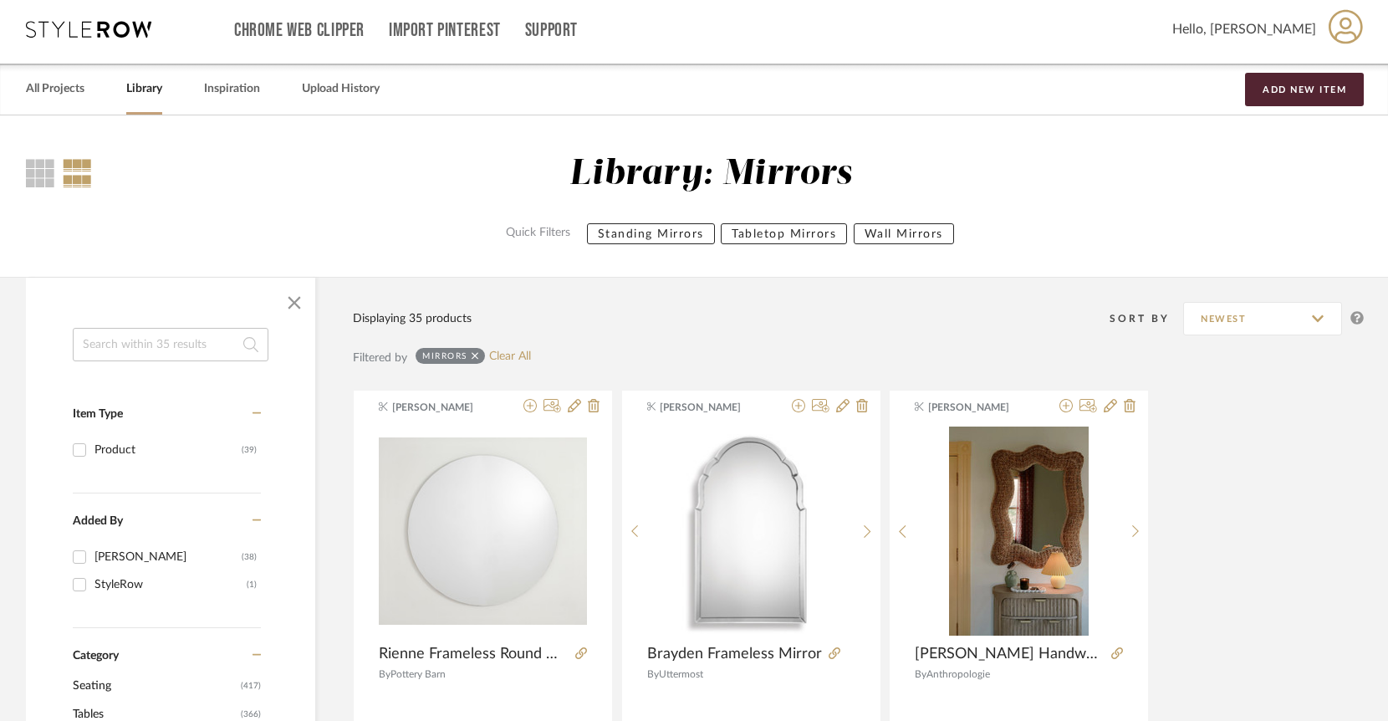
scroll to position [0, 0]
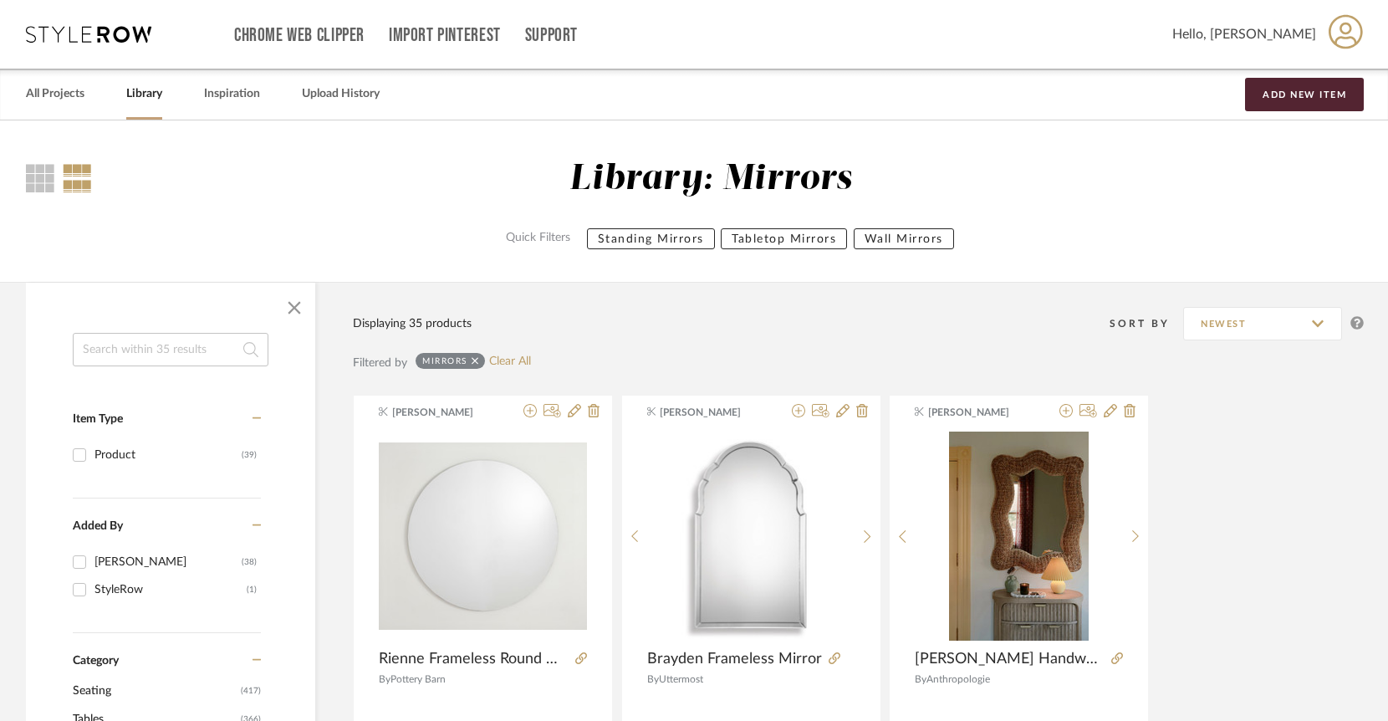
click at [179, 348] on input at bounding box center [171, 349] width 196 height 33
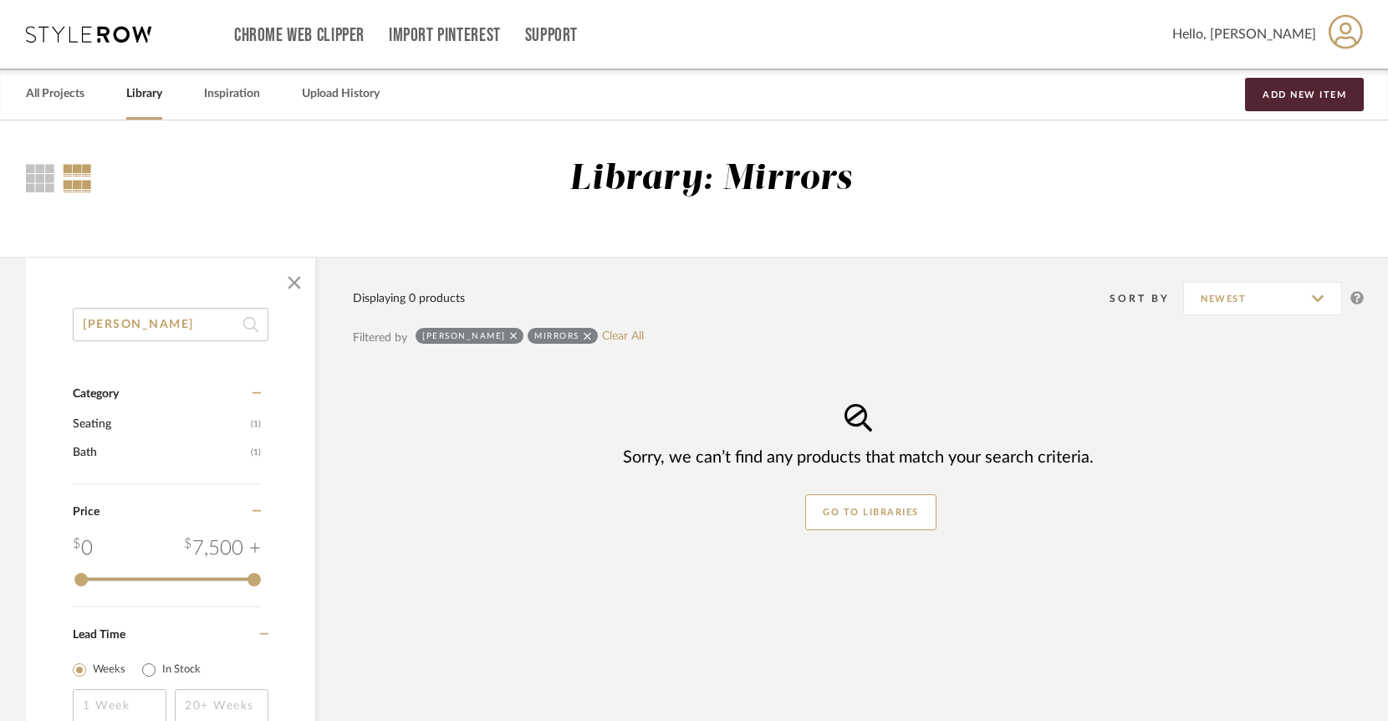
type input "[PERSON_NAME]"
click at [602, 337] on link "Clear All" at bounding box center [623, 336] width 42 height 14
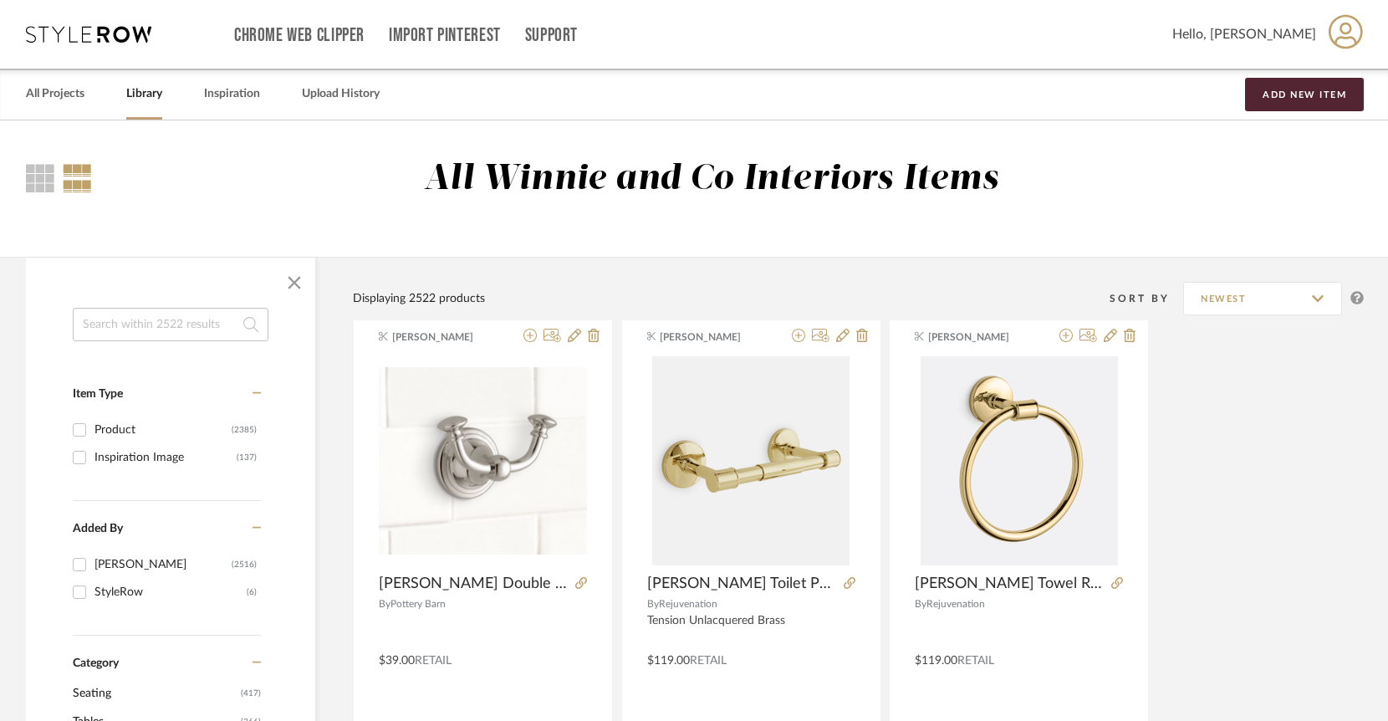
click at [150, 94] on link "Library" at bounding box center [144, 94] width 36 height 23
click at [180, 322] on input at bounding box center [171, 324] width 196 height 33
type input "french"
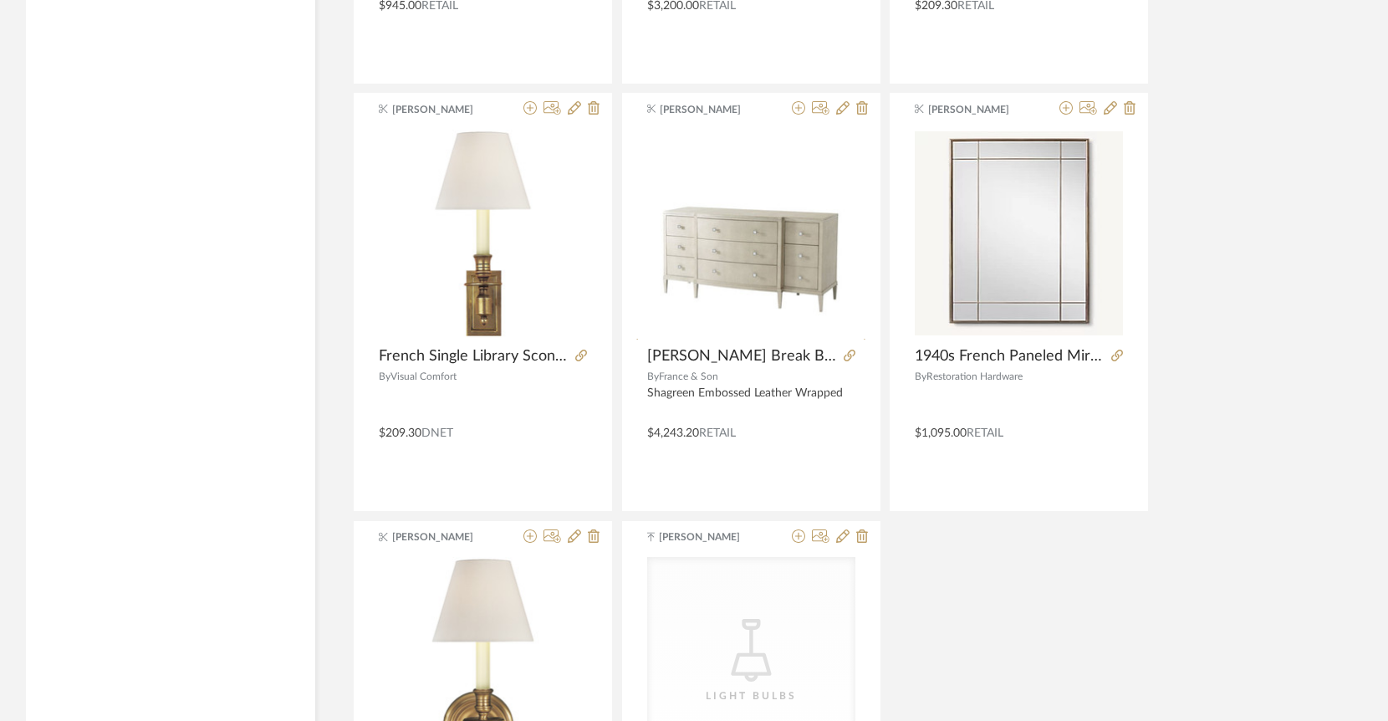
scroll to position [2051, 0]
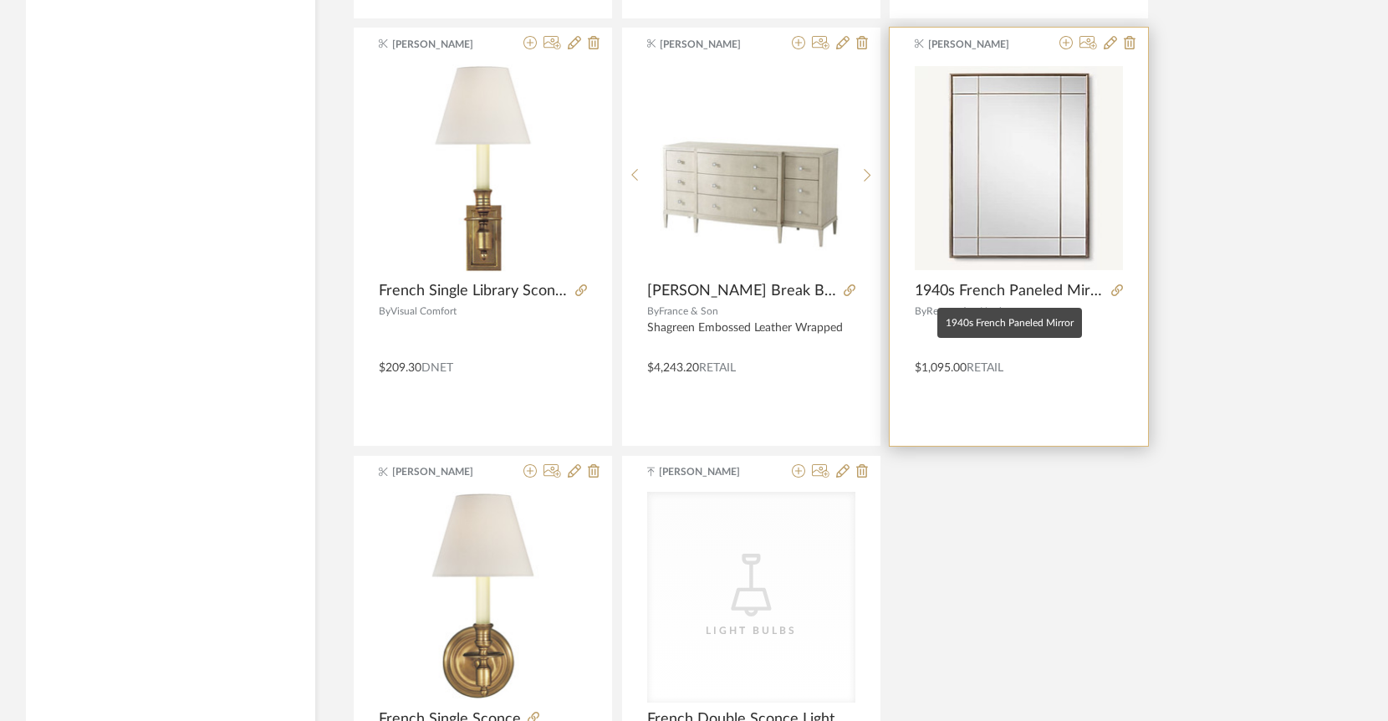
click at [1036, 293] on span "1940s French Paneled Mirror" at bounding box center [1009, 291] width 190 height 18
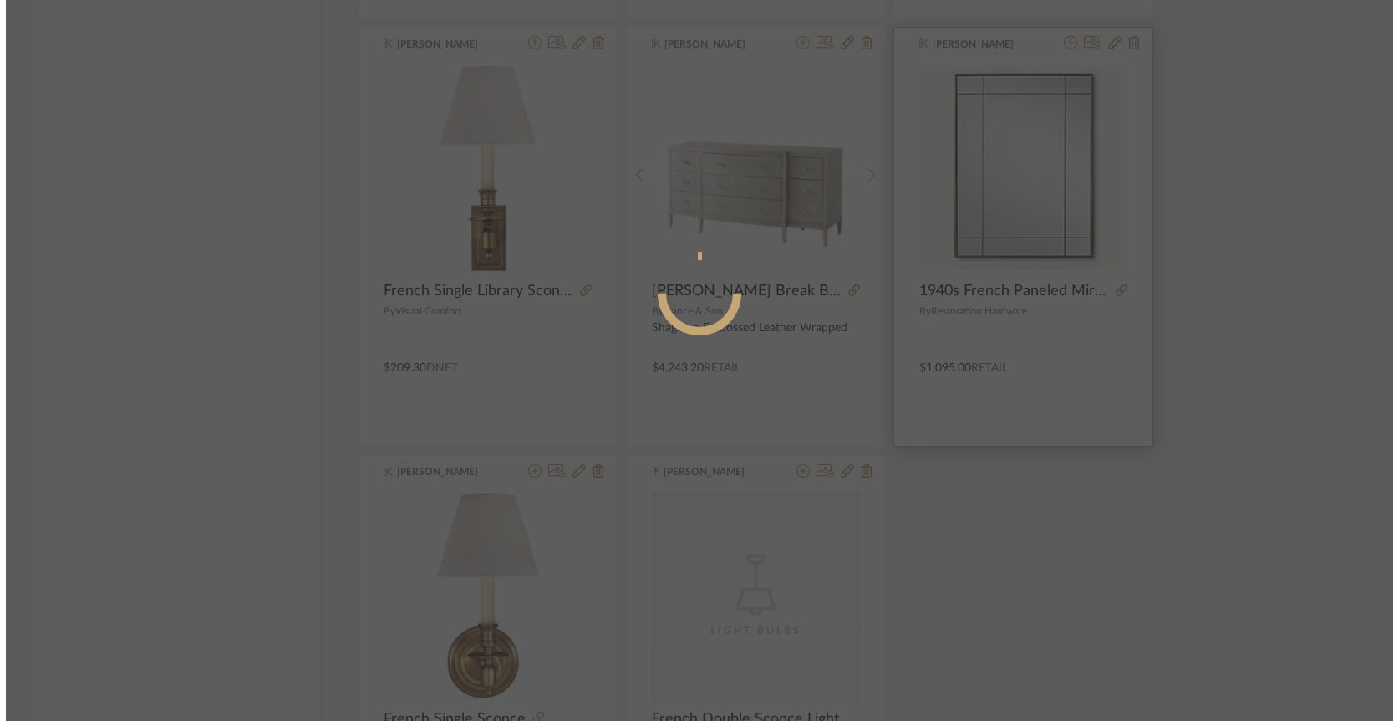
scroll to position [0, 0]
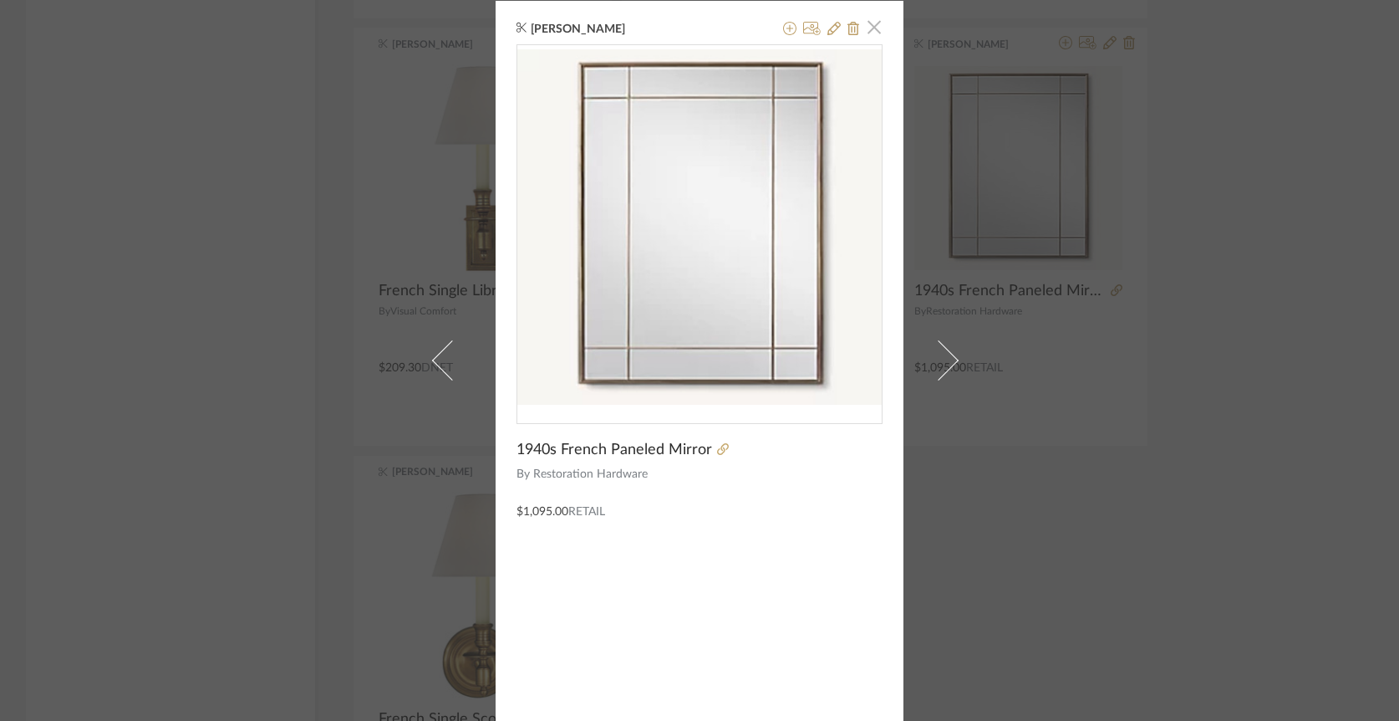
click at [870, 29] on span "button" at bounding box center [874, 27] width 33 height 33
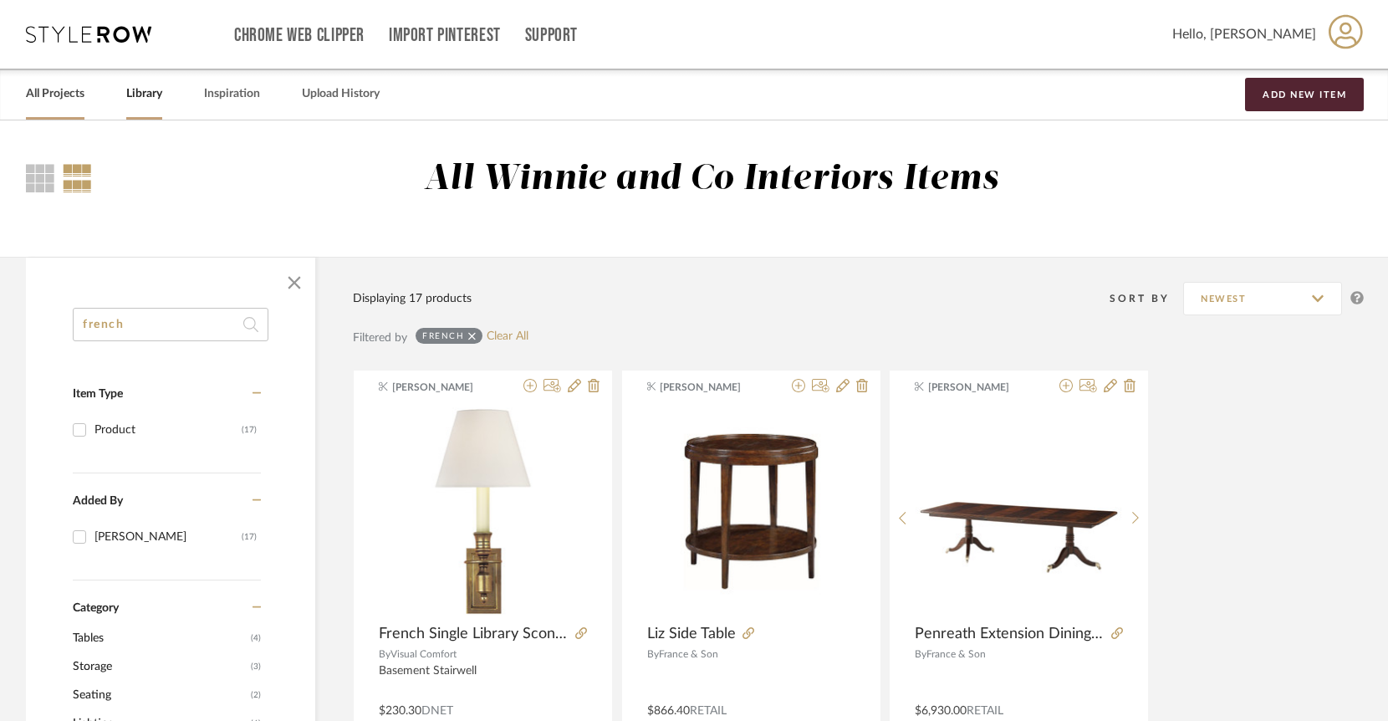
click at [50, 94] on link "All Projects" at bounding box center [55, 94] width 59 height 23
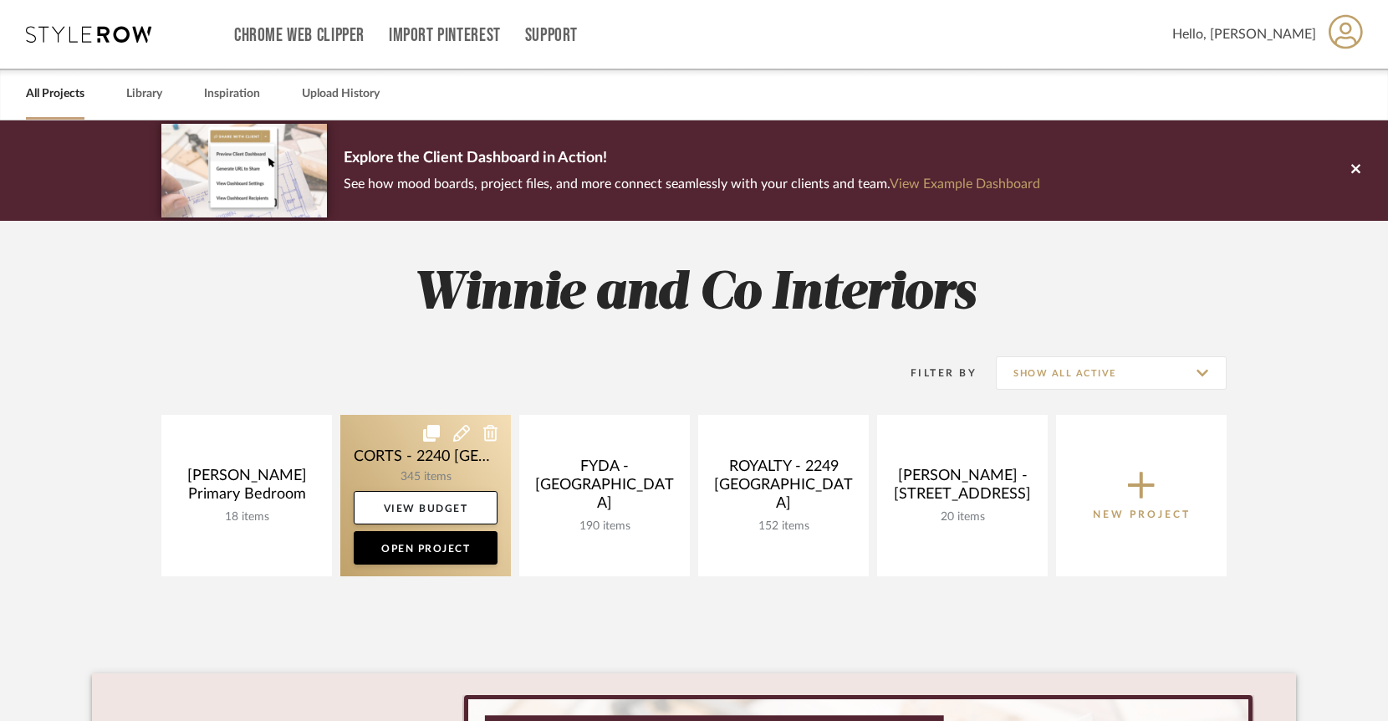
click at [451, 454] on link at bounding box center [425, 495] width 171 height 161
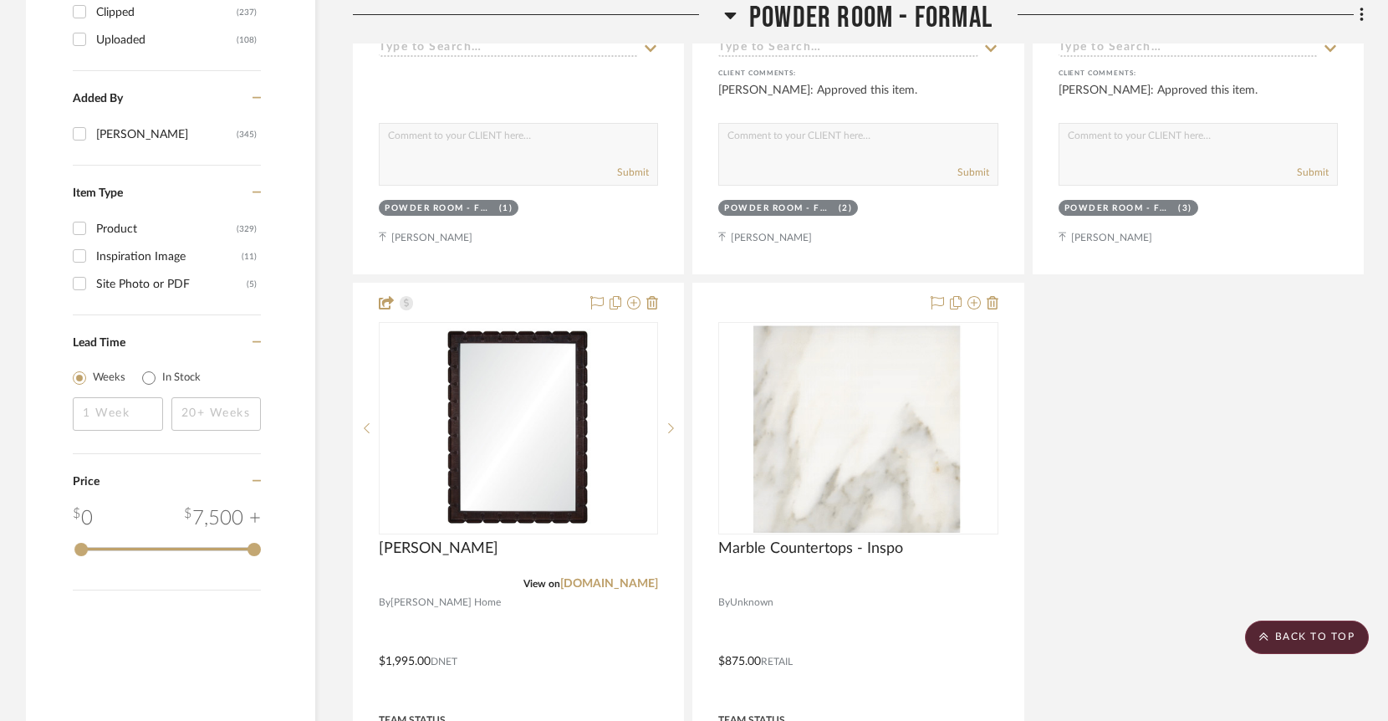
scroll to position [2117, 0]
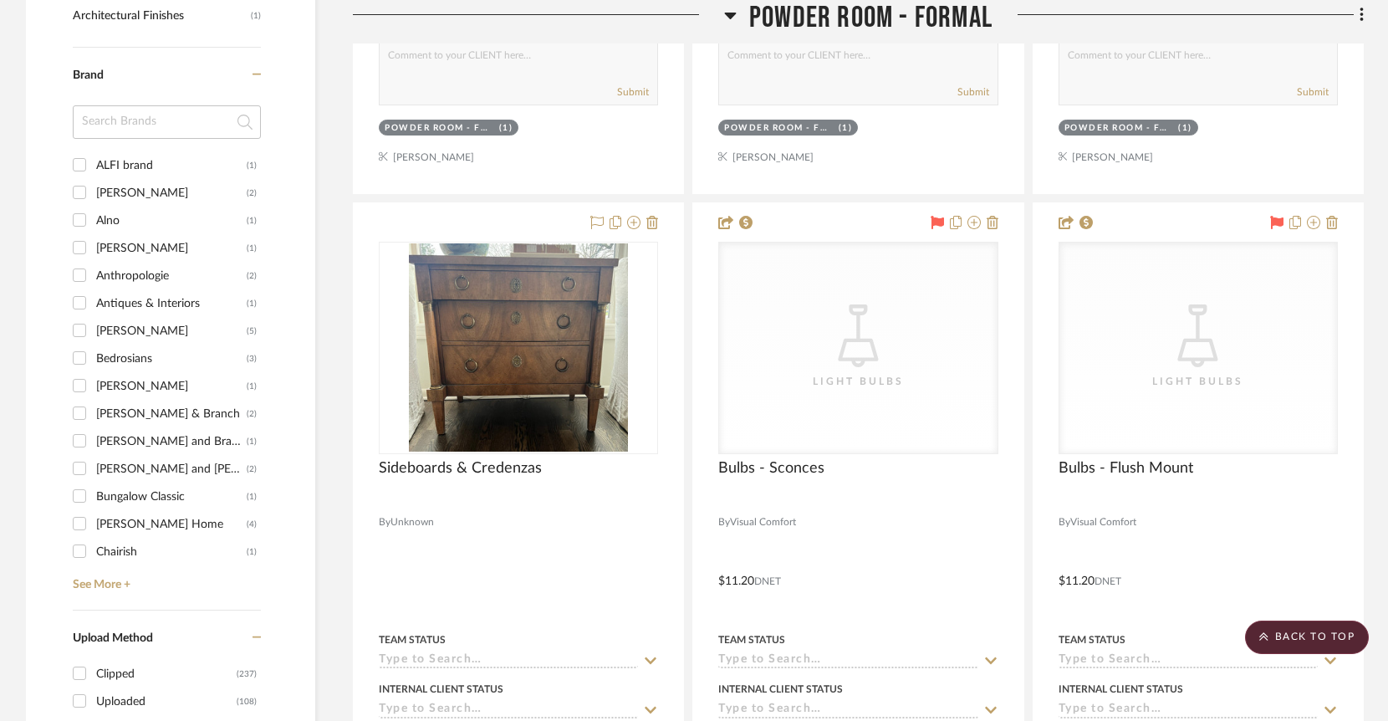
click at [734, 17] on icon at bounding box center [730, 15] width 13 height 20
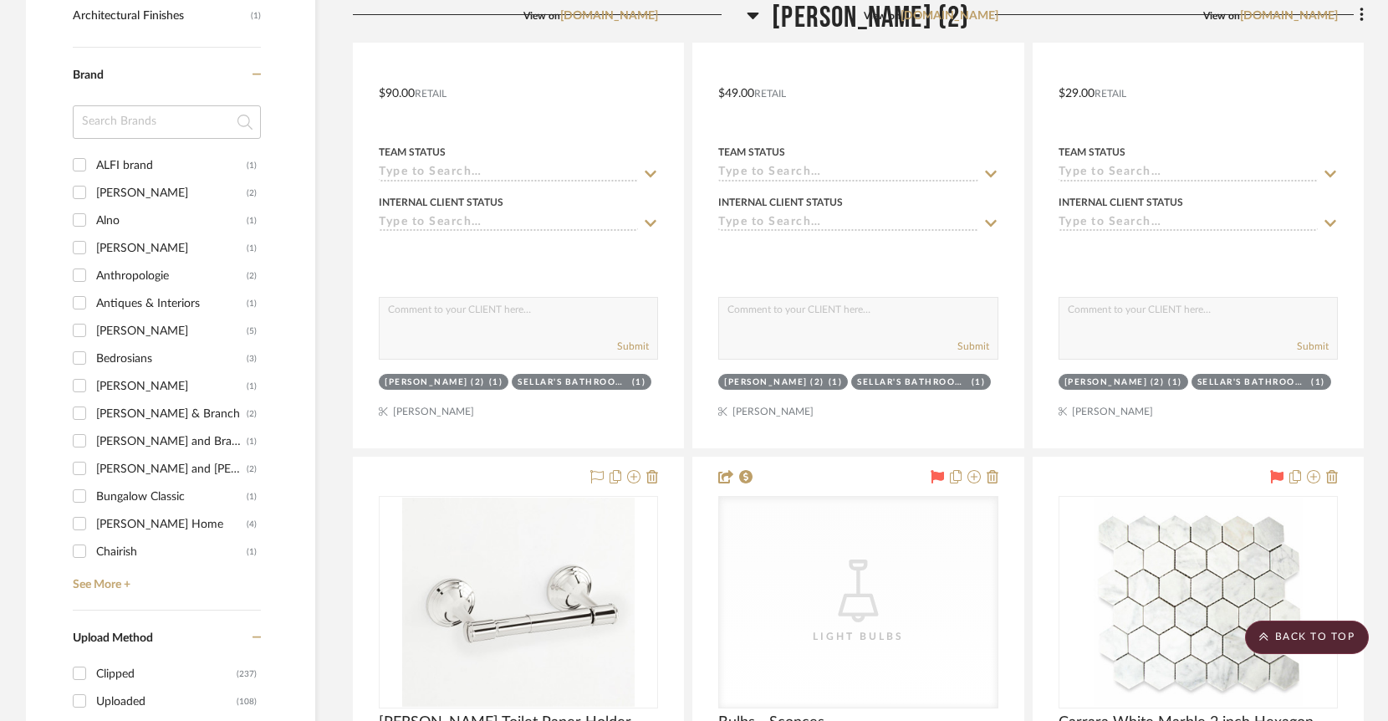
click at [746, 12] on icon at bounding box center [752, 15] width 13 height 20
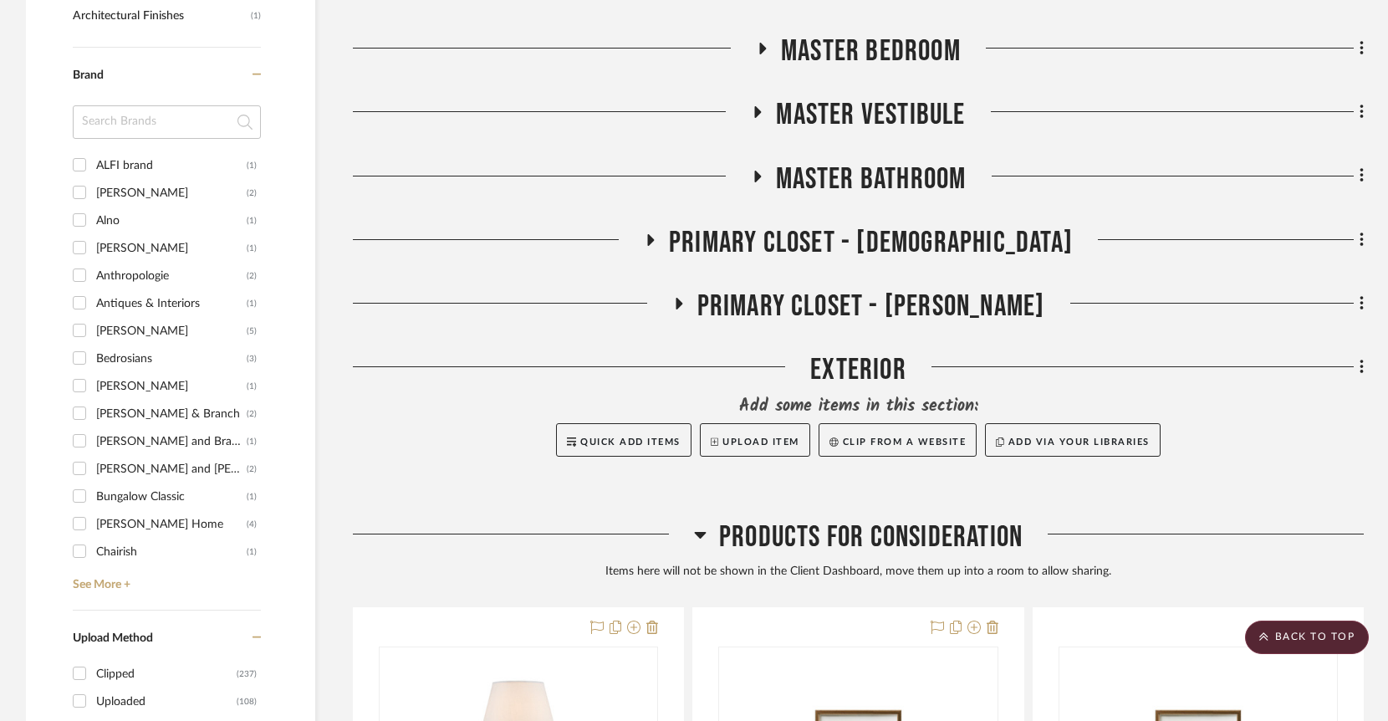
click at [761, 170] on icon at bounding box center [756, 176] width 20 height 13
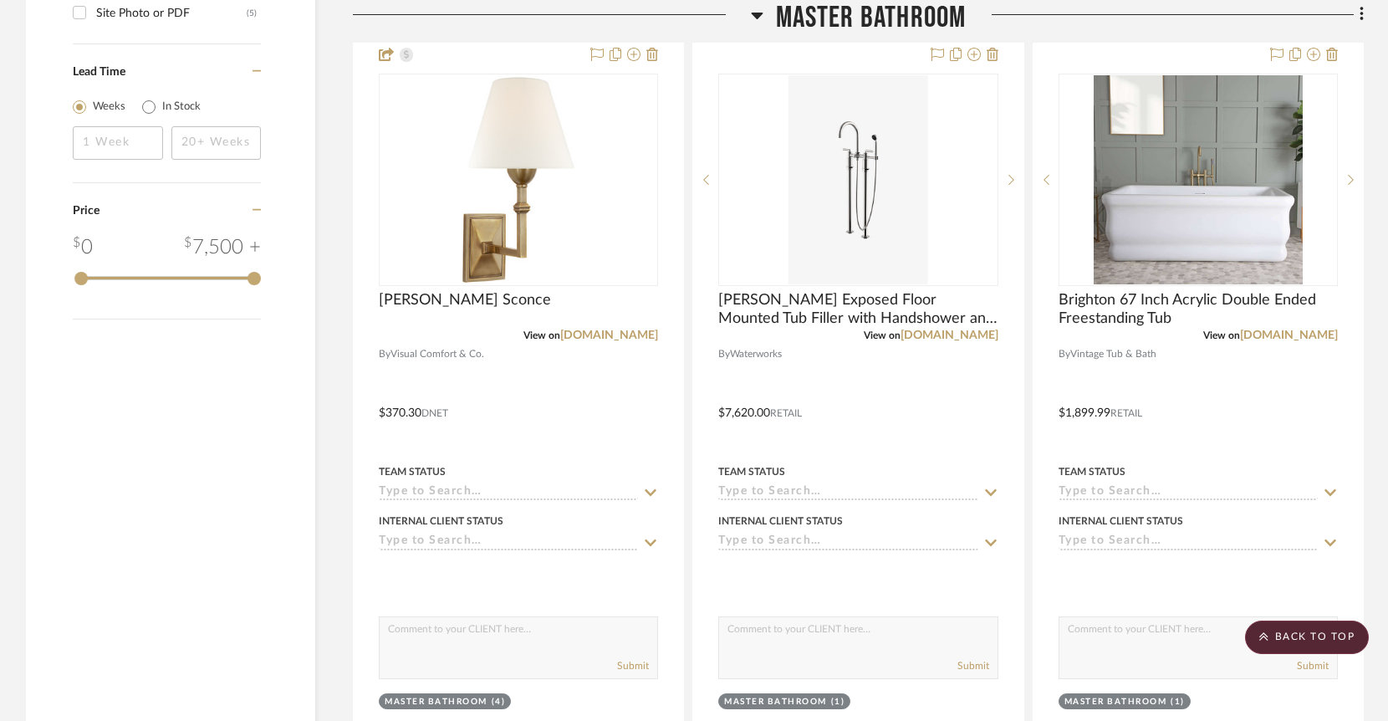
scroll to position [3685, 0]
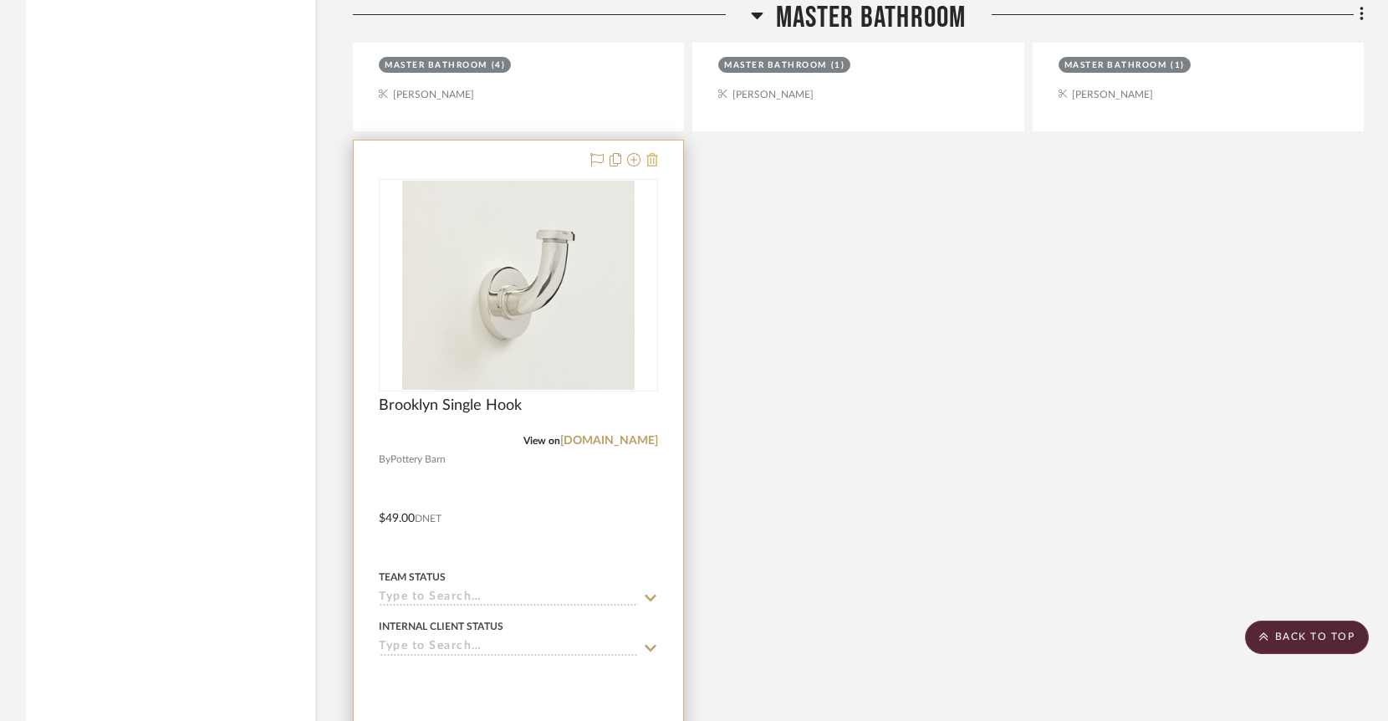
click at [650, 153] on icon at bounding box center [652, 159] width 12 height 13
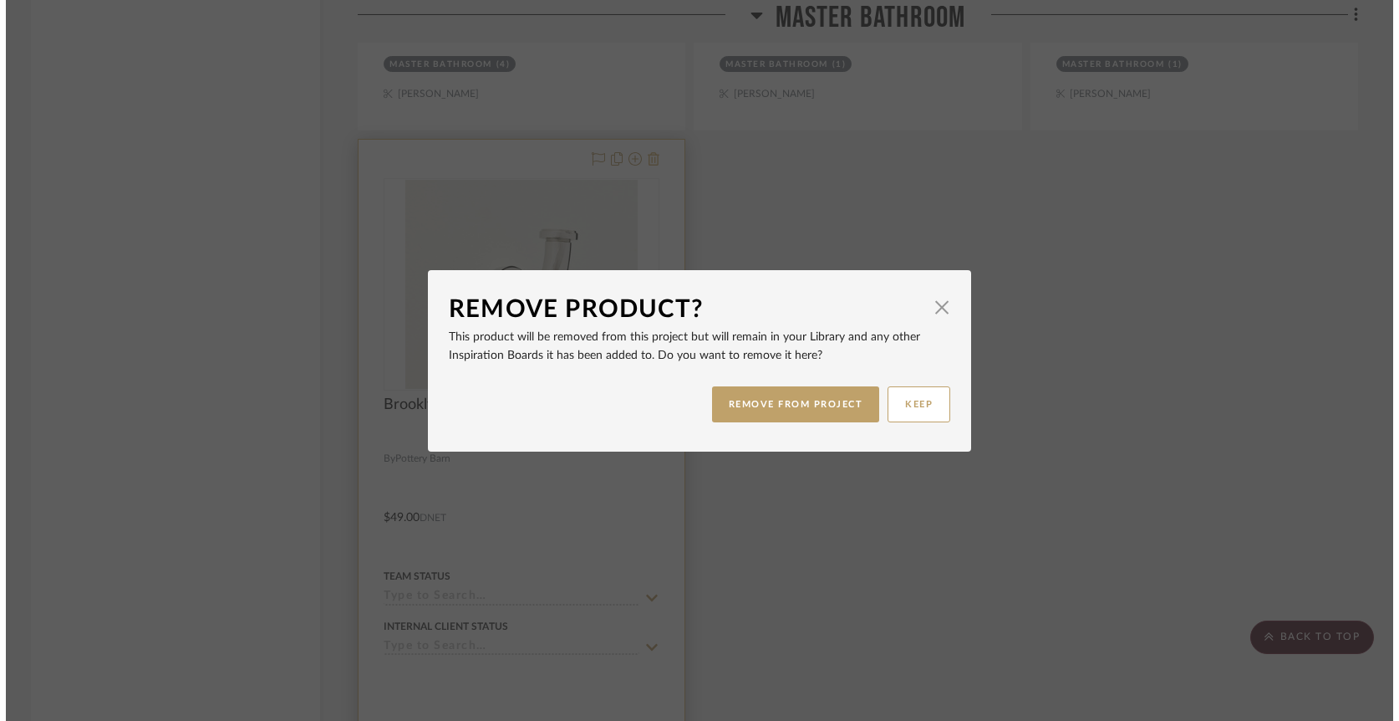
scroll to position [0, 0]
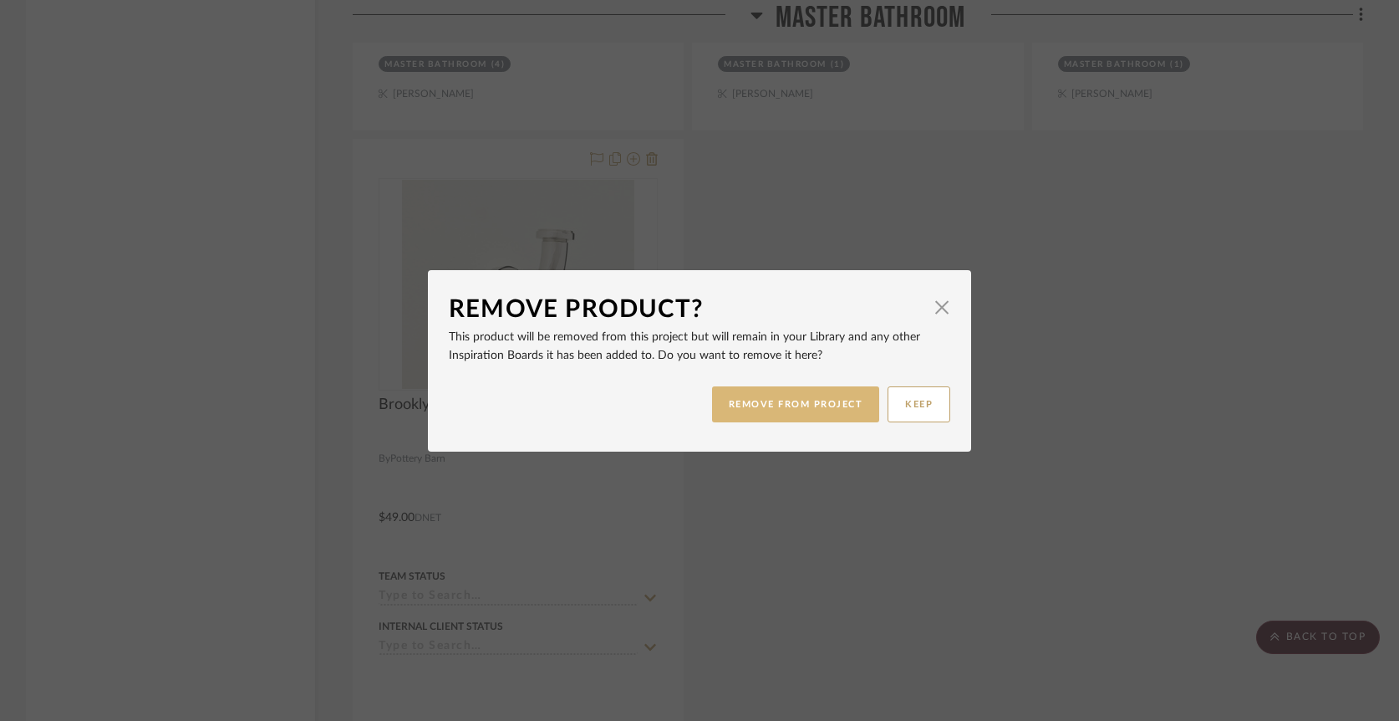
click at [786, 408] on button "REMOVE FROM PROJECT" at bounding box center [796, 404] width 168 height 36
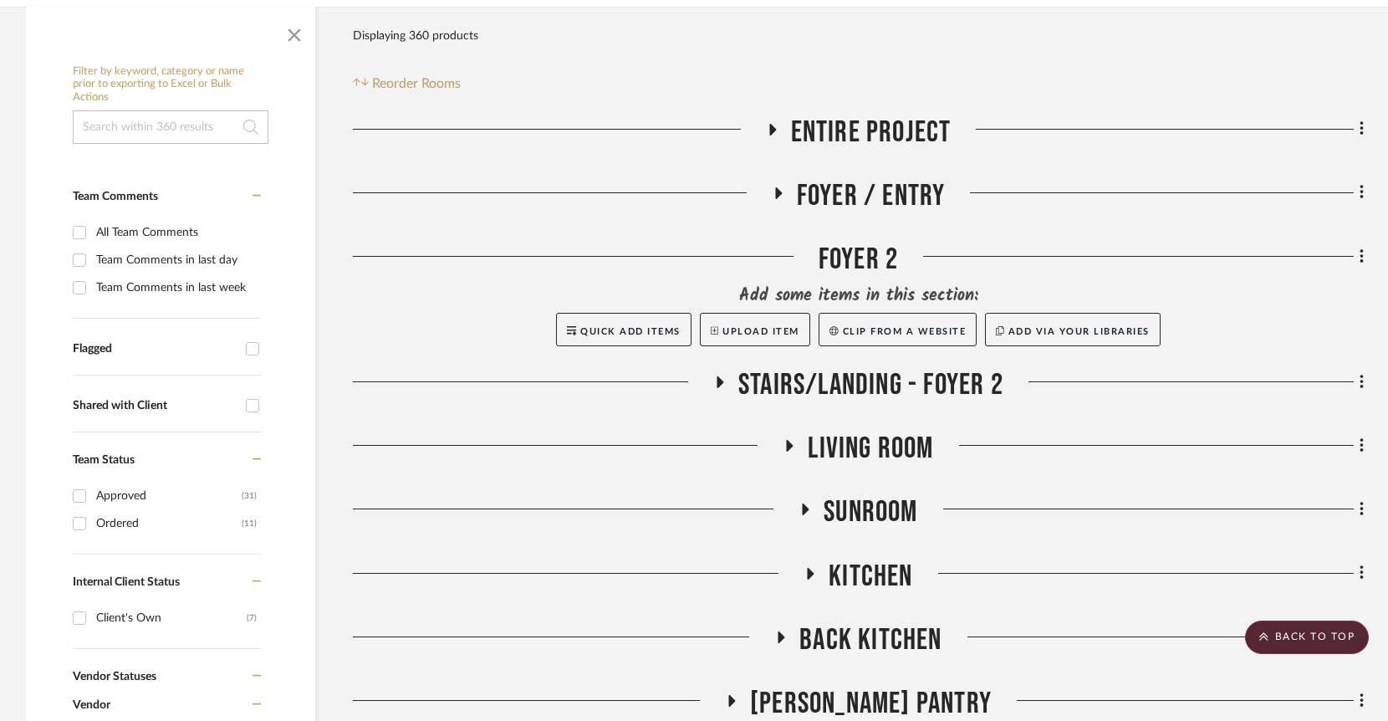
scroll to position [324, 0]
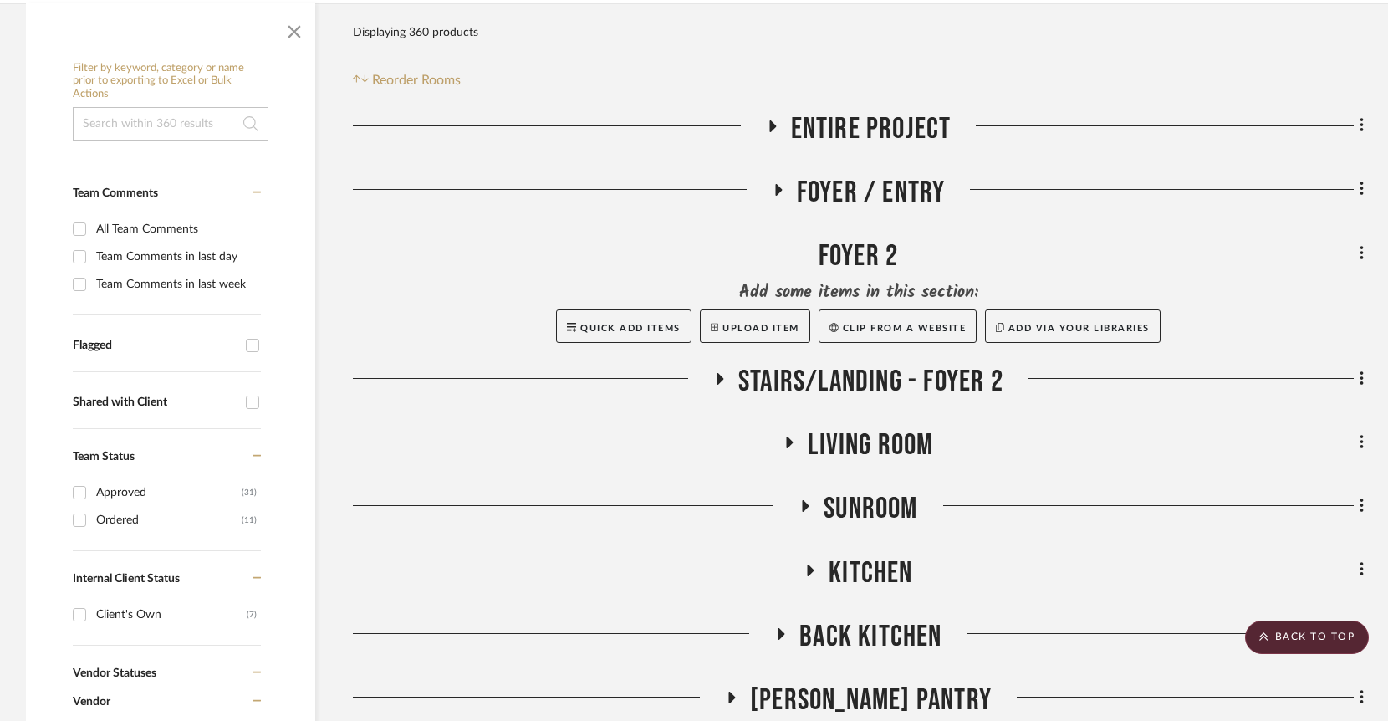
click at [788, 427] on h3 "Living Room" at bounding box center [857, 445] width 150 height 36
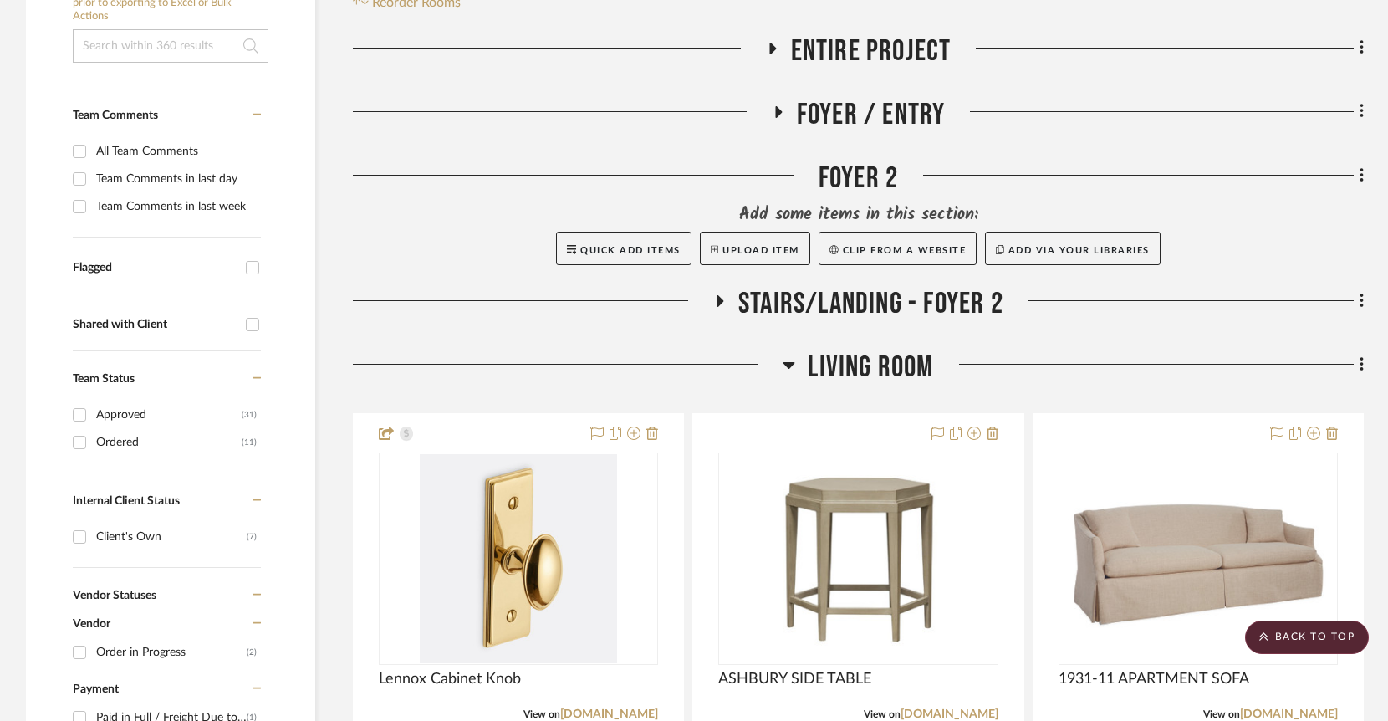
scroll to position [472, 0]
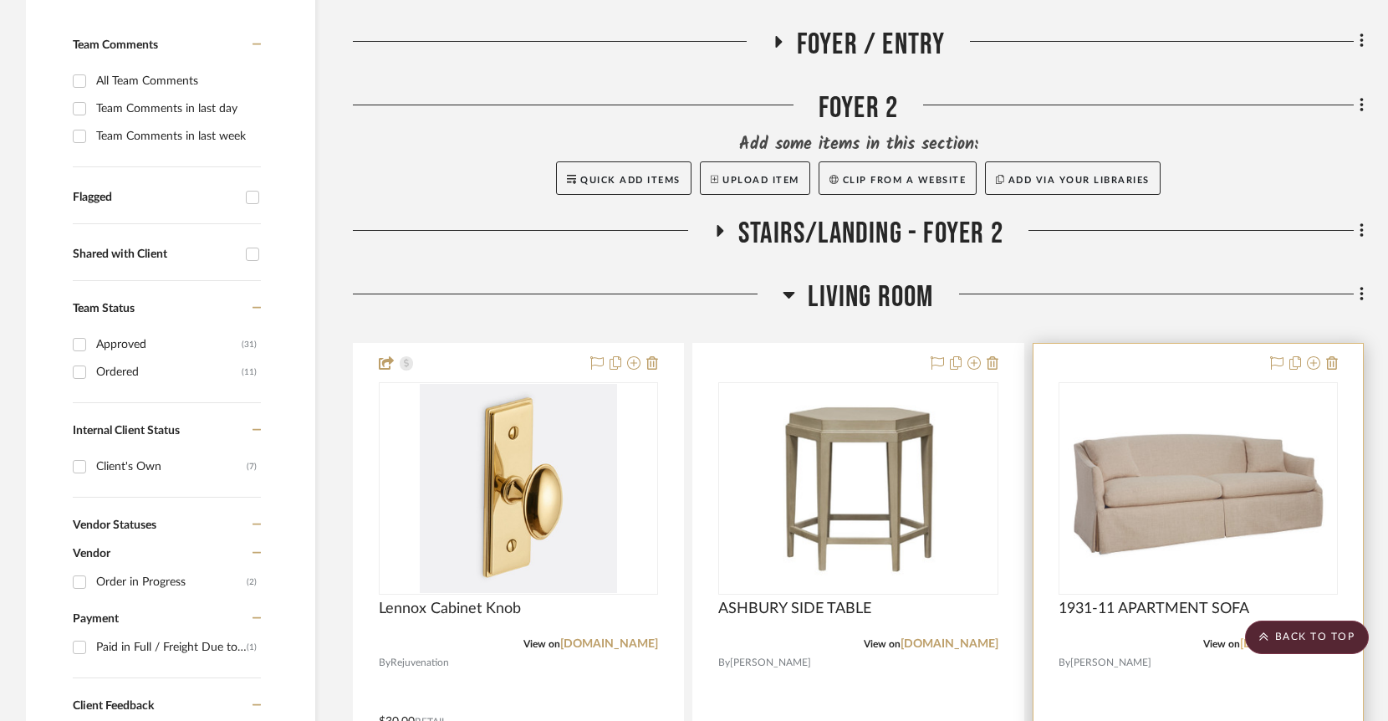
click at [1296, 638] on link "[DOMAIN_NAME]" at bounding box center [1289, 644] width 98 height 12
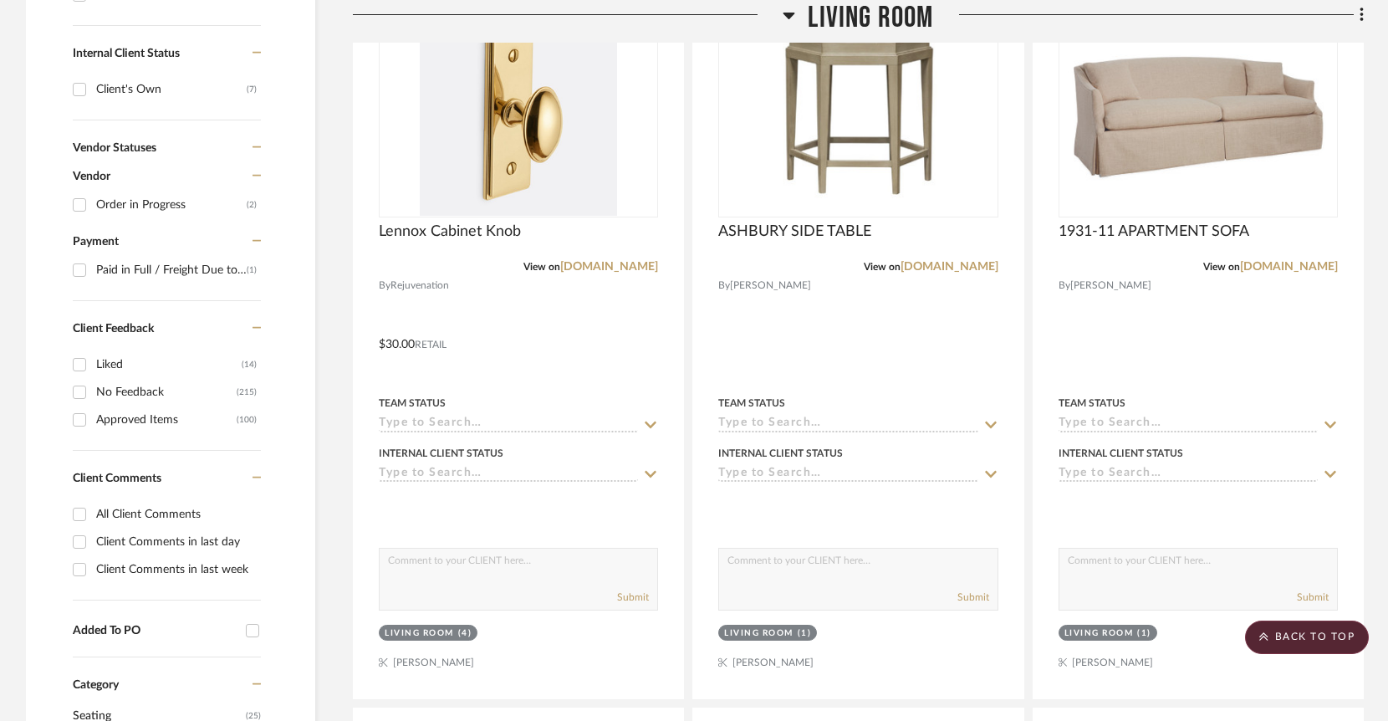
scroll to position [1267, 0]
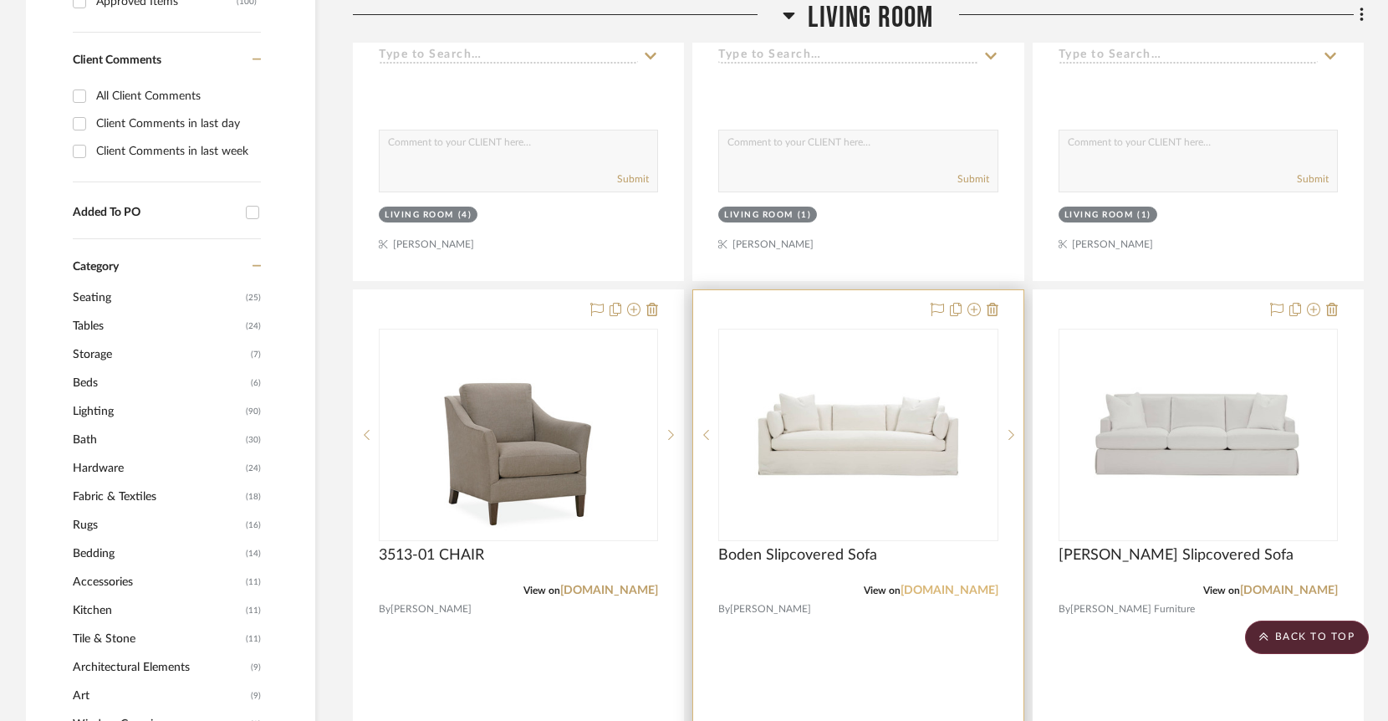
click at [944, 584] on link "[DOMAIN_NAME]" at bounding box center [949, 590] width 98 height 12
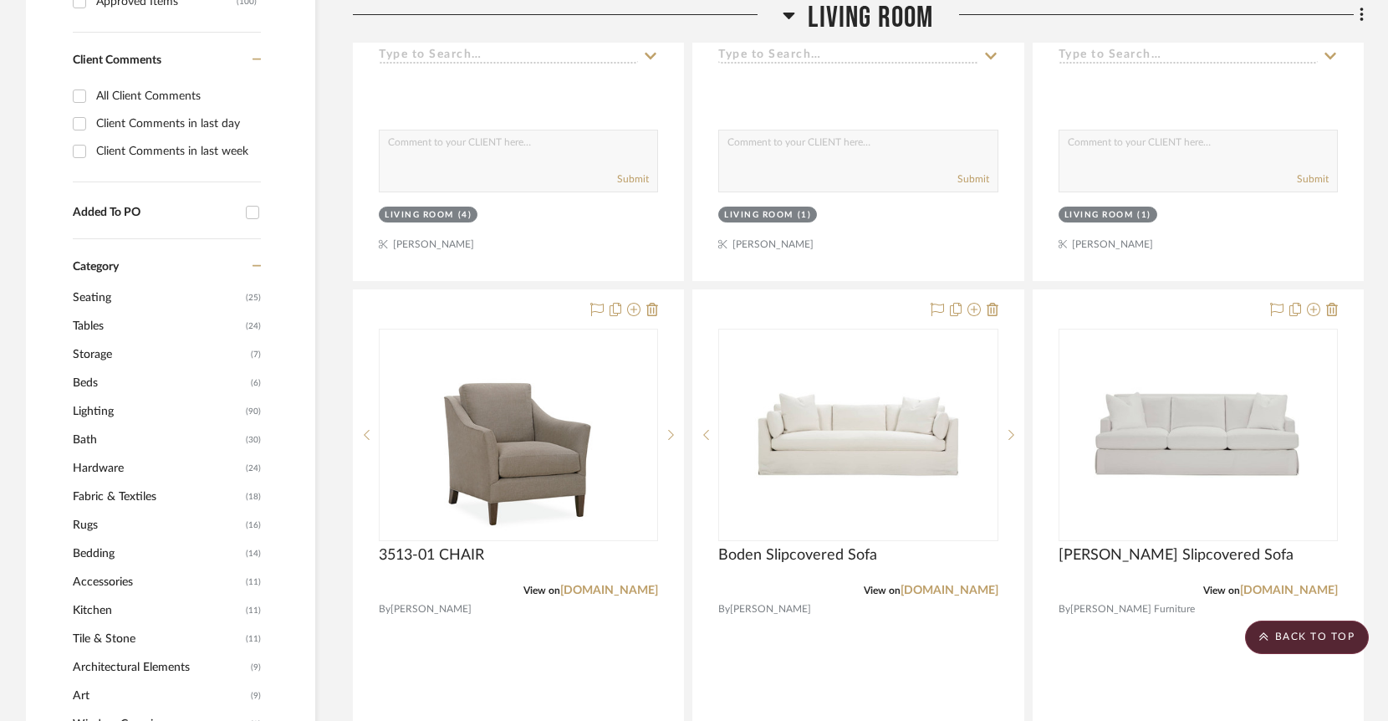
click at [789, 18] on icon at bounding box center [789, 16] width 12 height 7
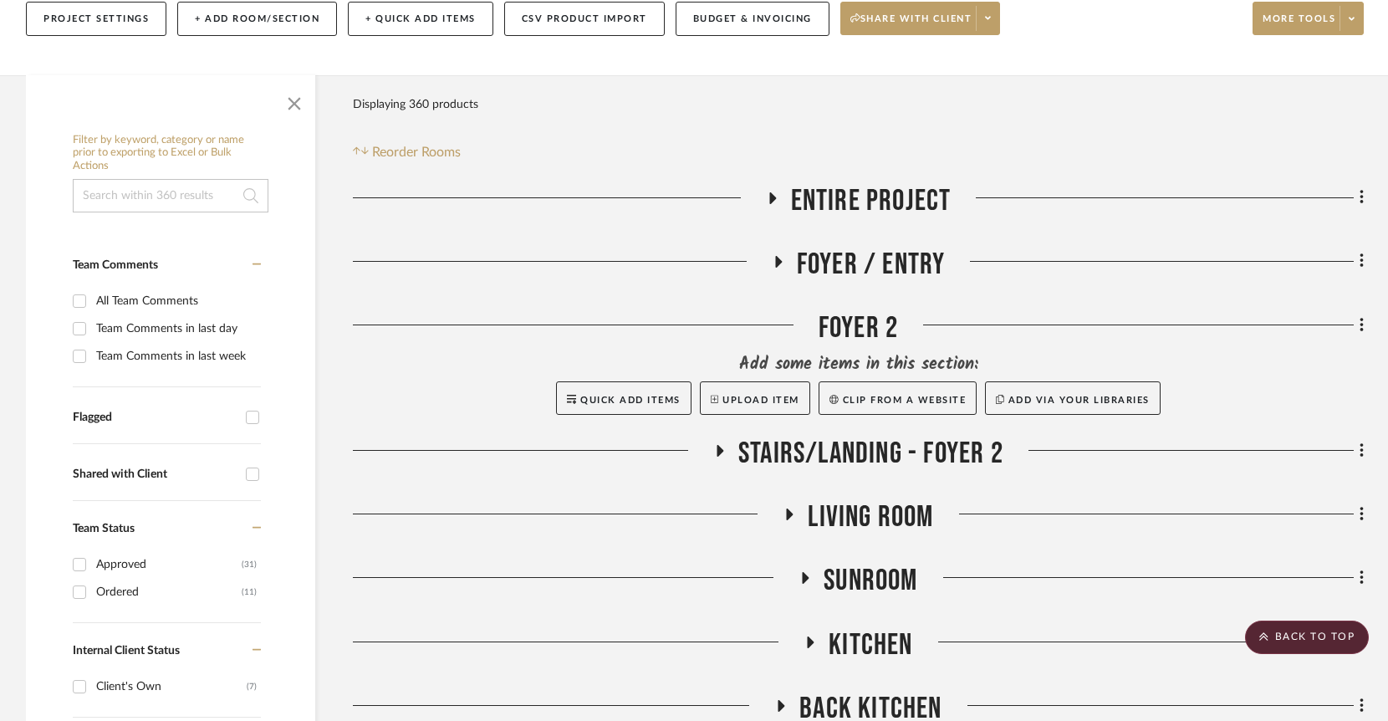
scroll to position [247, 0]
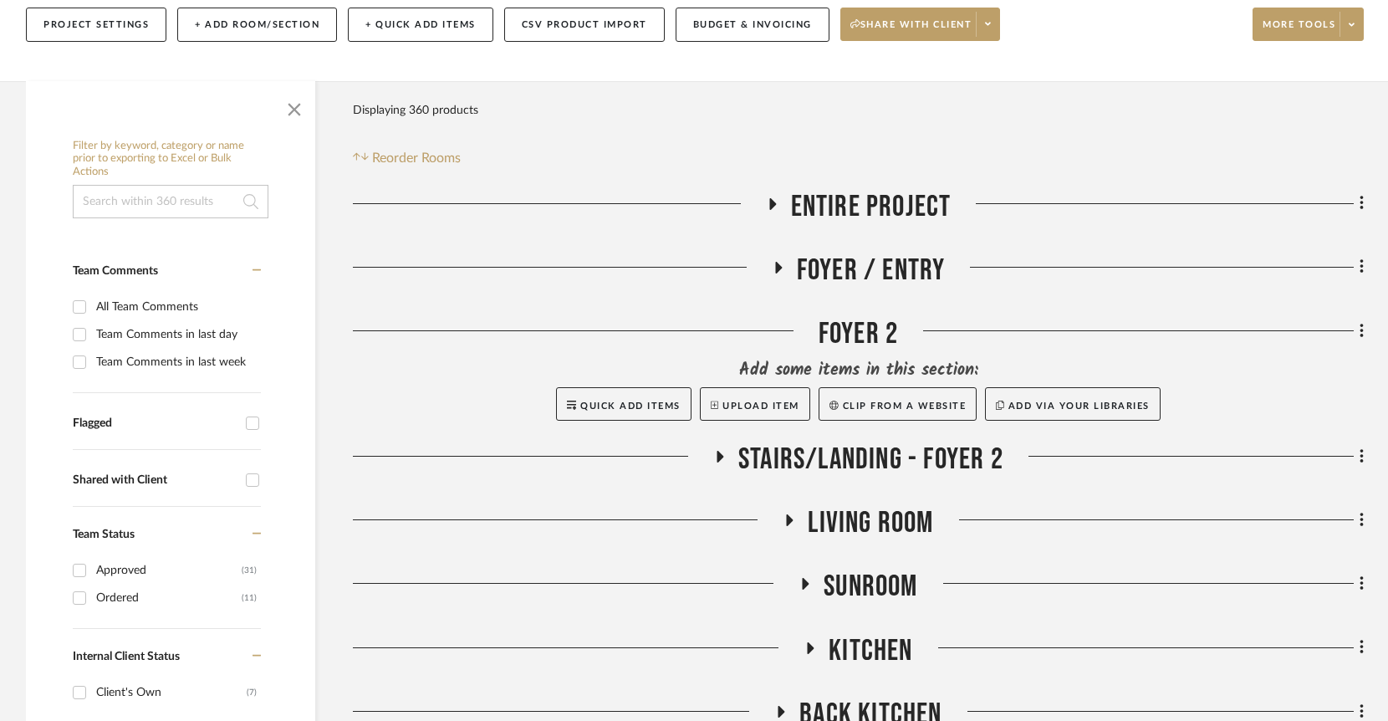
click at [775, 262] on icon at bounding box center [778, 268] width 7 height 12
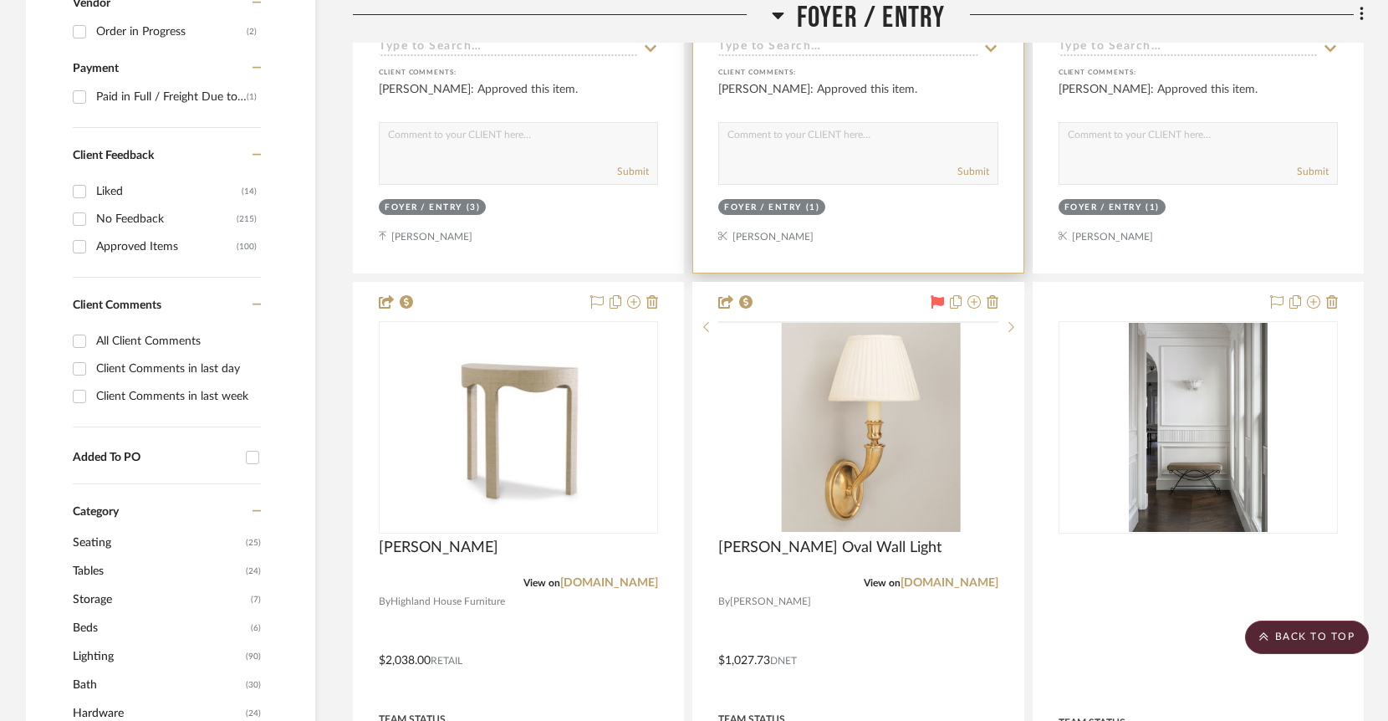
scroll to position [1346, 0]
